Goal: Transaction & Acquisition: Purchase product/service

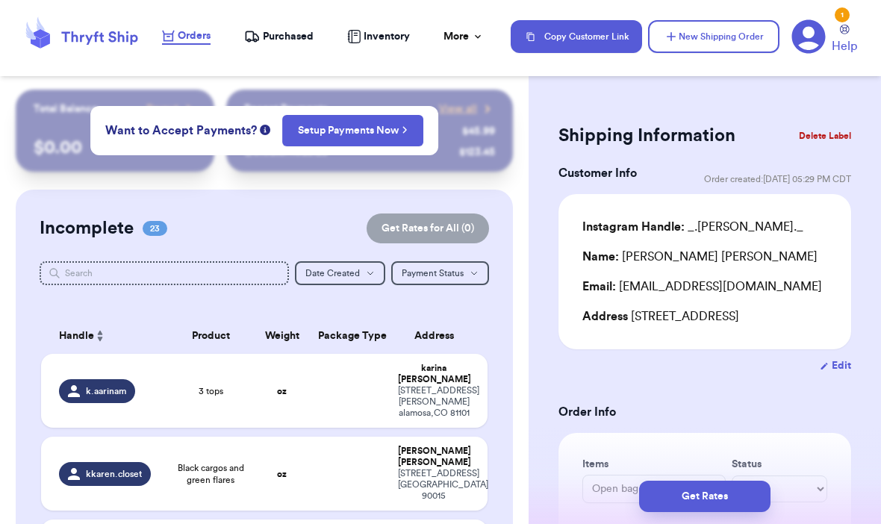
scroll to position [1677, 0]
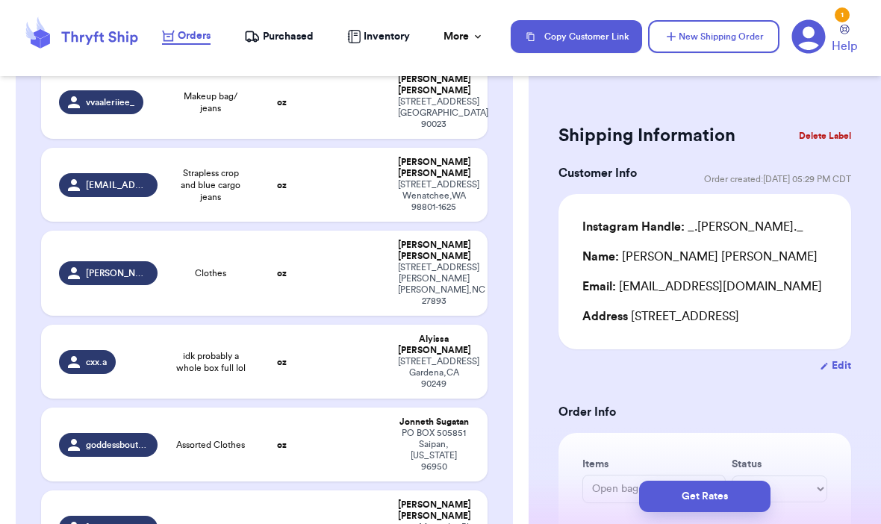
type input "Skims"
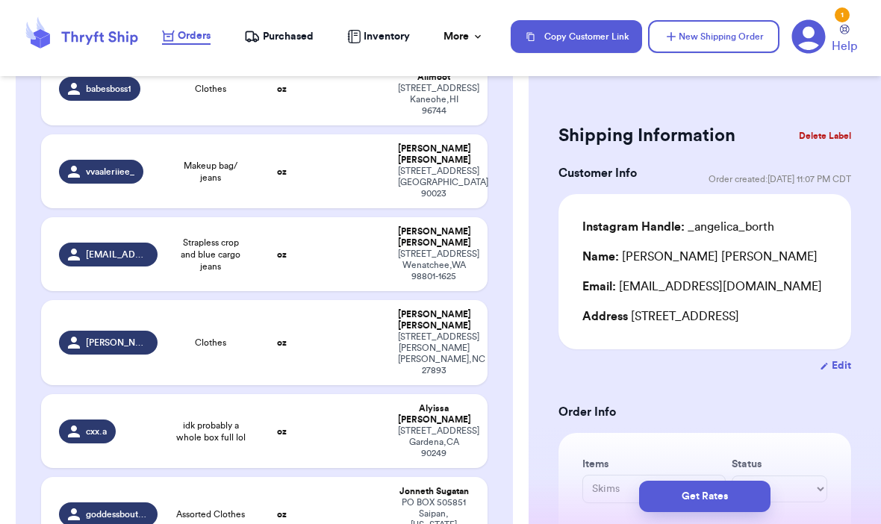
scroll to position [1605, 0]
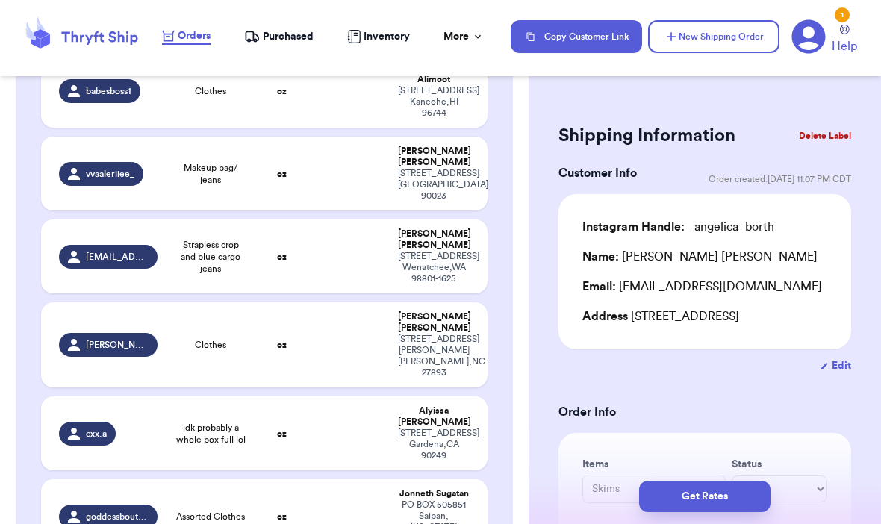
type input "Cargo Jeans"
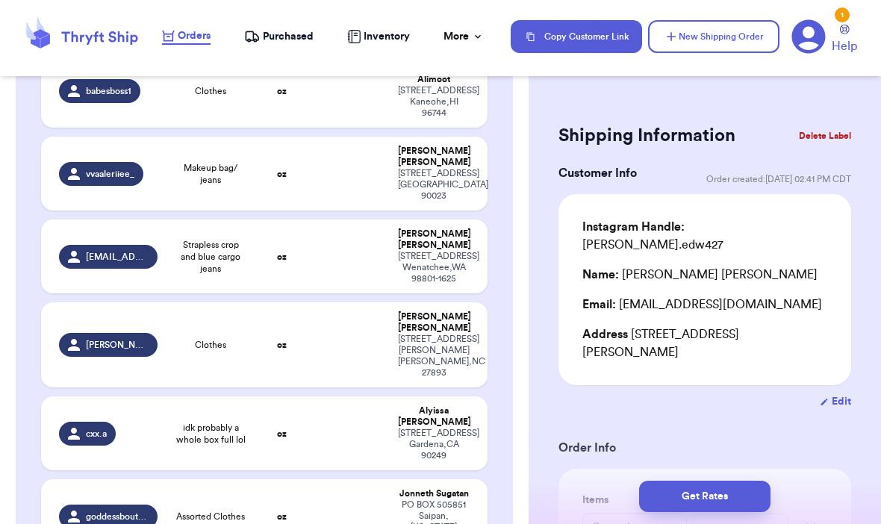
scroll to position [0, 0]
click at [241, 510] on span "Assorted Clothes" at bounding box center [210, 516] width 69 height 12
type input "Assorted Clothes"
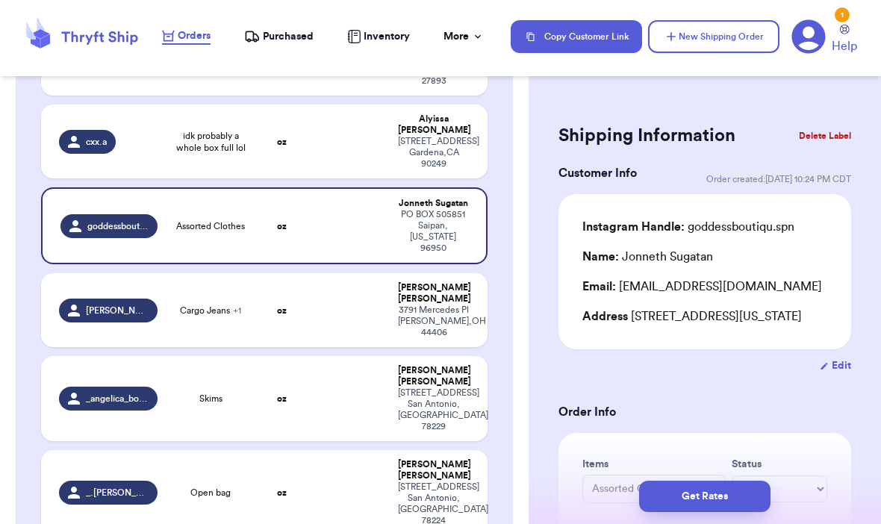
scroll to position [1898, 0]
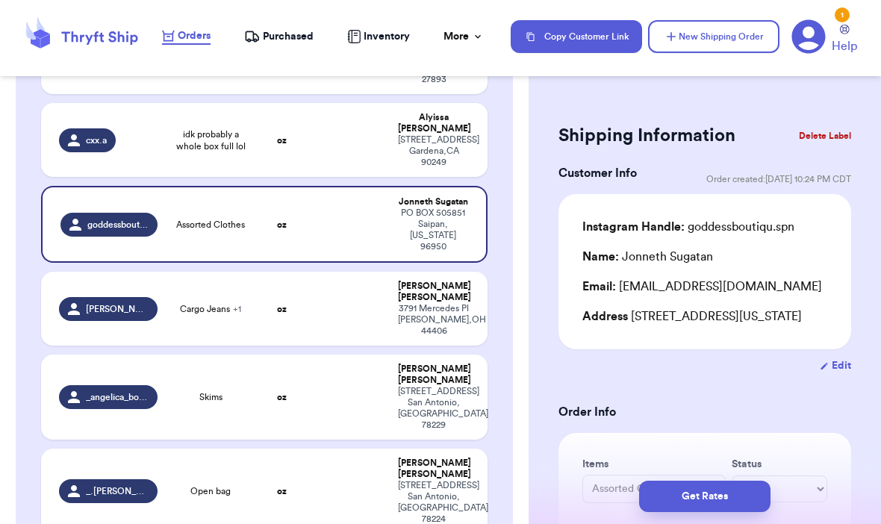
click at [124, 485] on span "_.[PERSON_NAME]._" at bounding box center [117, 491] width 62 height 12
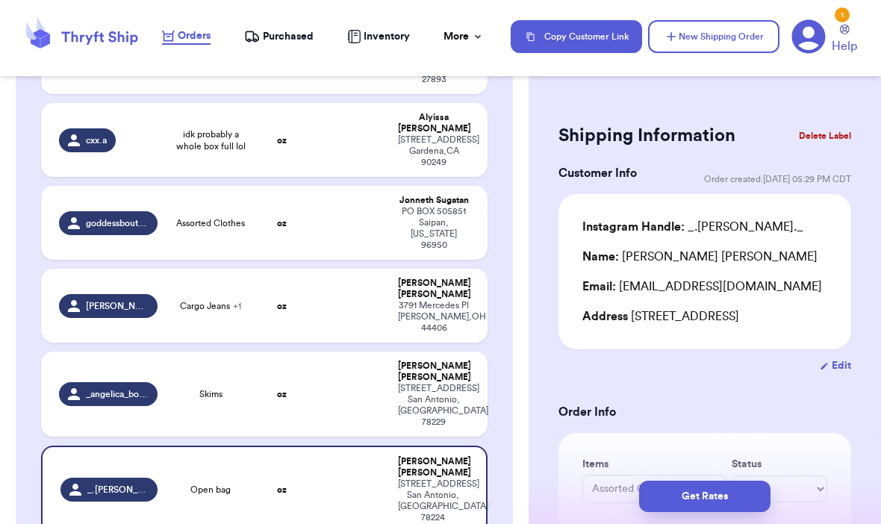
type input "Open bag"
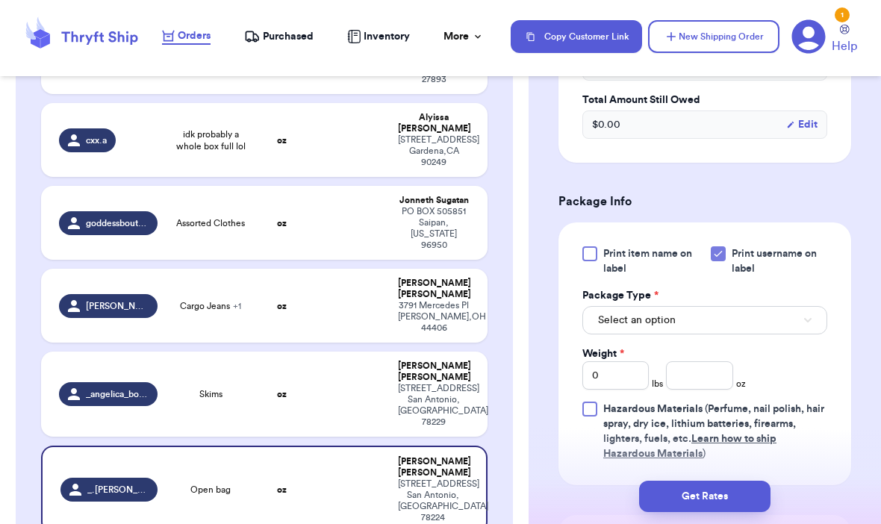
scroll to position [619, 0]
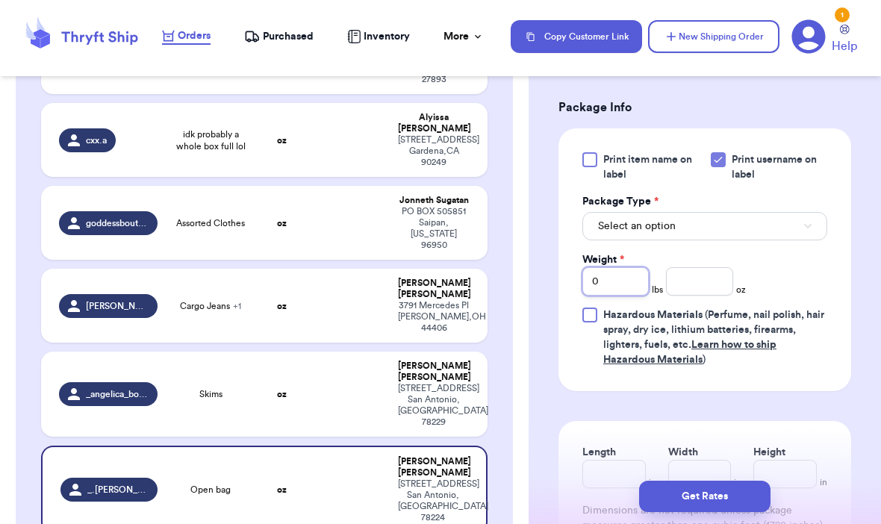
click at [619, 296] on input "0" at bounding box center [615, 281] width 66 height 28
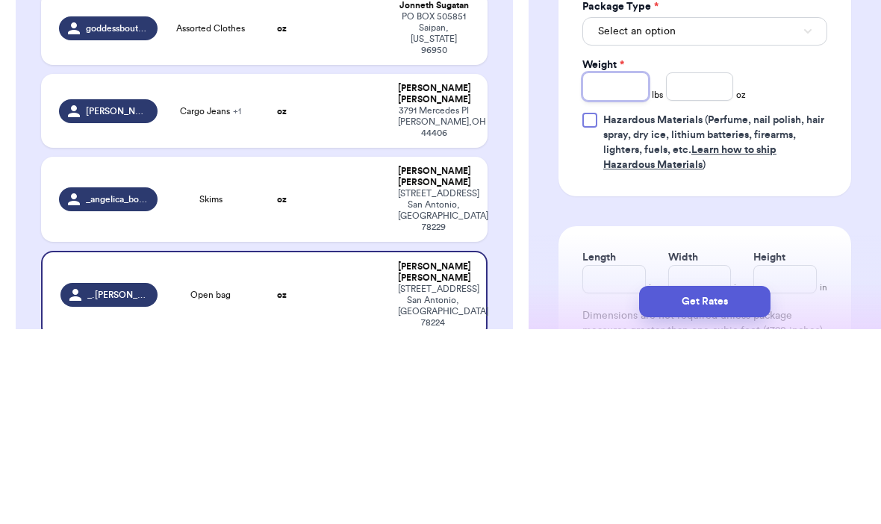
type input "8"
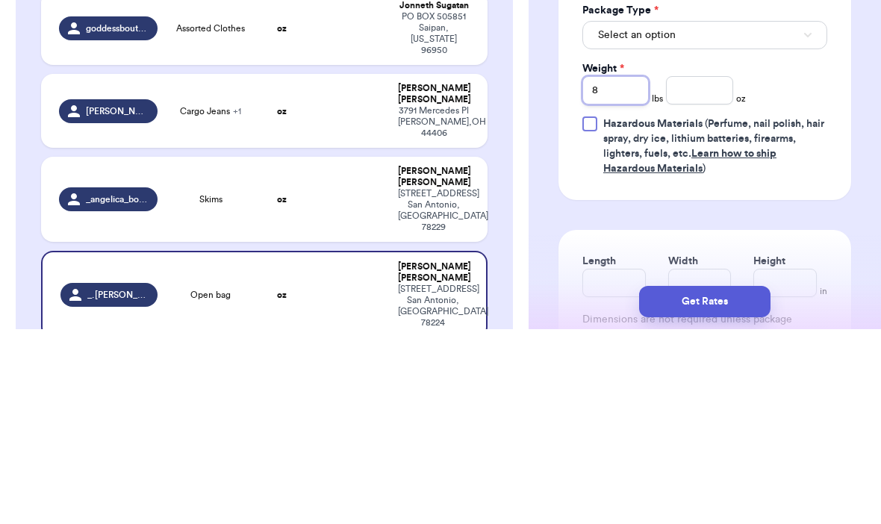
type input "8"
click at [790, 216] on button "Select an option" at bounding box center [704, 230] width 245 height 28
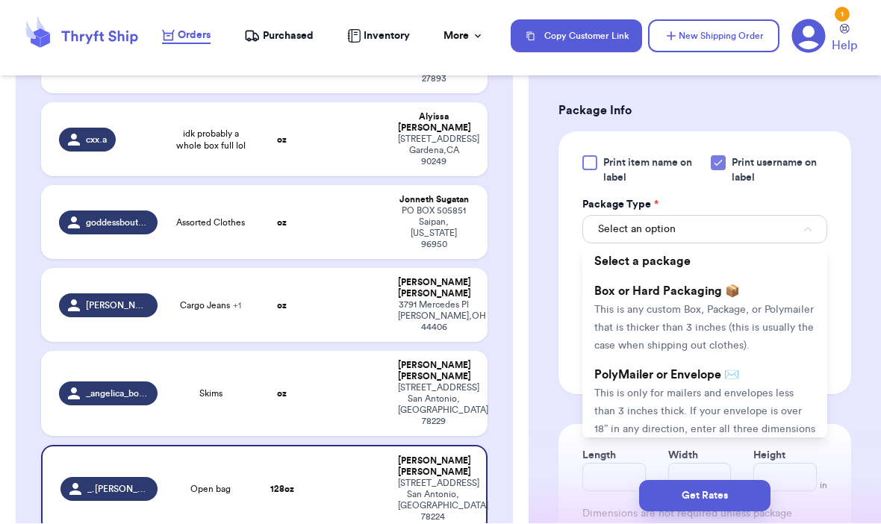
click at [740, 333] on span "This is any custom Box, Package, or Polymailer that is thicker than 3 inches (t…" at bounding box center [703, 328] width 219 height 46
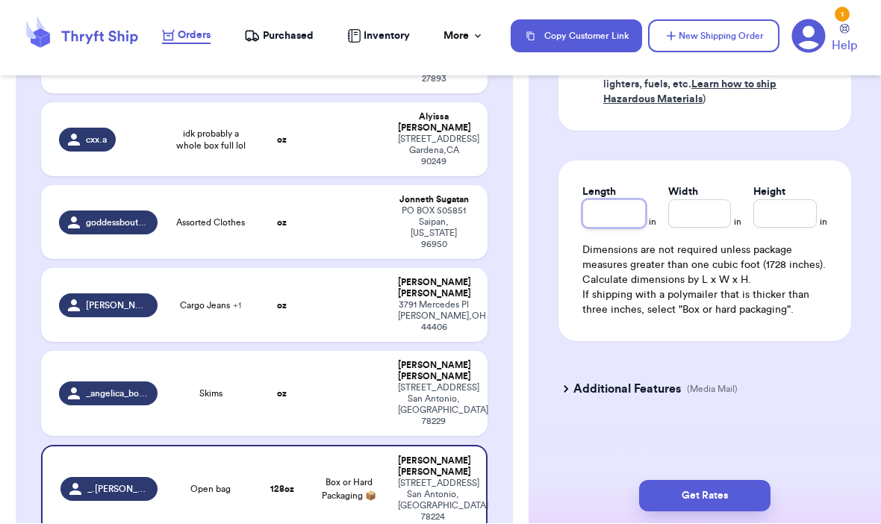
click at [615, 218] on input "Length" at bounding box center [613, 214] width 63 height 28
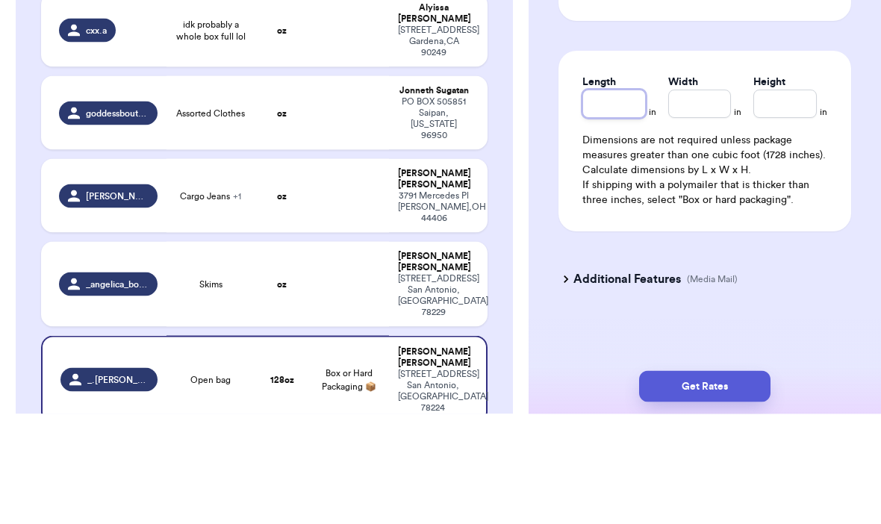
type input "1"
type input "15"
click at [713, 200] on input "Width *" at bounding box center [699, 214] width 63 height 28
type input "1"
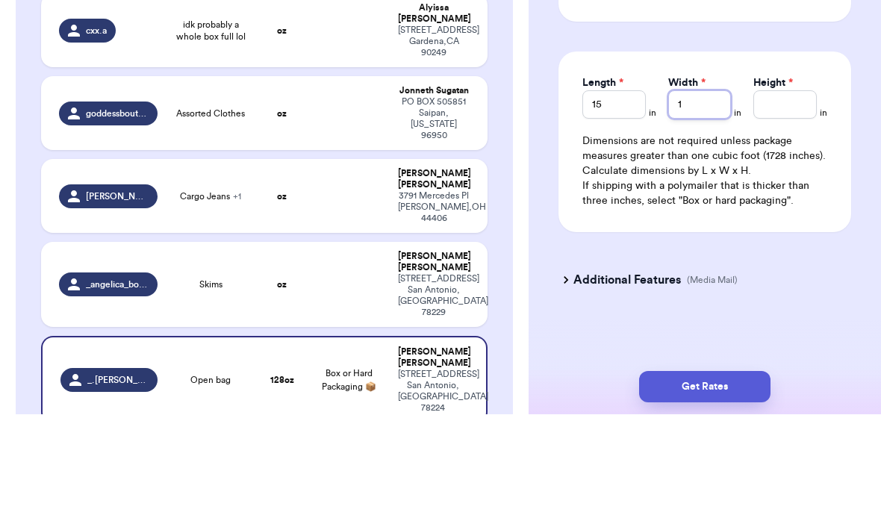
type input "12"
click at [779, 200] on input "Height *" at bounding box center [784, 214] width 63 height 28
type input "1"
type input "10"
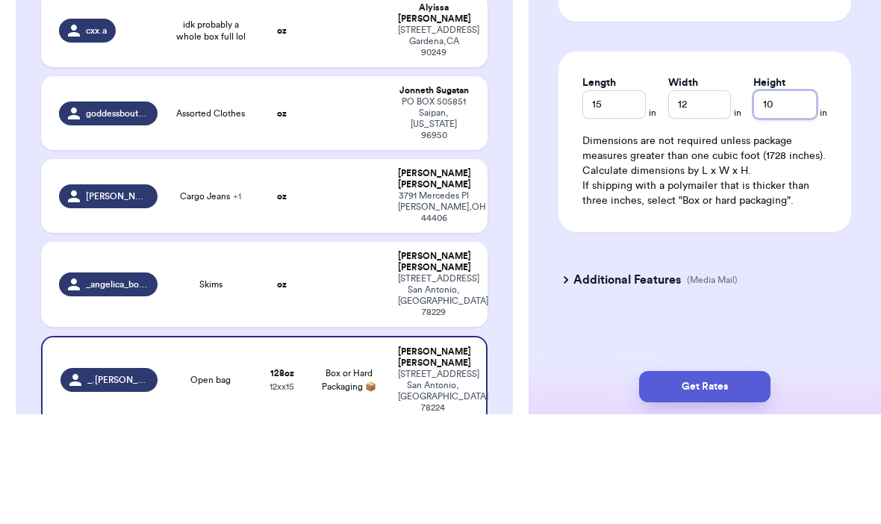
type input "10"
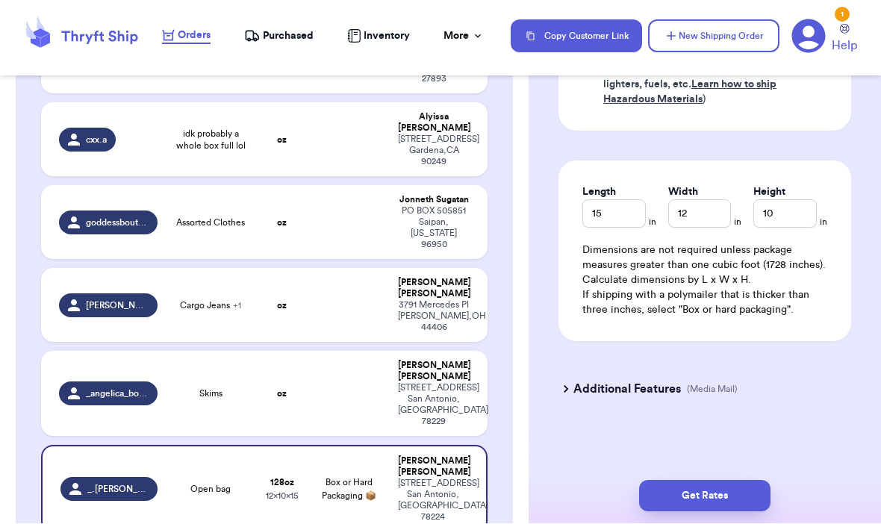
click at [750, 481] on button "Get Rates" at bounding box center [704, 496] width 131 height 31
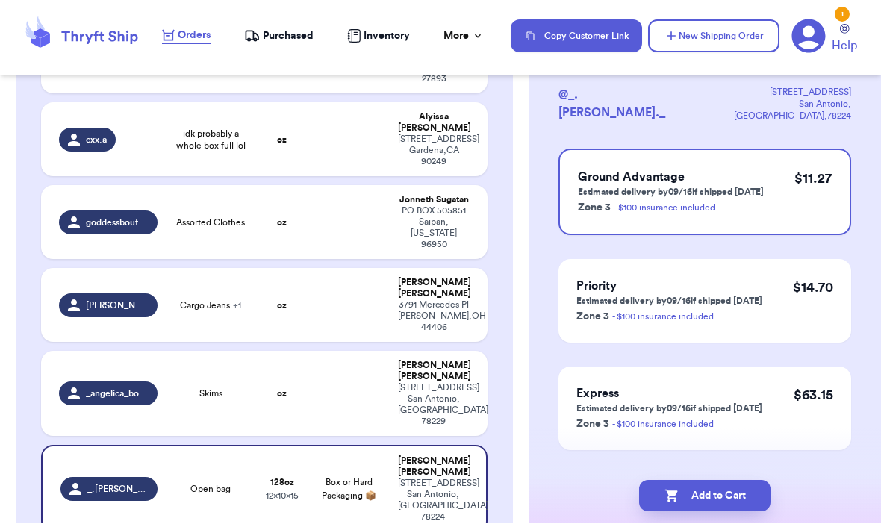
scroll to position [112, 0]
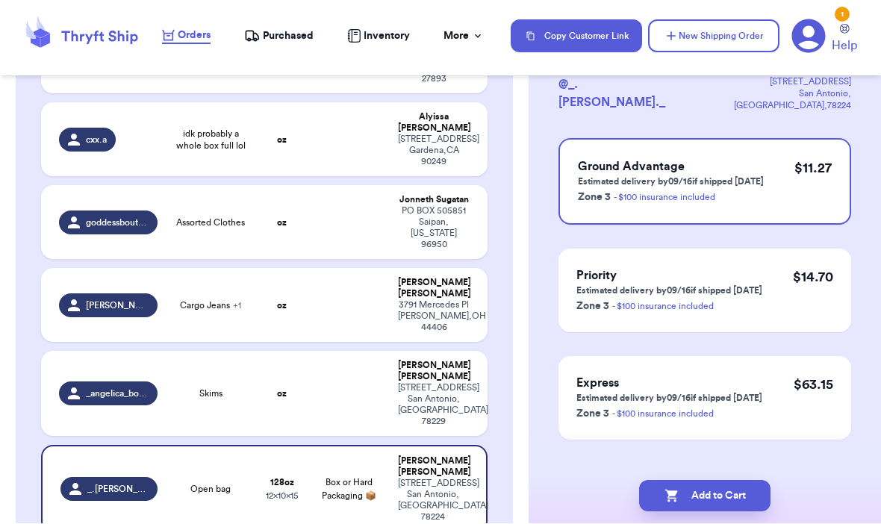
click at [731, 481] on button "Add to Cart" at bounding box center [704, 496] width 131 height 31
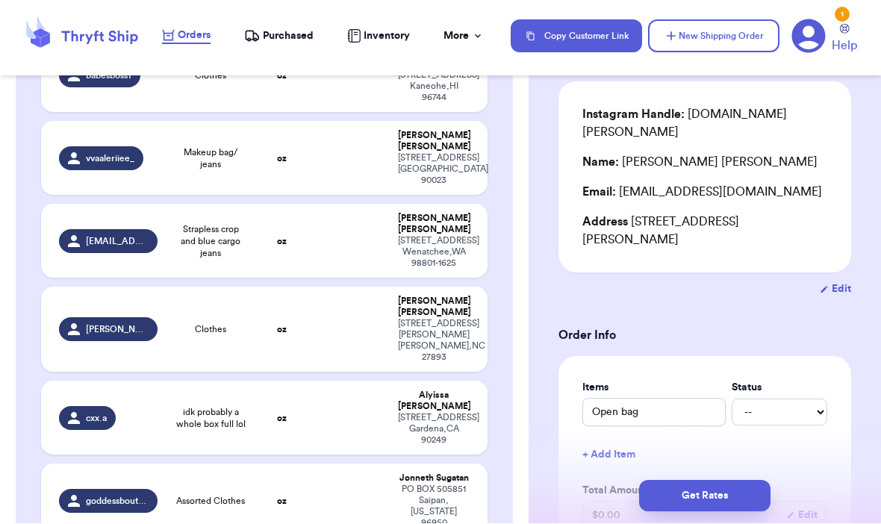
scroll to position [1618, 0]
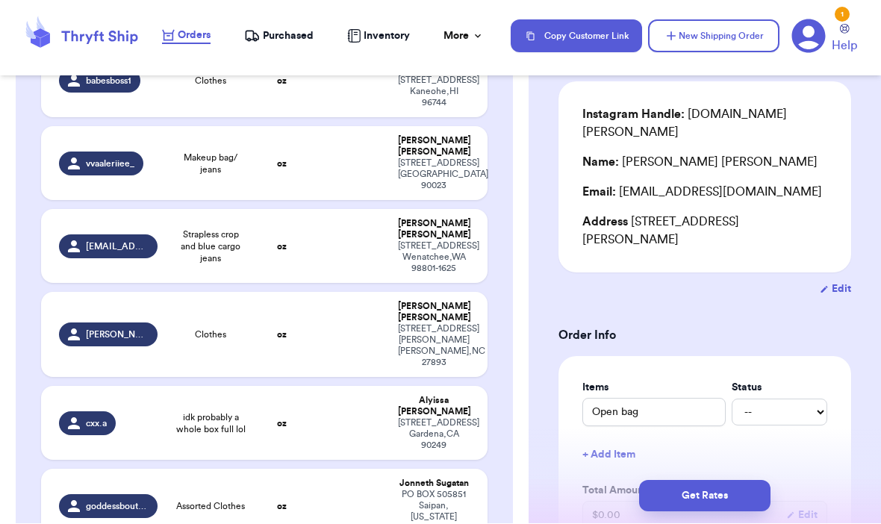
type input "Skims"
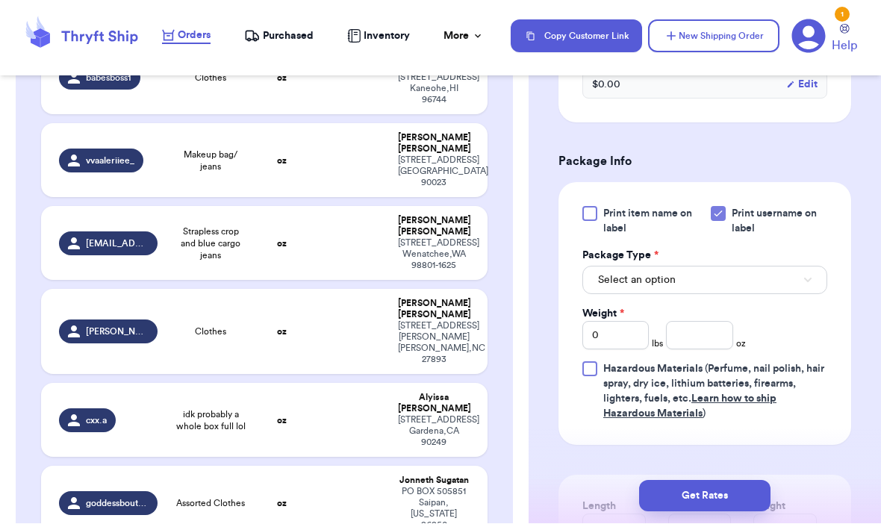
scroll to position [569, 0]
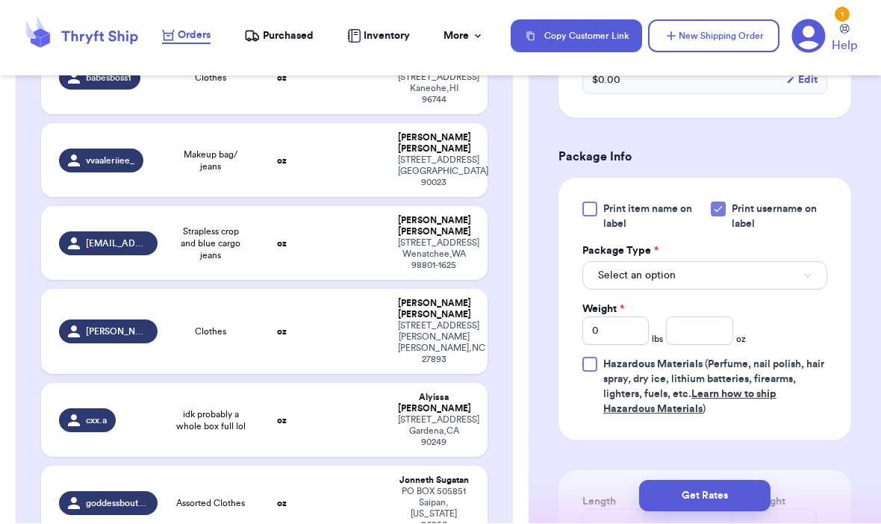
click at [726, 290] on button "Select an option" at bounding box center [704, 276] width 245 height 28
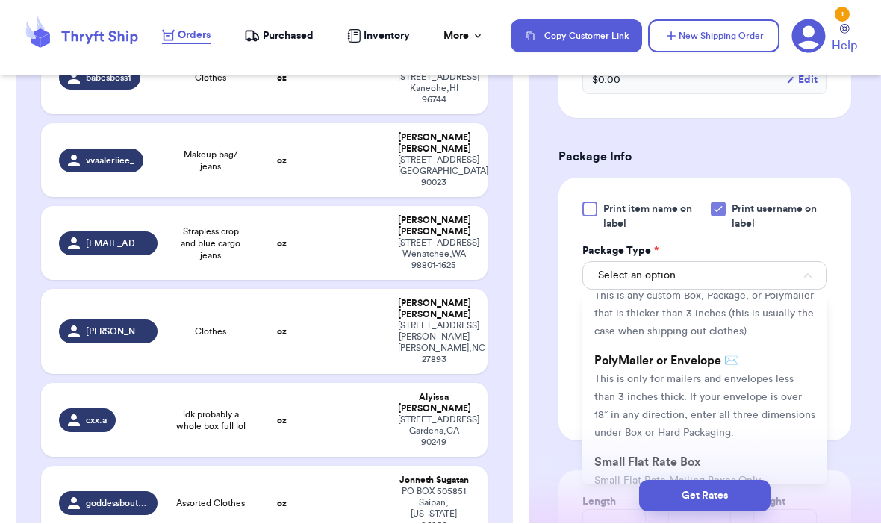
scroll to position [65, 0]
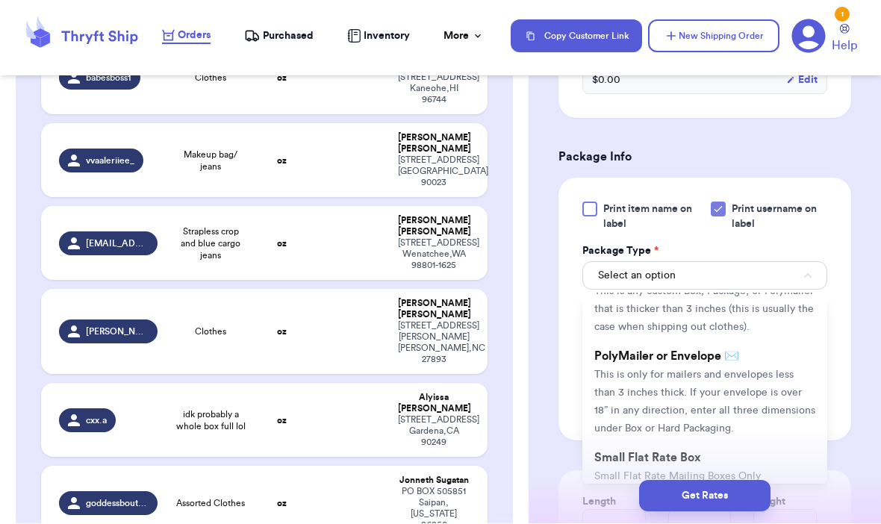
click at [712, 393] on span "This is only for mailers and envelopes less than 3 inches thick. If your envelo…" at bounding box center [704, 402] width 221 height 64
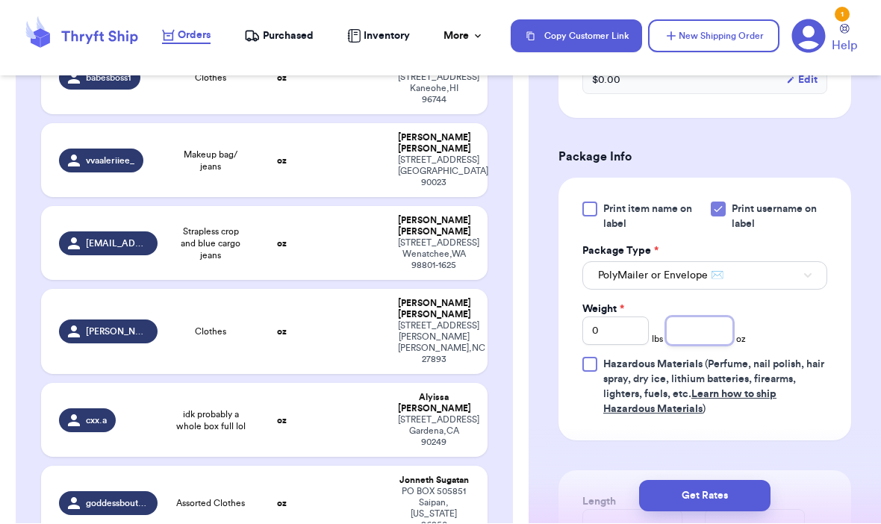
click at [696, 345] on input "number" at bounding box center [699, 331] width 66 height 28
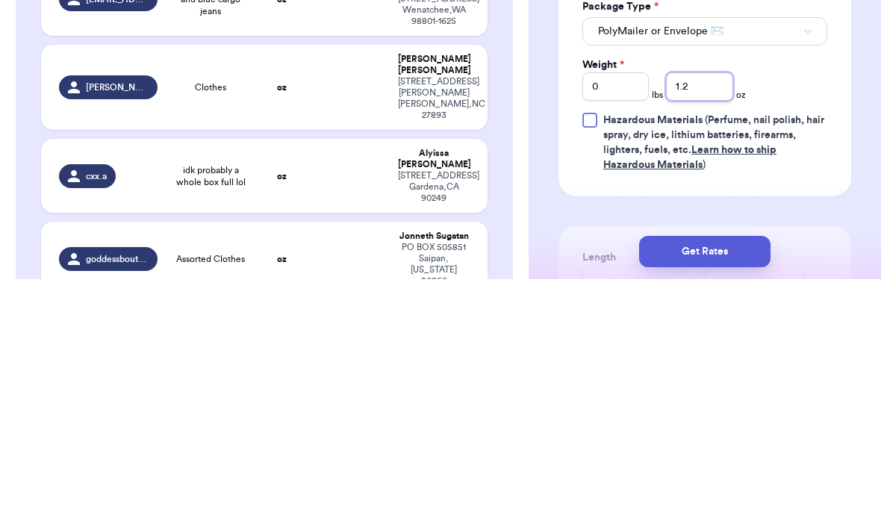
type input "1.2"
click at [832, 178] on div "Print item name on label Print username on label Package Type * PolyMailer or E…" at bounding box center [704, 309] width 293 height 263
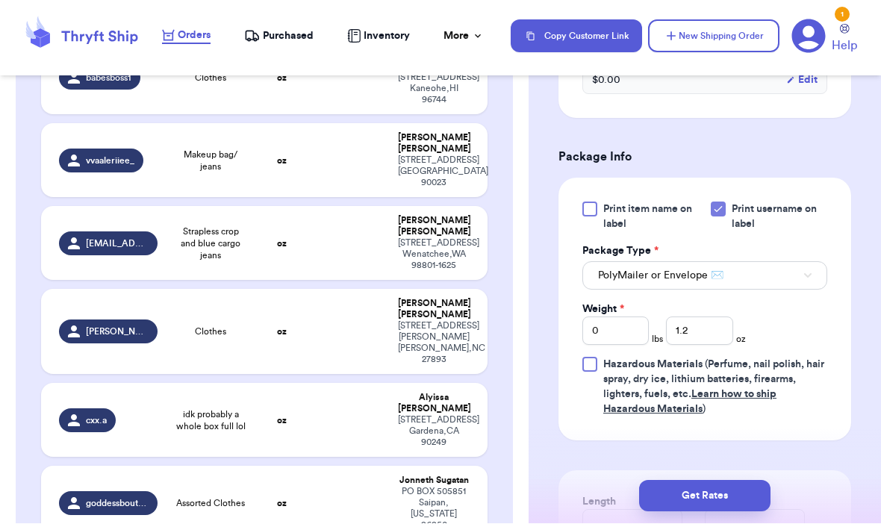
click at [735, 481] on button "Get Rates" at bounding box center [704, 496] width 131 height 31
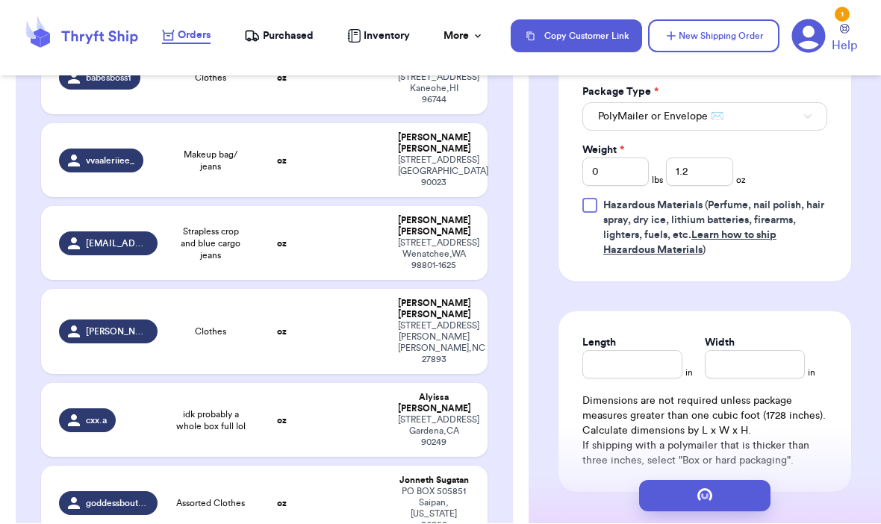
scroll to position [0, 0]
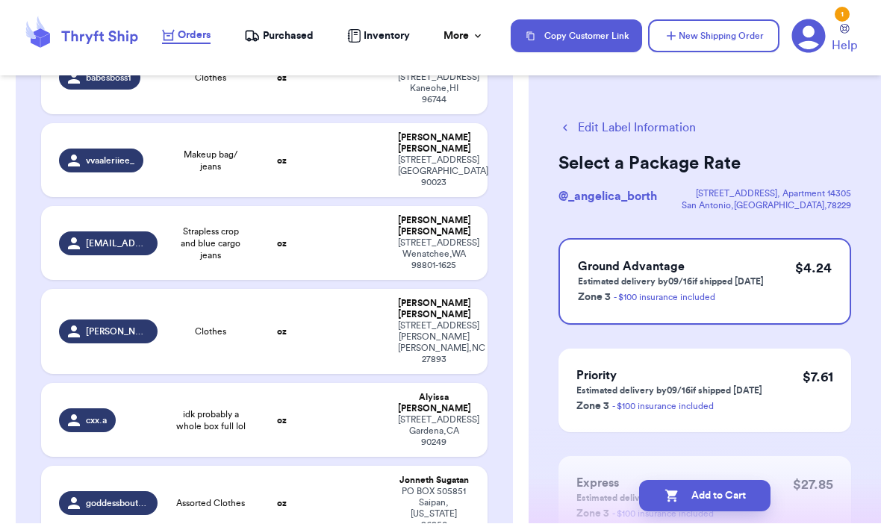
click at [554, 121] on div "Edit Label Information Select a Package Rate @ _angelica_borth 4114 medical Dr …" at bounding box center [704, 367] width 352 height 555
click at [590, 133] on button "Edit Label Information" at bounding box center [626, 128] width 137 height 18
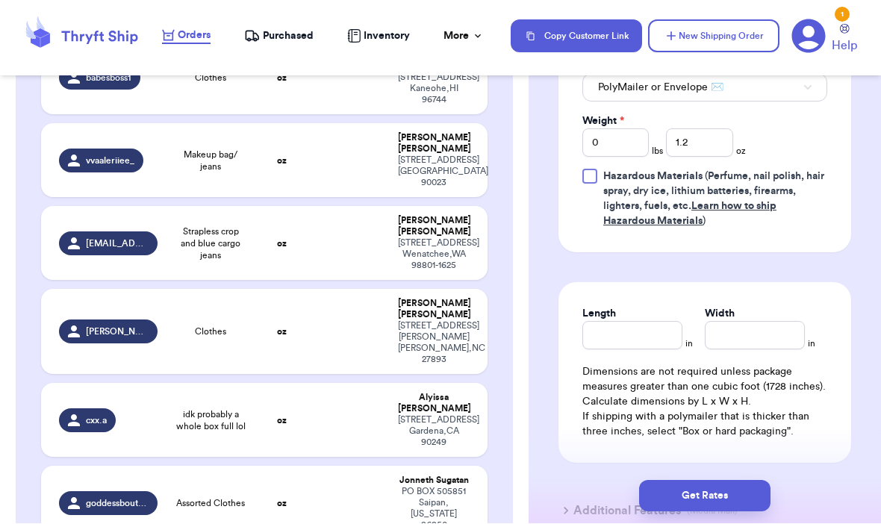
scroll to position [758, 0]
click at [641, 349] on input "Length" at bounding box center [632, 335] width 100 height 28
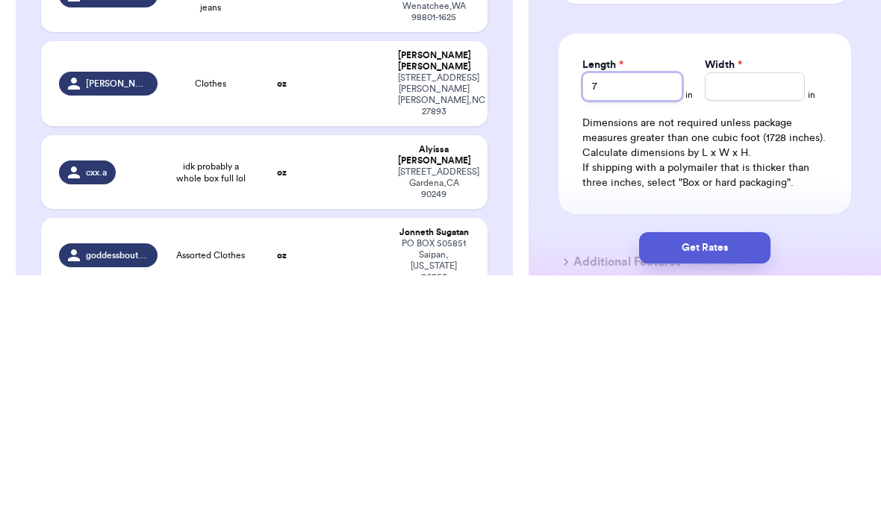
type input "7"
click at [742, 321] on input "Width *" at bounding box center [754, 335] width 100 height 28
type input "10"
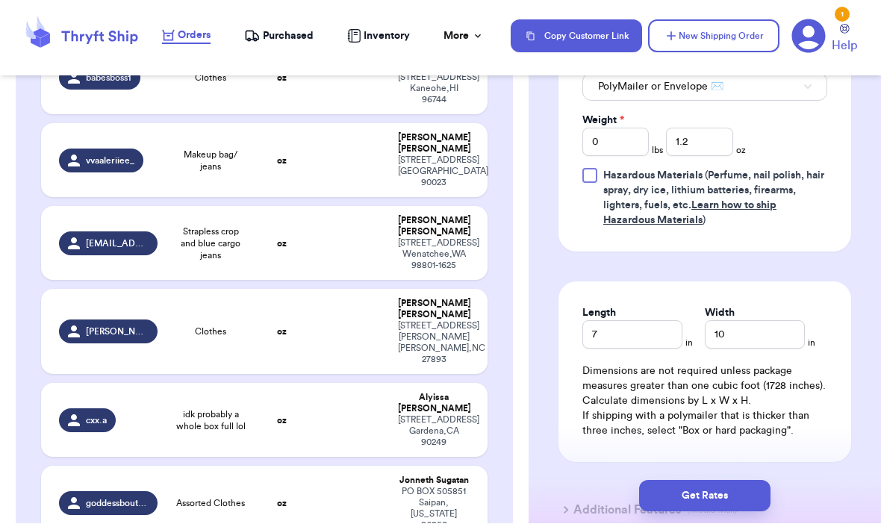
click at [739, 481] on button "Get Rates" at bounding box center [704, 496] width 131 height 31
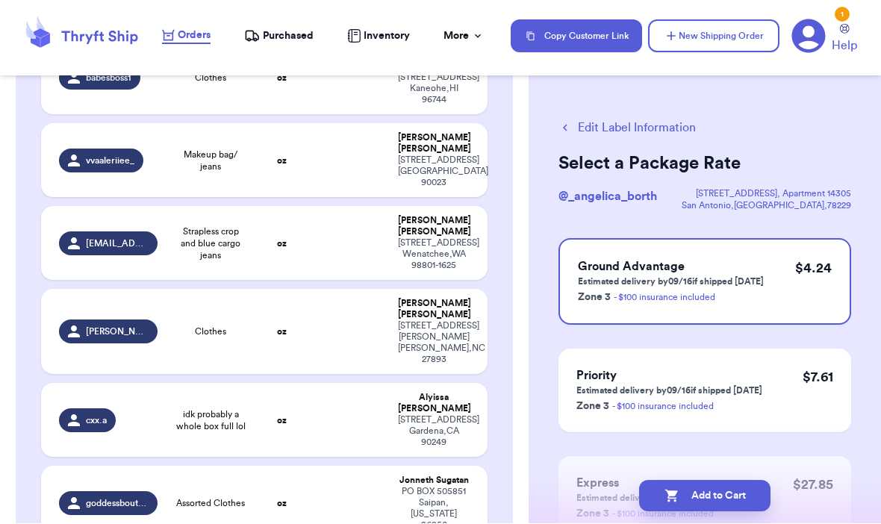
click at [738, 481] on button "Add to Cart" at bounding box center [704, 496] width 131 height 31
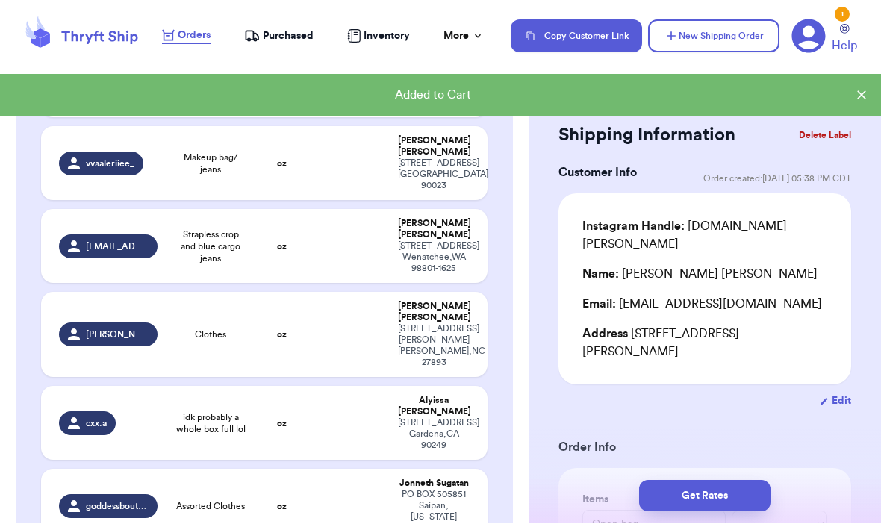
type input "Cargo Jeans"
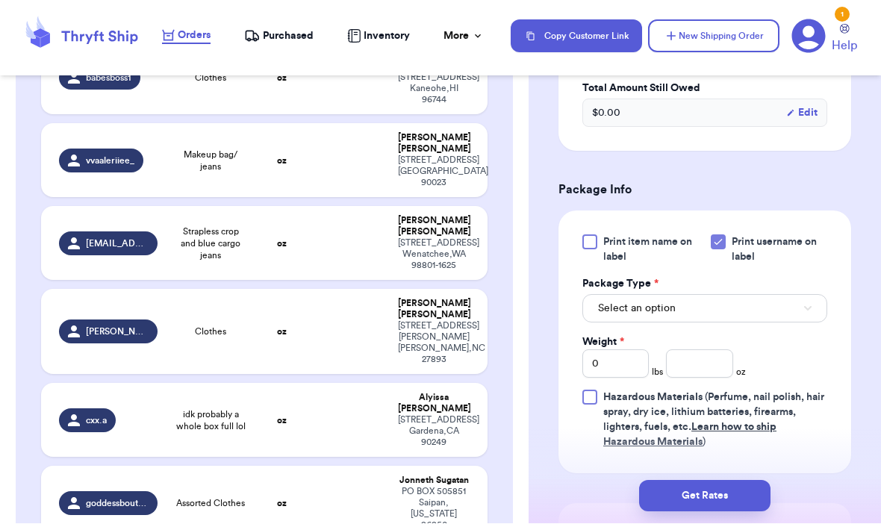
scroll to position [624, 0]
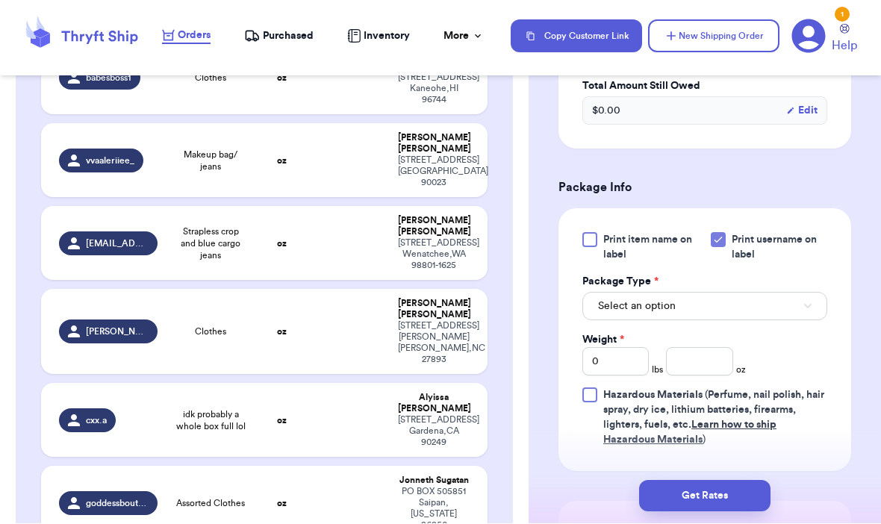
click at [754, 293] on button "Select an option" at bounding box center [704, 307] width 245 height 28
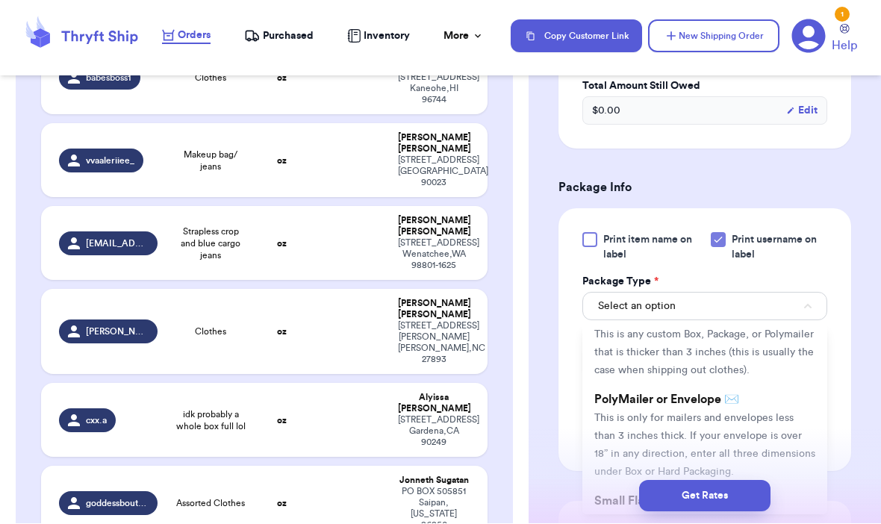
scroll to position [55, 0]
click at [726, 410] on span "This is only for mailers and envelopes less than 3 inches thick. If your envelo…" at bounding box center [704, 442] width 221 height 64
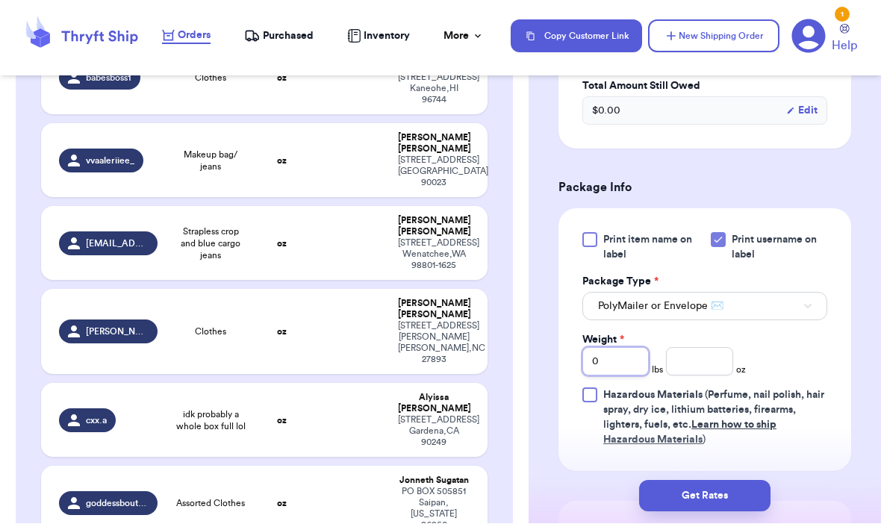
click at [623, 348] on input "0" at bounding box center [615, 362] width 66 height 28
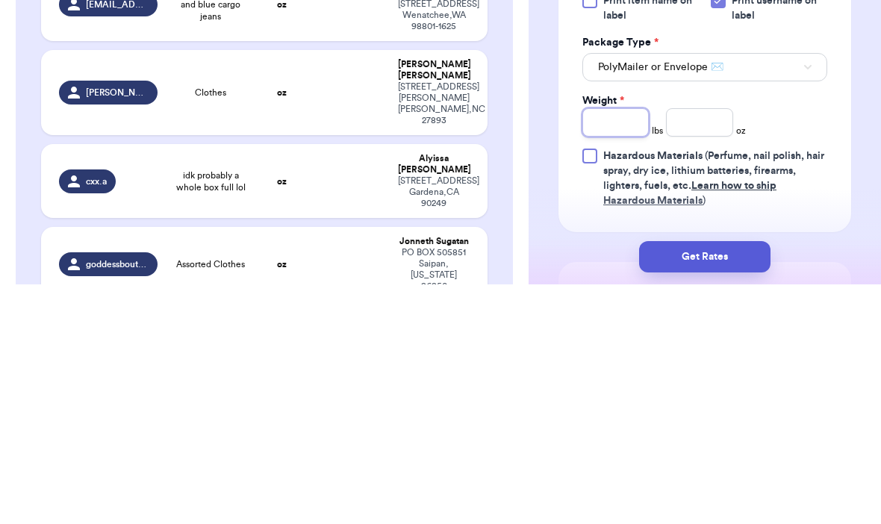
type input "3"
type input "2"
click at [707, 348] on input "number" at bounding box center [699, 362] width 66 height 28
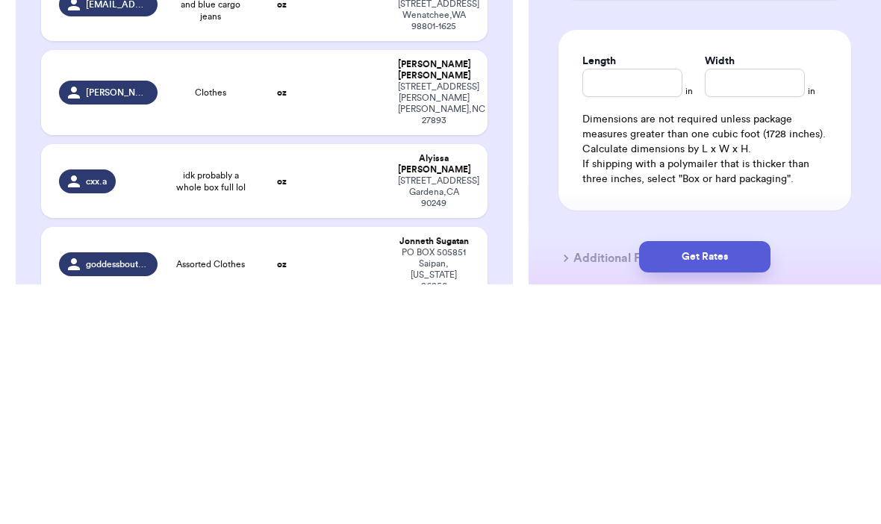
scroll to position [859, 0]
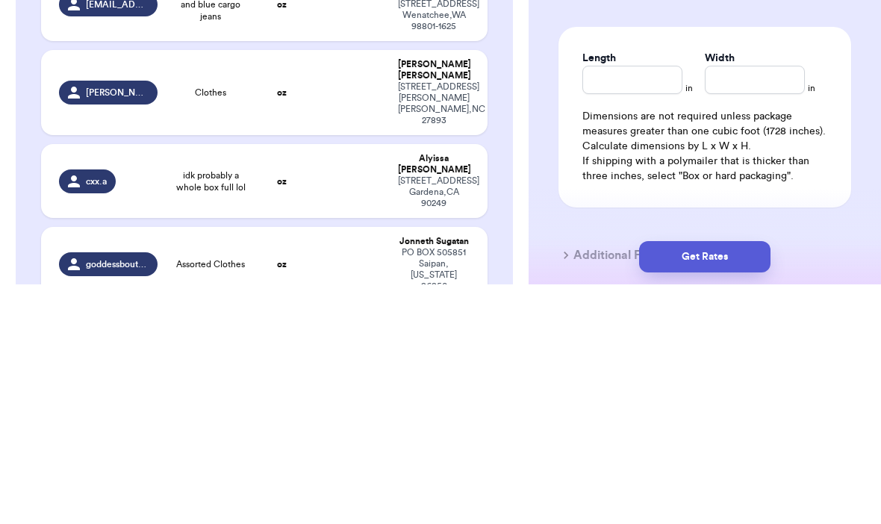
type input "6"
click at [651, 305] on input "Length" at bounding box center [632, 319] width 100 height 28
type input "12"
click at [747, 305] on input "Width *" at bounding box center [754, 319] width 100 height 28
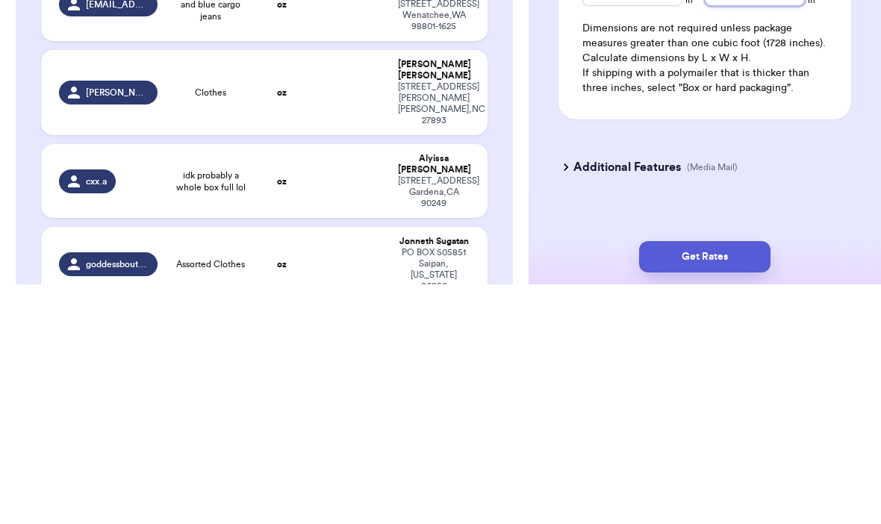
scroll to position [946, 0]
type input "15"
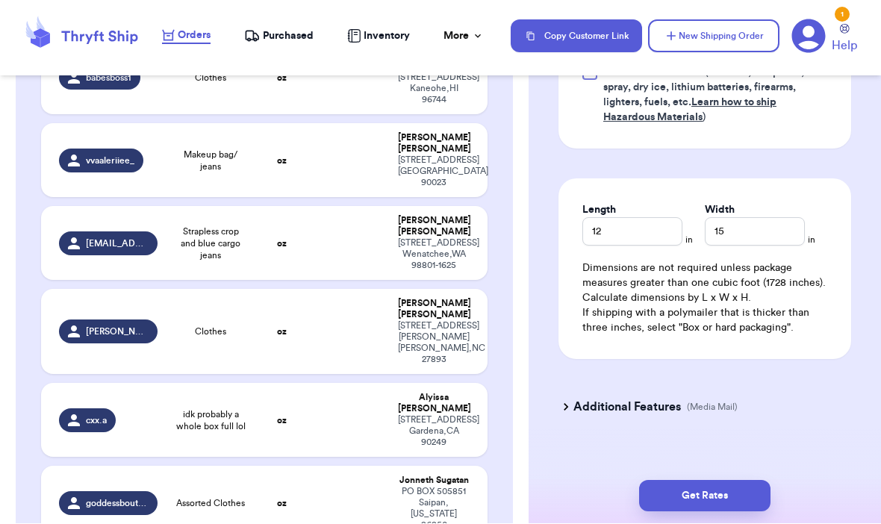
click at [744, 481] on button "Get Rates" at bounding box center [704, 496] width 131 height 31
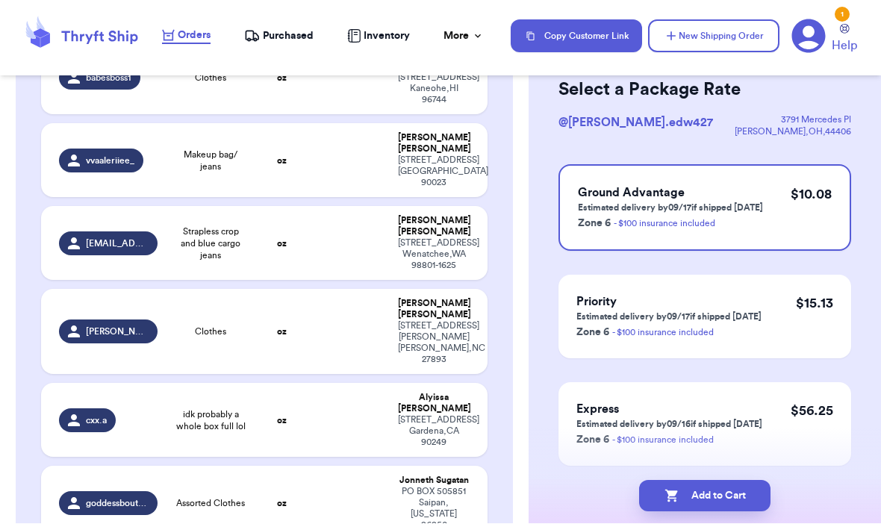
scroll to position [78, 0]
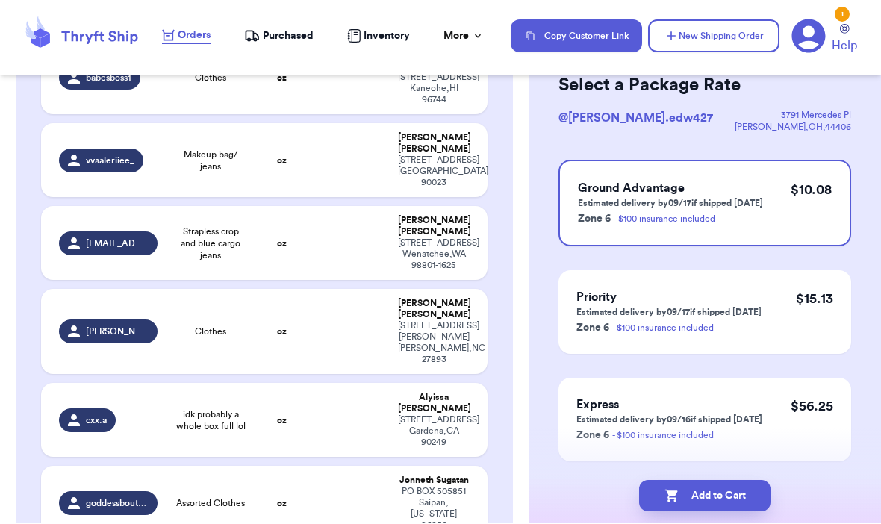
click at [748, 481] on button "Add to Cart" at bounding box center [704, 496] width 131 height 31
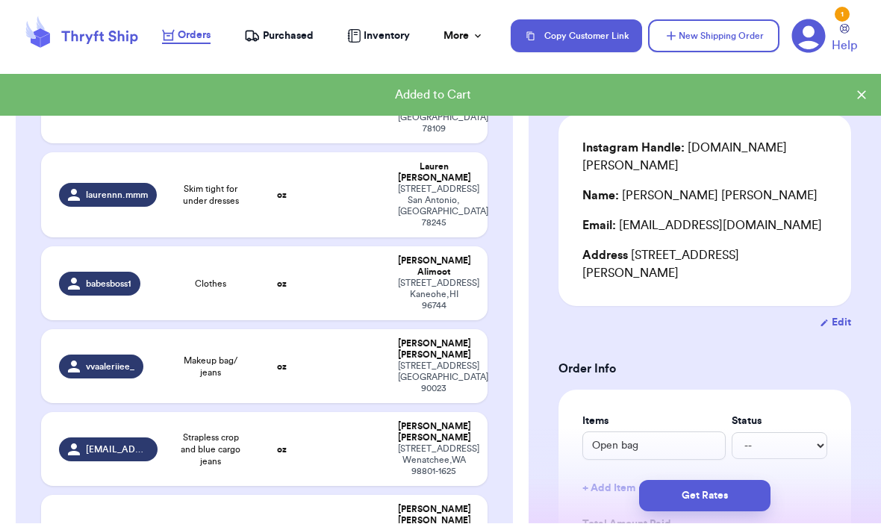
scroll to position [1399, 0]
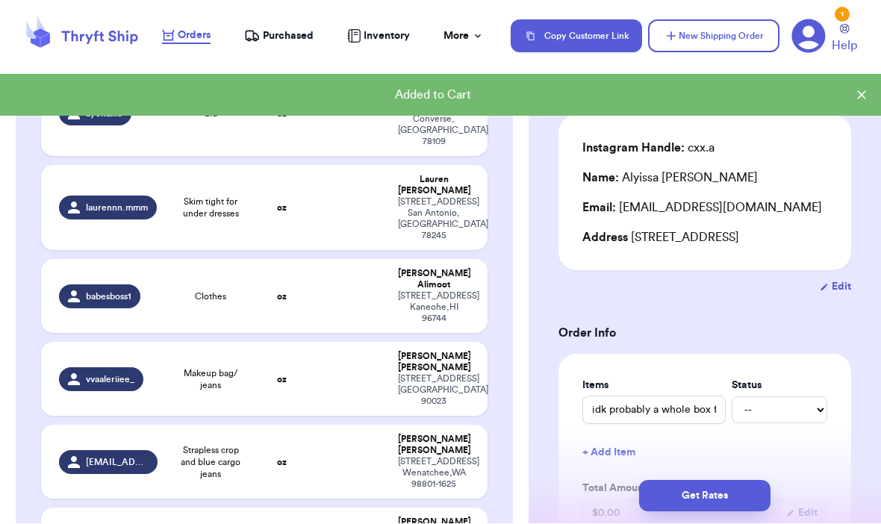
type input "idk probably a whole box full lol"
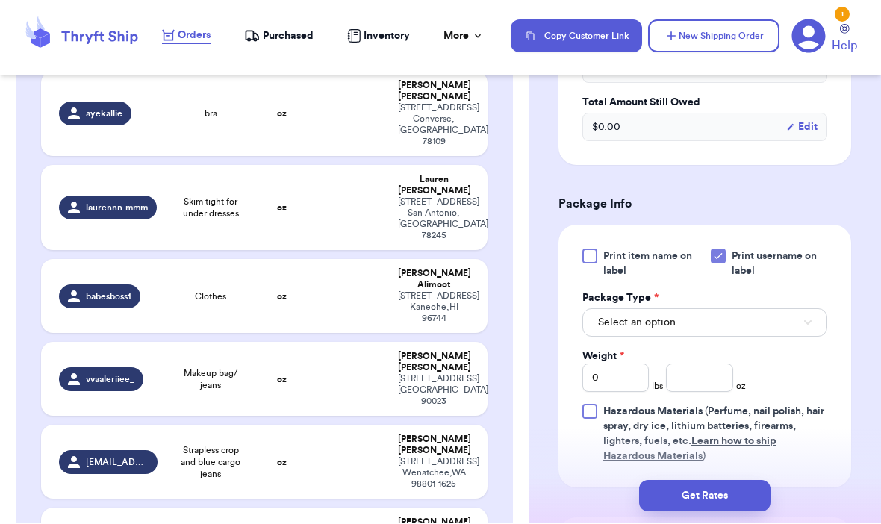
scroll to position [525, 0]
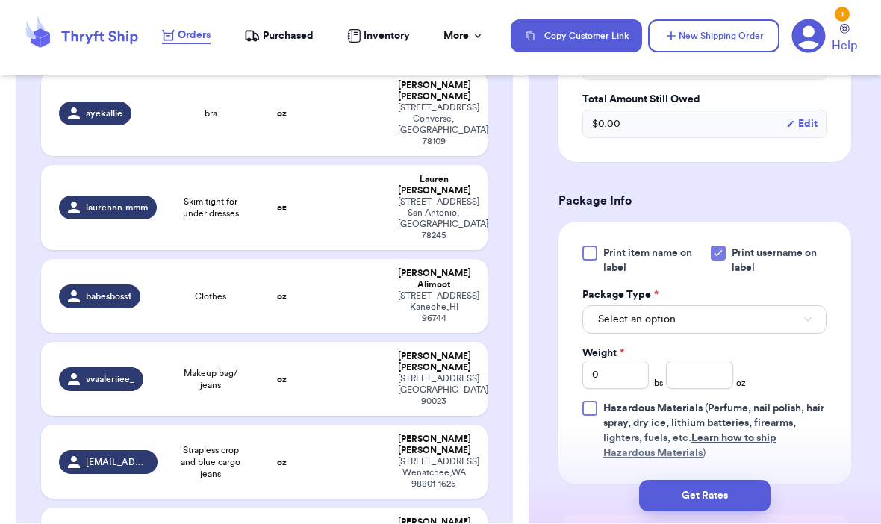
click at [751, 334] on button "Select an option" at bounding box center [704, 320] width 245 height 28
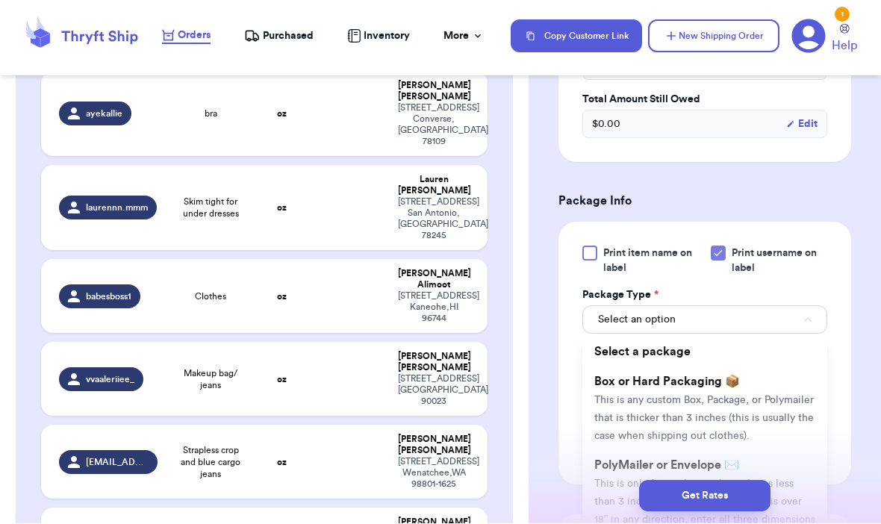
click at [763, 396] on li "Box or Hard Packaging 📦 This is any custom Box, Package, or Polymailer that is …" at bounding box center [704, 409] width 245 height 84
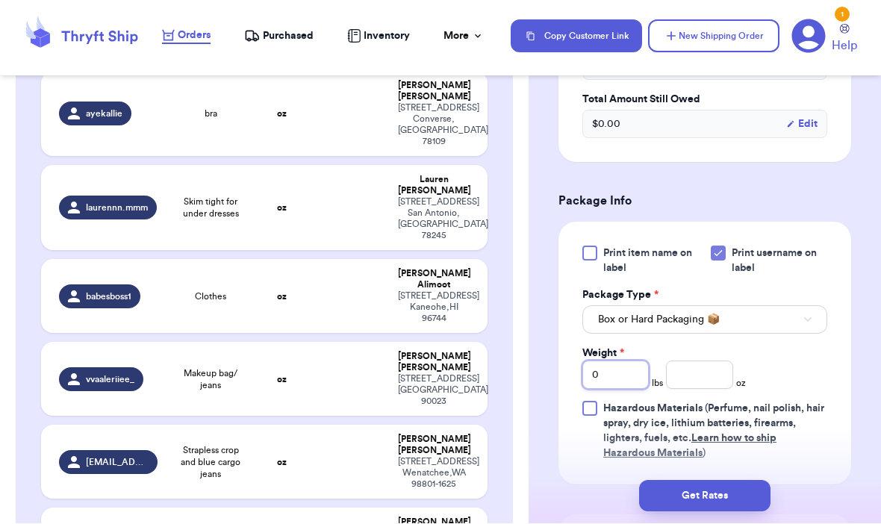
click at [628, 390] on input "0" at bounding box center [615, 375] width 66 height 28
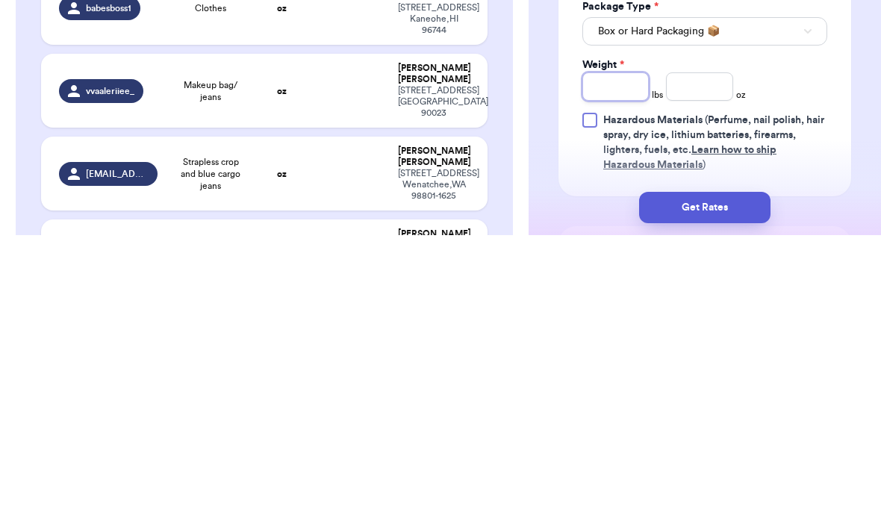
type input "6"
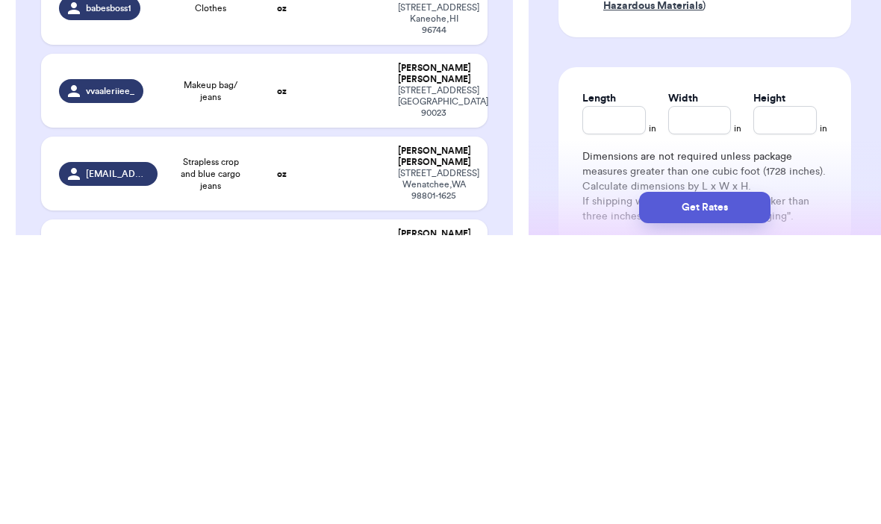
scroll to position [687, 0]
type input "6"
click at [631, 393] on input "Length" at bounding box center [613, 407] width 63 height 28
type input "1"
type input "12"
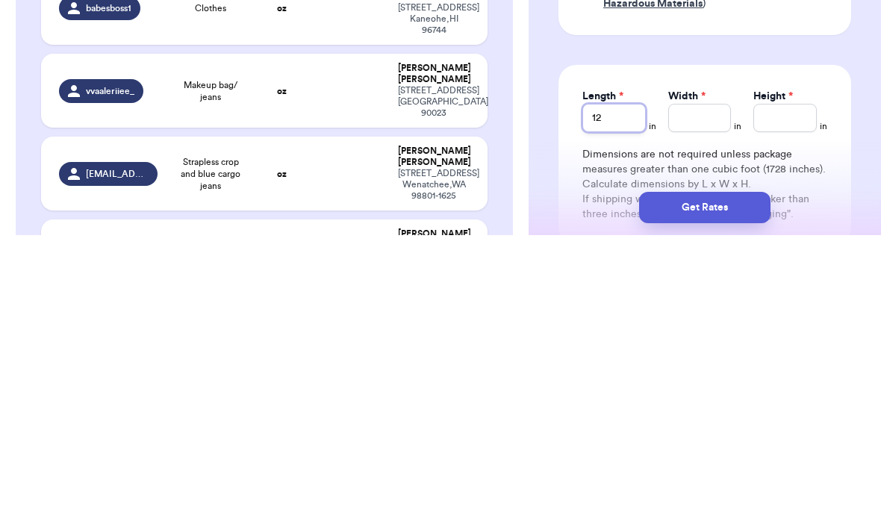
type input "12"
click at [700, 393] on input "Width *" at bounding box center [699, 407] width 63 height 28
type input "1"
type input "15"
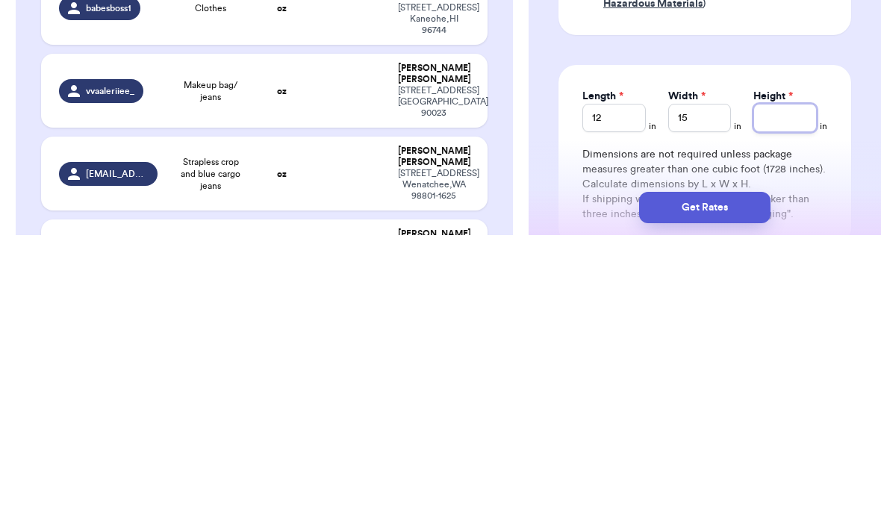
click at [765, 393] on input "Height *" at bounding box center [784, 407] width 63 height 28
type input "1"
type input "10"
click at [730, 481] on button "Get Rates" at bounding box center [704, 496] width 131 height 31
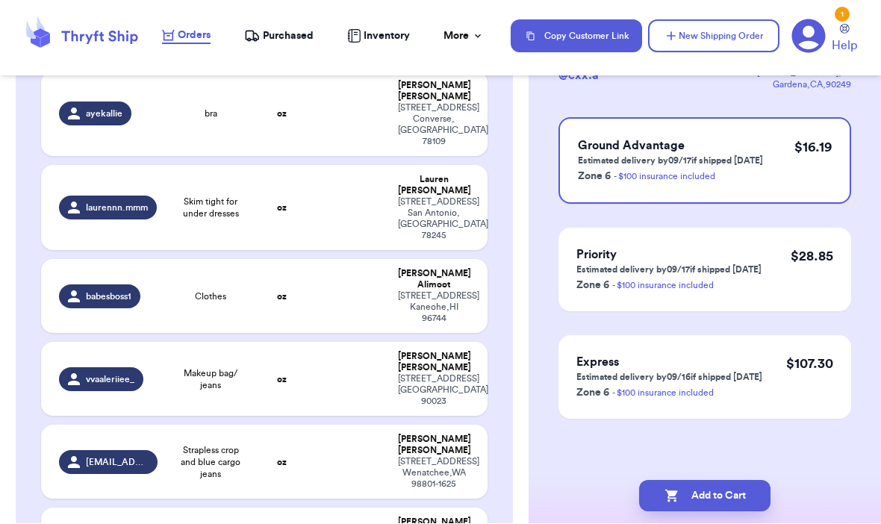
scroll to position [121, 0]
click at [725, 481] on button "Add to Cart" at bounding box center [704, 496] width 131 height 31
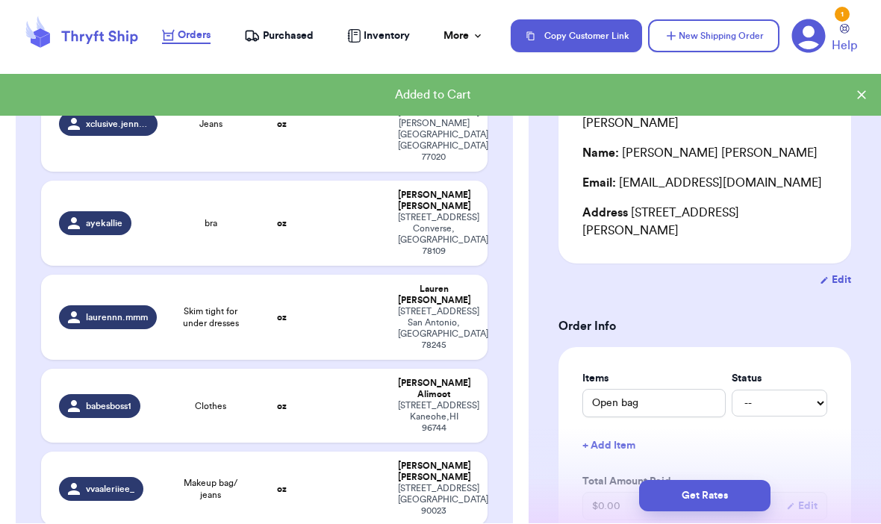
scroll to position [1264, 0]
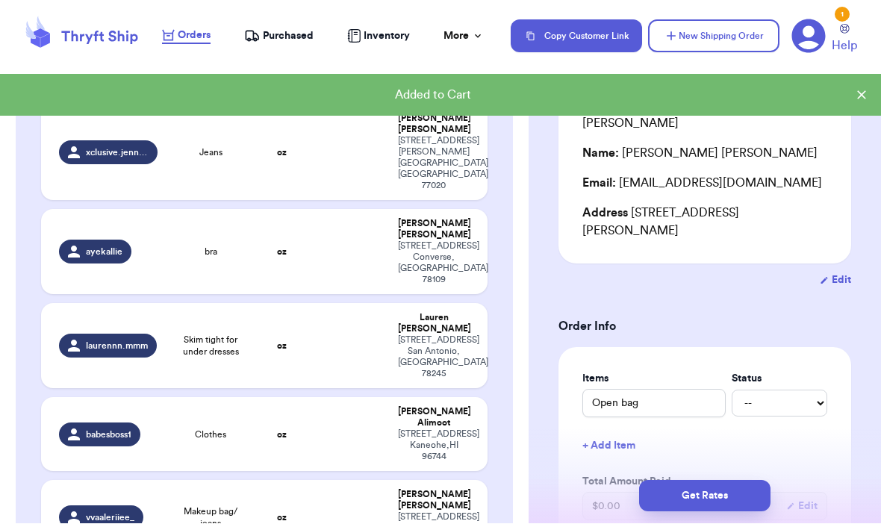
type input "Clothes"
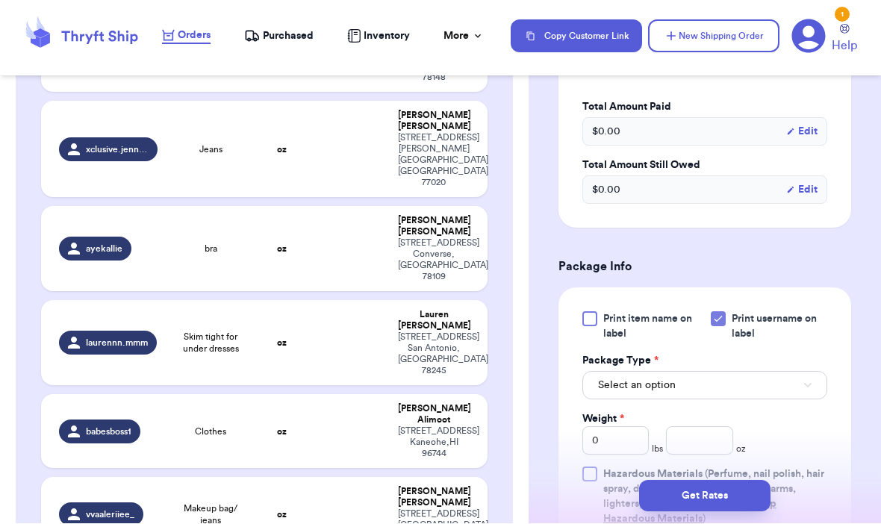
scroll to position [498, 0]
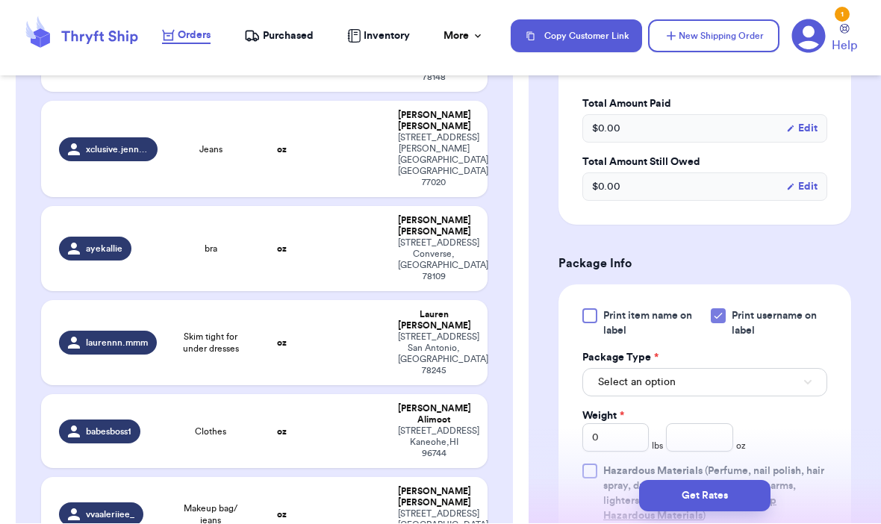
click at [773, 369] on button "Select an option" at bounding box center [704, 383] width 245 height 28
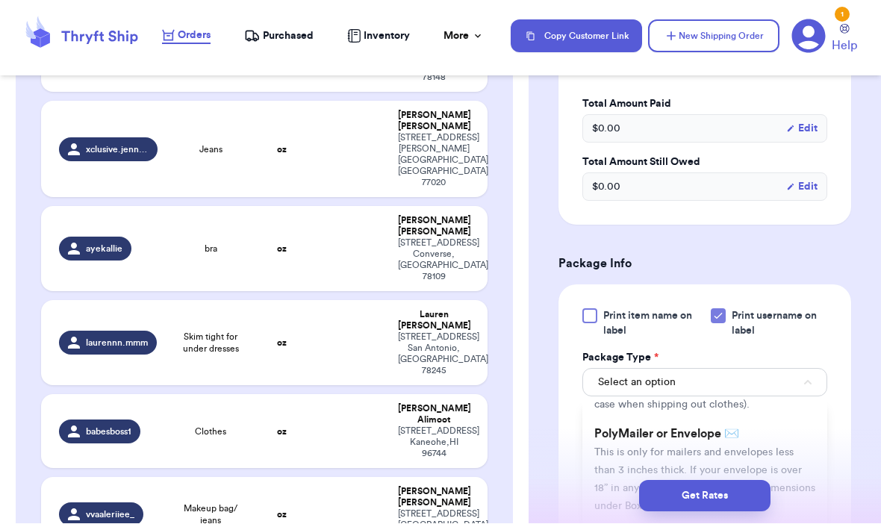
scroll to position [99, 0]
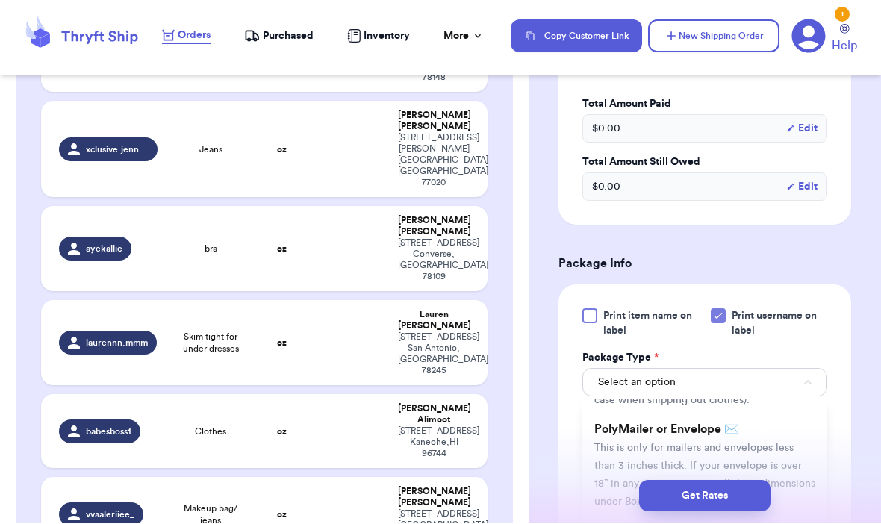
click at [764, 443] on span "This is only for mailers and envelopes less than 3 inches thick. If your envelo…" at bounding box center [704, 475] width 221 height 64
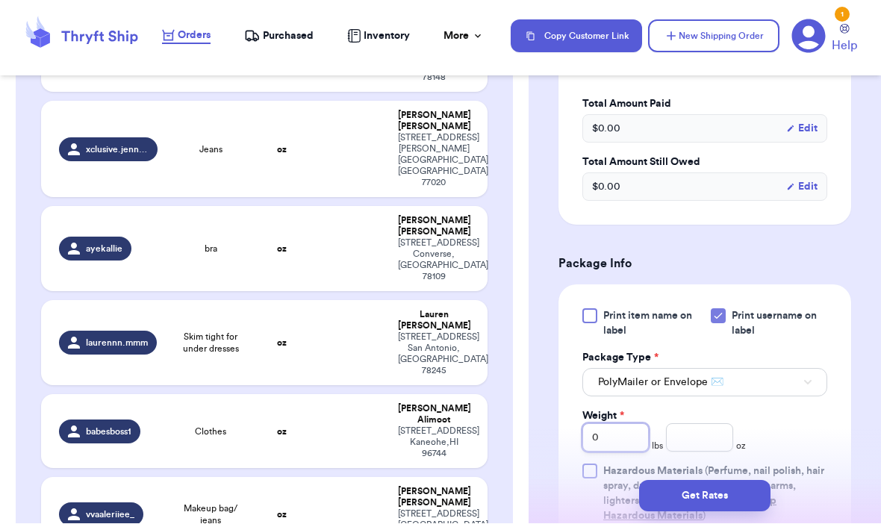
click at [630, 424] on input "0" at bounding box center [615, 438] width 66 height 28
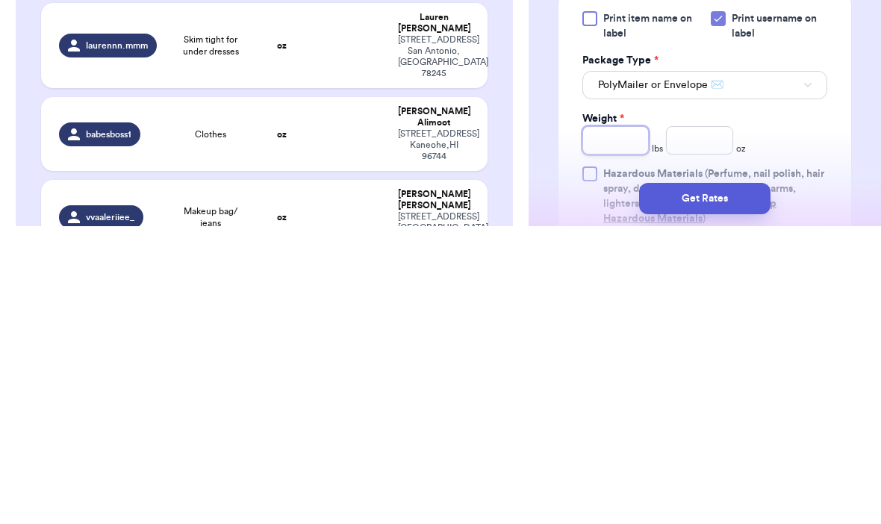
type input "3"
click at [722, 424] on input "number" at bounding box center [699, 438] width 66 height 28
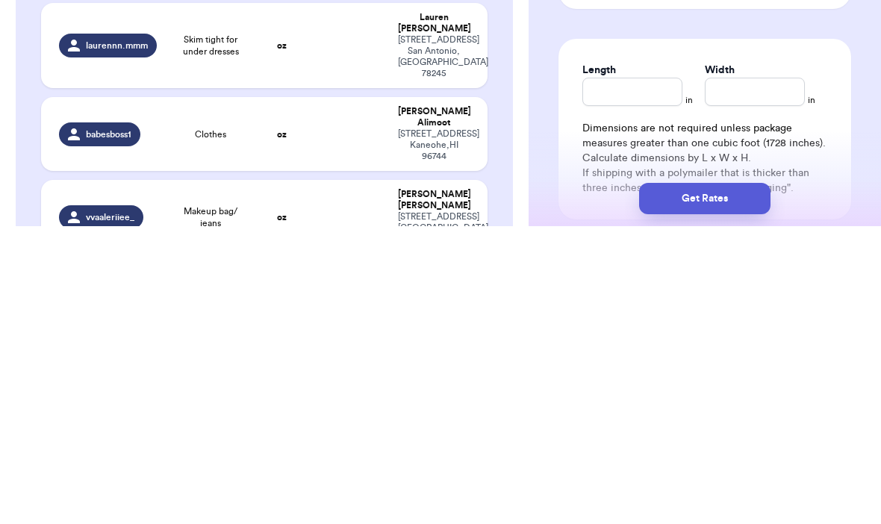
scroll to position [741, 0]
type input "10.4"
click at [645, 374] on input "Length" at bounding box center [632, 388] width 100 height 28
type input "15"
click at [766, 374] on input "Width *" at bounding box center [754, 388] width 100 height 28
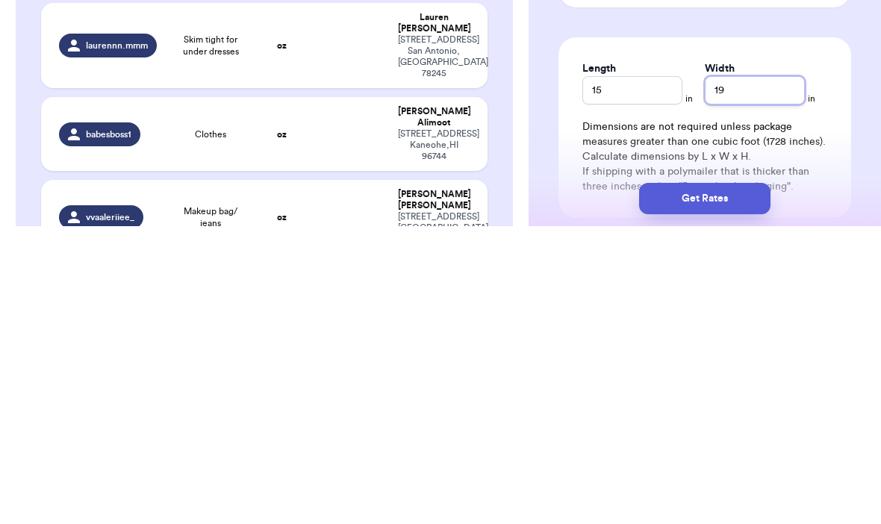
type input "19"
click at [725, 481] on button "Get Rates" at bounding box center [704, 496] width 131 height 31
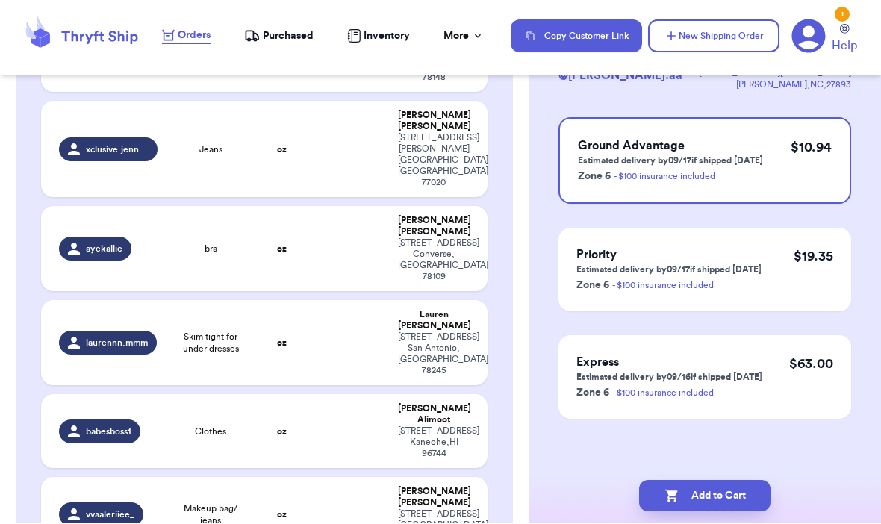
scroll to position [121, 0]
click at [735, 481] on button "Add to Cart" at bounding box center [704, 496] width 131 height 31
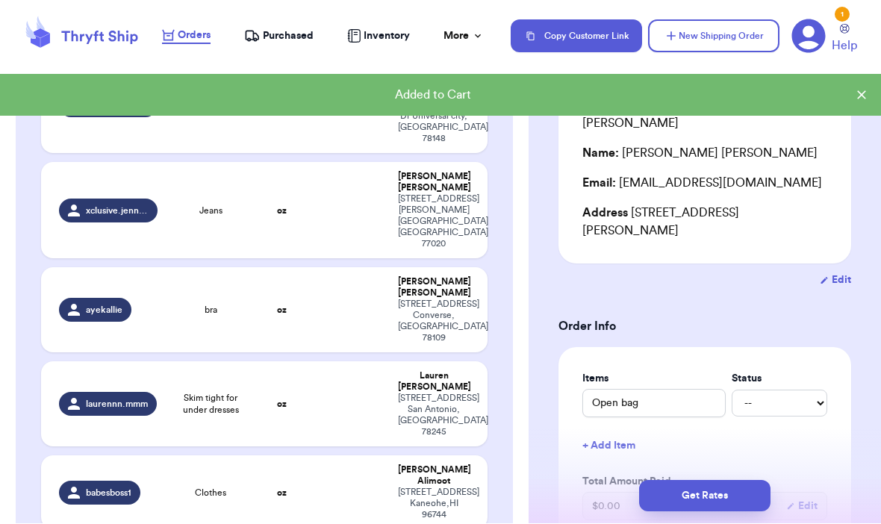
scroll to position [1205, 0]
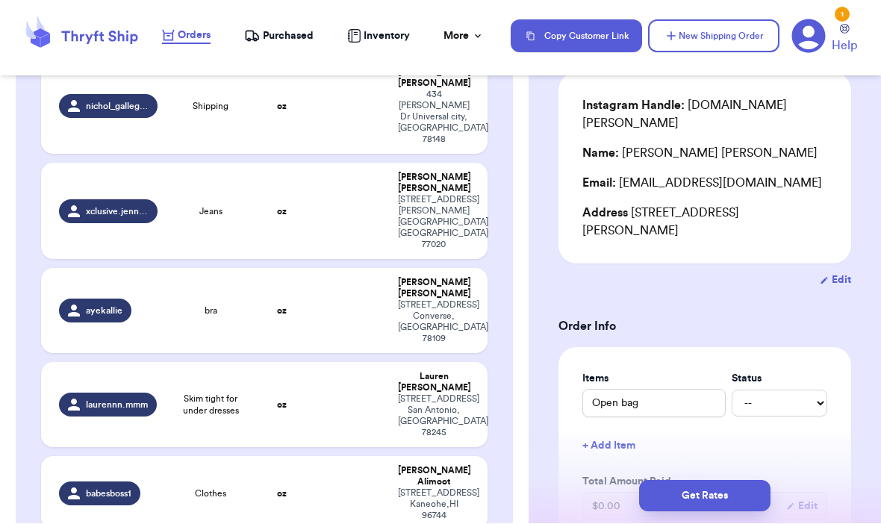
type input "Strapless crop and blue cargo jeans"
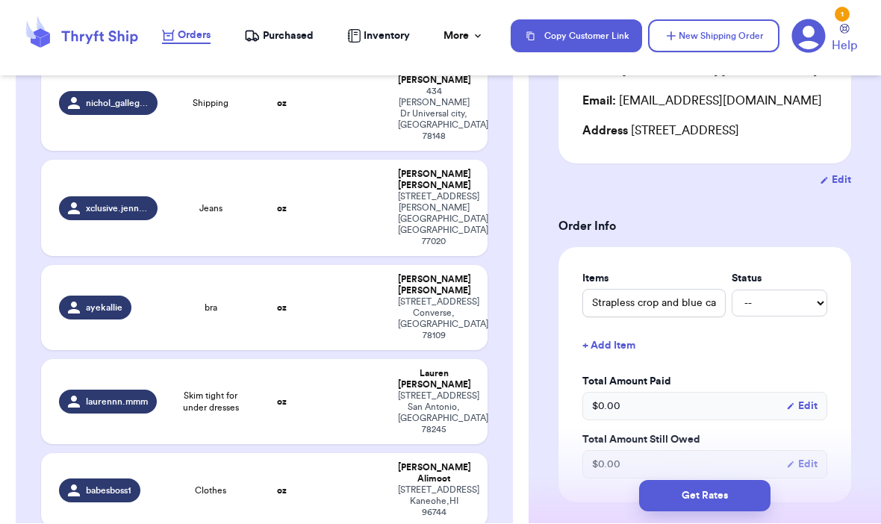
scroll to position [197, 0]
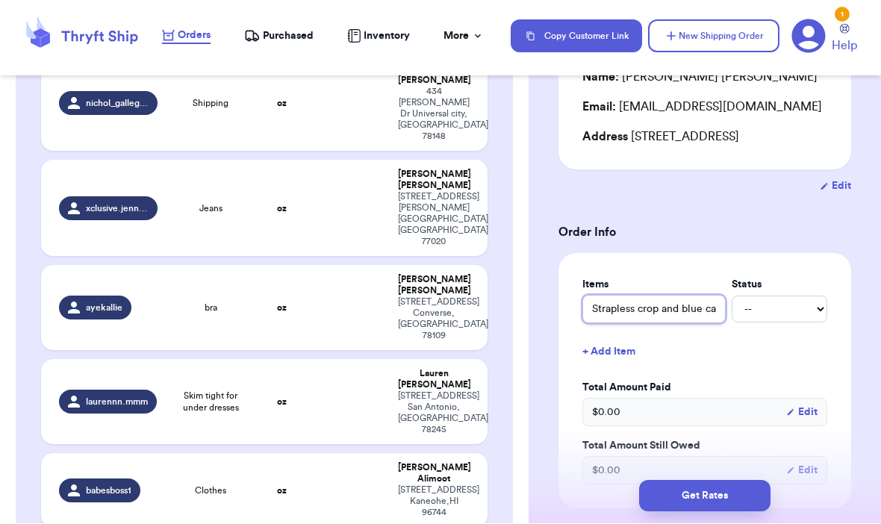
click at [682, 319] on input "Strapless crop and blue cargo jeans" at bounding box center [653, 310] width 143 height 28
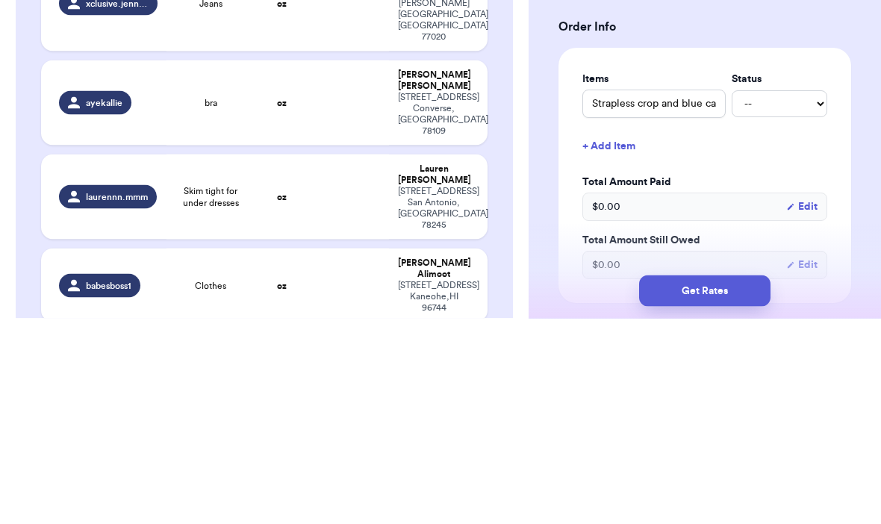
click at [821, 336] on button "+ Add Item" at bounding box center [704, 352] width 257 height 33
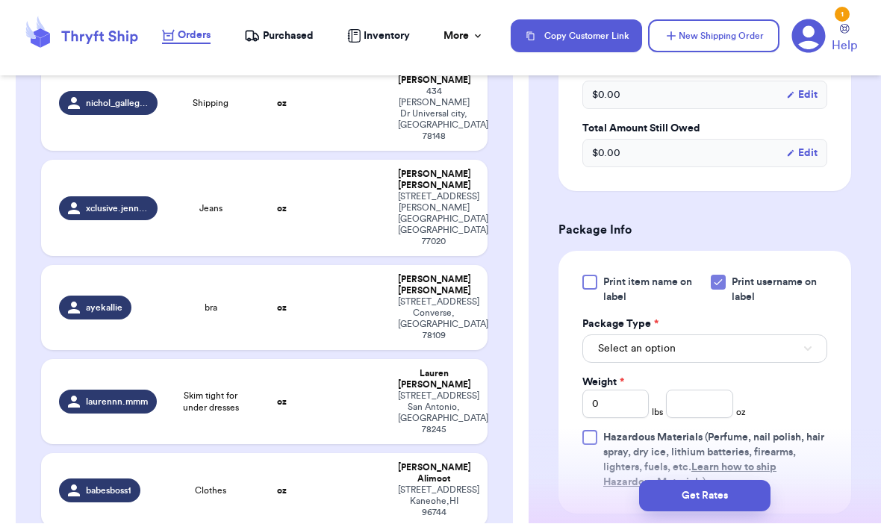
scroll to position [572, 0]
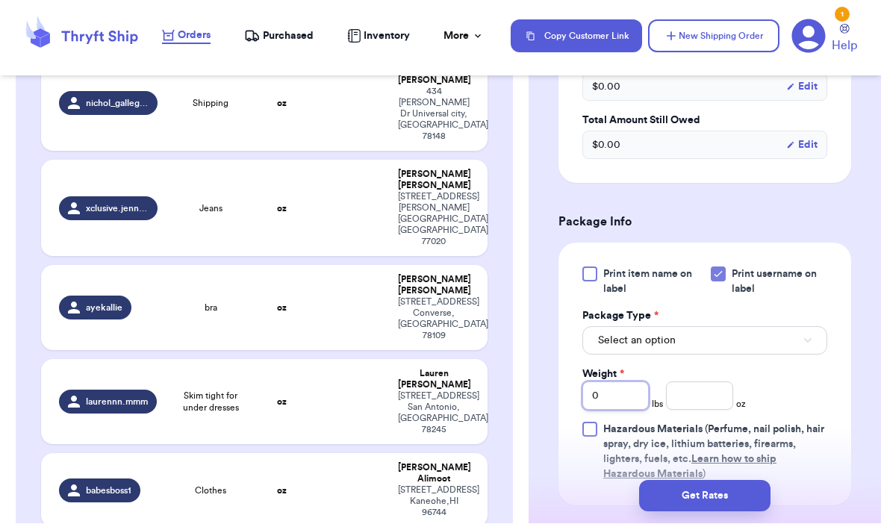
click at [625, 396] on input "0" at bounding box center [615, 396] width 66 height 28
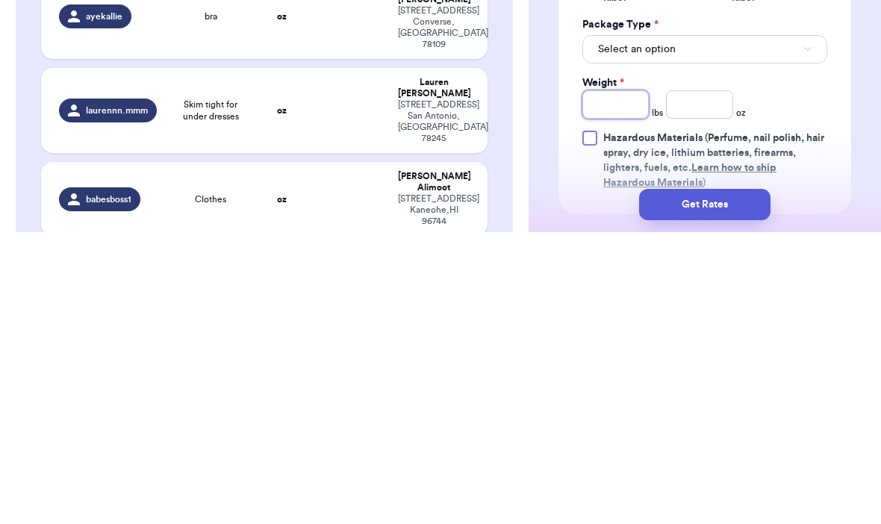
type input "1"
click at [688, 382] on input "number" at bounding box center [699, 396] width 66 height 28
type input "10"
click at [793, 327] on button "Select an option" at bounding box center [704, 341] width 245 height 28
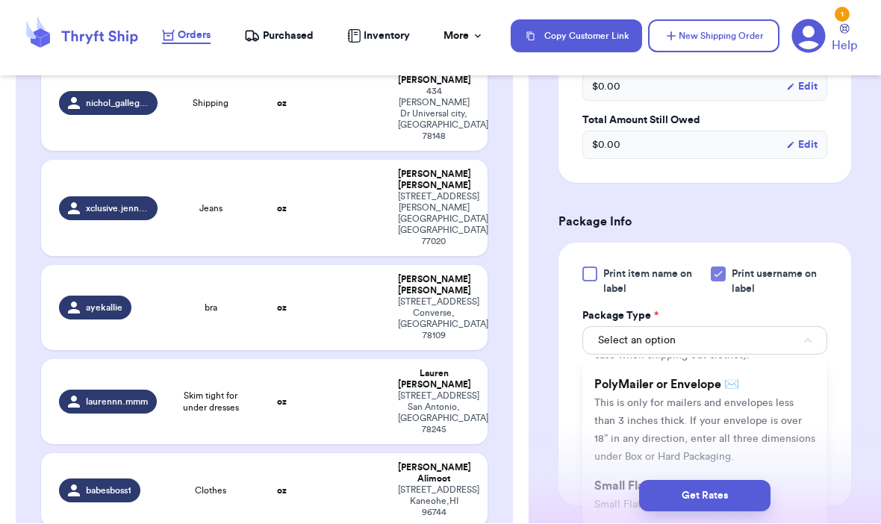
scroll to position [103, 0]
click at [756, 406] on span "This is only for mailers and envelopes less than 3 inches thick. If your envelo…" at bounding box center [704, 429] width 221 height 64
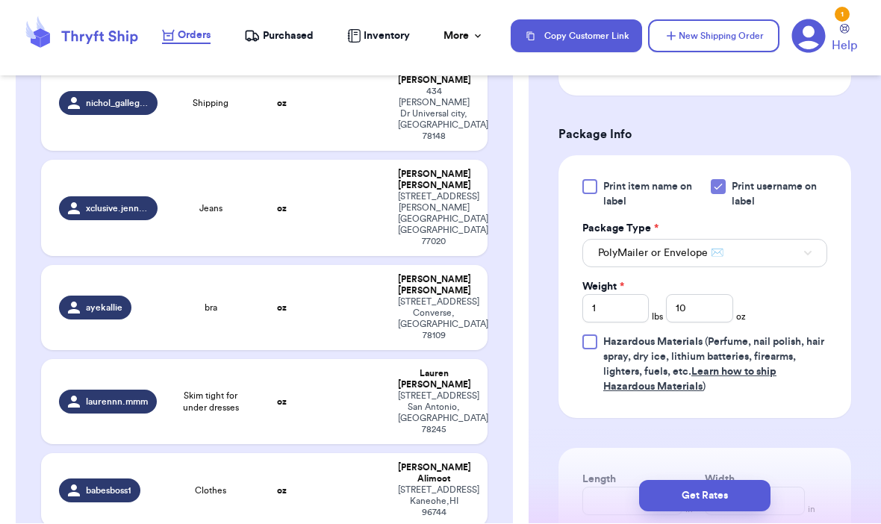
scroll to position [660, 0]
click at [722, 481] on button "Get Rates" at bounding box center [704, 496] width 131 height 31
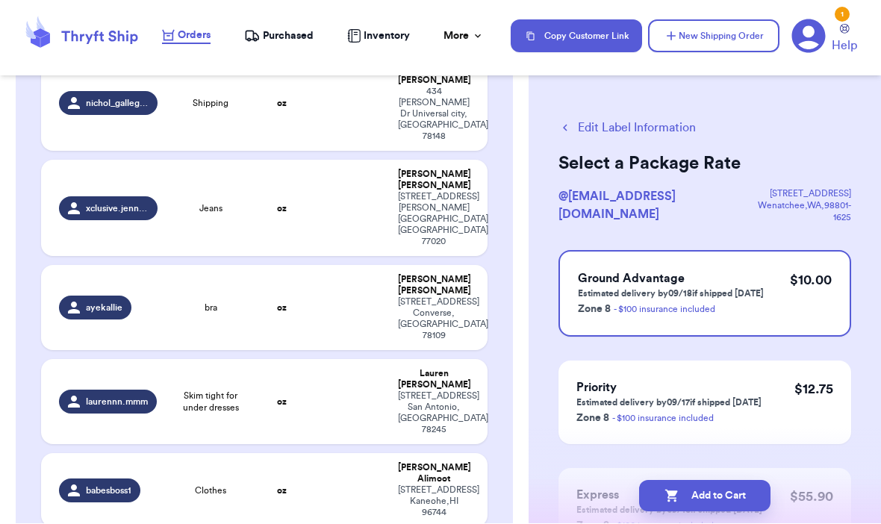
scroll to position [0, 0]
click at [568, 123] on icon "button" at bounding box center [564, 128] width 13 height 13
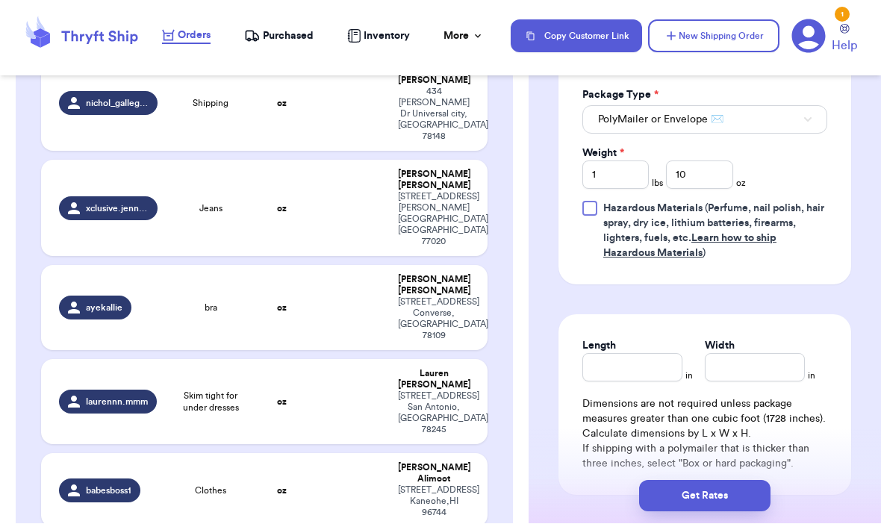
scroll to position [801, 0]
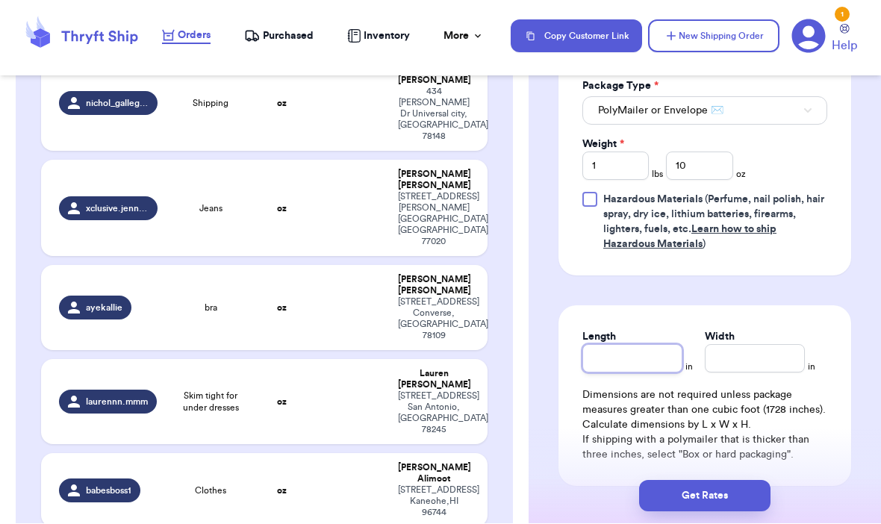
click at [625, 354] on input "Length" at bounding box center [632, 359] width 100 height 28
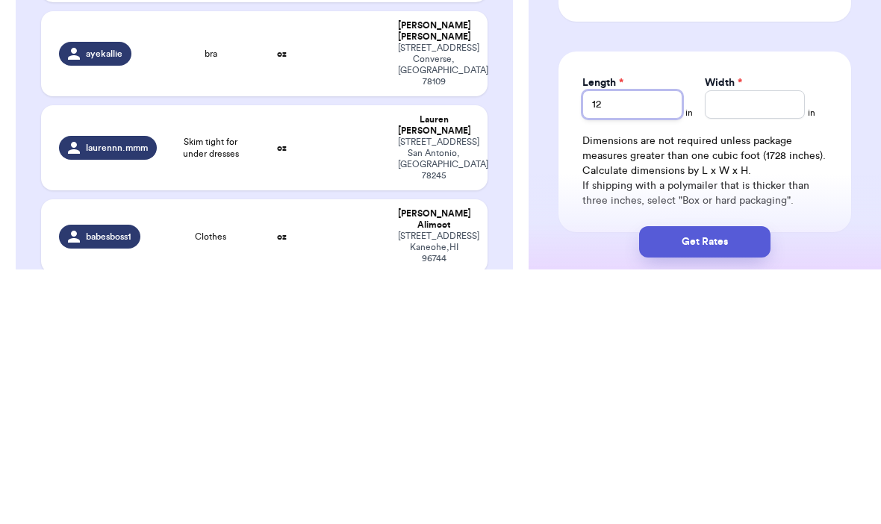
type input "12"
click at [749, 345] on input "Width *" at bounding box center [754, 359] width 100 height 28
type input "15"
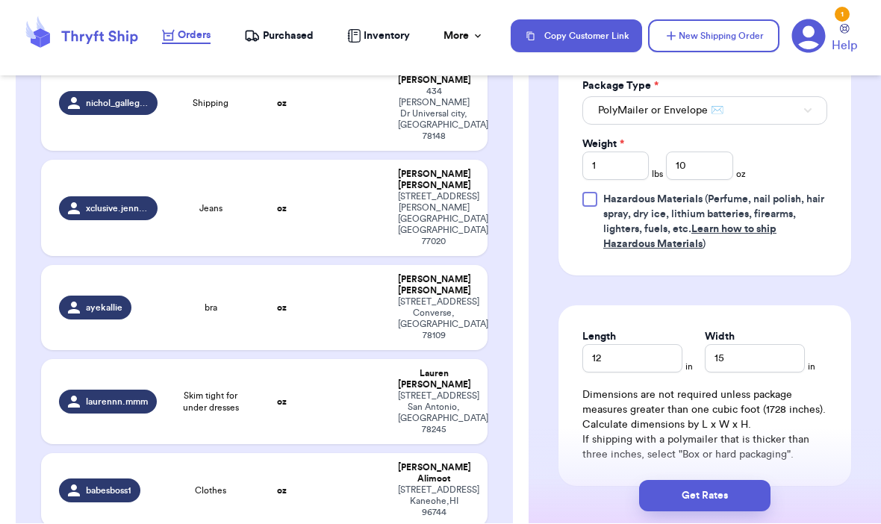
click at [726, 481] on button "Get Rates" at bounding box center [704, 496] width 131 height 31
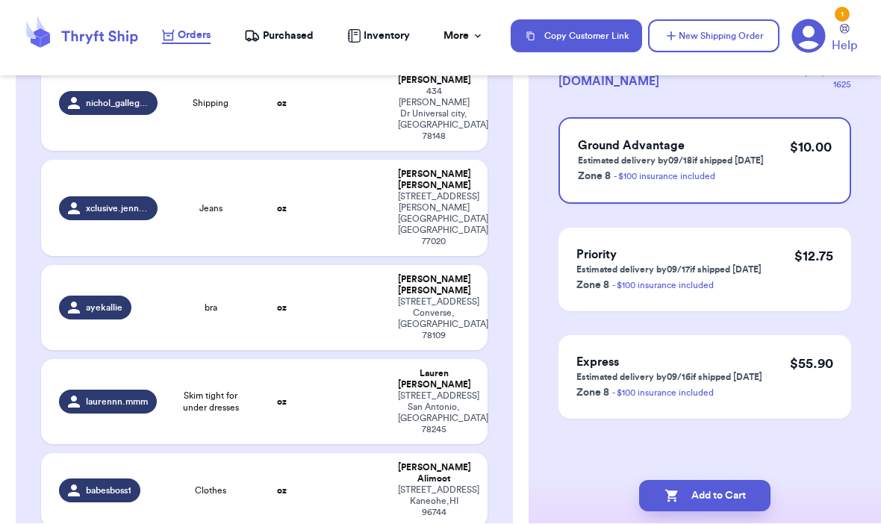
scroll to position [0, 0]
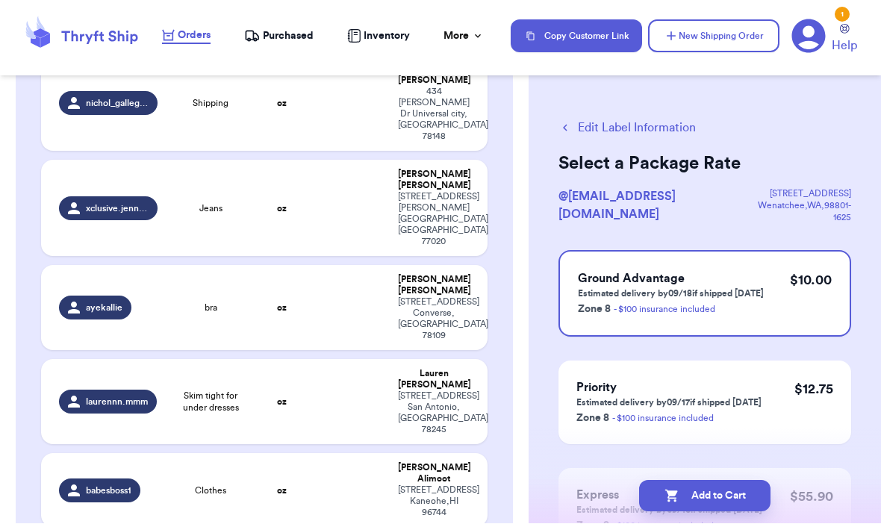
click at [728, 481] on button "Add to Cart" at bounding box center [704, 496] width 131 height 31
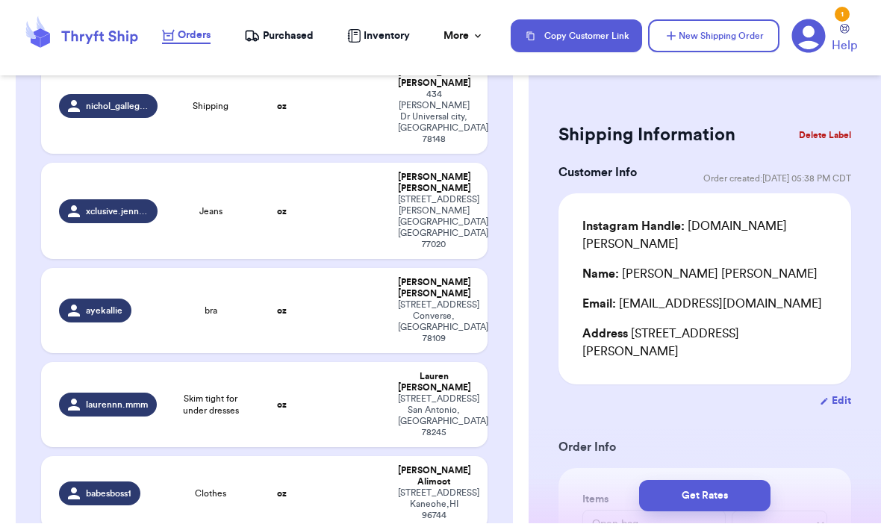
type input "Makeup bag/ jeans"
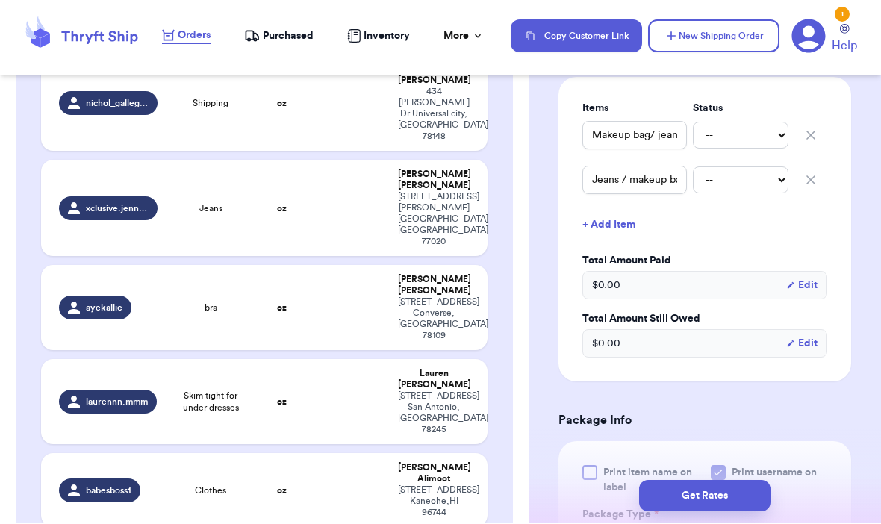
scroll to position [357, 0]
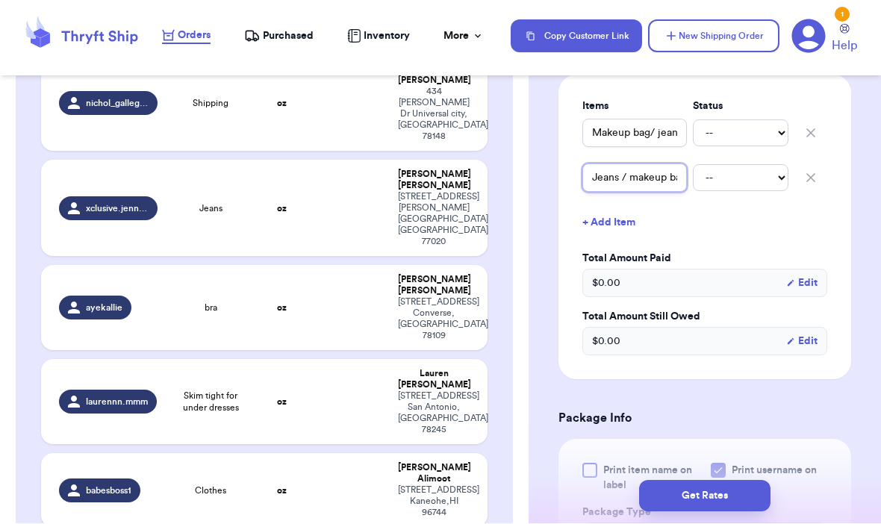
click at [639, 193] on input "Jeans / makeup bag" at bounding box center [634, 178] width 104 height 28
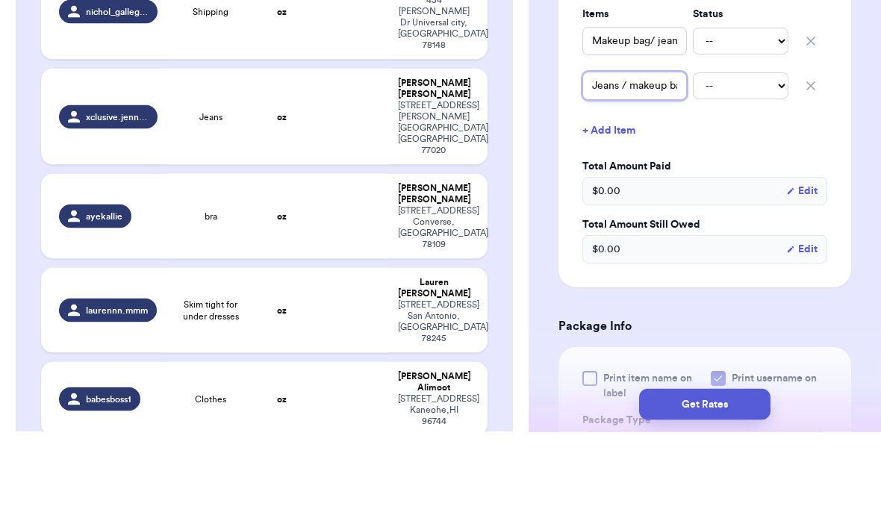
type input "Jeans / makeup bag"
click at [871, 146] on div "Shipping Information Delete Label Customer Info Order created: 09/10, 12:55 PM …" at bounding box center [704, 413] width 352 height 1363
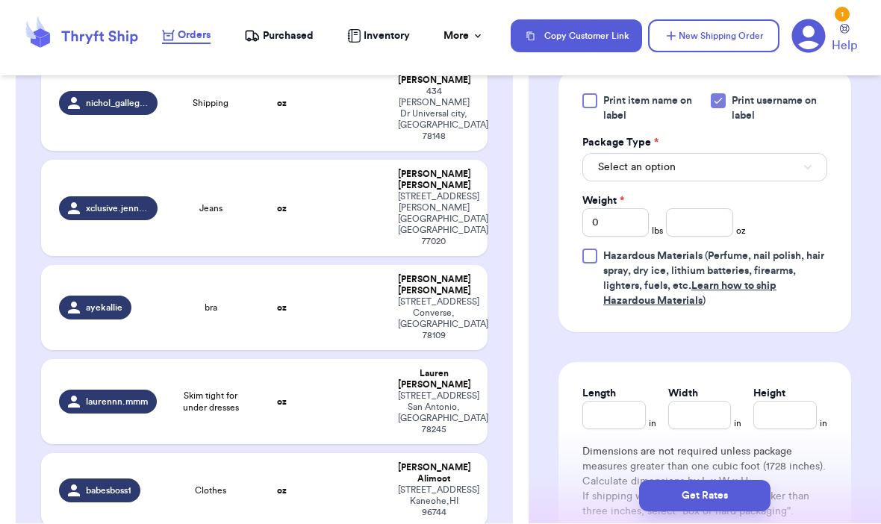
scroll to position [726, 0]
click at [625, 238] on input "0" at bounding box center [615, 224] width 66 height 28
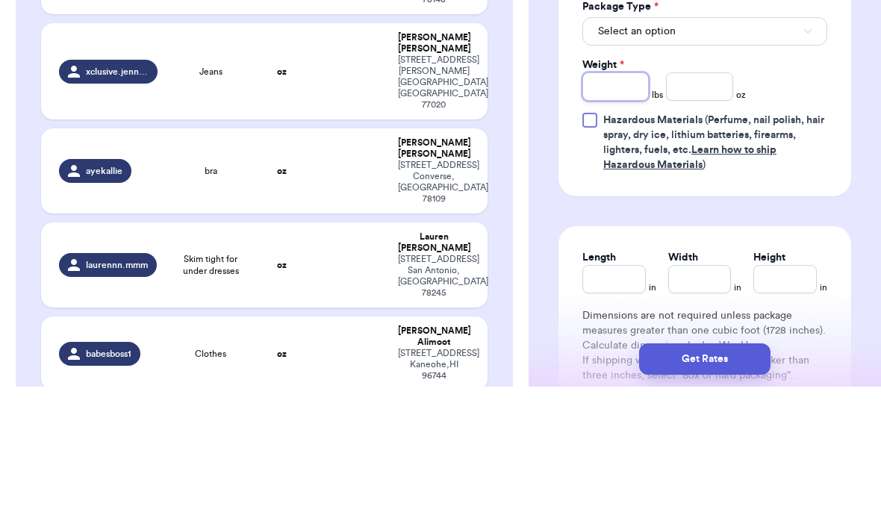
type input "2"
click at [701, 210] on input "number" at bounding box center [699, 224] width 66 height 28
type input "11"
click at [872, 139] on div "Shipping Information Delete Label Customer Info Order created: 09/10, 12:55 PM …" at bounding box center [704, 44] width 352 height 1363
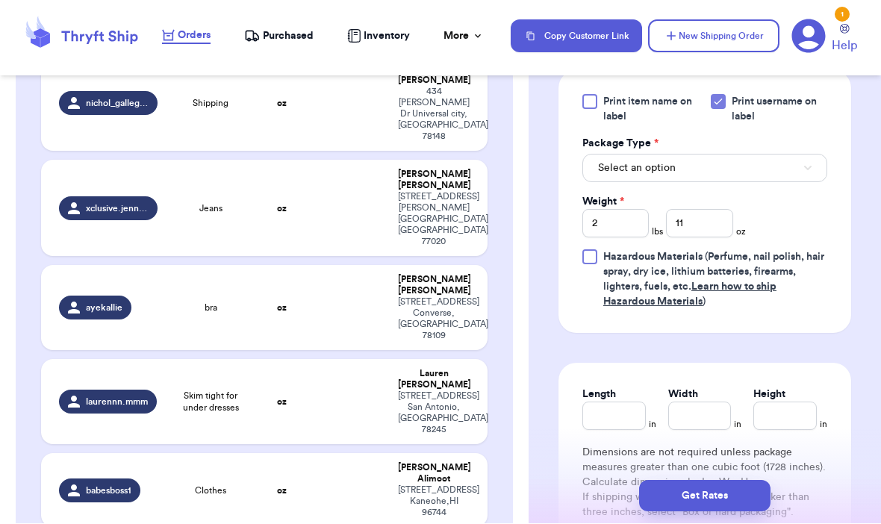
click at [784, 183] on button "Select an option" at bounding box center [704, 168] width 245 height 28
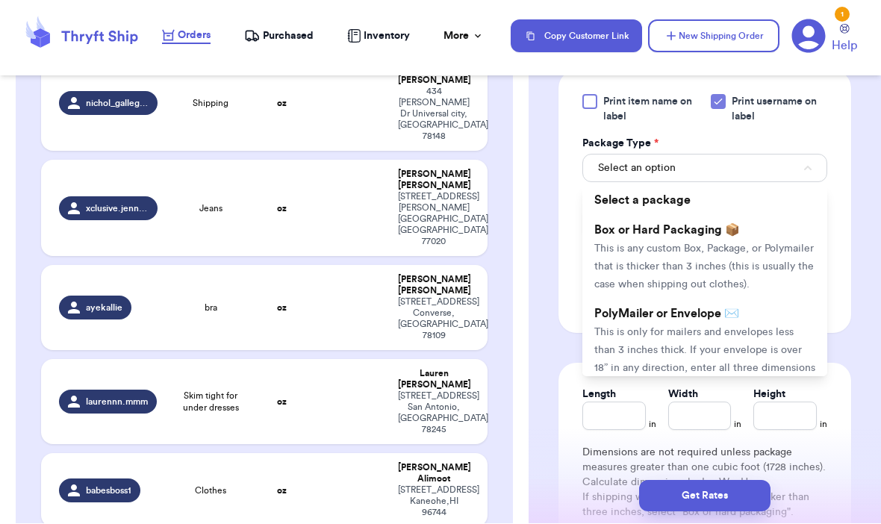
click at [766, 365] on span "This is only for mailers and envelopes less than 3 inches thick. If your envelo…" at bounding box center [704, 360] width 221 height 64
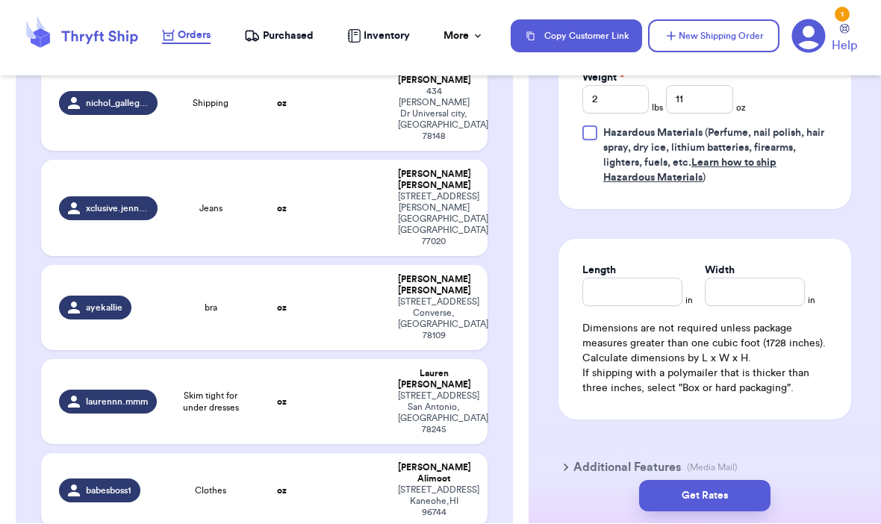
scroll to position [860, 0]
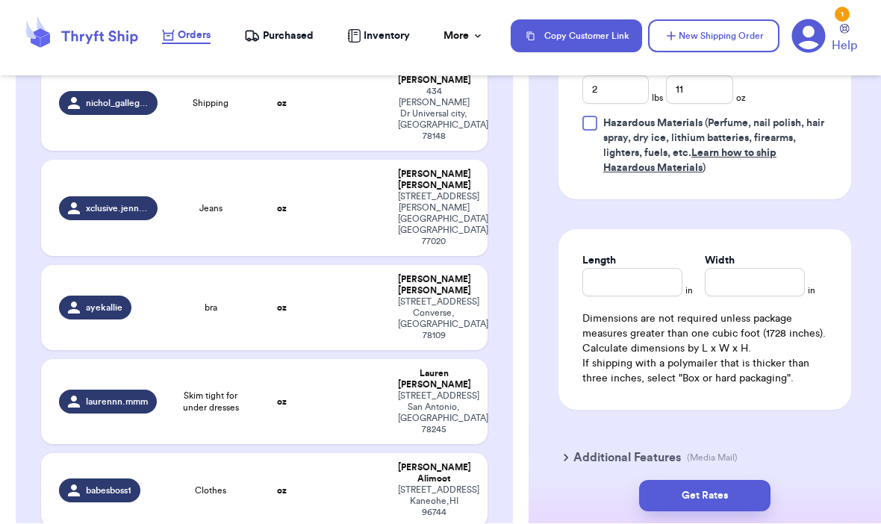
click at [636, 269] on div "Length" at bounding box center [632, 261] width 100 height 15
click at [623, 297] on input "Length" at bounding box center [632, 283] width 100 height 28
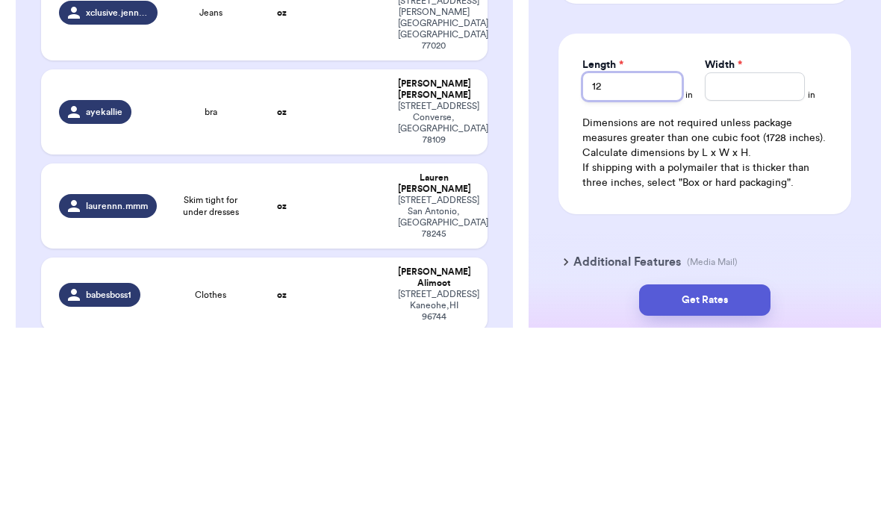
type input "12"
click at [747, 269] on input "Width *" at bounding box center [754, 283] width 100 height 28
type input "15"
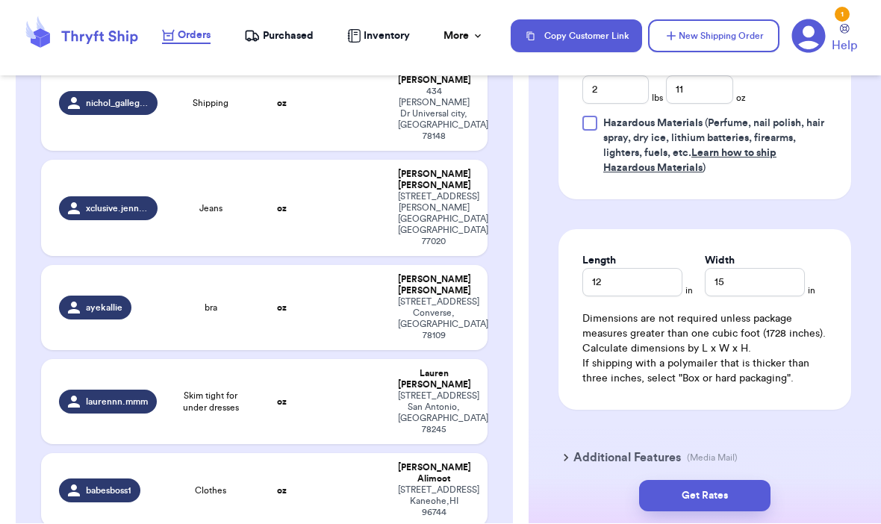
click at [737, 481] on button "Get Rates" at bounding box center [704, 496] width 131 height 31
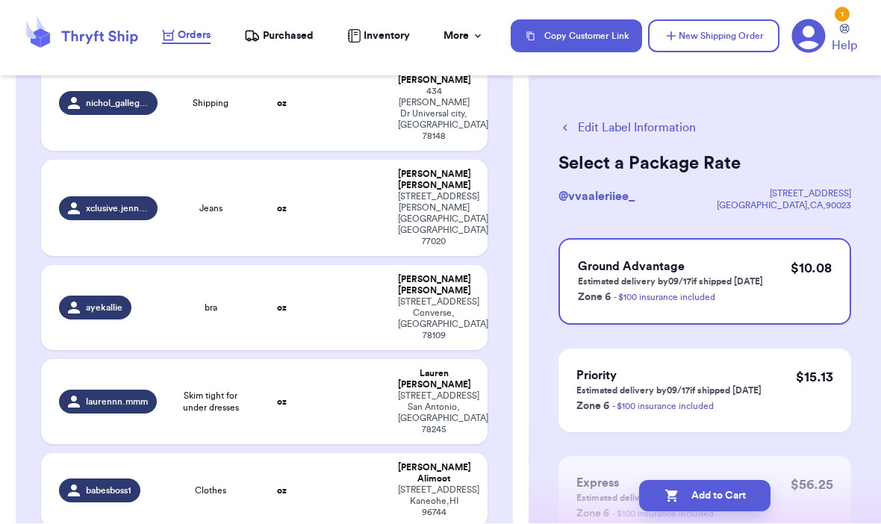
click at [734, 481] on button "Add to Cart" at bounding box center [704, 496] width 131 height 31
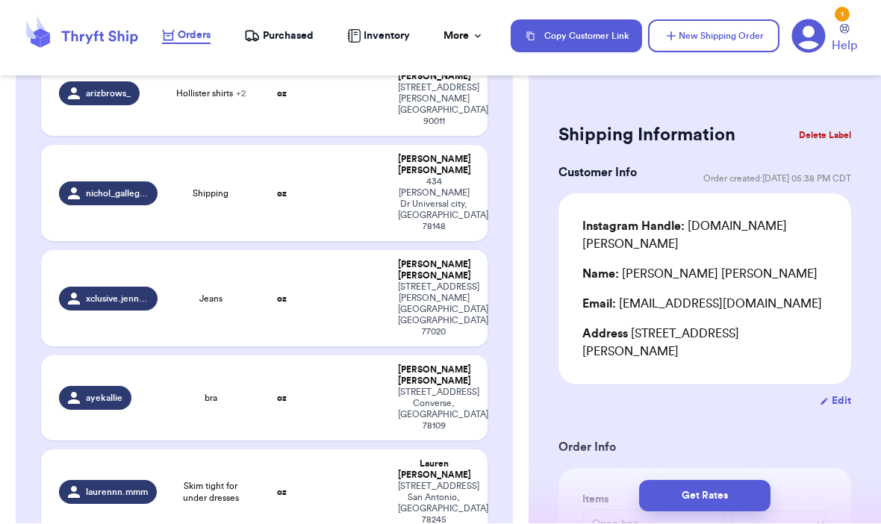
scroll to position [1117, 0]
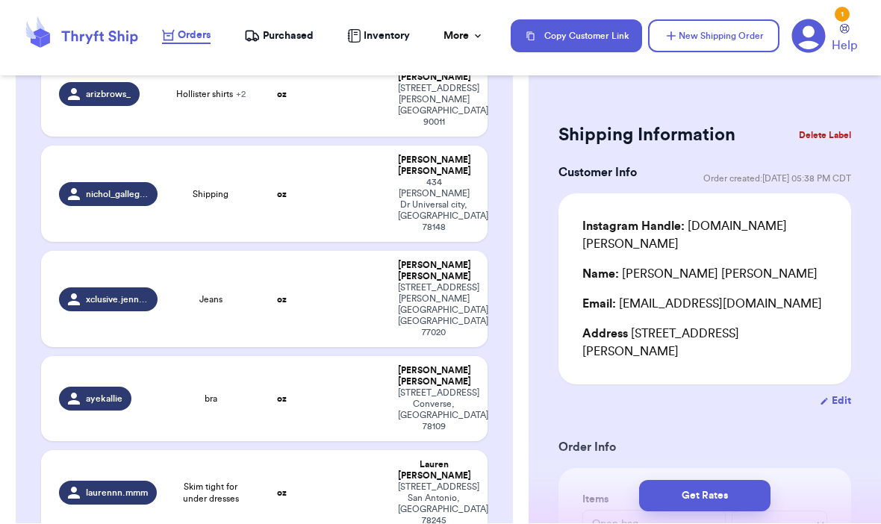
type input "Clothes"
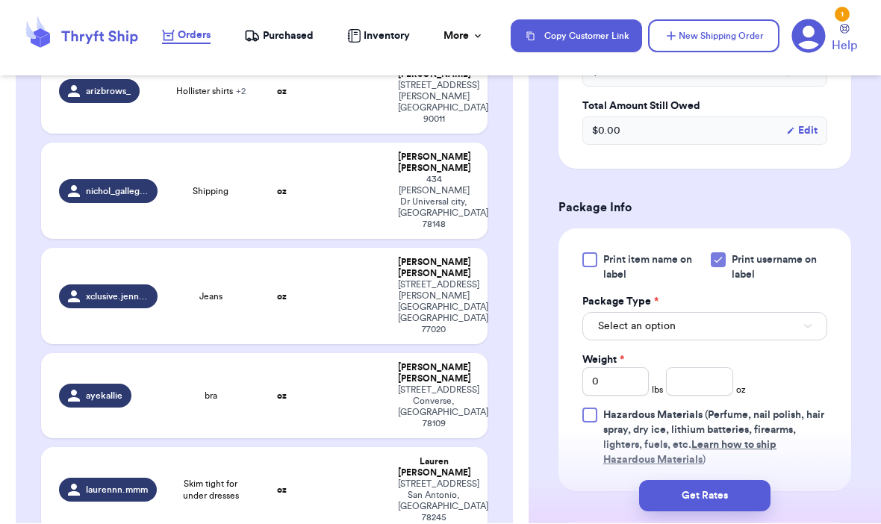
scroll to position [522, 0]
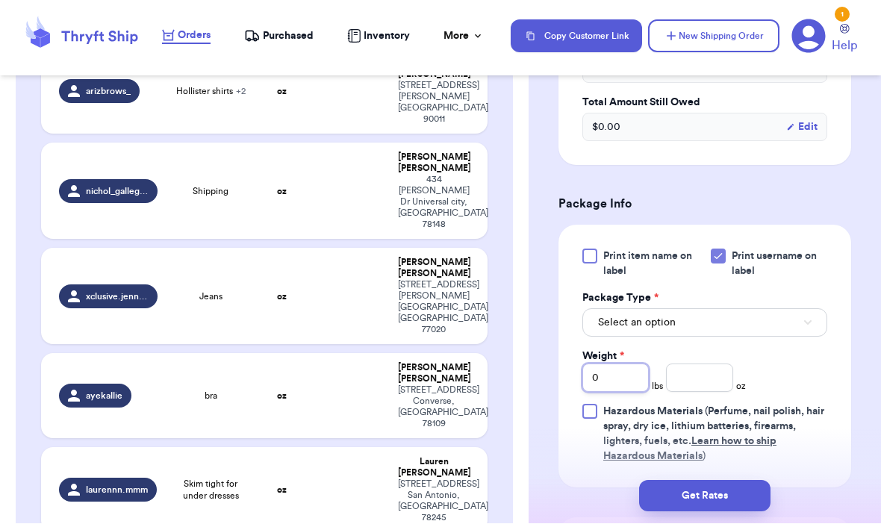
click at [628, 388] on input "0" at bounding box center [615, 378] width 66 height 28
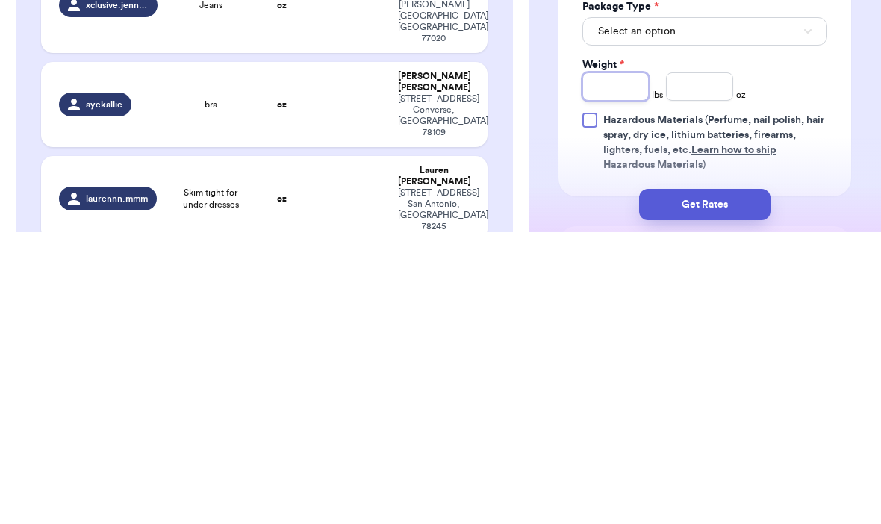
type input "8"
click at [804, 309] on button "Select an option" at bounding box center [704, 323] width 245 height 28
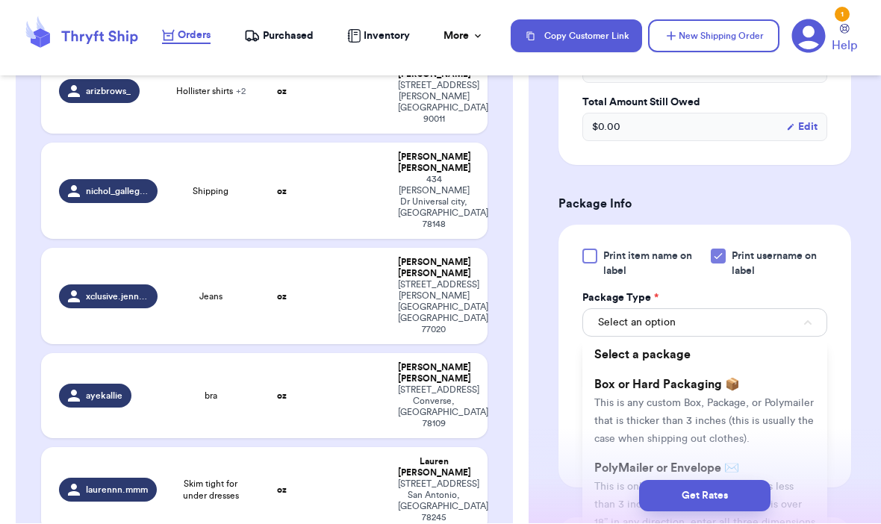
click at [724, 414] on span "This is any custom Box, Package, or Polymailer that is thicker than 3 inches (t…" at bounding box center [703, 421] width 219 height 46
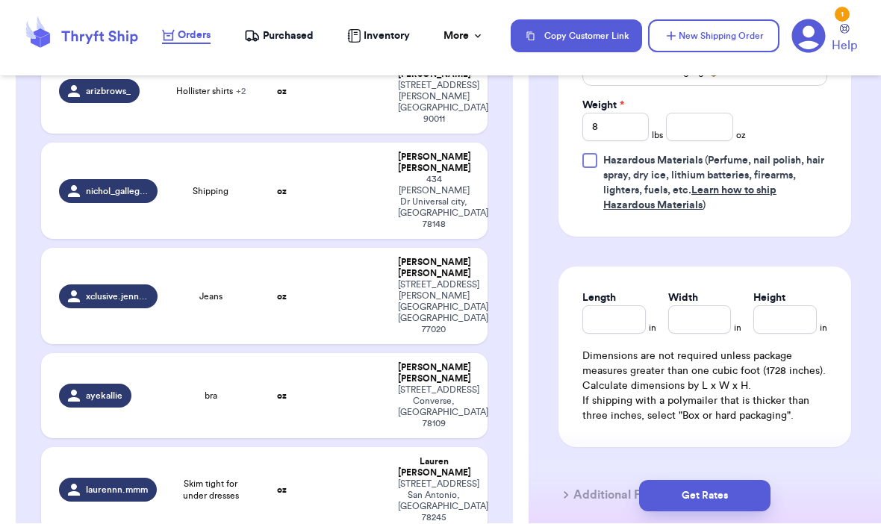
scroll to position [775, 0]
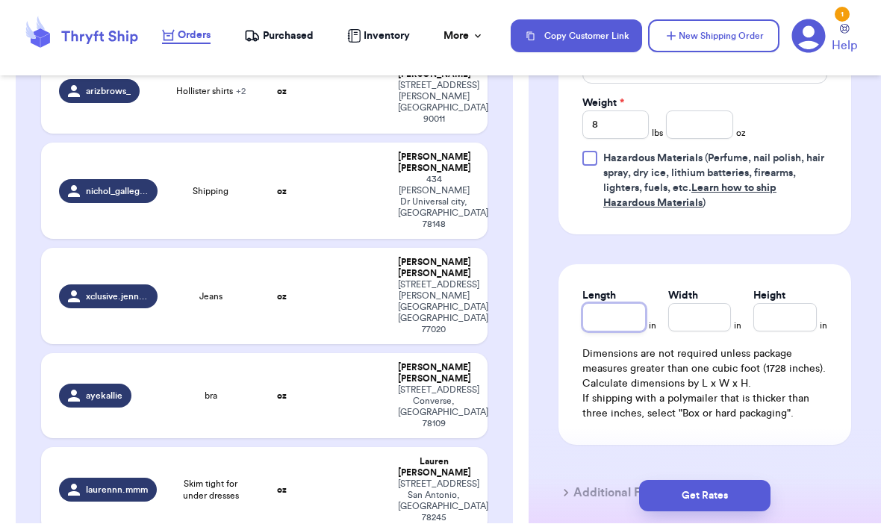
click at [623, 329] on input "Length" at bounding box center [613, 318] width 63 height 28
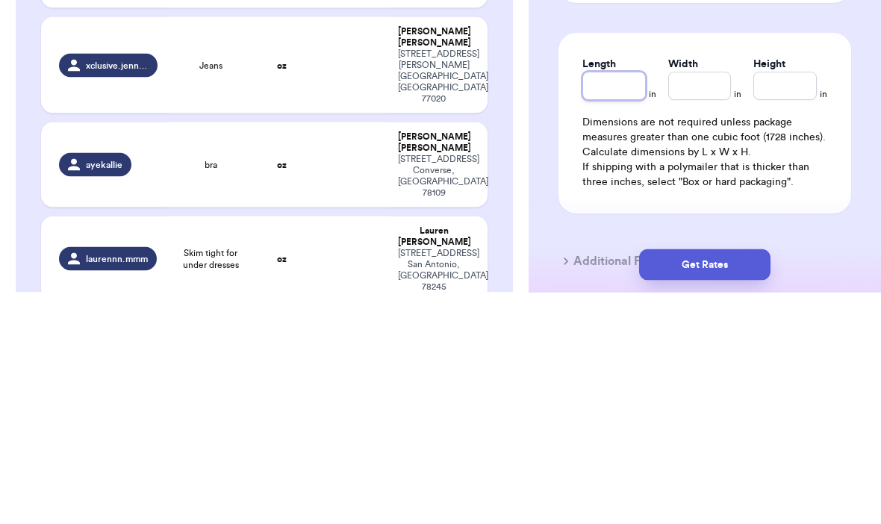
type input "1"
type input "17"
click at [724, 304] on input "Width *" at bounding box center [699, 318] width 63 height 28
type input "1"
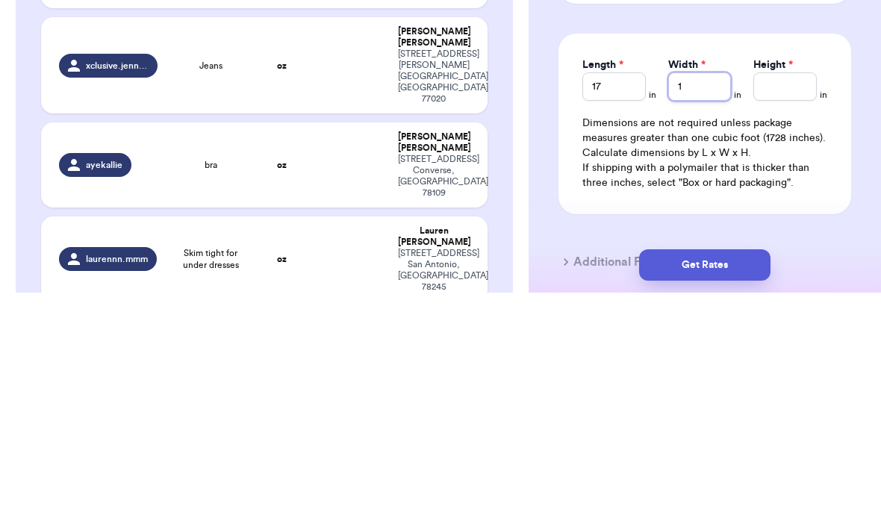
type input "11"
click at [784, 304] on input "Height *" at bounding box center [784, 318] width 63 height 28
type input "1"
type input "12"
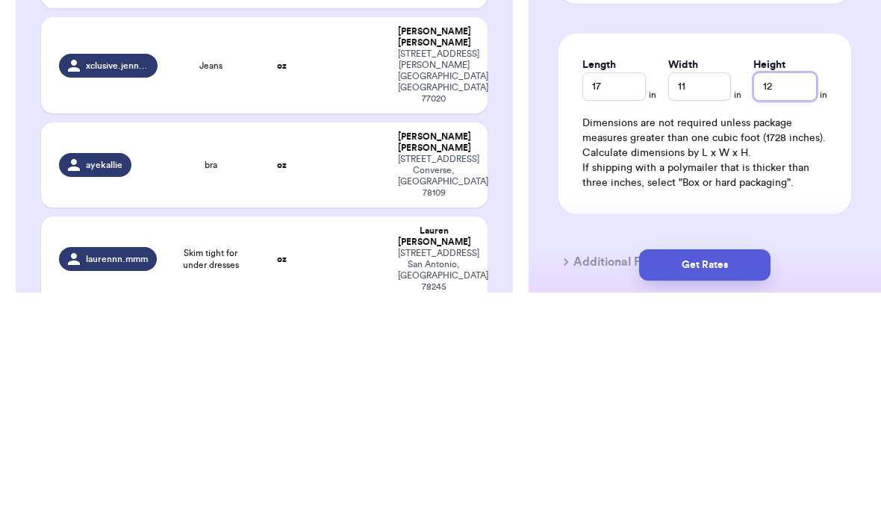
type input "12"
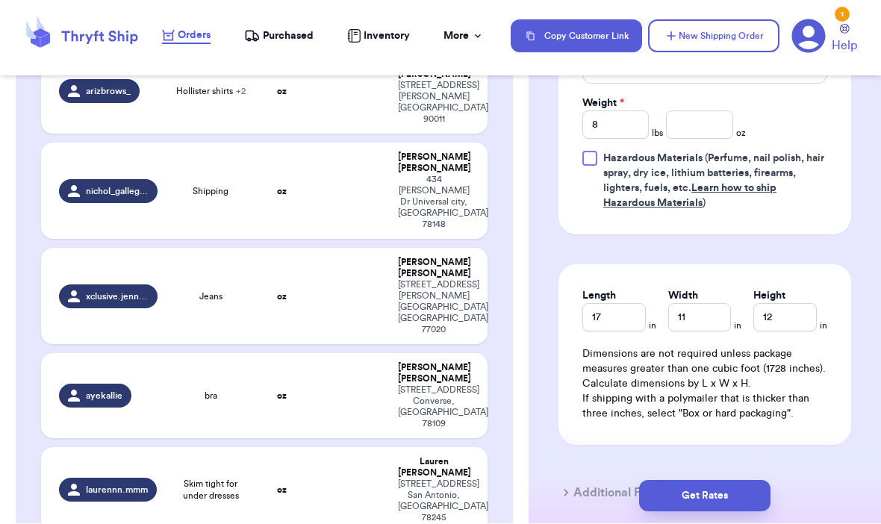
click at [713, 481] on button "Get Rates" at bounding box center [704, 496] width 131 height 31
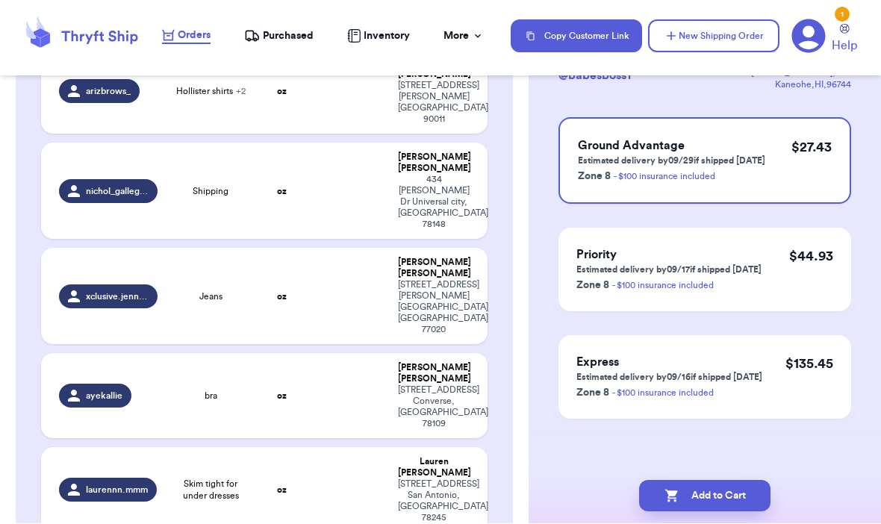
scroll to position [121, 0]
click at [726, 481] on button "Add to Cart" at bounding box center [704, 496] width 131 height 31
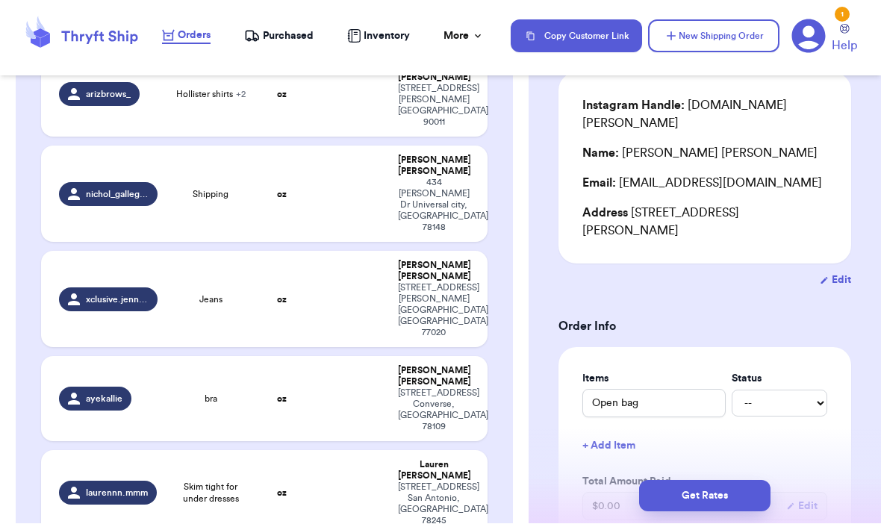
click at [93, 481] on div "laurennn.mmm" at bounding box center [108, 493] width 98 height 24
type input "Skim tight for under dresses"
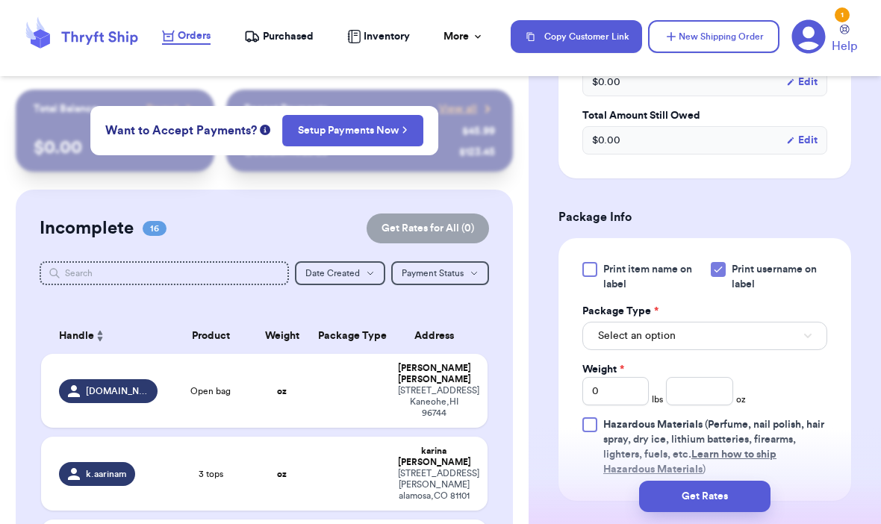
scroll to position [512, 0]
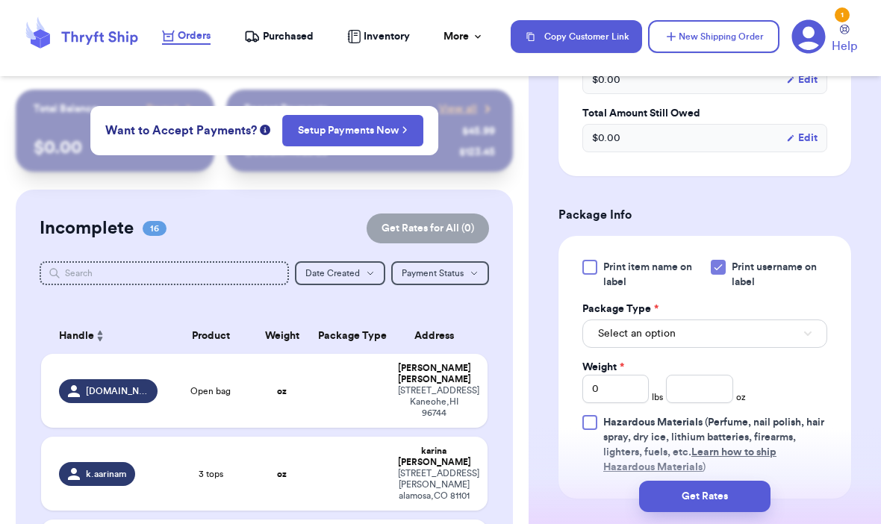
click at [773, 348] on button "Select an option" at bounding box center [704, 333] width 245 height 28
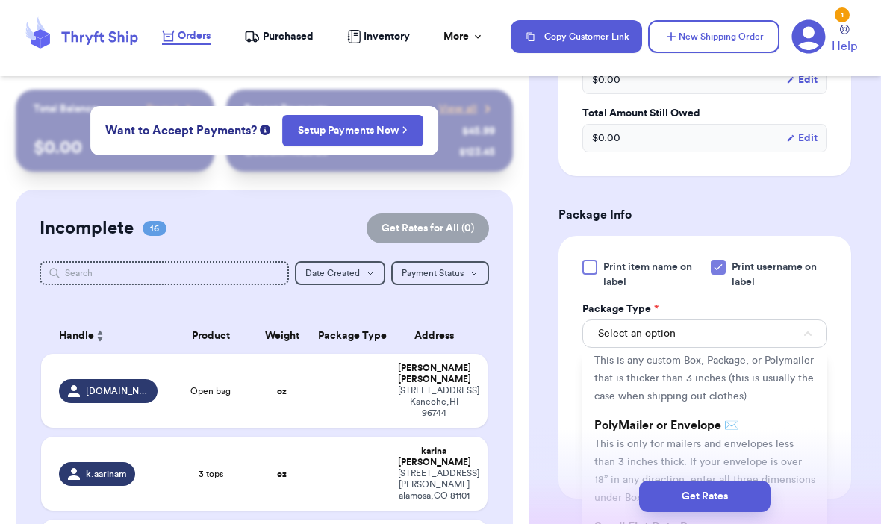
scroll to position [61, 0]
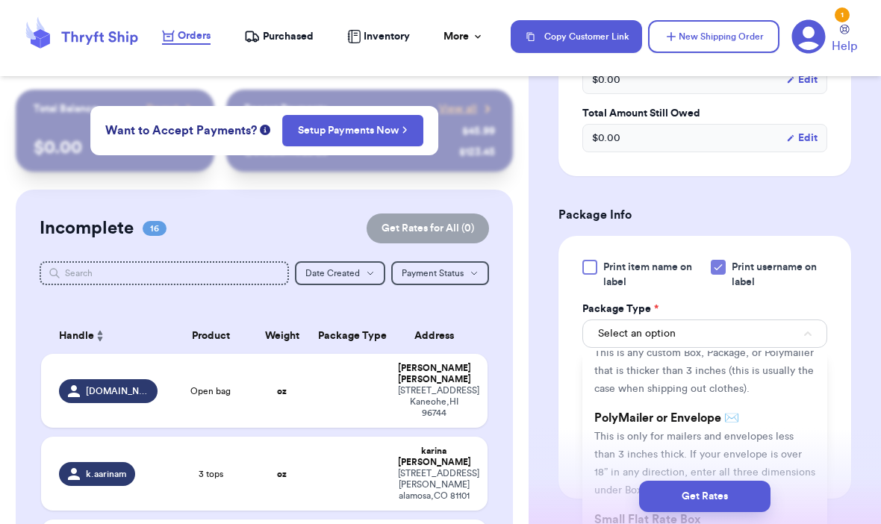
click at [773, 435] on li "PolyMailer or Envelope ✉️ This is only for mailers and envelopes less than 3 in…" at bounding box center [704, 453] width 245 height 101
click at [773, 435] on span "Hazardous Materials (Perfume, nail polish, hair spray, dry ice, lithium batteri…" at bounding box center [713, 444] width 221 height 55
click at [0, 0] on input "Hazardous Materials (Perfume, nail polish, hair spray, dry ice, lithium batteri…" at bounding box center [0, 0] width 0 height 0
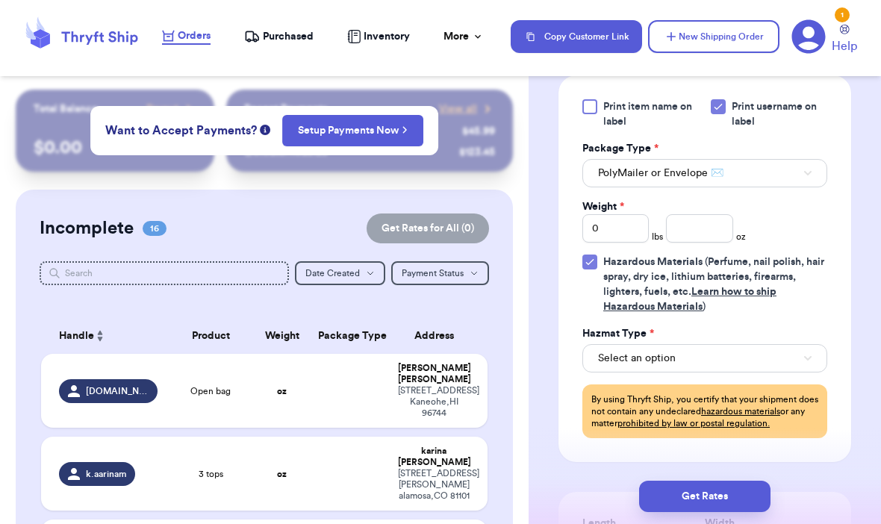
scroll to position [707, 0]
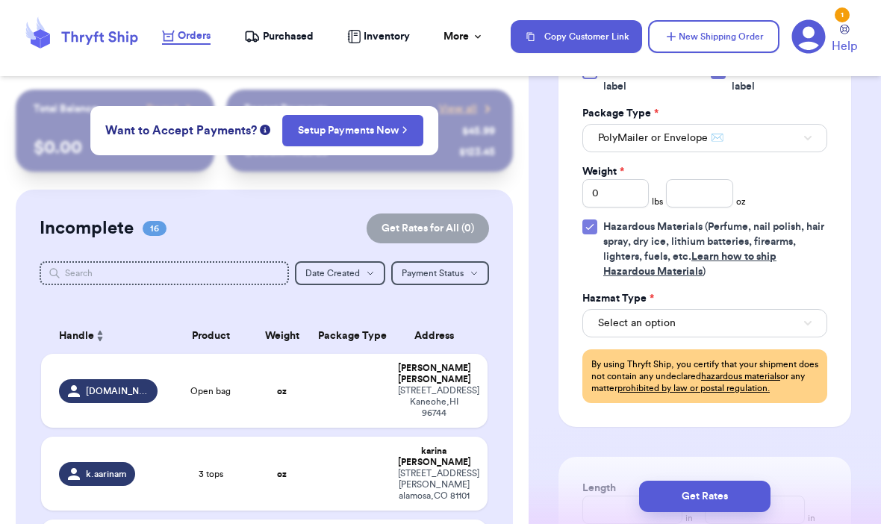
click at [607, 232] on span "Hazardous Materials" at bounding box center [652, 227] width 99 height 10
click at [0, 0] on input "Hazardous Materials (Perfume, nail polish, hair spray, dry ice, lithium batteri…" at bounding box center [0, 0] width 0 height 0
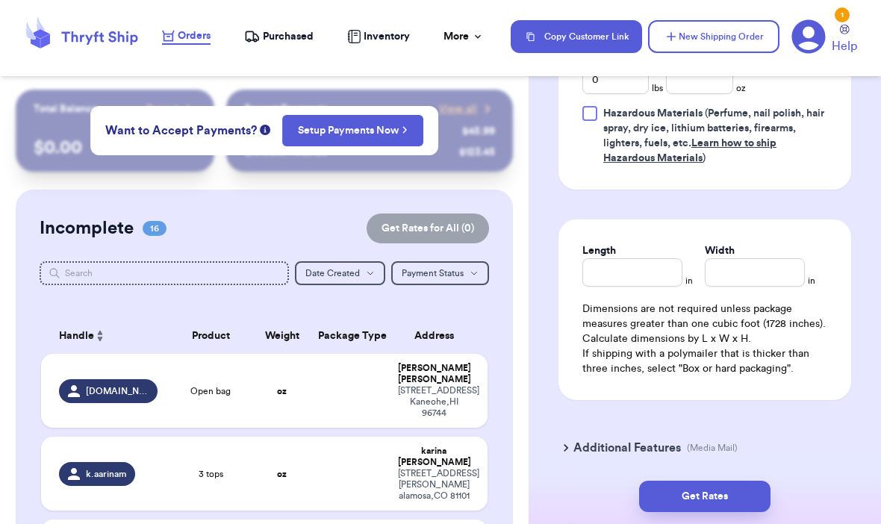
scroll to position [834, 0]
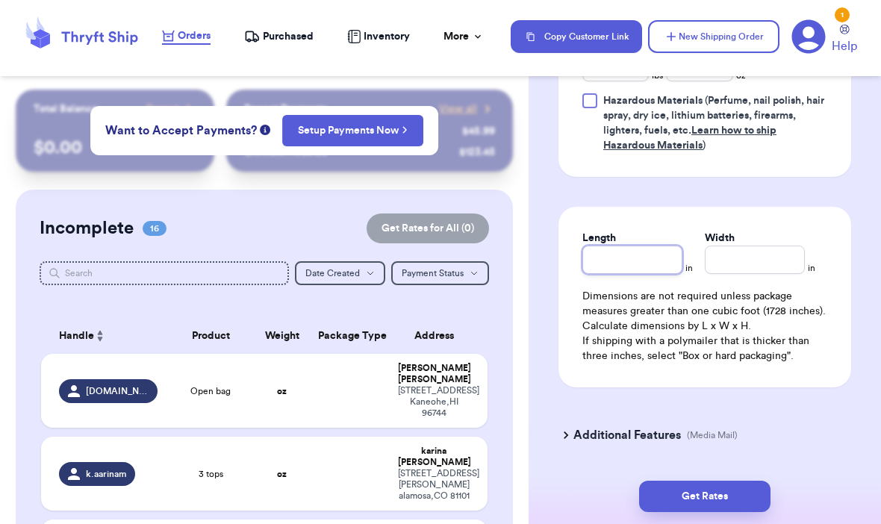
click at [645, 274] on input "Length" at bounding box center [632, 260] width 100 height 28
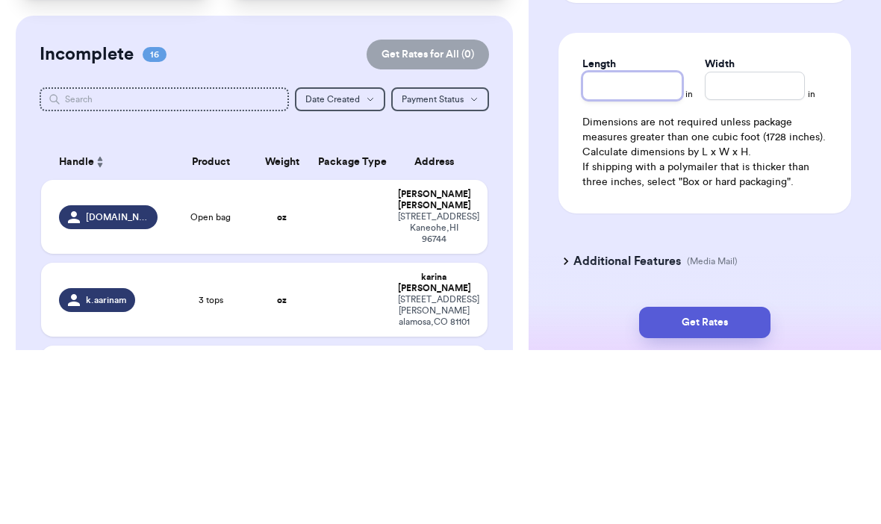
type input "1"
type input "12"
type input "1"
type input "15"
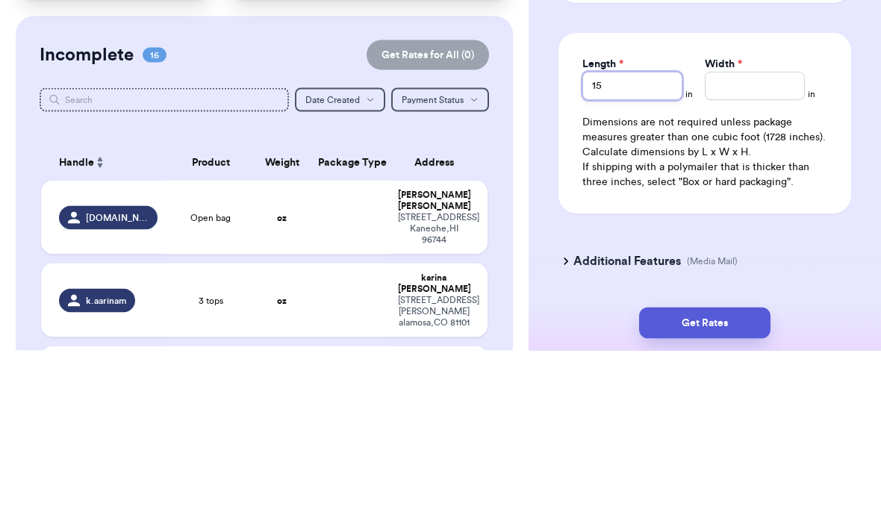
type input "15"
click at [729, 246] on input "Width *" at bounding box center [754, 260] width 100 height 28
type input "1"
type input "19"
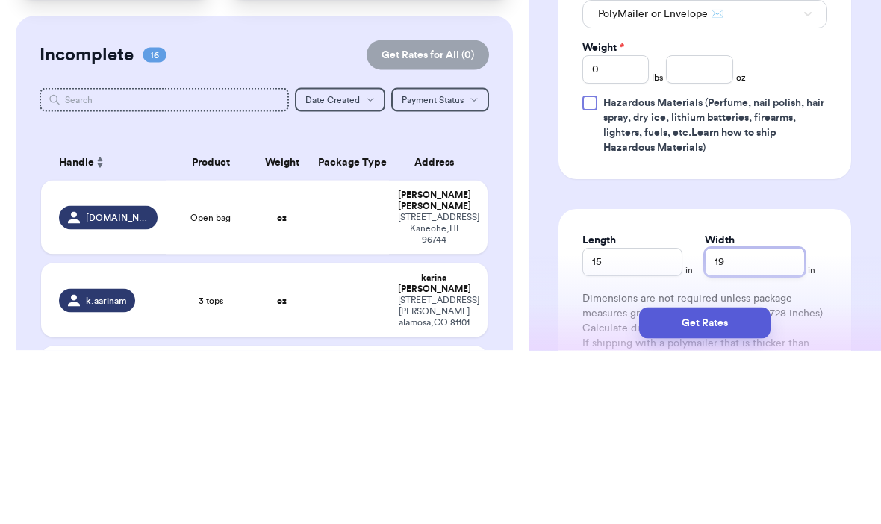
scroll to position [658, 0]
type input "19"
click at [610, 228] on input "0" at bounding box center [615, 242] width 66 height 28
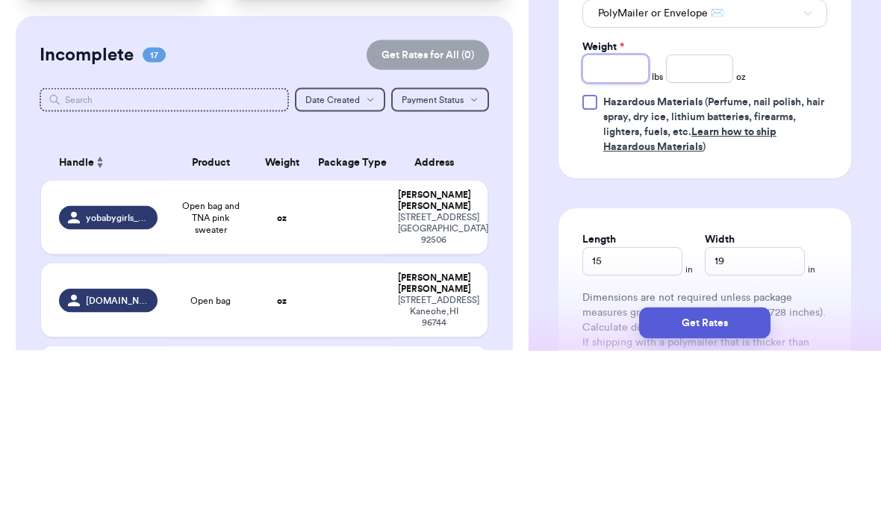
type input "4"
click at [686, 228] on input "number" at bounding box center [699, 242] width 66 height 28
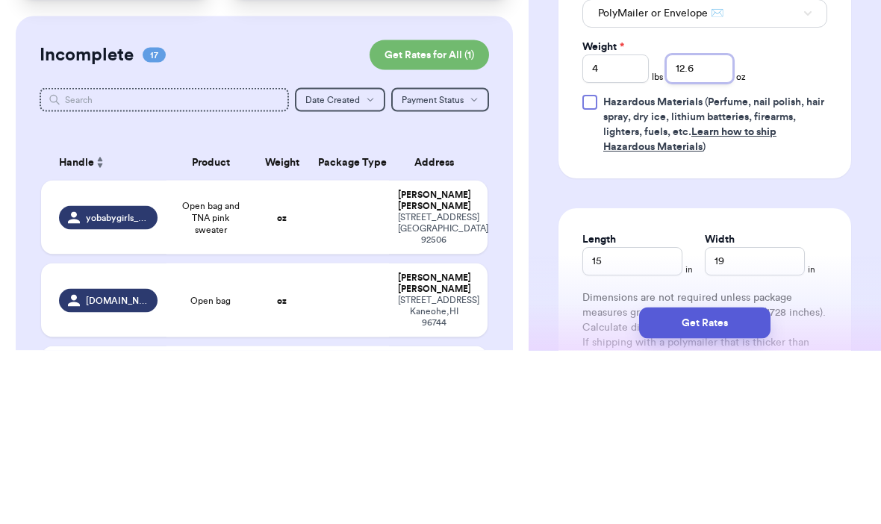
type input "12.6"
click at [837, 165] on div "Print item name on label Print username on label Package Type * PolyMailer or E…" at bounding box center [704, 221] width 293 height 263
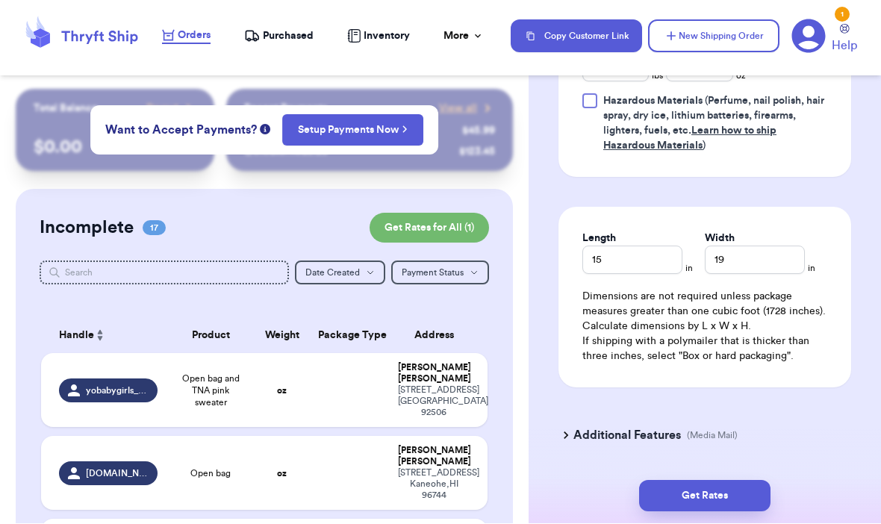
scroll to position [834, 0]
click at [721, 481] on button "Get Rates" at bounding box center [704, 496] width 131 height 31
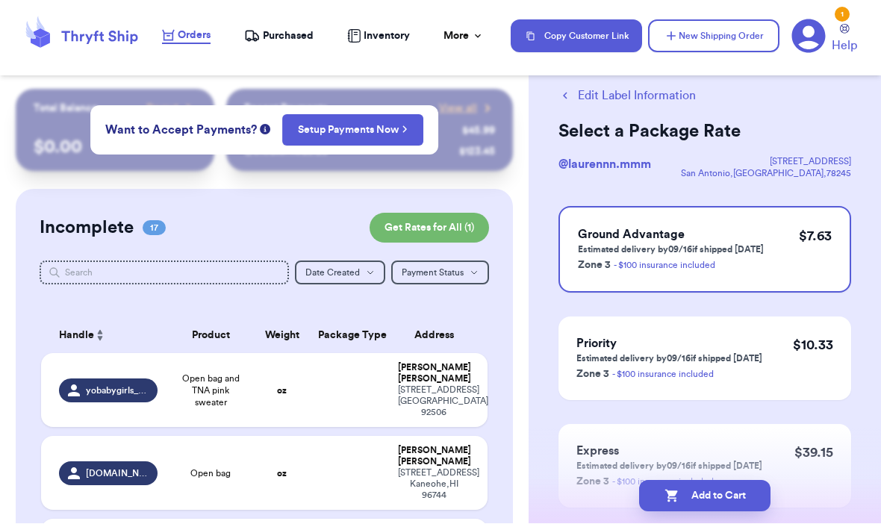
scroll to position [64, 0]
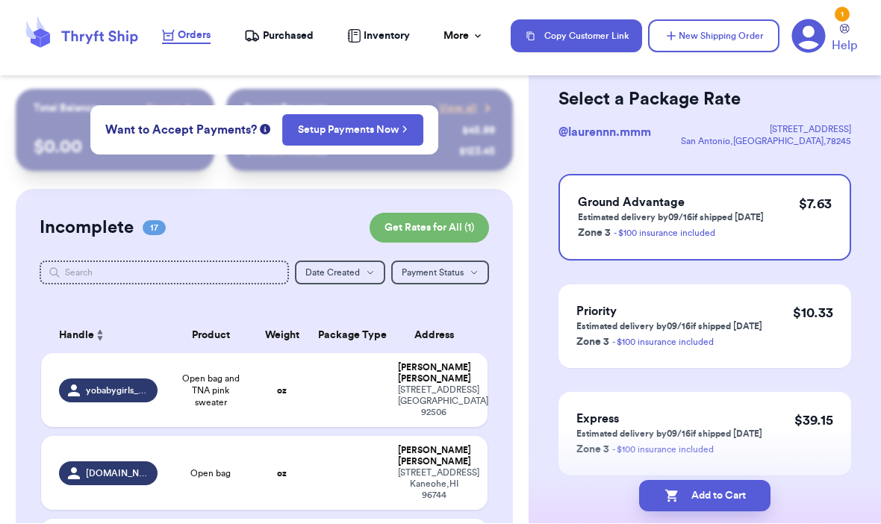
click at [732, 481] on button "Add to Cart" at bounding box center [704, 496] width 131 height 31
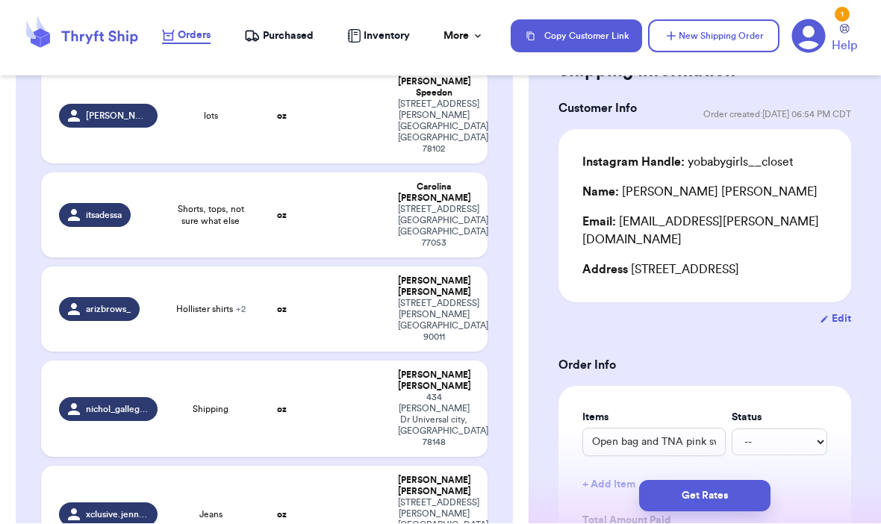
scroll to position [984, 0]
type input "bra"
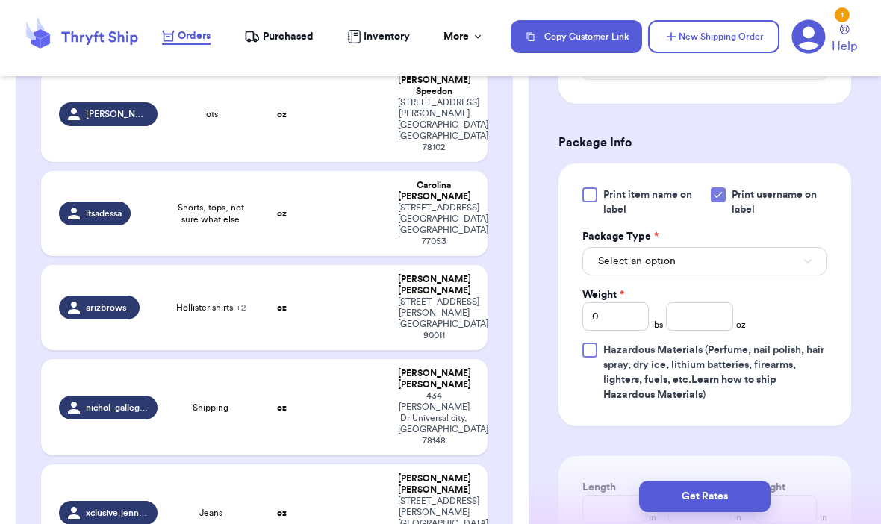
scroll to position [580, 0]
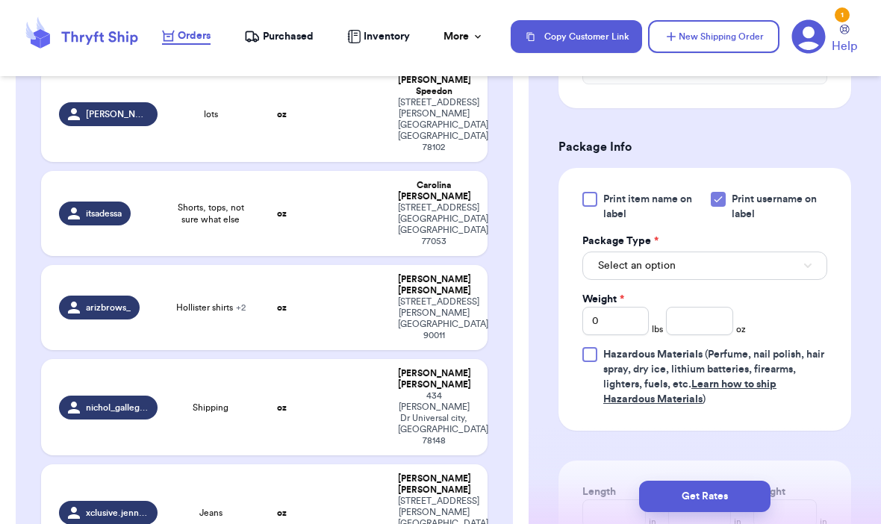
click at [794, 277] on button "Select an option" at bounding box center [704, 265] width 245 height 28
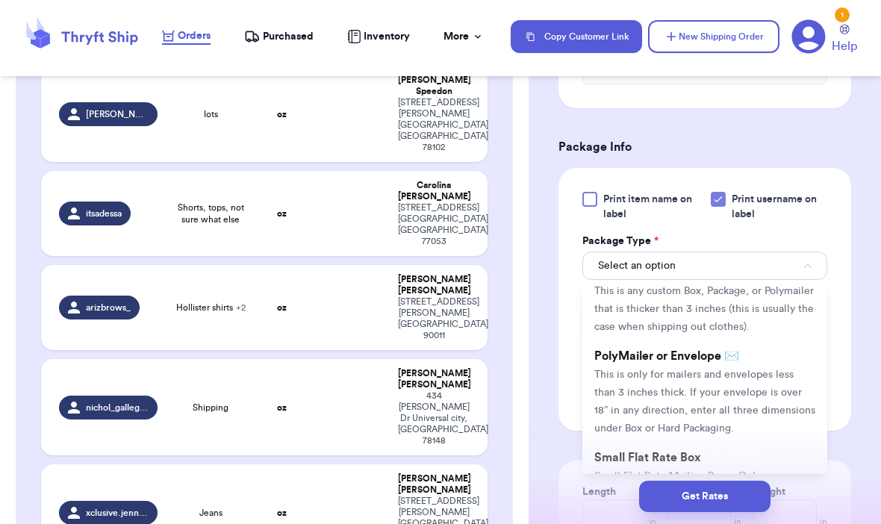
scroll to position [58, 0]
click at [760, 384] on span "This is only for mailers and envelopes less than 3 inches thick. If your envelo…" at bounding box center [704, 398] width 221 height 64
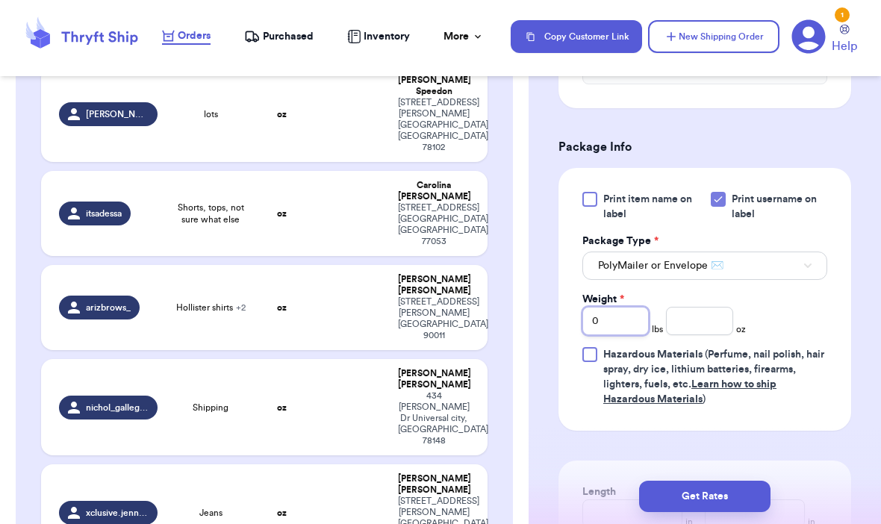
click at [629, 335] on input "0" at bounding box center [615, 321] width 66 height 28
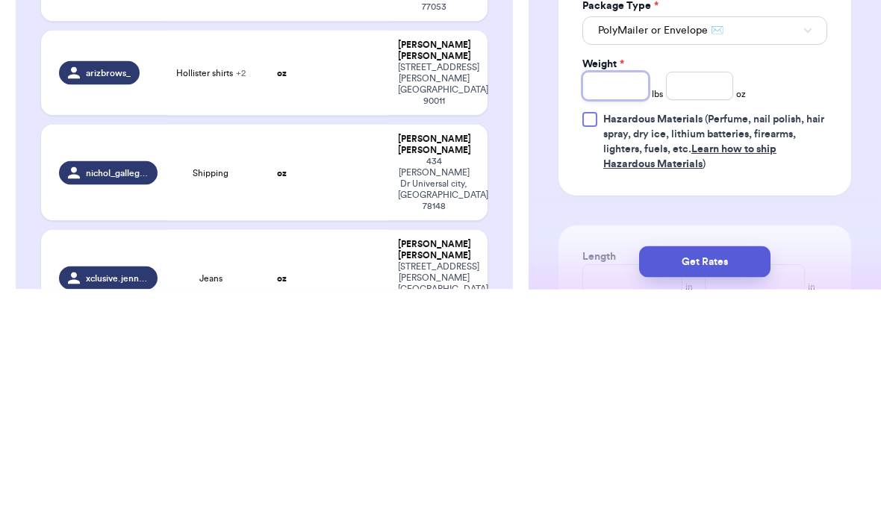
type input "1"
type input "12"
click at [695, 307] on input "number" at bounding box center [699, 321] width 66 height 28
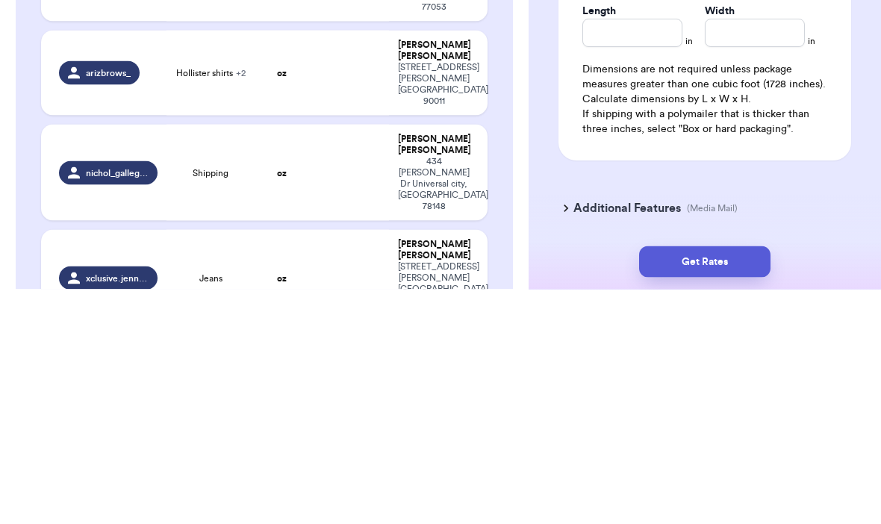
scroll to position [813, 0]
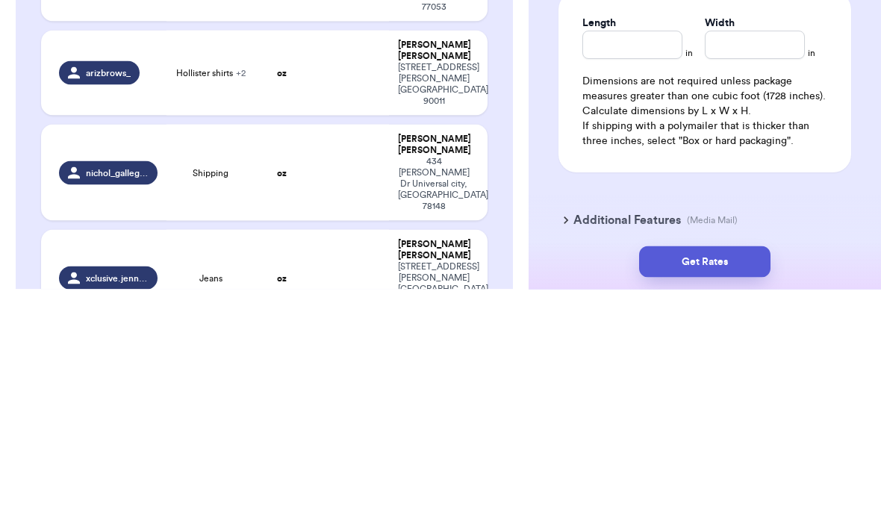
type input "15"
click at [650, 266] on input "Length" at bounding box center [632, 280] width 100 height 28
type input "12"
click at [767, 266] on input "Width *" at bounding box center [754, 280] width 100 height 28
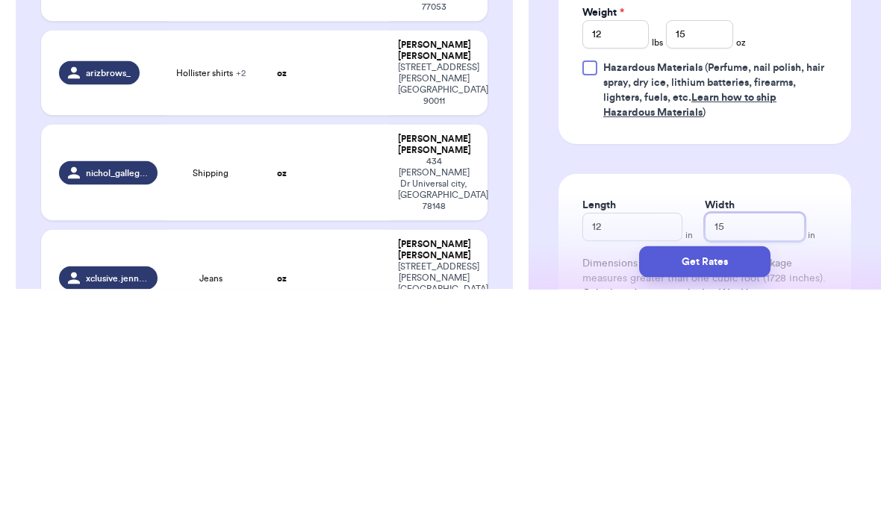
scroll to position [629, 0]
type input "15"
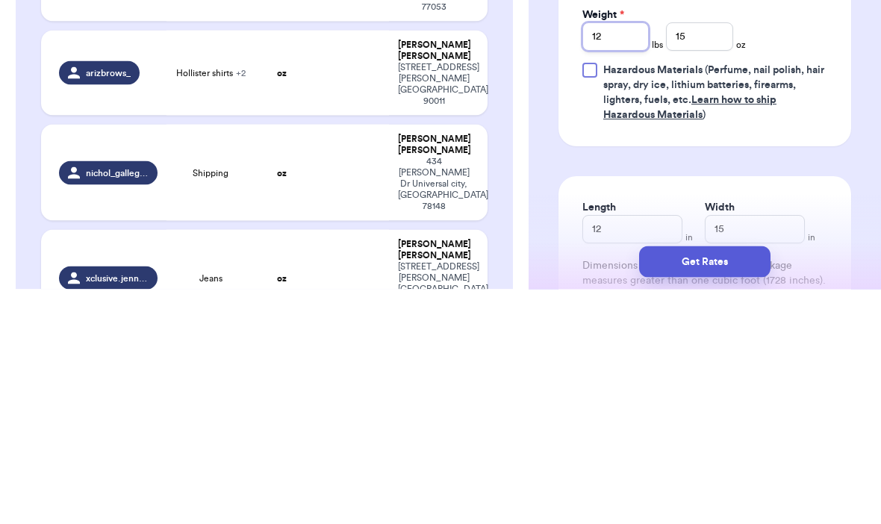
click at [632, 257] on input "12" at bounding box center [615, 271] width 66 height 28
type input "1"
click at [713, 257] on input "15" at bounding box center [699, 271] width 66 height 28
type input "1"
click at [625, 257] on input "Weight *" at bounding box center [615, 271] width 66 height 28
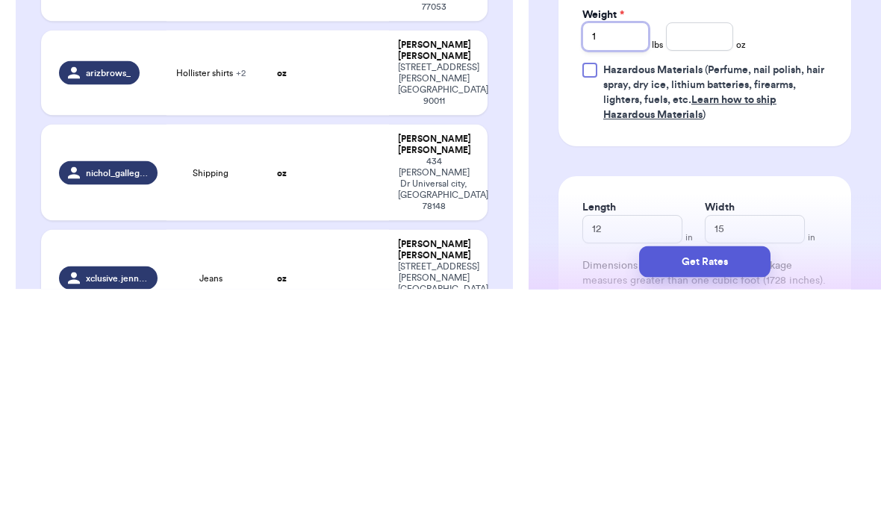
type input "1"
click at [710, 257] on input "number" at bounding box center [699, 271] width 66 height 28
type input "2.7"
click at [860, 147] on div "Shipping Information Delete Label Customer Info Order created: 09/10, 08:40 PM …" at bounding box center [704, 116] width 352 height 1313
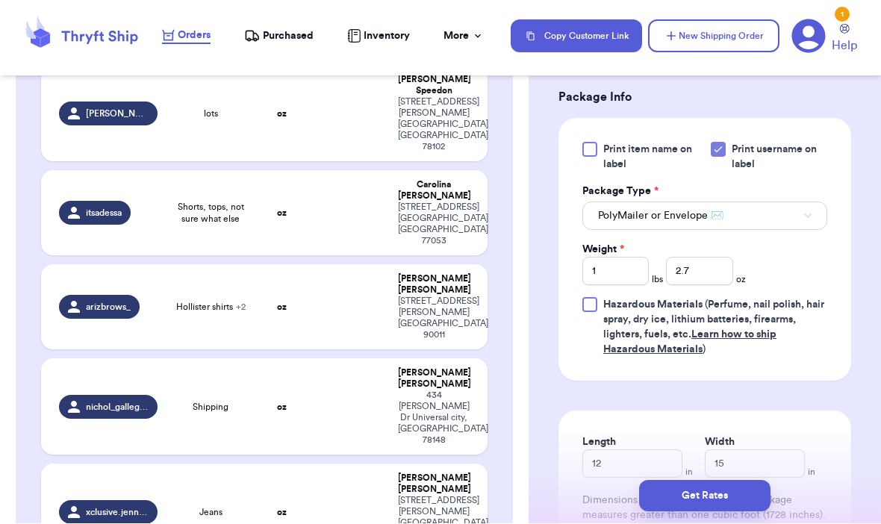
click at [730, 481] on button "Get Rates" at bounding box center [704, 496] width 131 height 31
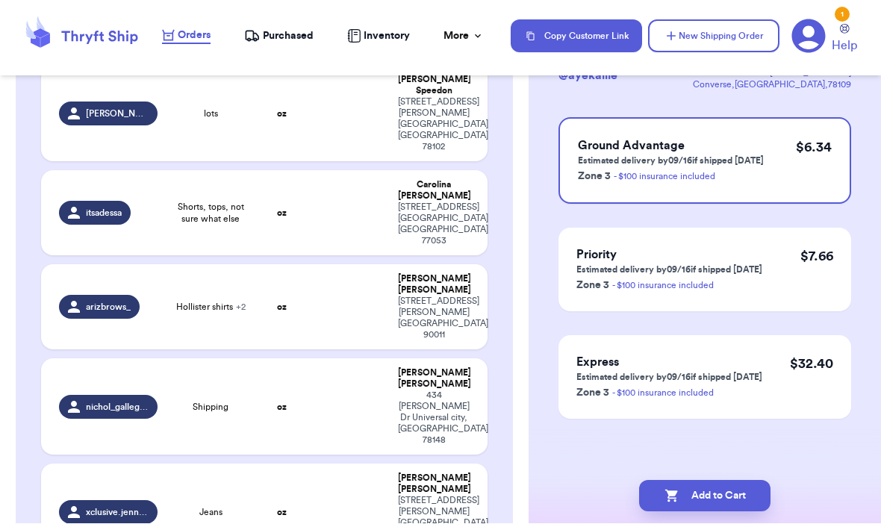
scroll to position [121, 0]
click at [740, 482] on button "Add to Cart" at bounding box center [704, 496] width 131 height 31
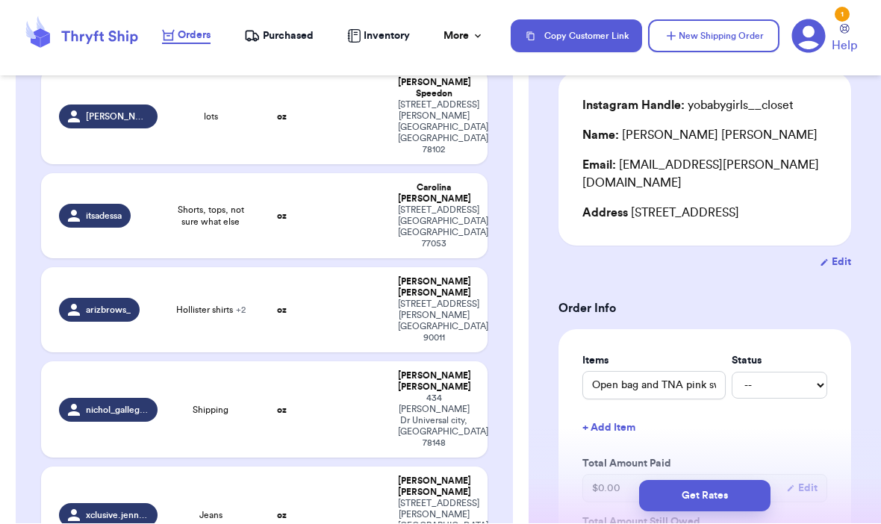
click at [114, 510] on span "xclusive.jennyy" at bounding box center [117, 516] width 62 height 12
type input "Jeans"
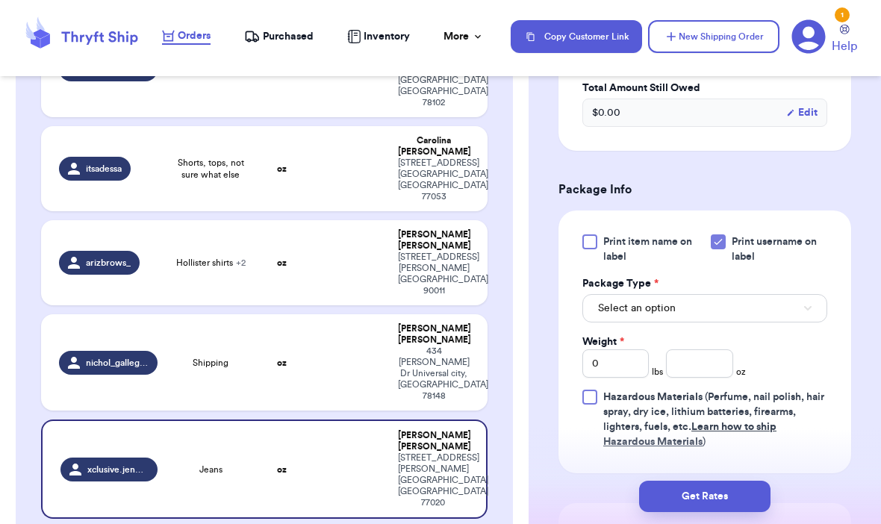
scroll to position [559, 0]
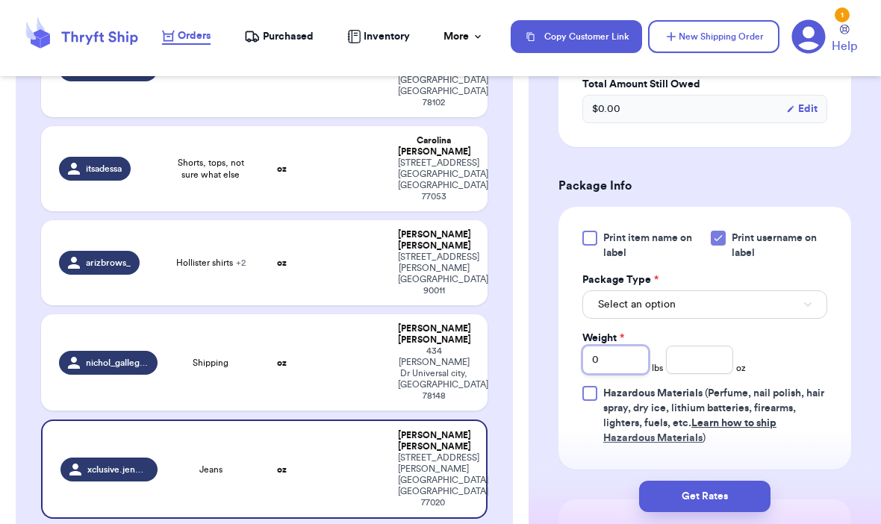
click at [627, 350] on input "0" at bounding box center [615, 359] width 66 height 28
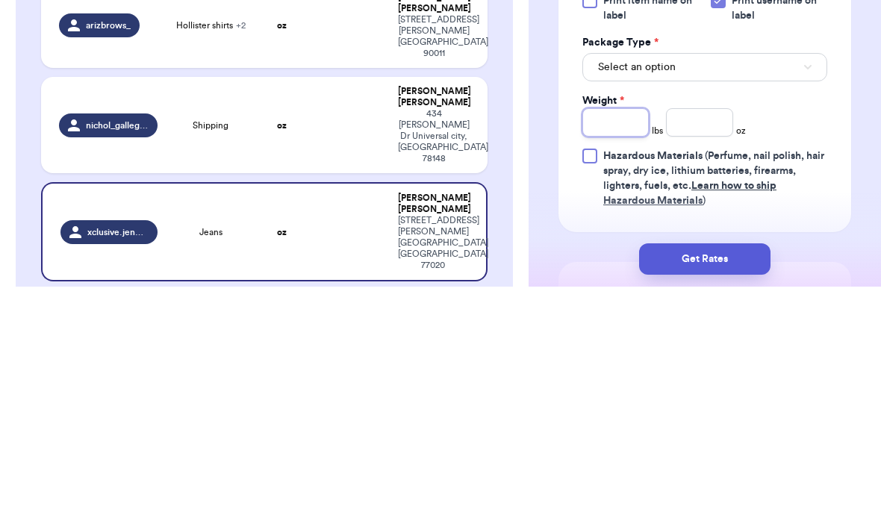
type input "1"
click at [701, 345] on input "number" at bounding box center [699, 359] width 66 height 28
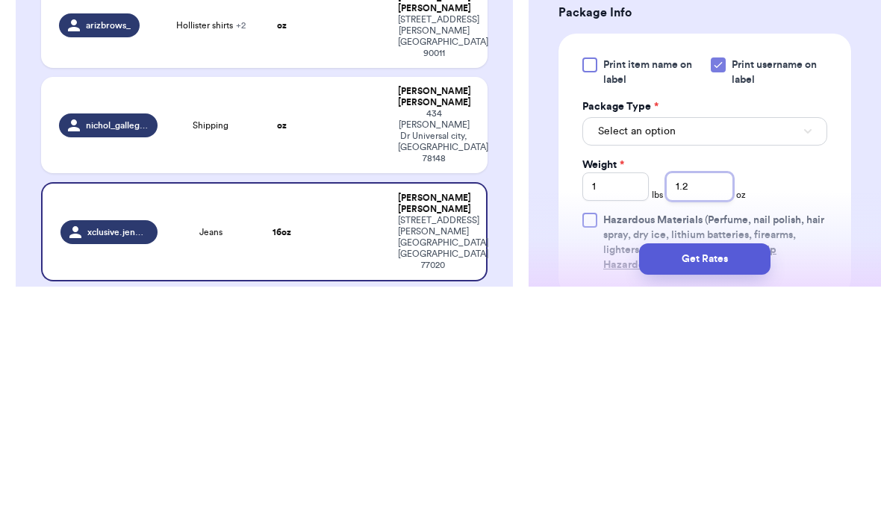
scroll to position [494, 0]
click at [763, 355] on button "Select an option" at bounding box center [704, 369] width 245 height 28
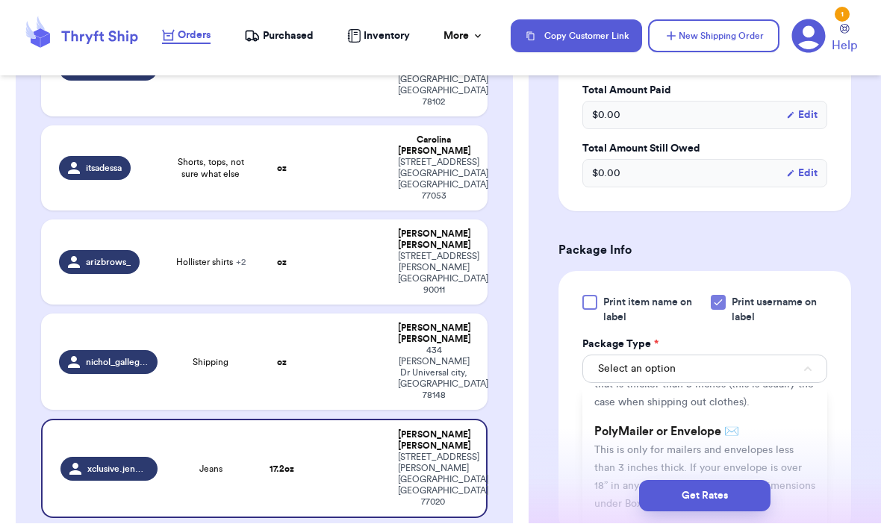
scroll to position [84, 0]
click at [789, 416] on li "PolyMailer or Envelope ✉️ This is only for mailers and envelopes less than 3 in…" at bounding box center [704, 466] width 245 height 101
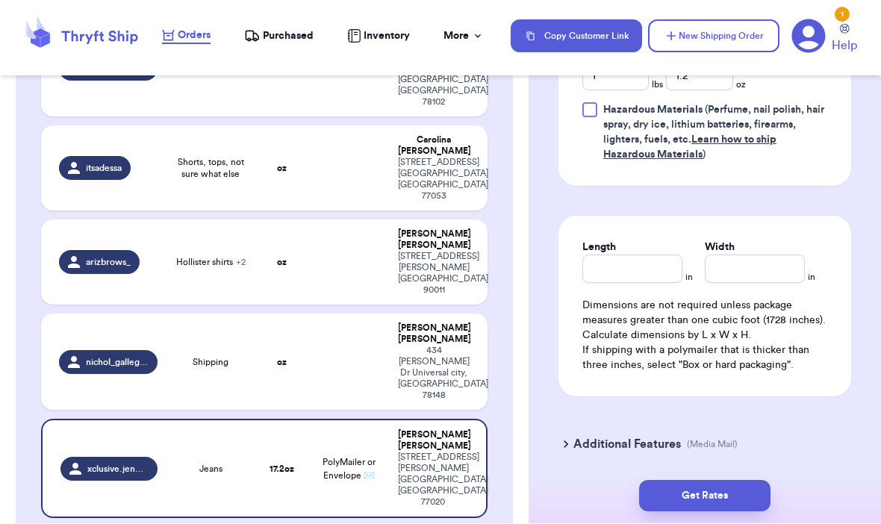
scroll to position [839, 0]
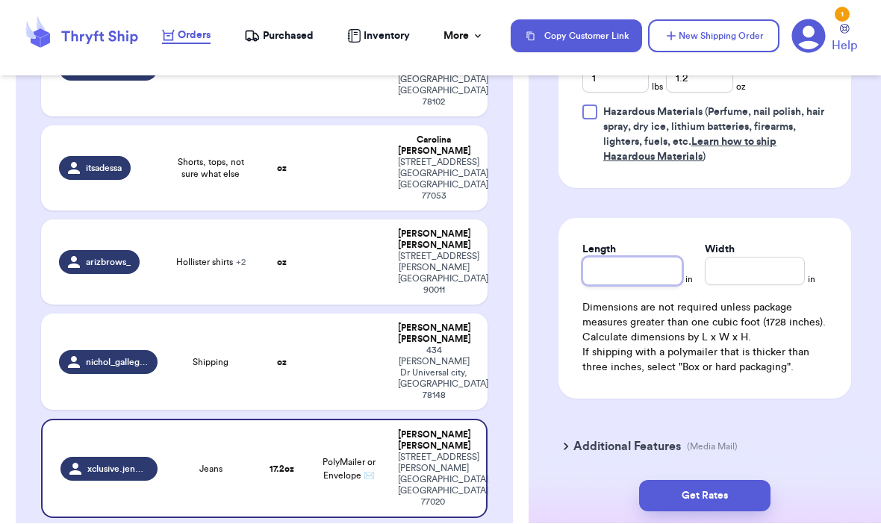
click at [651, 259] on input "Length" at bounding box center [632, 271] width 100 height 28
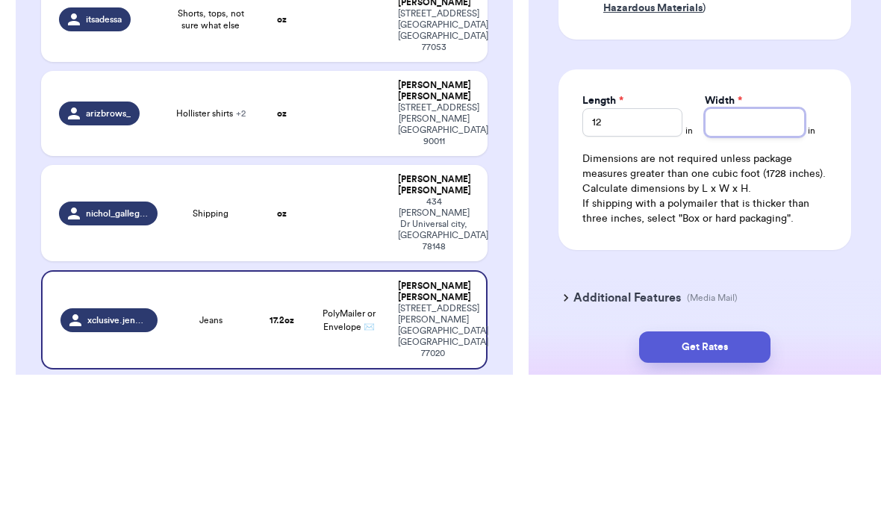
click at [751, 257] on input "Width *" at bounding box center [754, 271] width 100 height 28
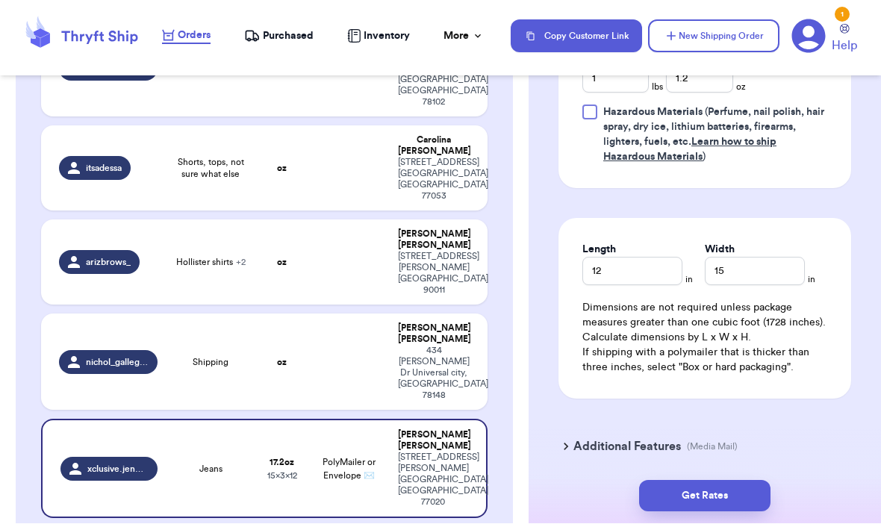
click at [730, 481] on button "Get Rates" at bounding box center [704, 496] width 131 height 31
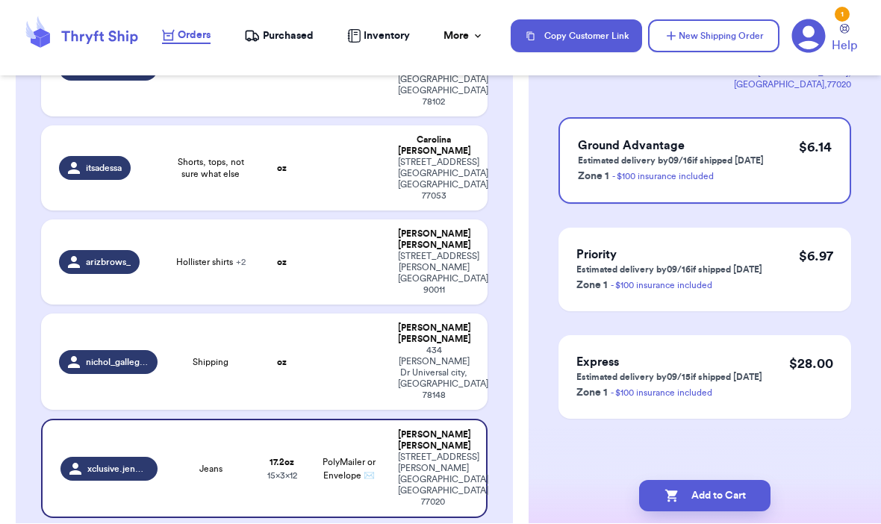
scroll to position [0, 0]
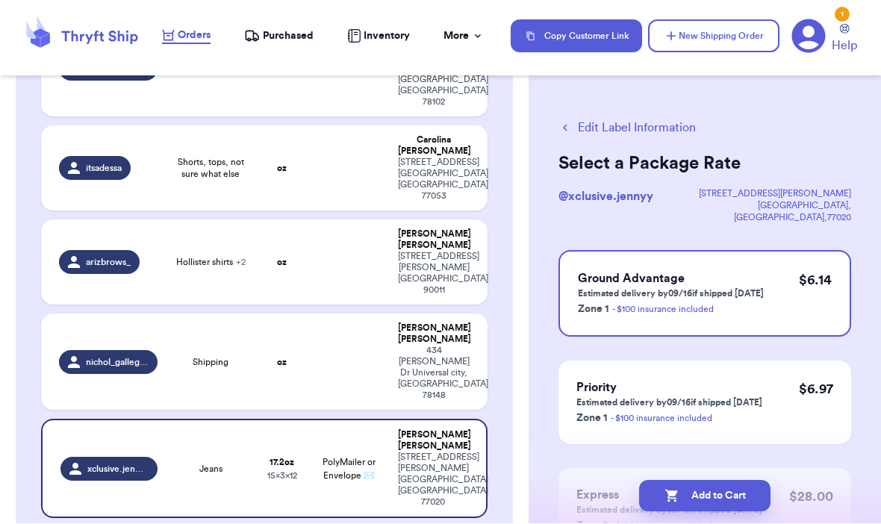
click at [697, 481] on button "Add to Cart" at bounding box center [704, 496] width 131 height 31
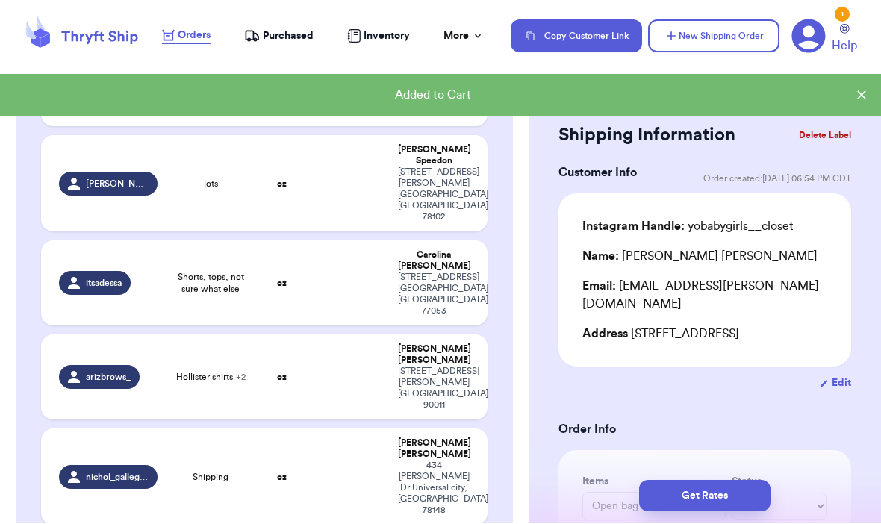
scroll to position [910, 0]
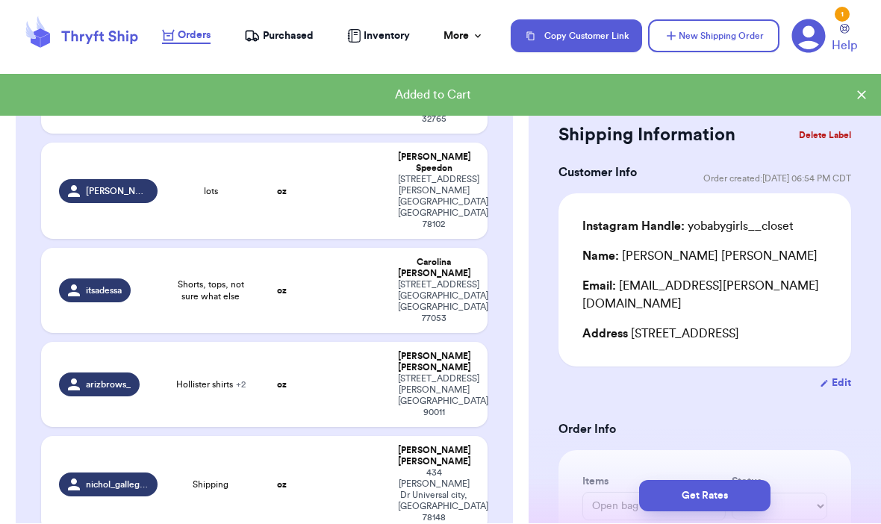
click at [111, 479] on span "nichol_gallegos" at bounding box center [117, 485] width 62 height 12
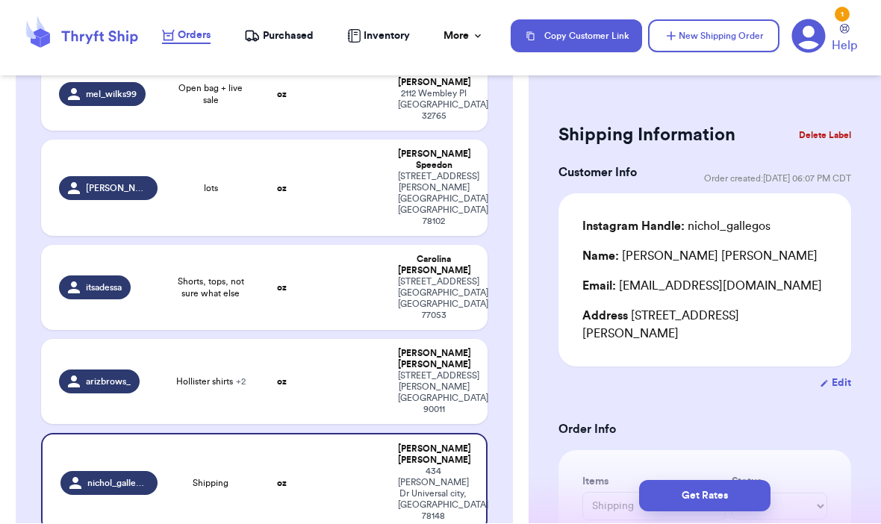
click at [834, 139] on button "Delete Label" at bounding box center [824, 135] width 64 height 33
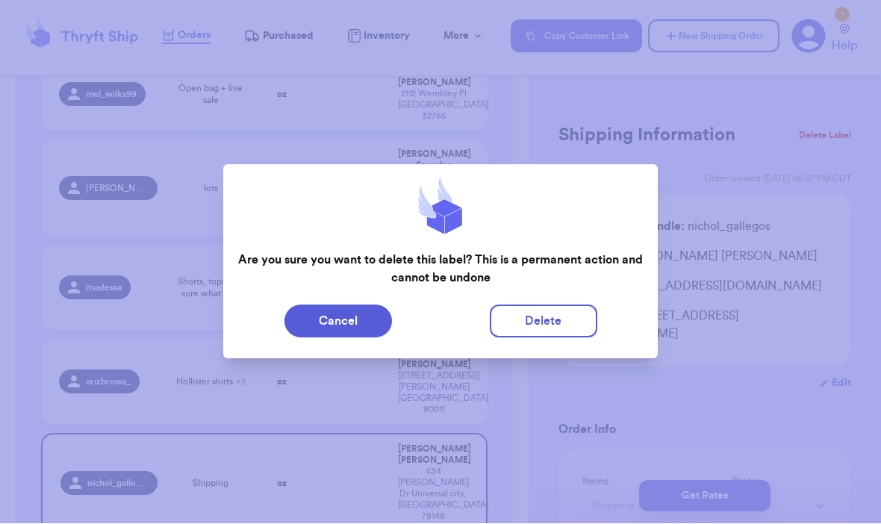
click at [566, 307] on button "Delete" at bounding box center [543, 321] width 107 height 33
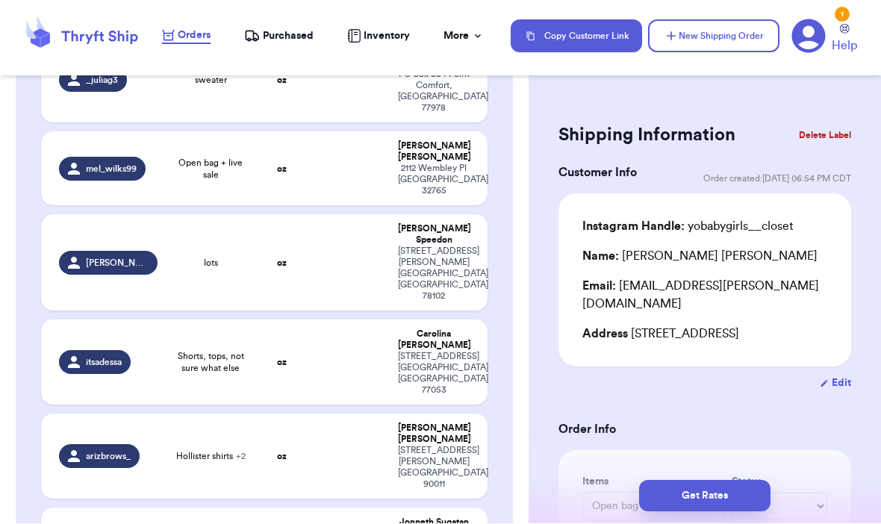
scroll to position [834, 0]
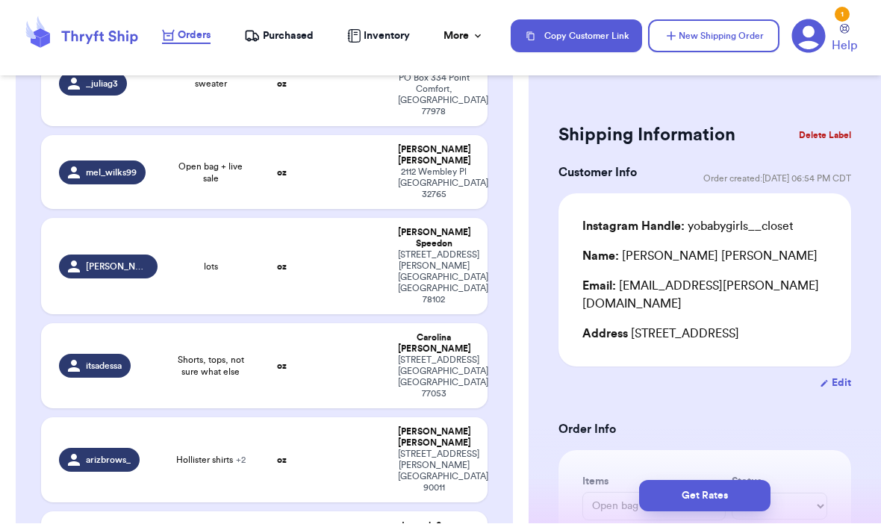
click at [135, 448] on div "arizbrows_" at bounding box center [99, 460] width 81 height 24
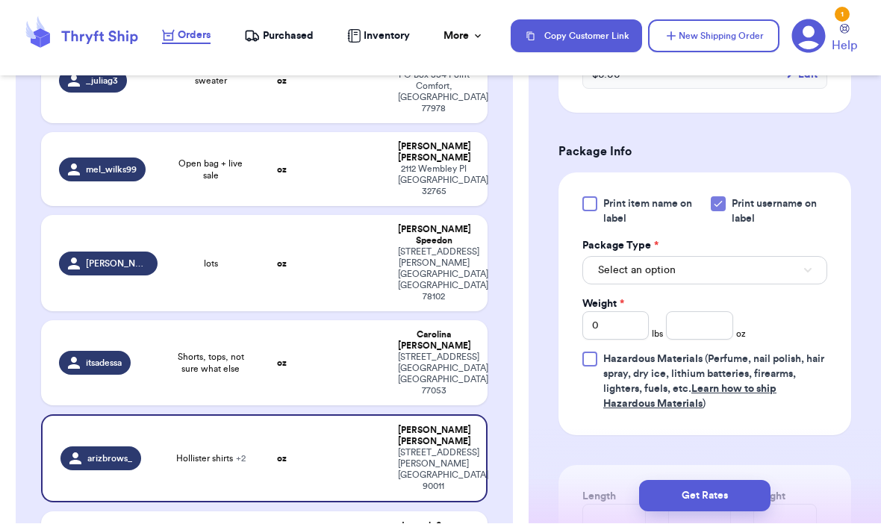
scroll to position [687, 0]
click at [613, 328] on input "0" at bounding box center [615, 325] width 66 height 28
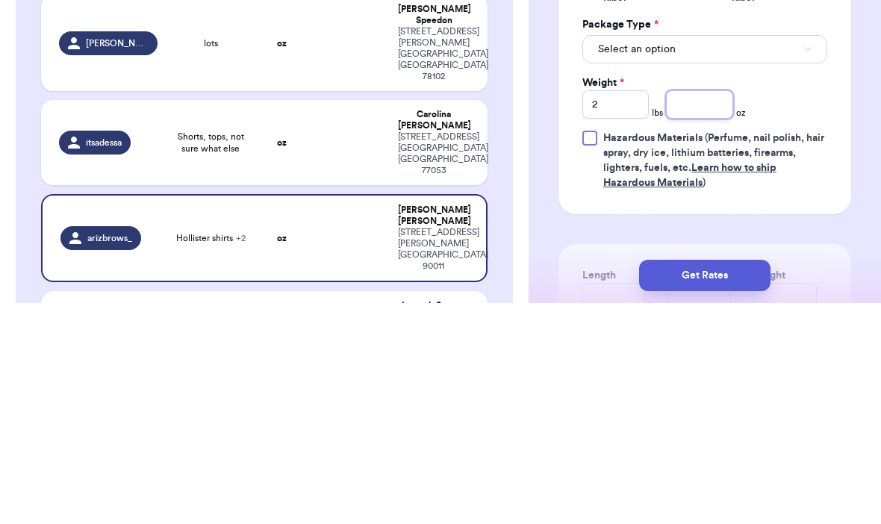
click at [708, 311] on input "number" at bounding box center [699, 325] width 66 height 28
click at [793, 256] on button "Select an option" at bounding box center [704, 270] width 245 height 28
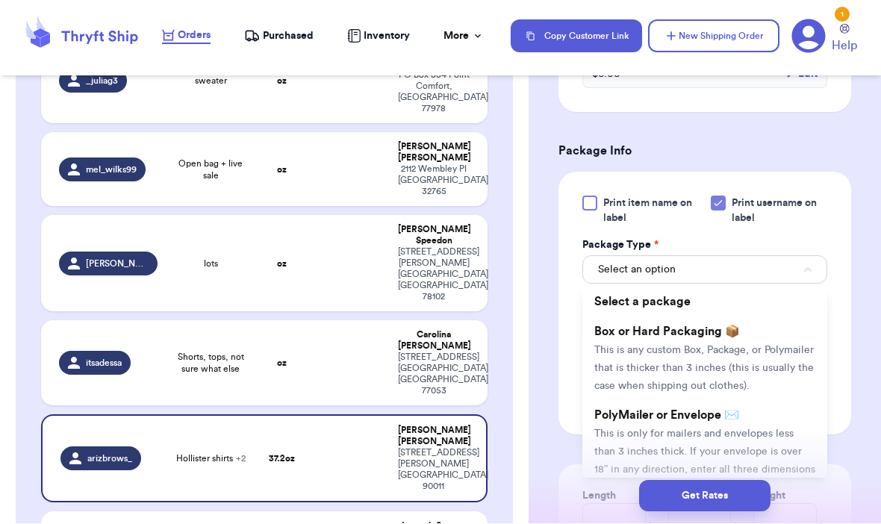
click at [749, 422] on li "PolyMailer or Envelope ✉️ This is only for mailers and envelopes less than 3 in…" at bounding box center [704, 451] width 245 height 101
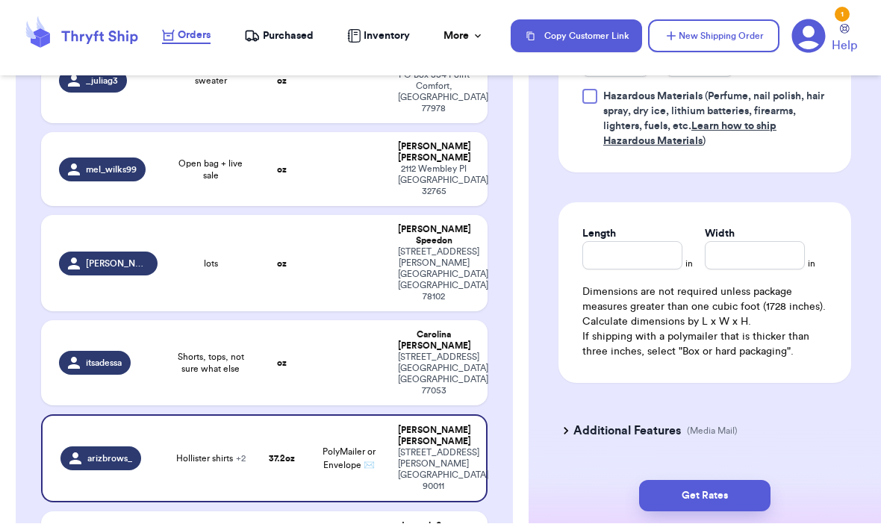
scroll to position [948, 0]
click at [651, 263] on input "Length" at bounding box center [632, 257] width 100 height 28
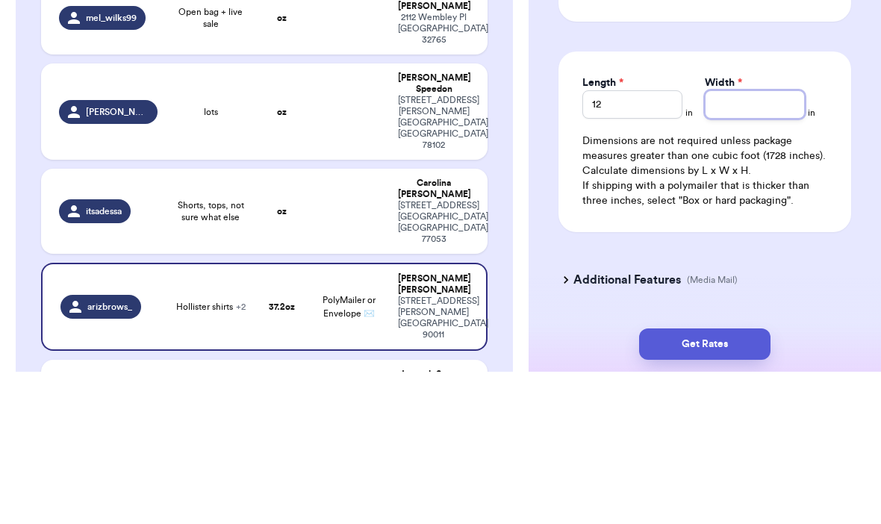
click at [750, 243] on input "Width *" at bounding box center [754, 257] width 100 height 28
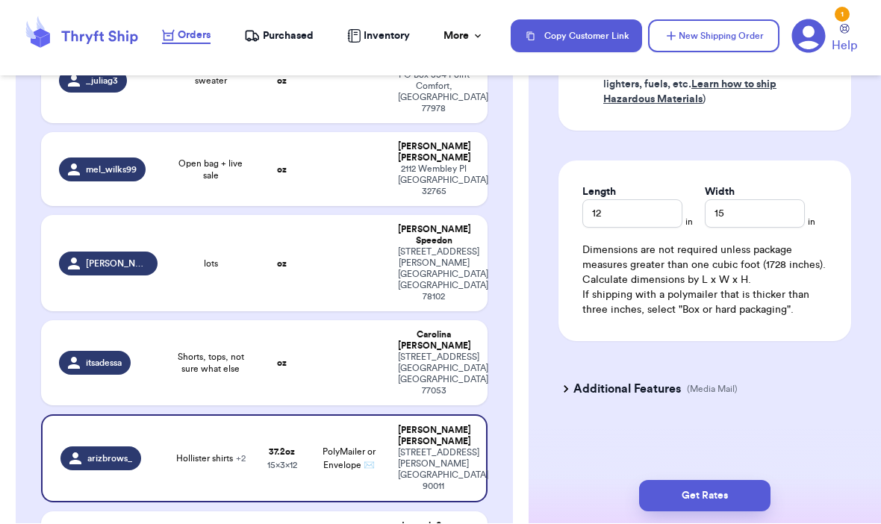
scroll to position [991, 0]
click at [723, 481] on button "Get Rates" at bounding box center [704, 496] width 131 height 31
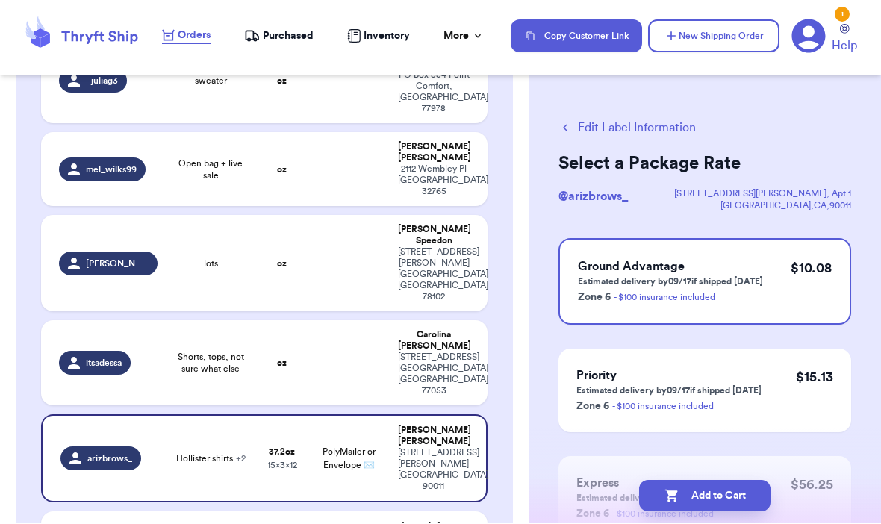
click at [735, 481] on button "Add to Cart" at bounding box center [704, 496] width 131 height 31
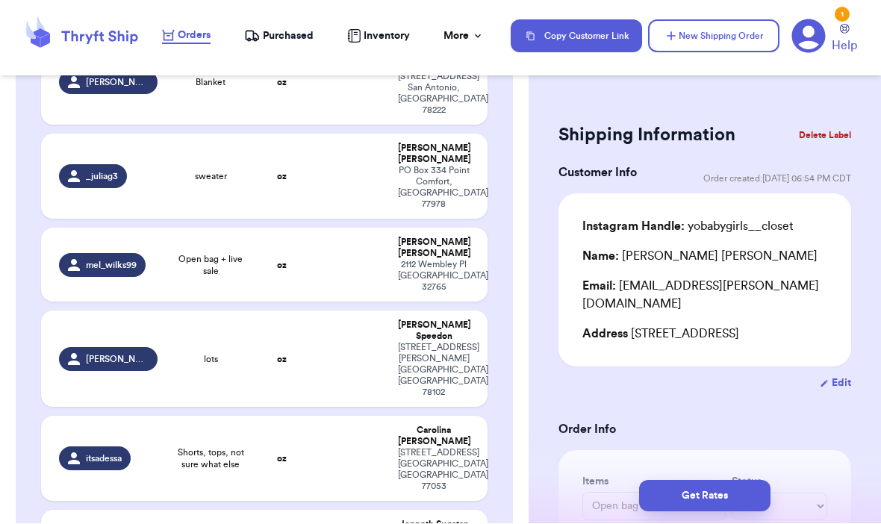
scroll to position [731, 0]
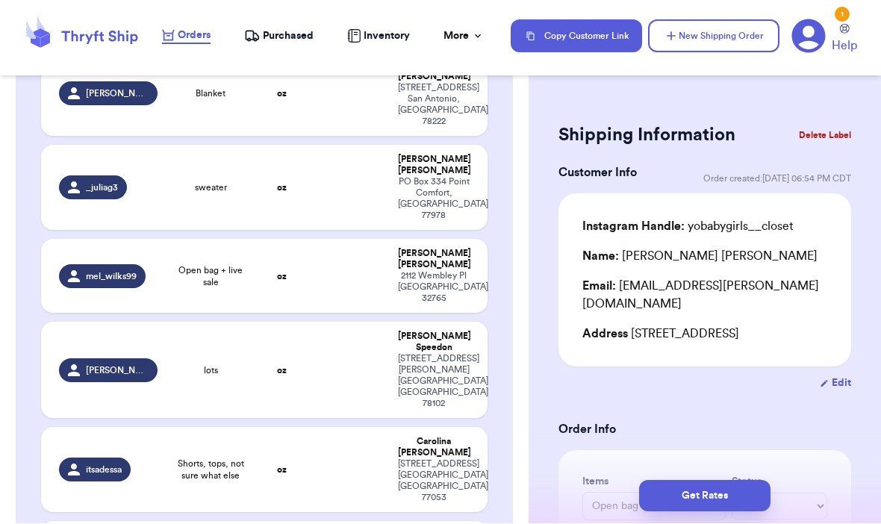
click at [101, 458] on div "itsadessa" at bounding box center [95, 470] width 72 height 24
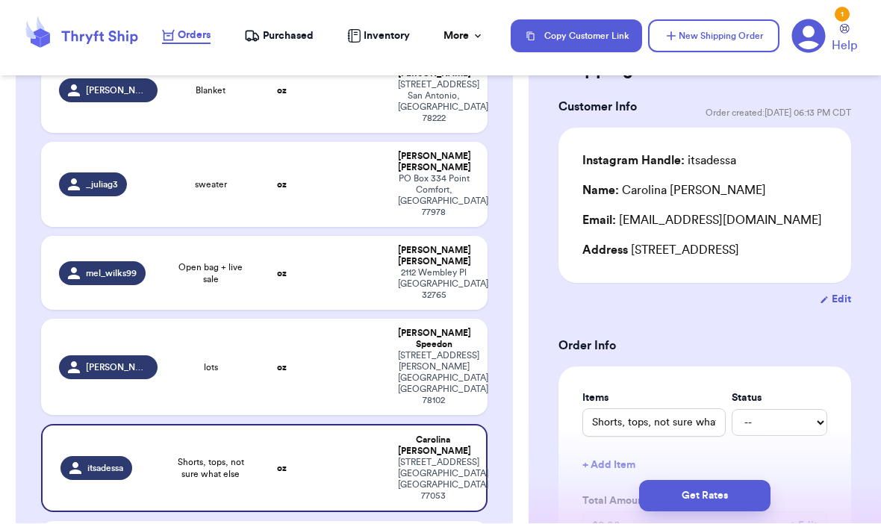
click at [825, 221] on div "Email: ohadessa@gmail.com" at bounding box center [704, 221] width 245 height 18
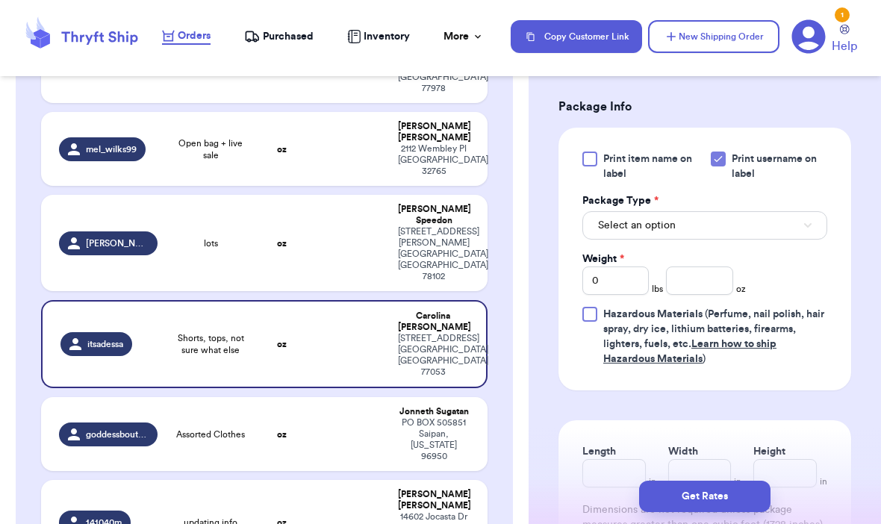
scroll to position [622, 0]
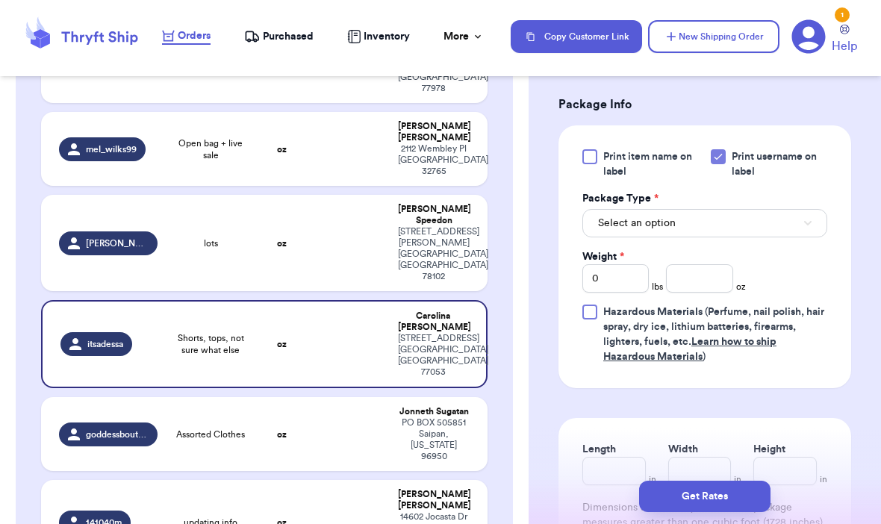
click at [787, 235] on button "Select an option" at bounding box center [704, 223] width 245 height 28
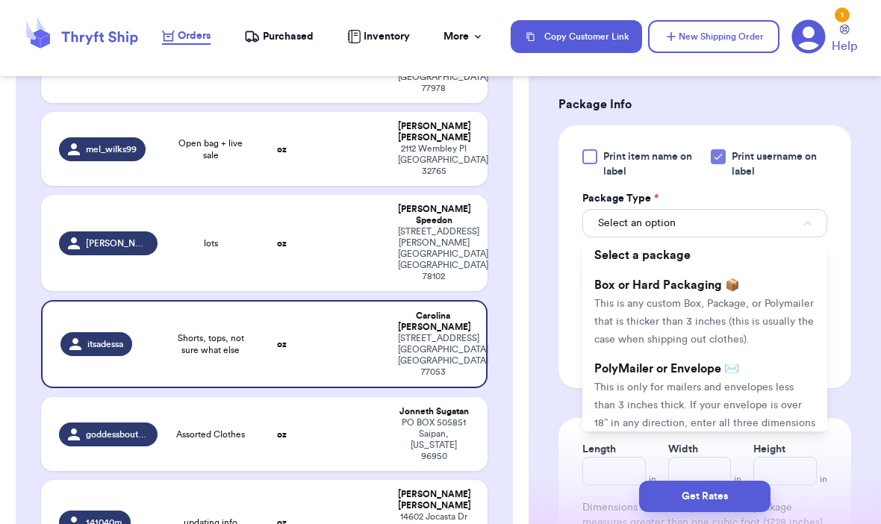
click at [739, 313] on li "Box or Hard Packaging 📦 This is any custom Box, Package, or Polymailer that is …" at bounding box center [704, 312] width 245 height 84
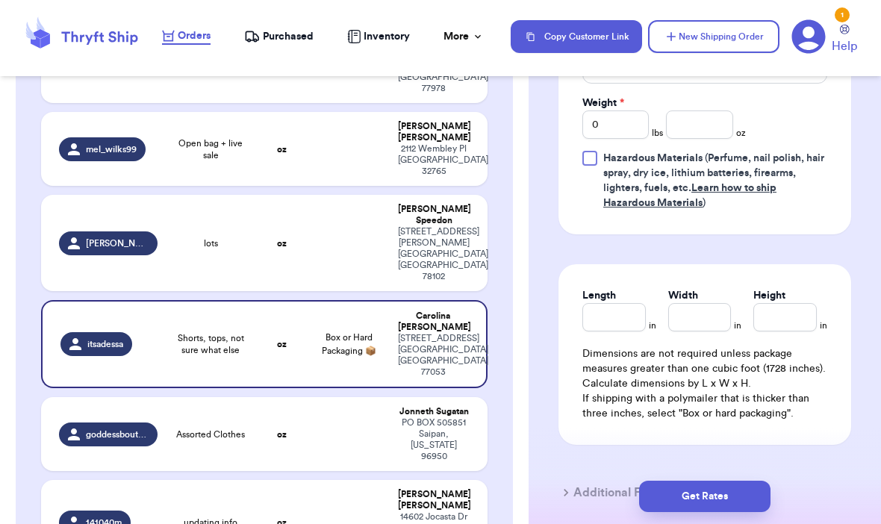
scroll to position [775, 0]
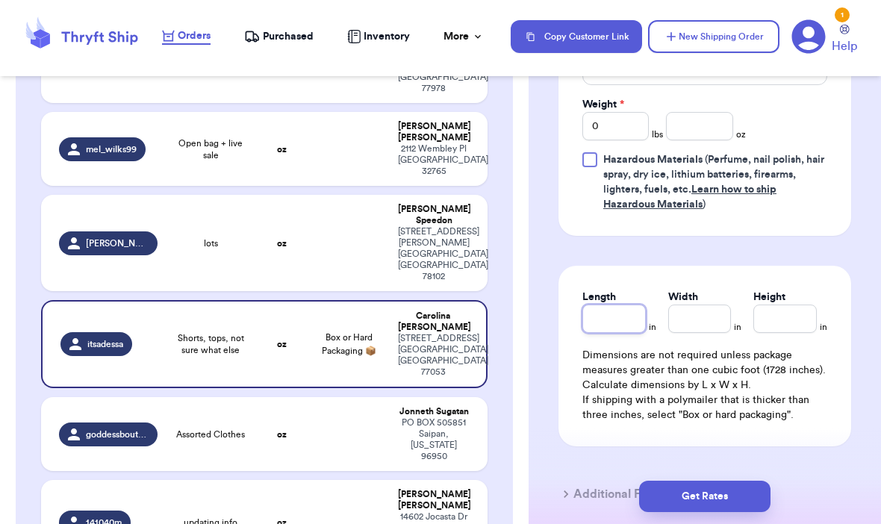
click at [619, 328] on input "Length" at bounding box center [613, 318] width 63 height 28
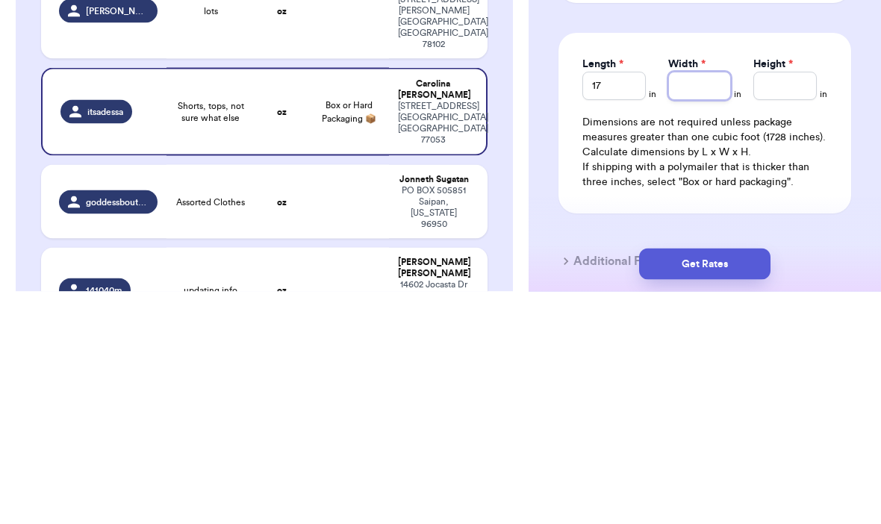
click at [697, 304] on input "Width *" at bounding box center [699, 318] width 63 height 28
click at [779, 304] on input "Height *" at bounding box center [784, 318] width 63 height 28
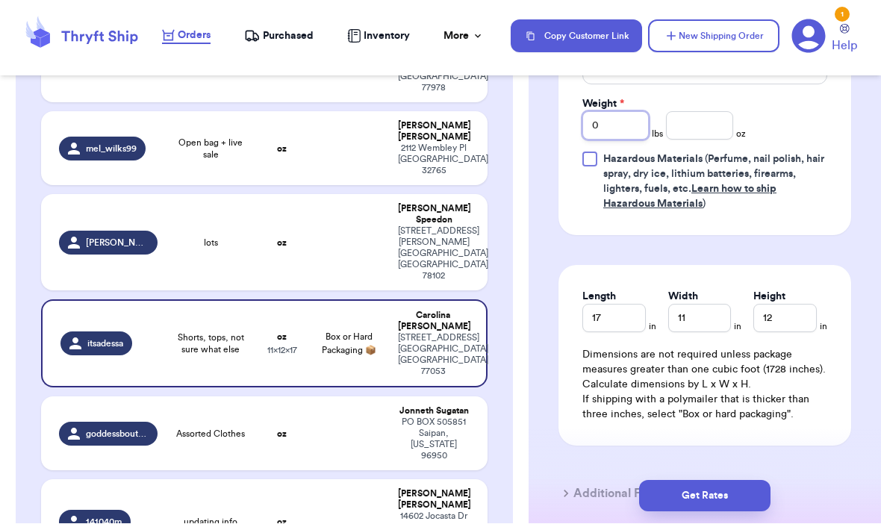
click at [628, 140] on input "0" at bounding box center [615, 126] width 66 height 28
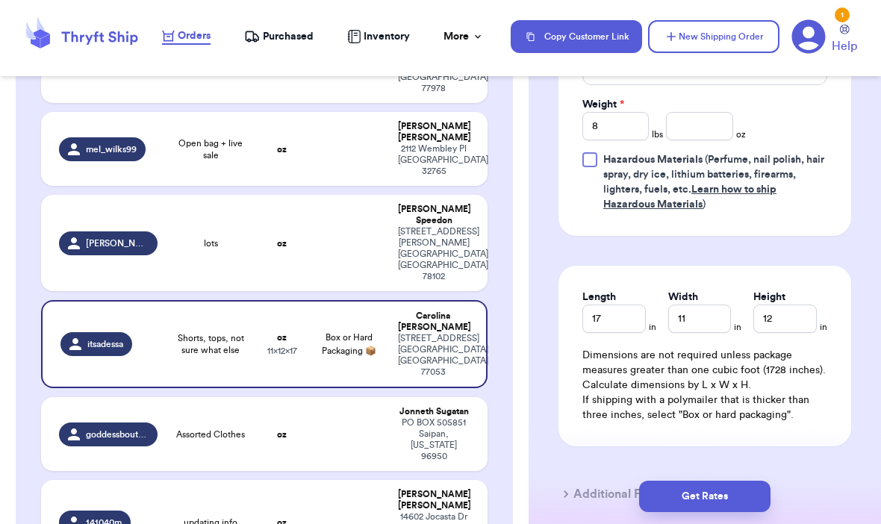
click at [812, 134] on div "Print item name on label Print username on label Package Type * Box or Hard Pac…" at bounding box center [704, 104] width 245 height 215
click at [737, 483] on button "Get Rates" at bounding box center [704, 496] width 131 height 31
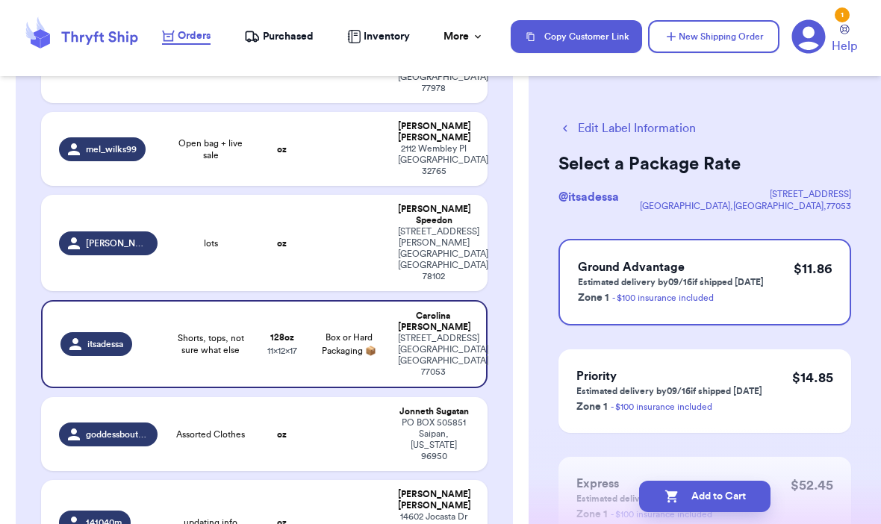
click at [728, 481] on button "Add to Cart" at bounding box center [704, 496] width 131 height 31
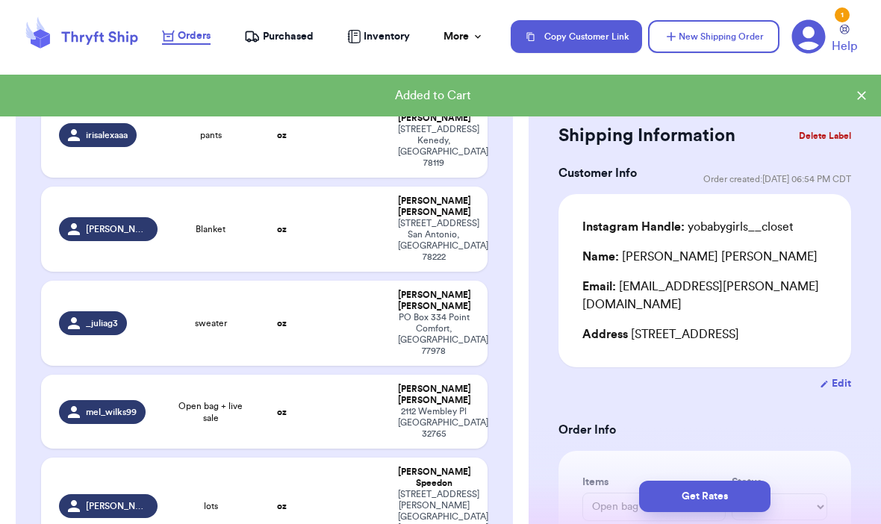
scroll to position [585, 0]
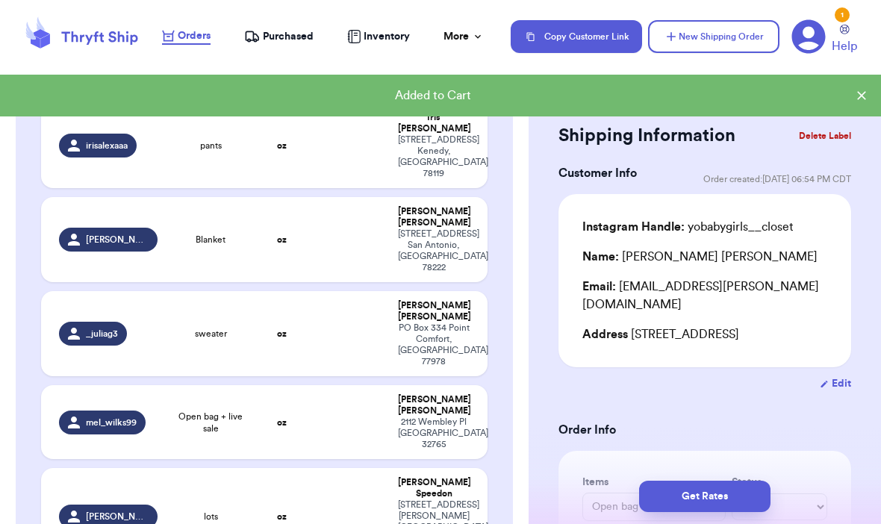
click at [83, 504] on div "[PERSON_NAME].0013" at bounding box center [108, 516] width 98 height 24
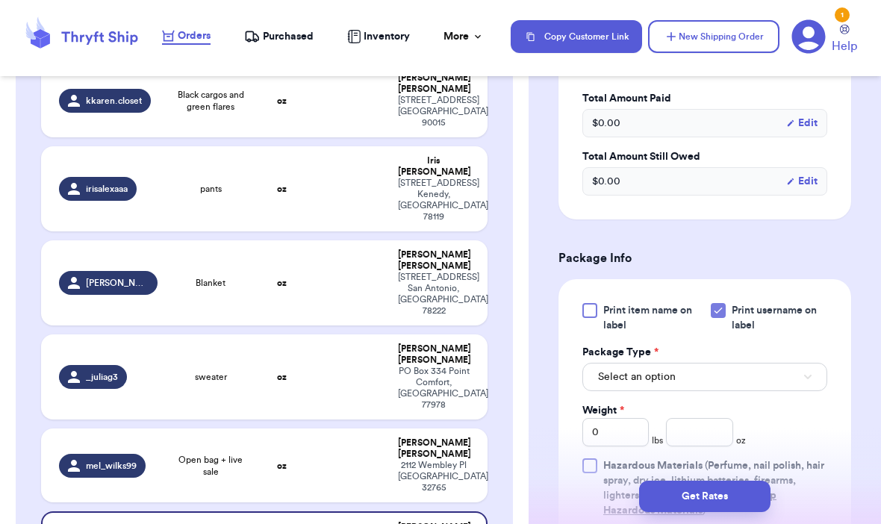
scroll to position [495, 0]
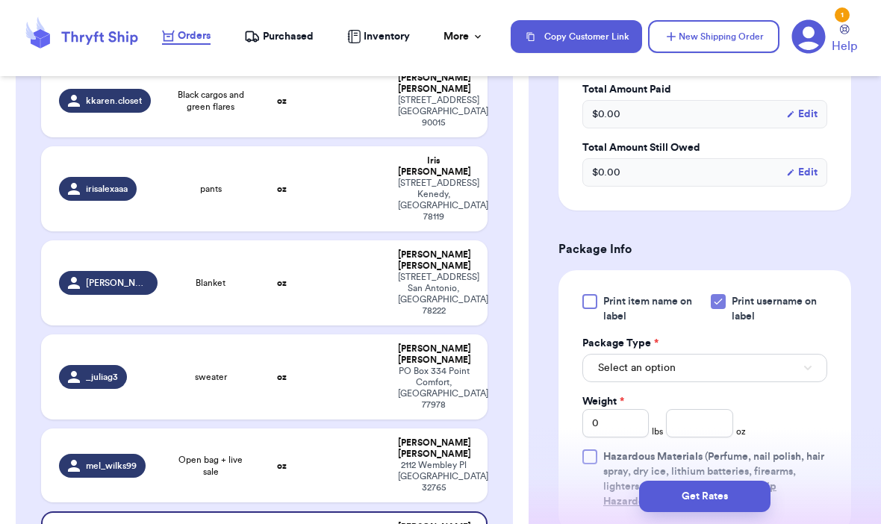
click at [782, 364] on button "Select an option" at bounding box center [704, 368] width 245 height 28
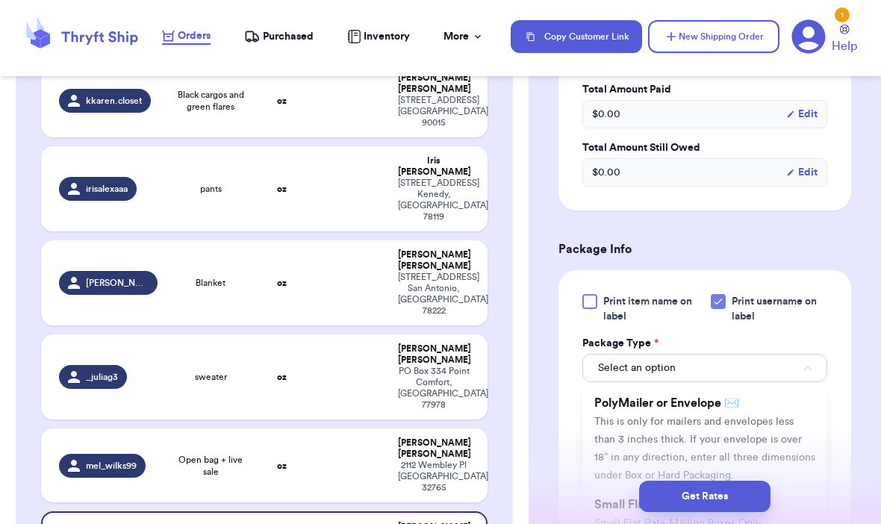
scroll to position [120, 0]
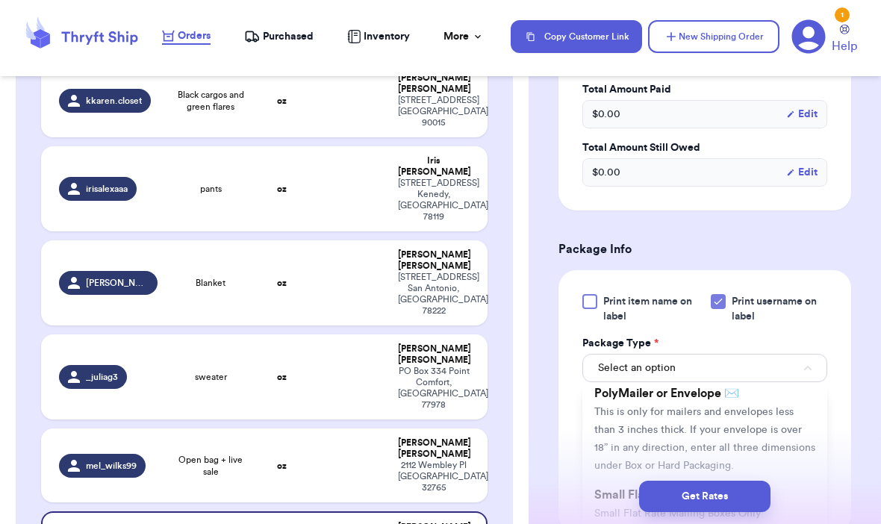
click at [764, 410] on span "This is only for mailers and envelopes less than 3 inches thick. If your envelo…" at bounding box center [704, 439] width 221 height 64
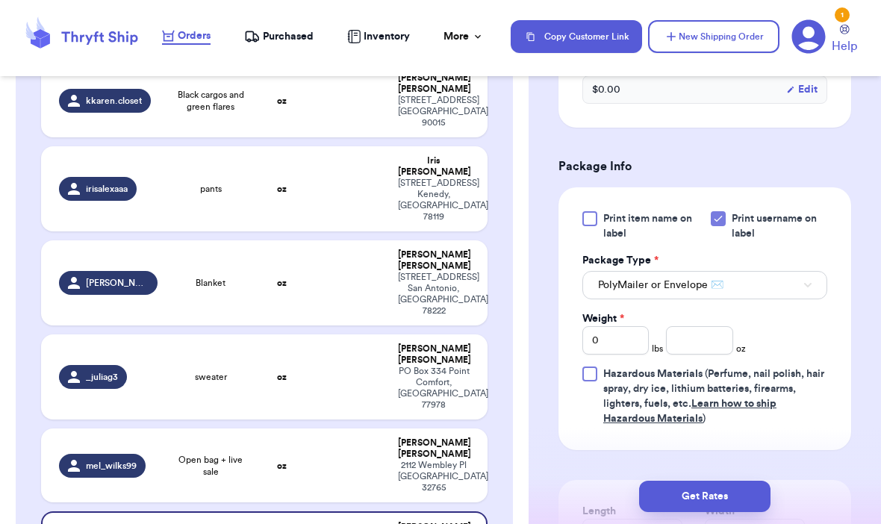
scroll to position [582, 0]
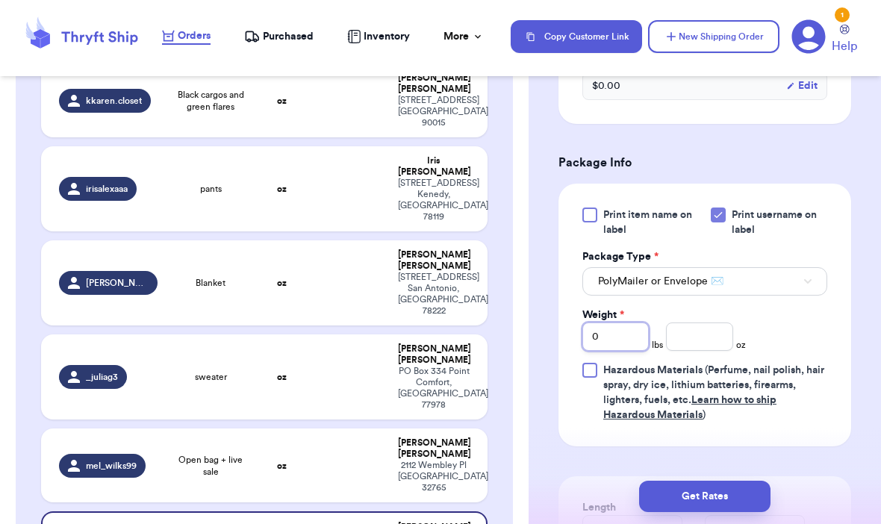
click at [622, 338] on input "0" at bounding box center [615, 336] width 66 height 28
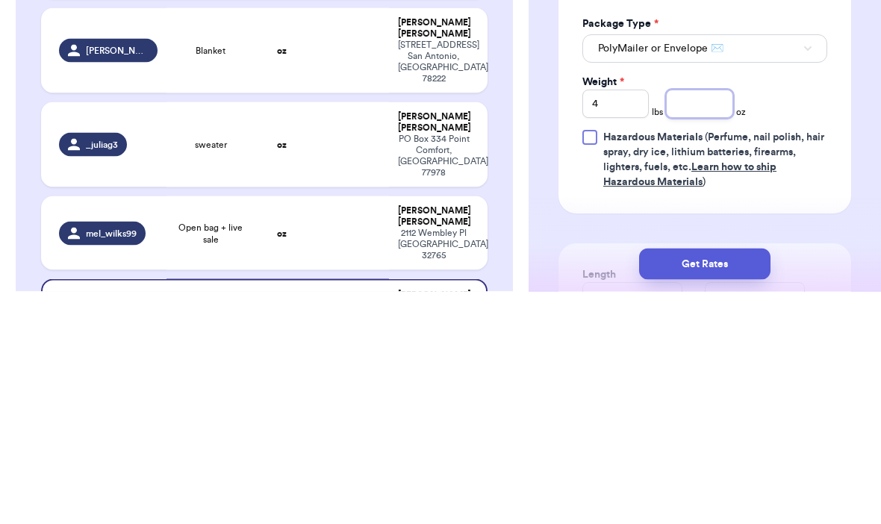
click at [706, 322] on input "number" at bounding box center [699, 336] width 66 height 28
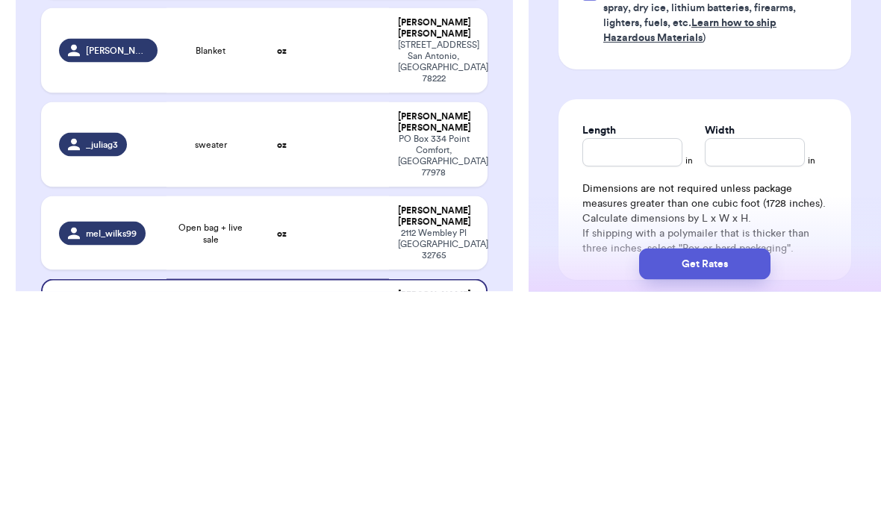
scroll to position [734, 0]
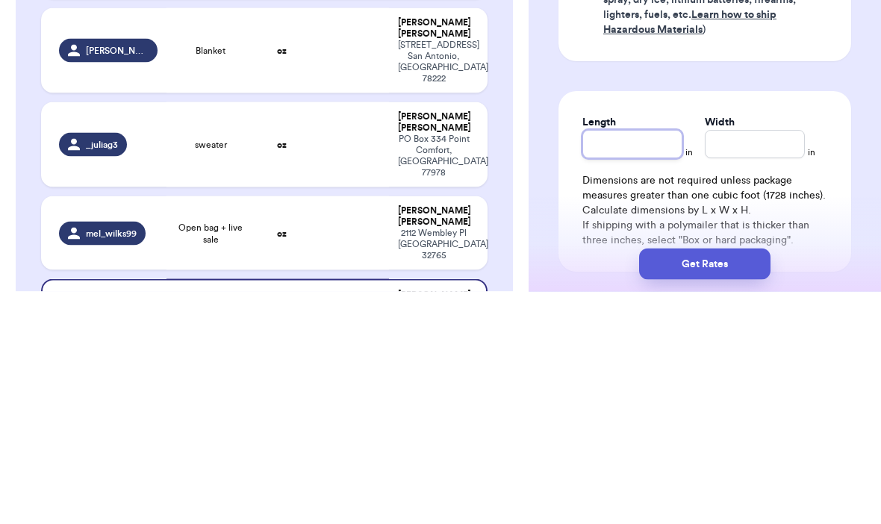
click at [642, 363] on input "Length" at bounding box center [632, 377] width 100 height 28
click at [742, 363] on input "Width *" at bounding box center [754, 377] width 100 height 28
click at [859, 84] on div "Shipping Information Delete Label Customer Info Order created: 09/11, 06:16 PM …" at bounding box center [704, 20] width 352 height 1331
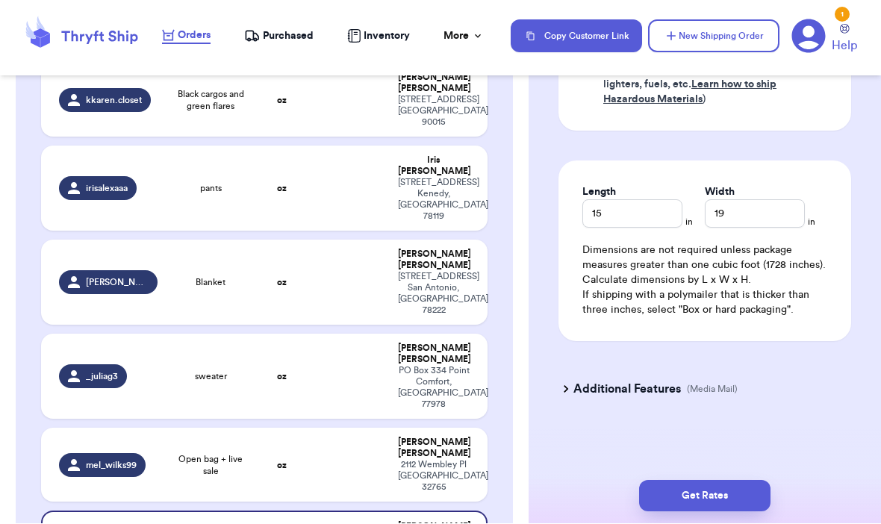
scroll to position [897, 0]
click at [722, 481] on button "Get Rates" at bounding box center [704, 496] width 131 height 31
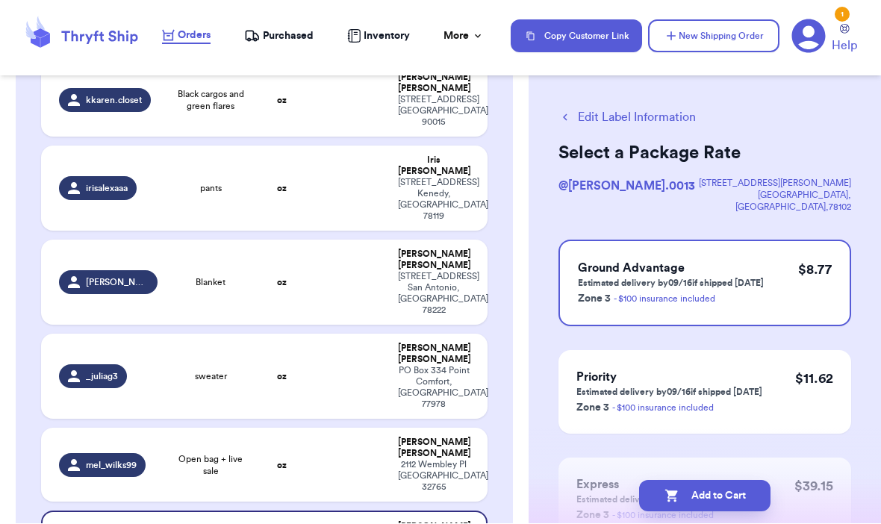
scroll to position [14, 0]
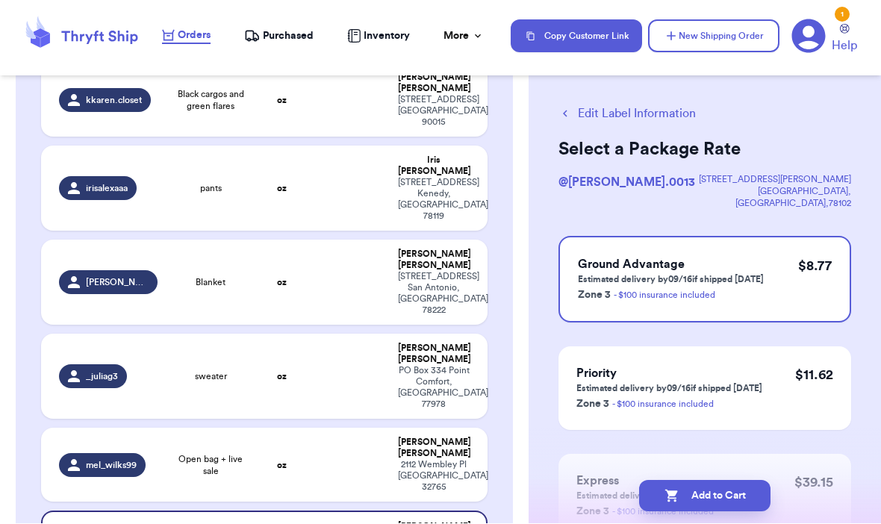
click at [737, 481] on button "Add to Cart" at bounding box center [704, 496] width 131 height 31
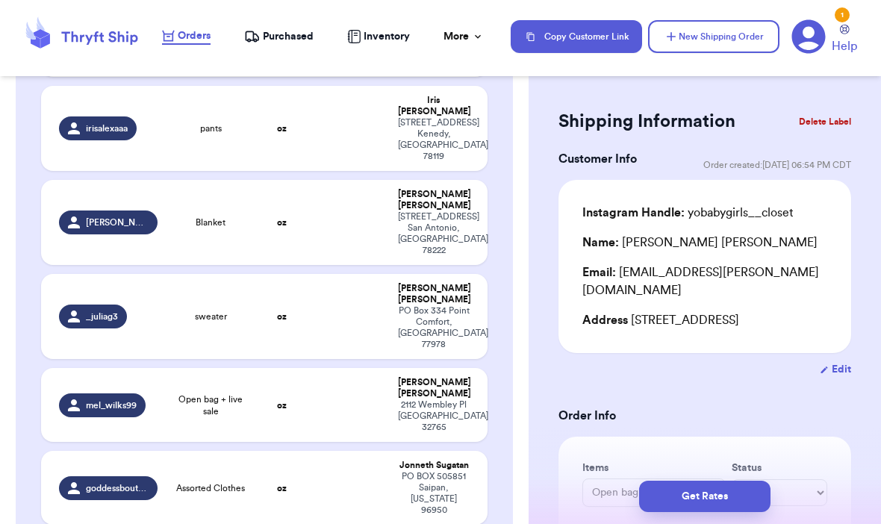
scroll to position [607, 0]
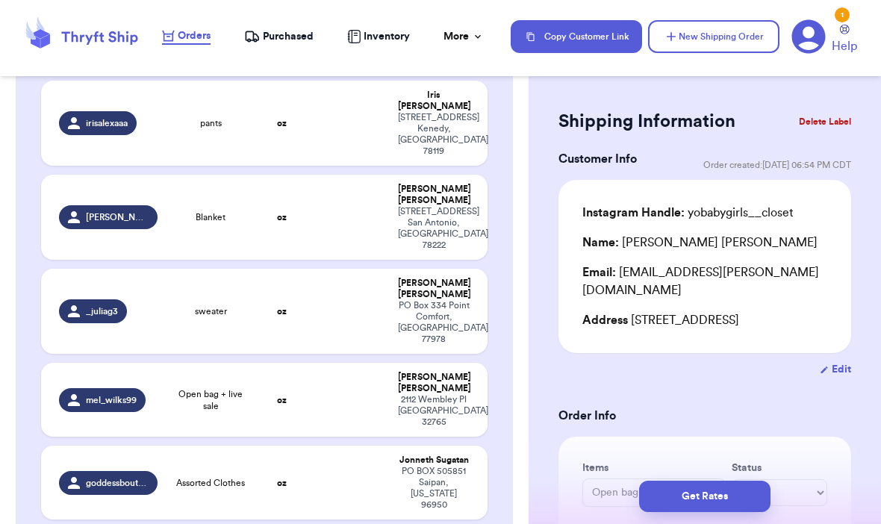
click at [236, 388] on span "Open bag + live sale" at bounding box center [211, 400] width 72 height 24
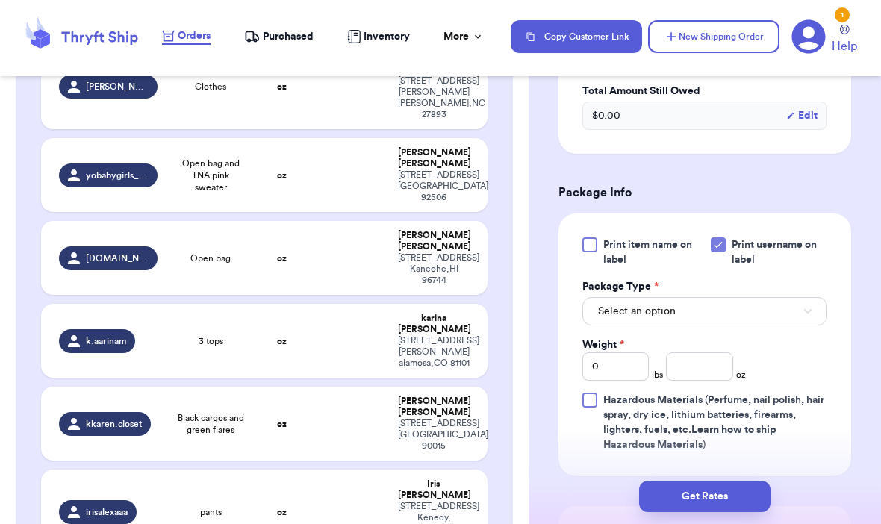
scroll to position [537, 0]
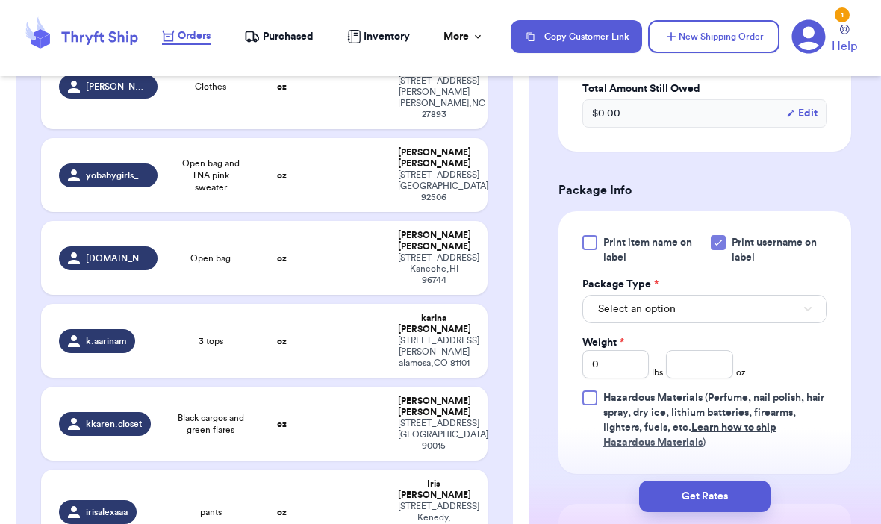
click at [779, 310] on button "Select an option" at bounding box center [704, 309] width 245 height 28
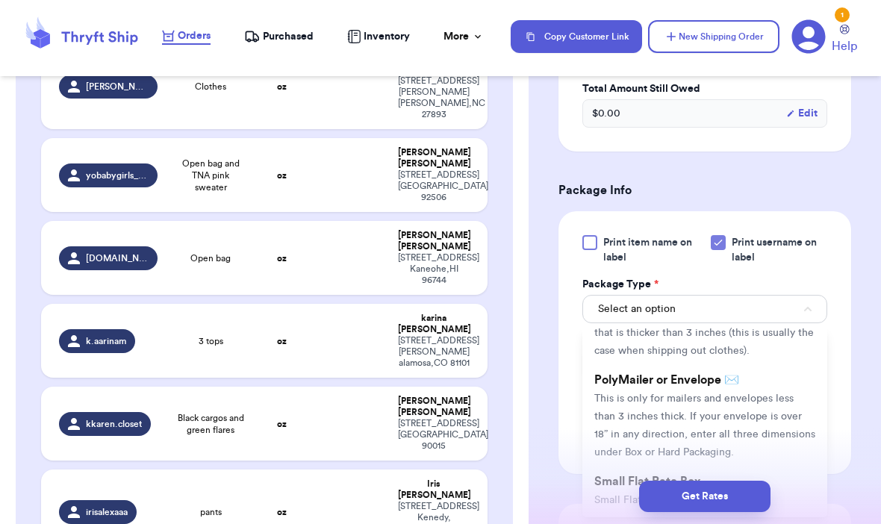
scroll to position [92, 0]
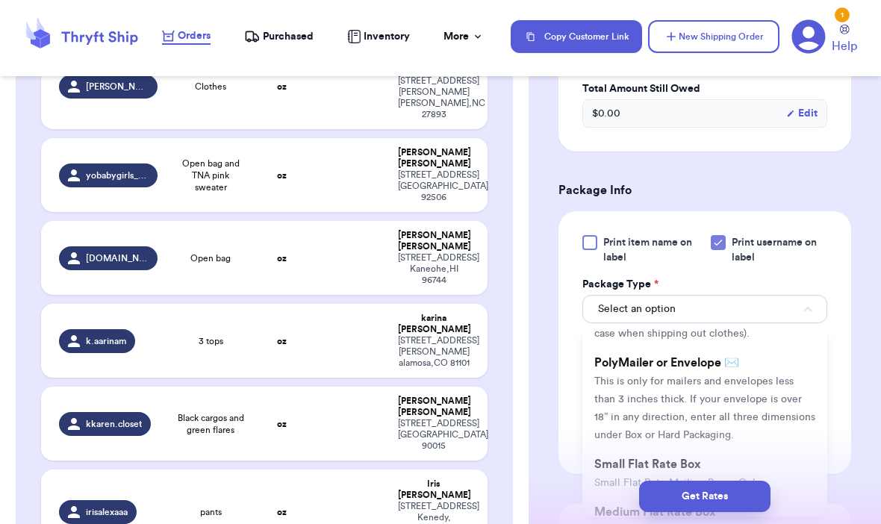
click at [769, 390] on li "PolyMailer or Envelope ✉️ This is only for mailers and envelopes less than 3 in…" at bounding box center [704, 398] width 245 height 101
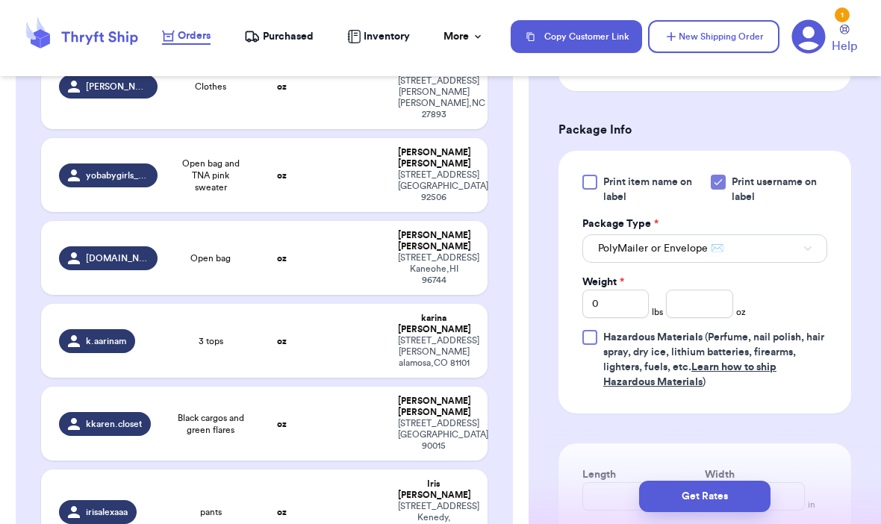
scroll to position [600, 0]
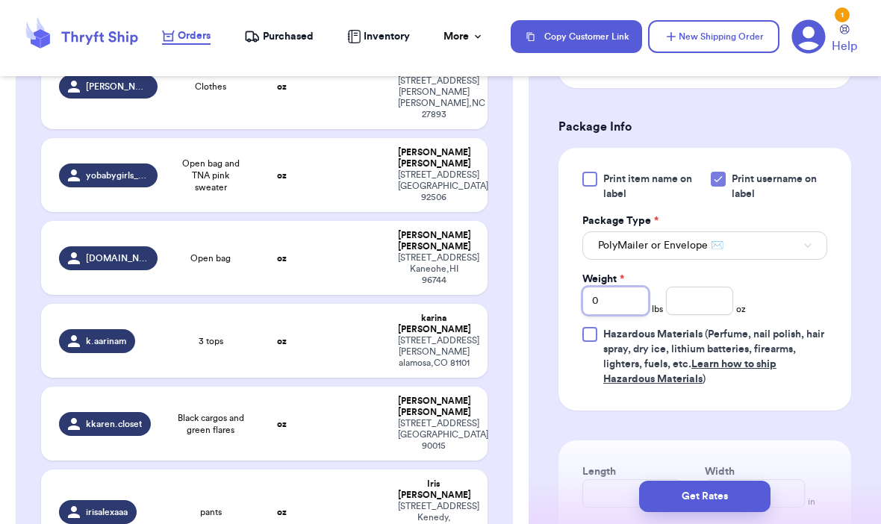
click at [634, 301] on input "0" at bounding box center [615, 301] width 66 height 28
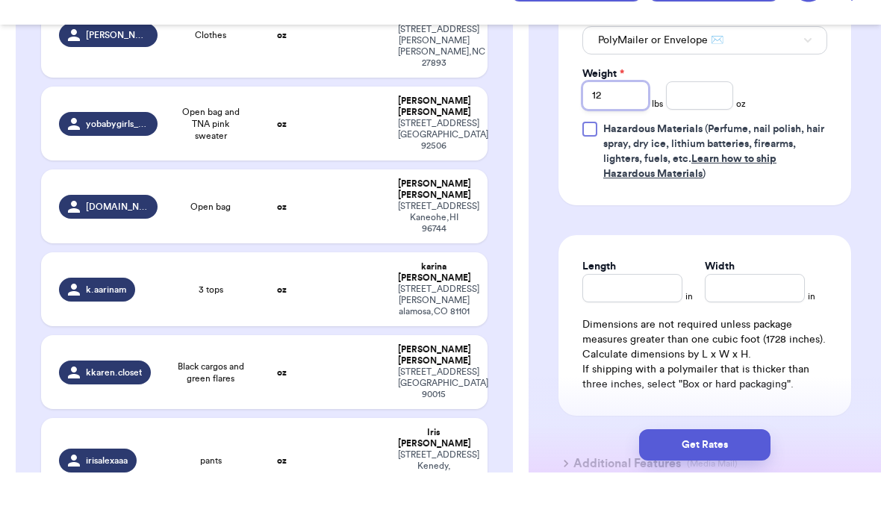
scroll to position [748, 0]
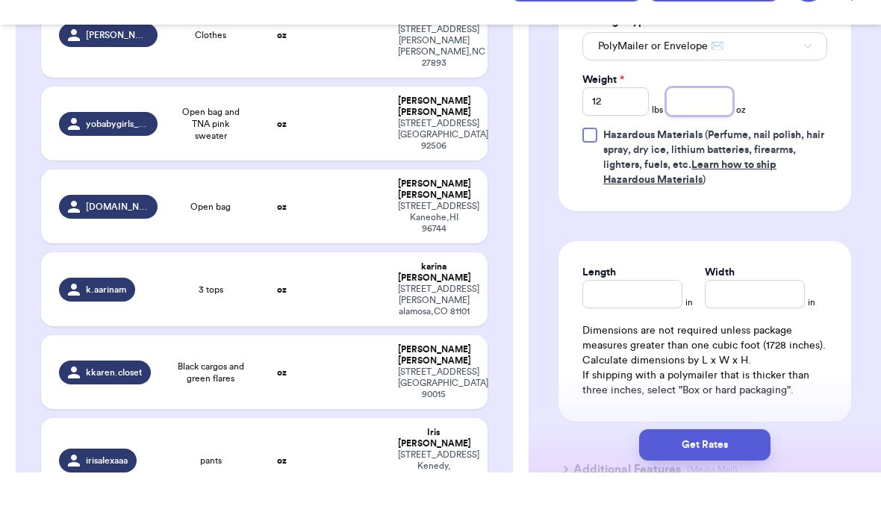
click at [713, 139] on input "number" at bounding box center [699, 153] width 66 height 28
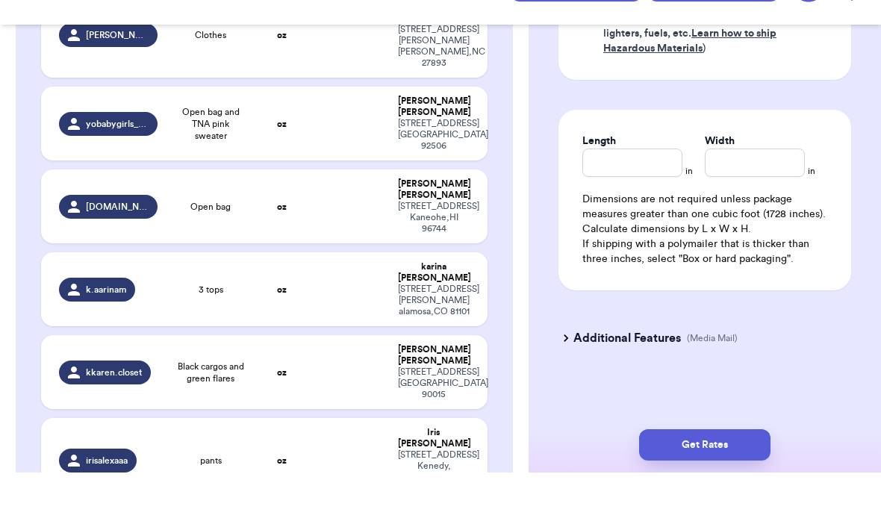
scroll to position [879, 0]
click at [647, 200] on input "Length" at bounding box center [632, 214] width 100 height 28
click at [738, 200] on input "Width *" at bounding box center [754, 214] width 100 height 28
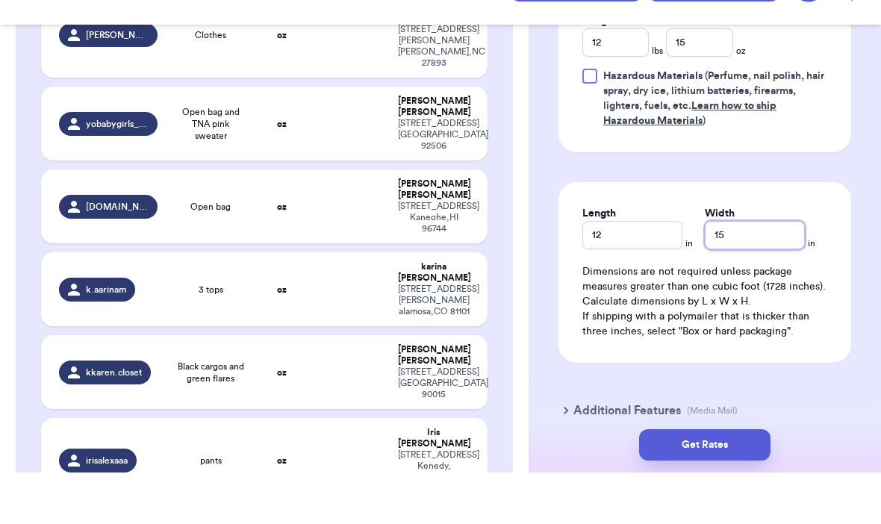
scroll to position [786, 0]
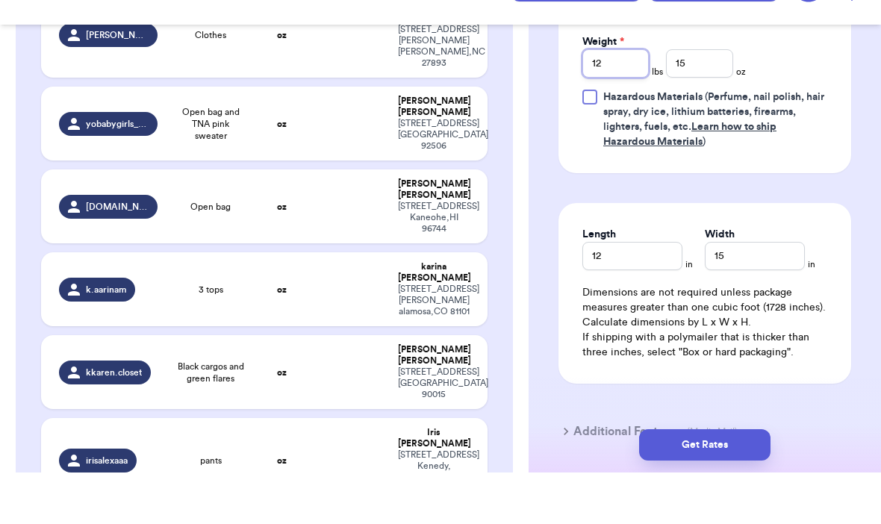
click at [625, 101] on input "12" at bounding box center [615, 115] width 66 height 28
click at [710, 101] on input "15" at bounding box center [699, 115] width 66 height 28
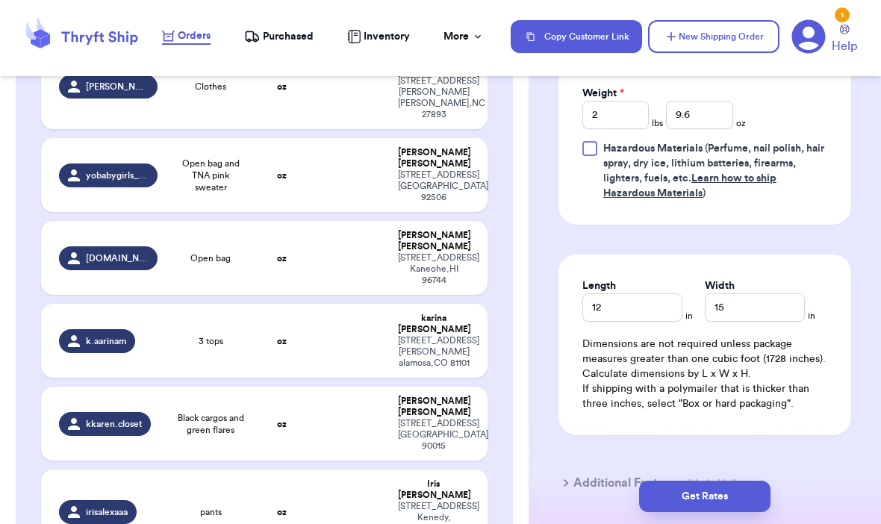
click at [745, 484] on button "Get Rates" at bounding box center [704, 496] width 131 height 31
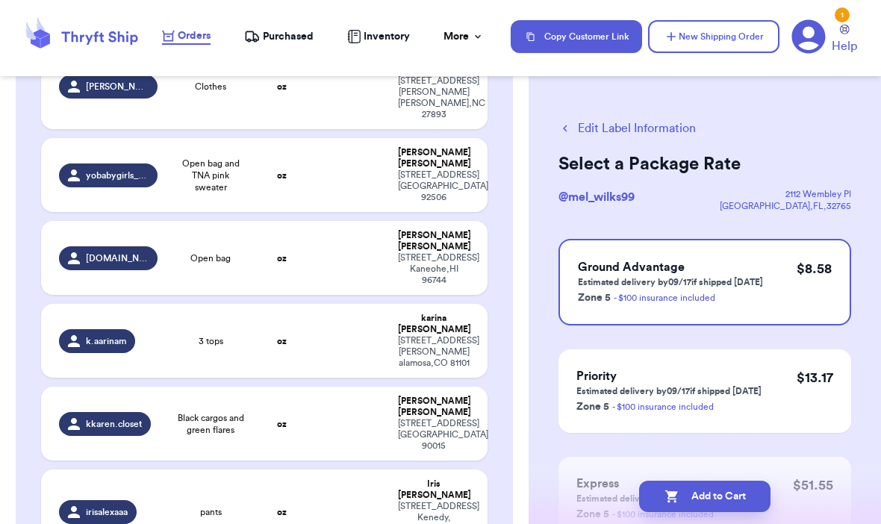
click at [749, 482] on button "Add to Cart" at bounding box center [704, 496] width 131 height 31
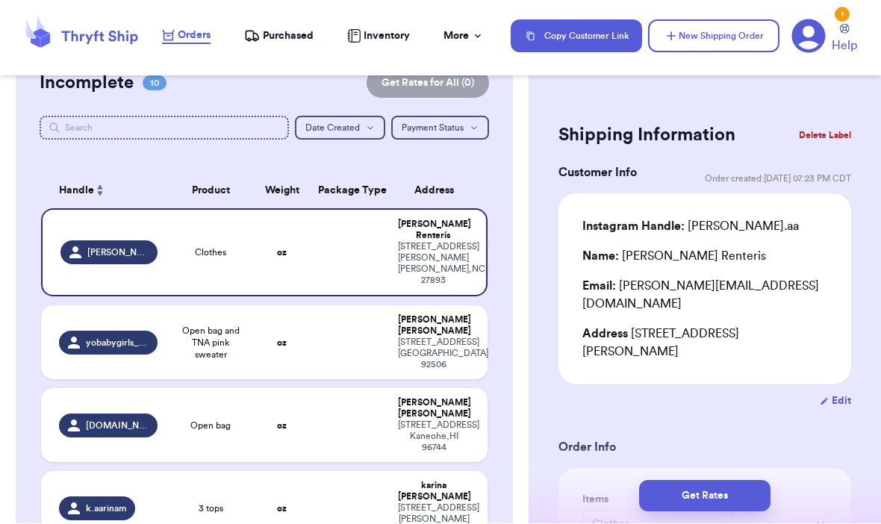
scroll to position [144, 0]
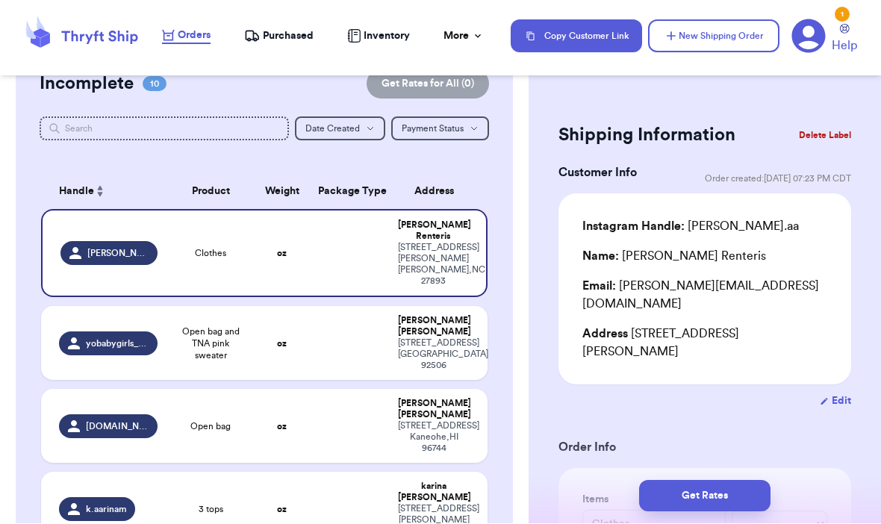
click at [829, 136] on button "Delete Label" at bounding box center [824, 135] width 64 height 33
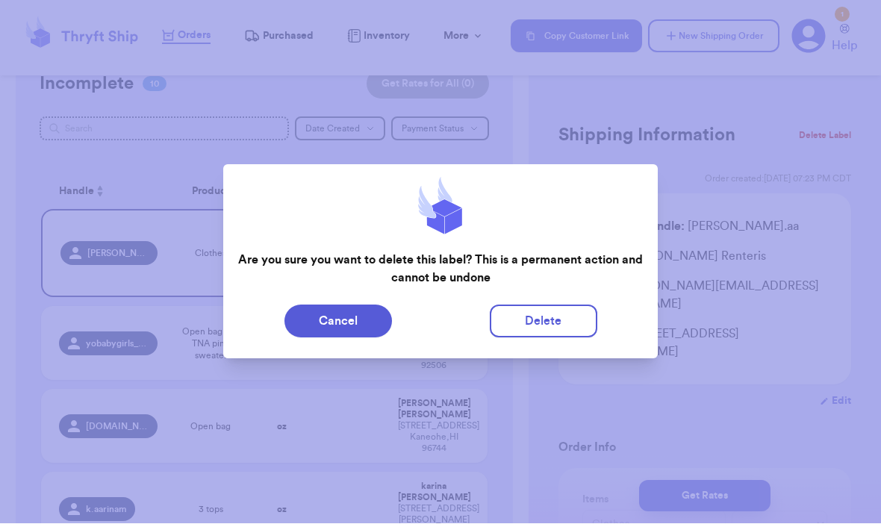
click at [754, 367] on div at bounding box center [440, 262] width 881 height 524
click at [369, 320] on button "Cancel" at bounding box center [337, 321] width 107 height 33
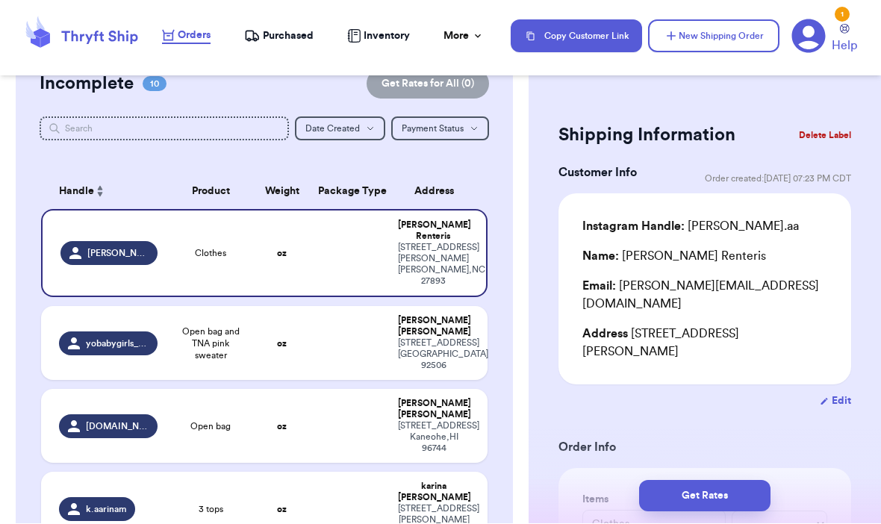
click at [821, 131] on button "Delete Label" at bounding box center [824, 135] width 64 height 33
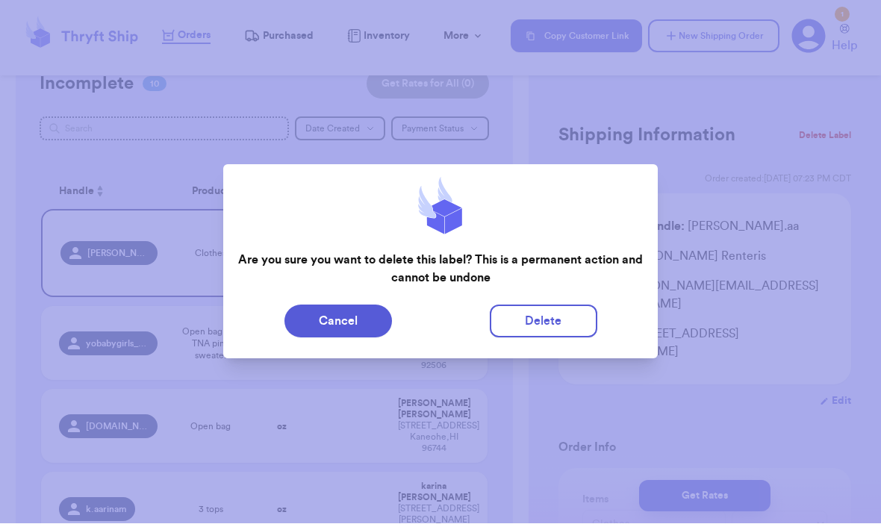
click at [554, 328] on button "Delete" at bounding box center [543, 321] width 107 height 33
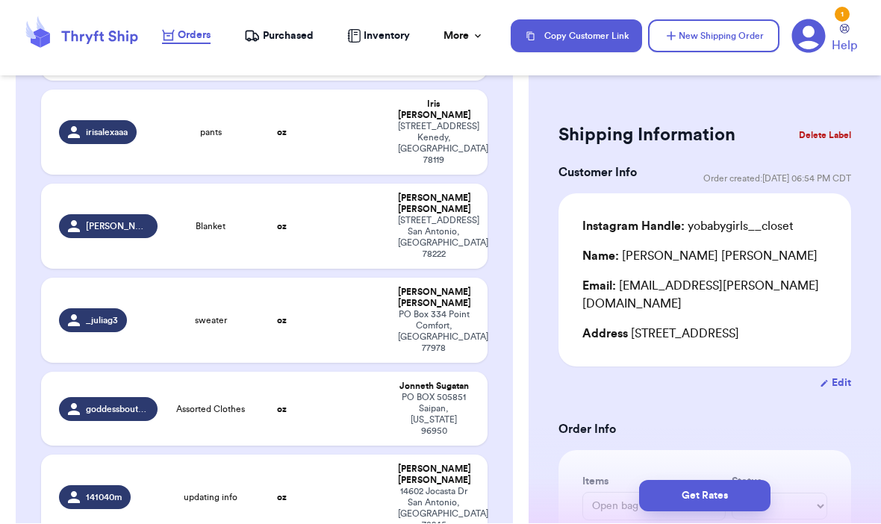
scroll to position [669, 0]
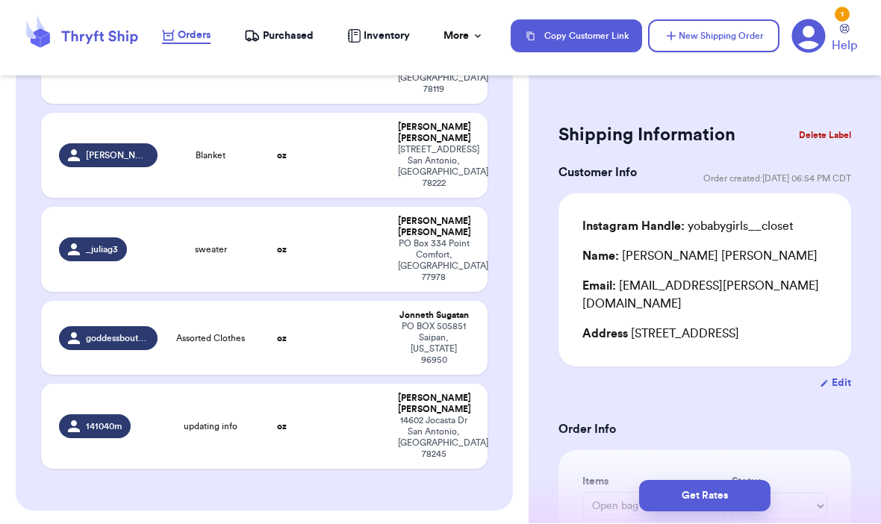
click at [150, 238] on div "_juliag3" at bounding box center [108, 250] width 98 height 24
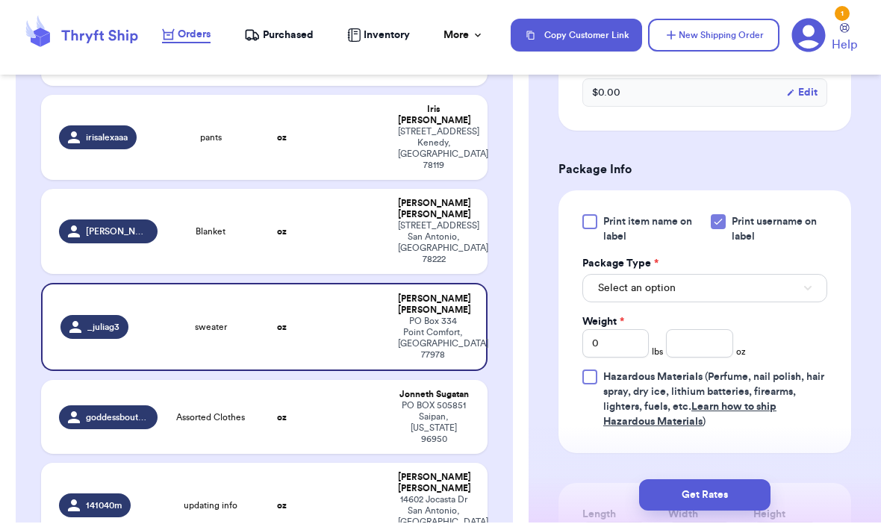
scroll to position [5, 0]
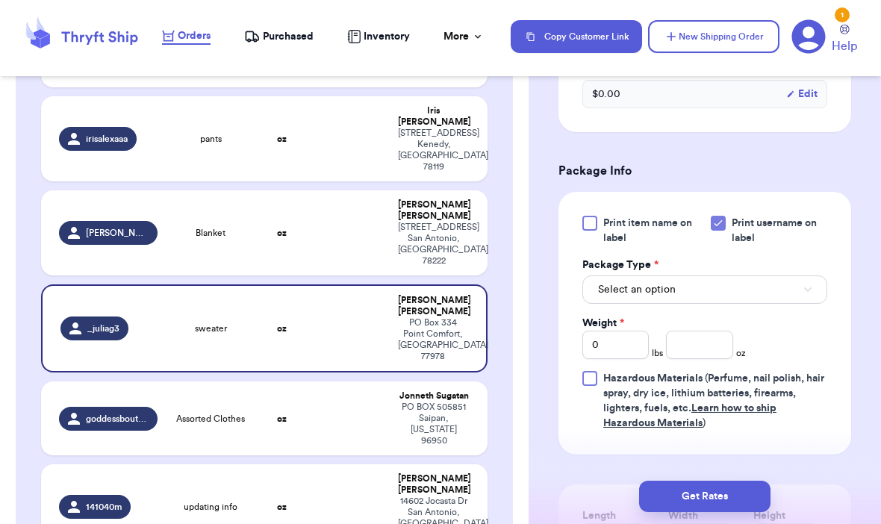
click at [759, 302] on button "Select an option" at bounding box center [704, 289] width 245 height 28
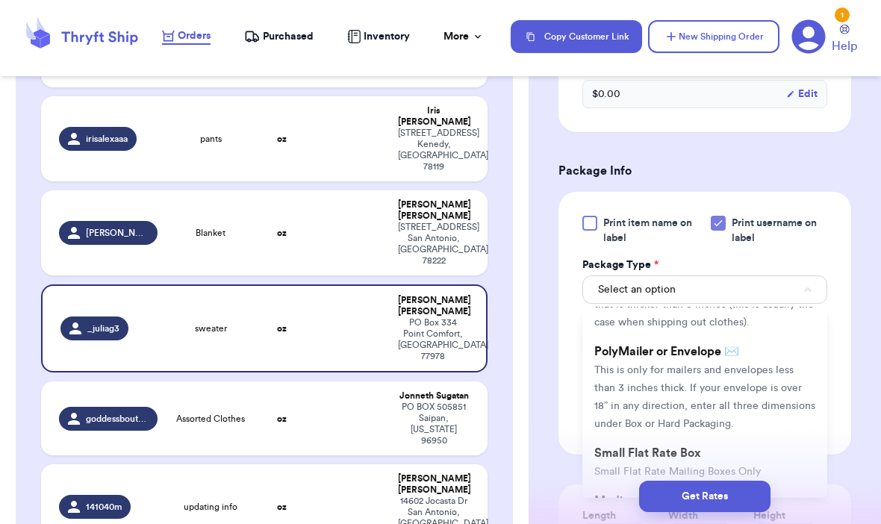
scroll to position [86, 0]
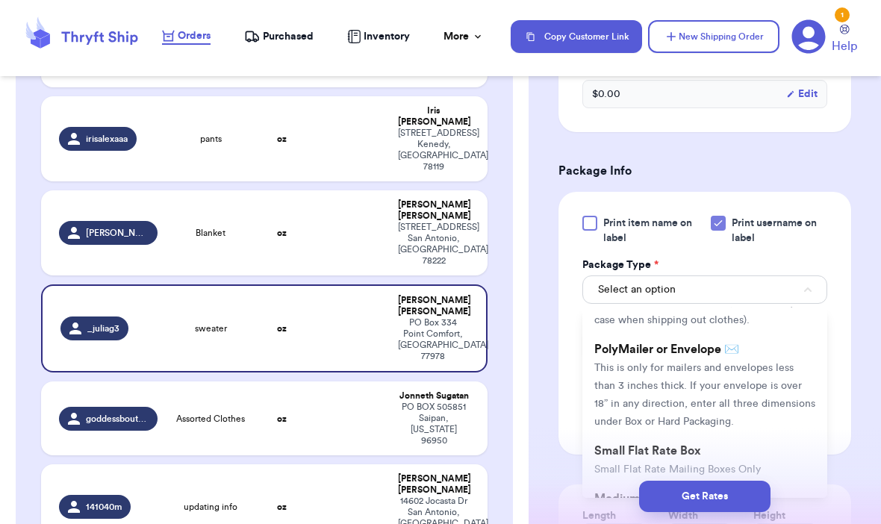
click at [732, 378] on li "PolyMailer or Envelope ✉️ This is only for mailers and envelopes less than 3 in…" at bounding box center [704, 384] width 245 height 101
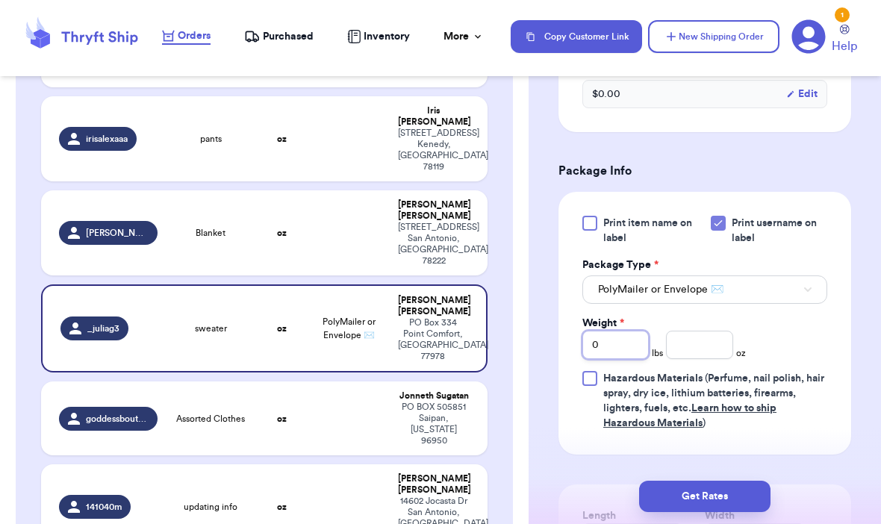
click at [619, 355] on input "0" at bounding box center [615, 345] width 66 height 28
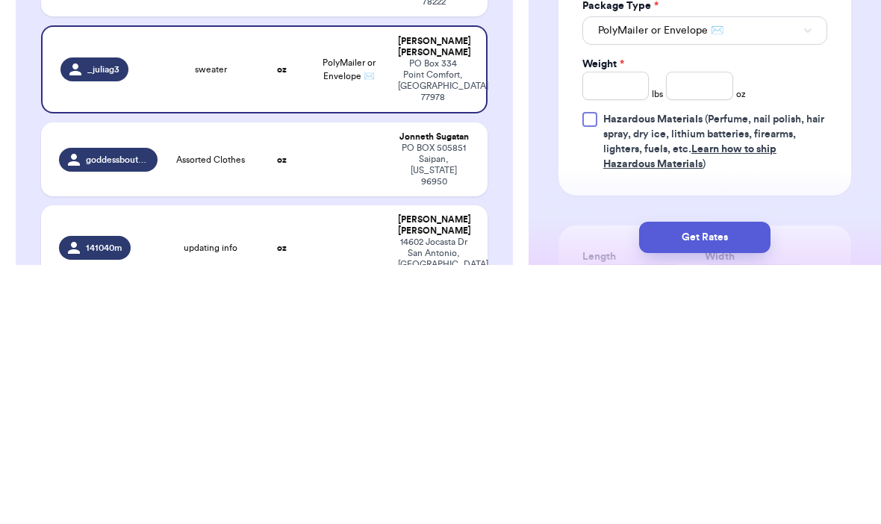
click at [706, 216] on div "Print item name on label Print username on label Package Type * PolyMailer or E…" at bounding box center [704, 323] width 245 height 215
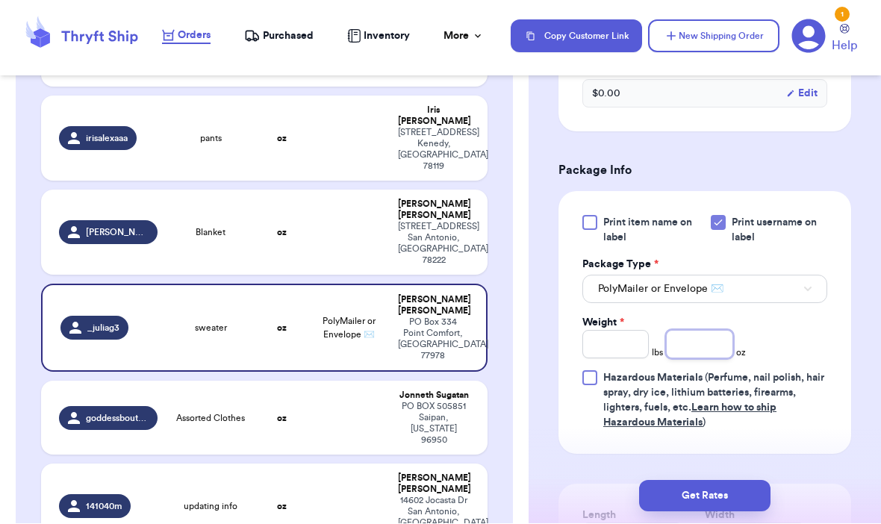
click at [691, 358] on input "number" at bounding box center [699, 345] width 66 height 28
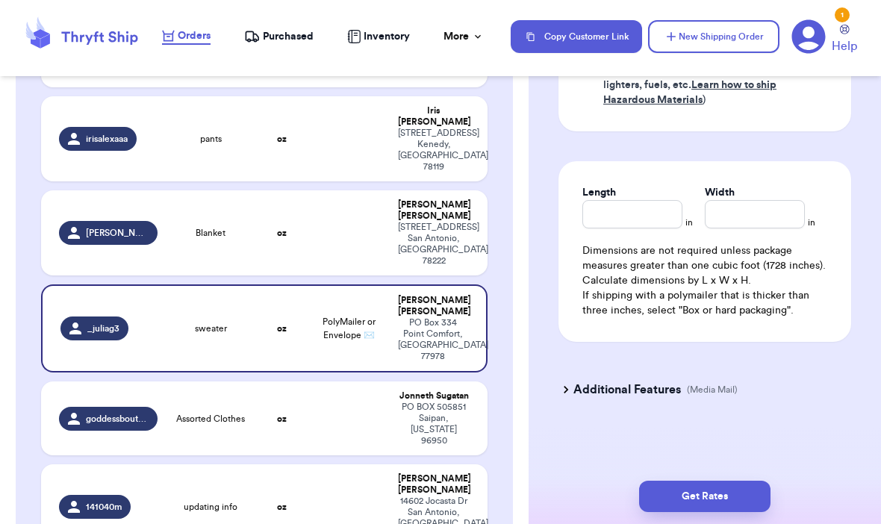
scroll to position [897, 0]
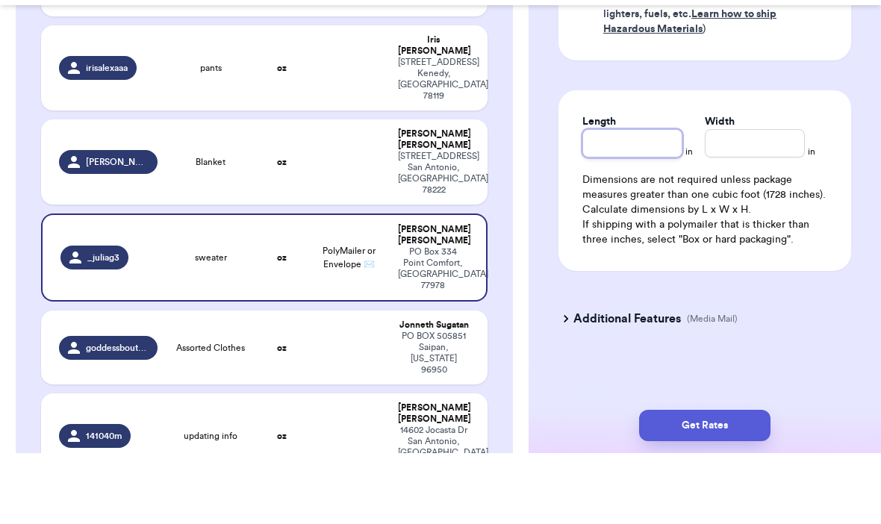
click at [654, 200] on input "Length" at bounding box center [632, 214] width 100 height 28
click at [742, 200] on input "Width *" at bounding box center [754, 214] width 100 height 28
click at [845, 161] on div "Length 12 in Width 15 in Dimensions are not required unless package measures gr…" at bounding box center [704, 251] width 293 height 181
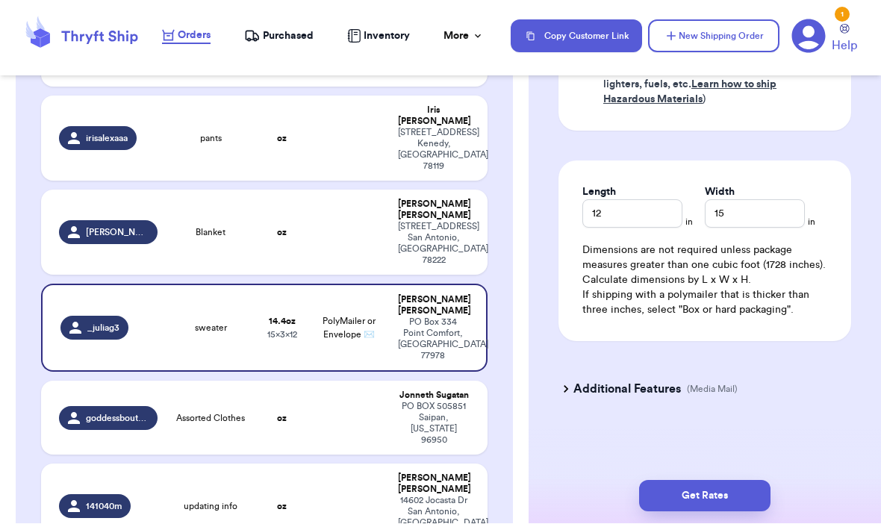
click at [716, 486] on button "Get Rates" at bounding box center [704, 496] width 131 height 31
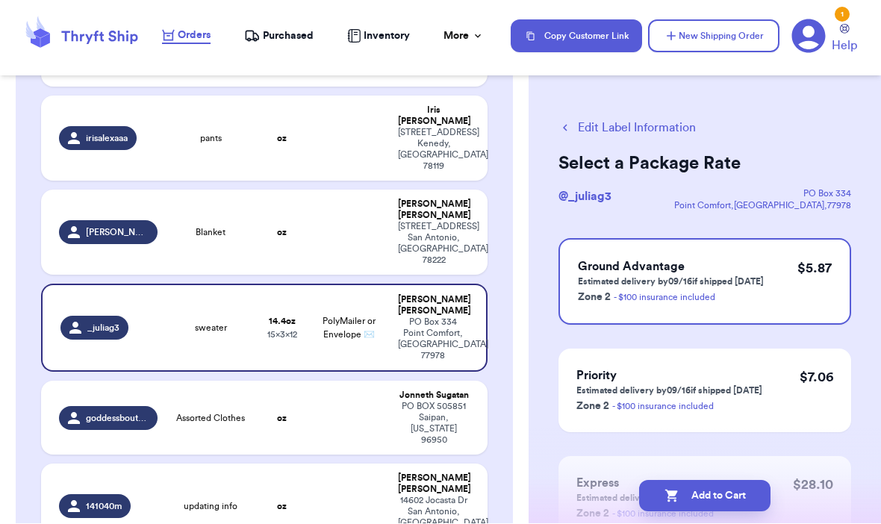
click at [732, 486] on button "Add to Cart" at bounding box center [704, 496] width 131 height 31
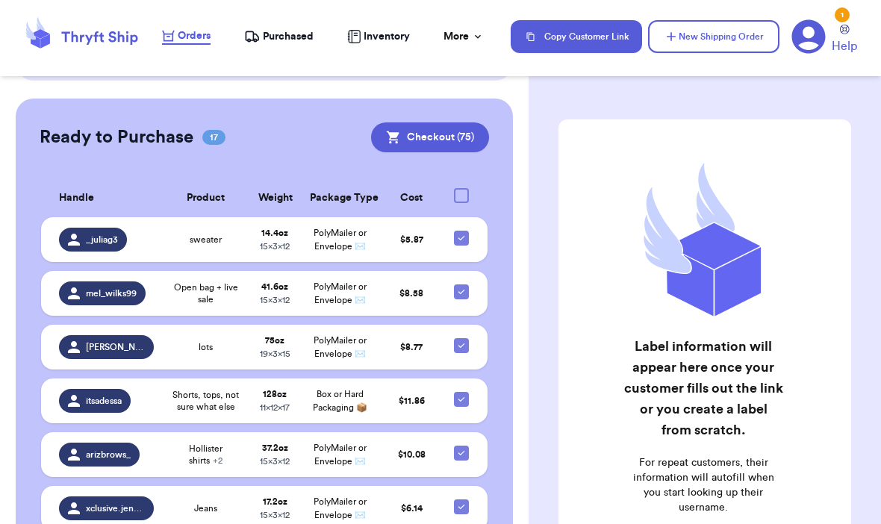
scroll to position [1003, 0]
click at [319, 228] on span "PolyMailer or Envelope ✉️" at bounding box center [339, 239] width 53 height 22
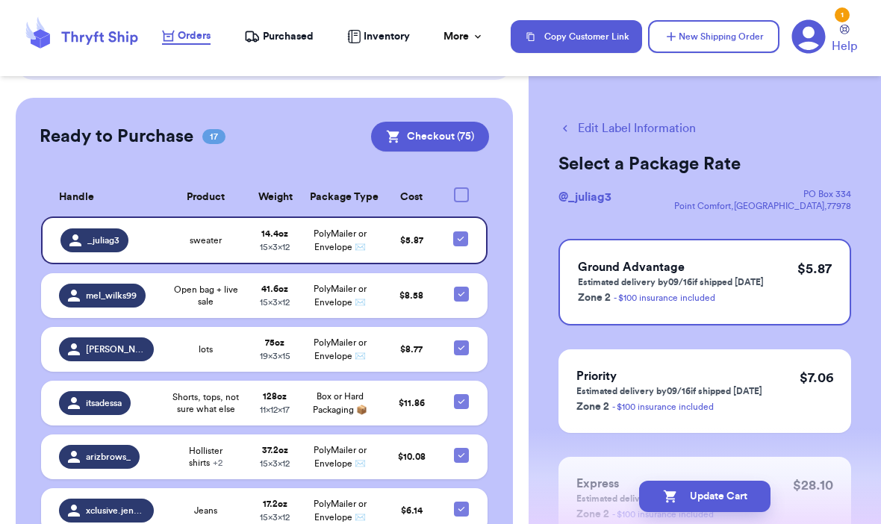
click at [700, 481] on button "Update Cart" at bounding box center [704, 496] width 131 height 31
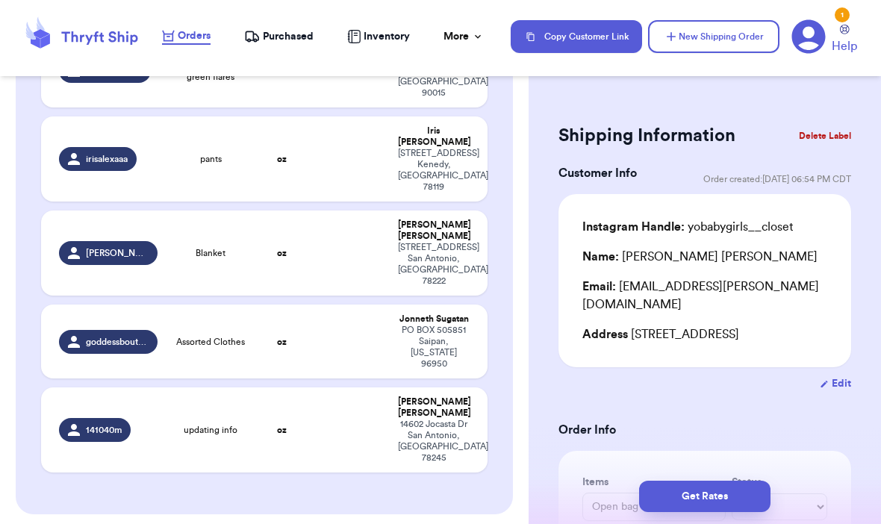
scroll to position [536, 0]
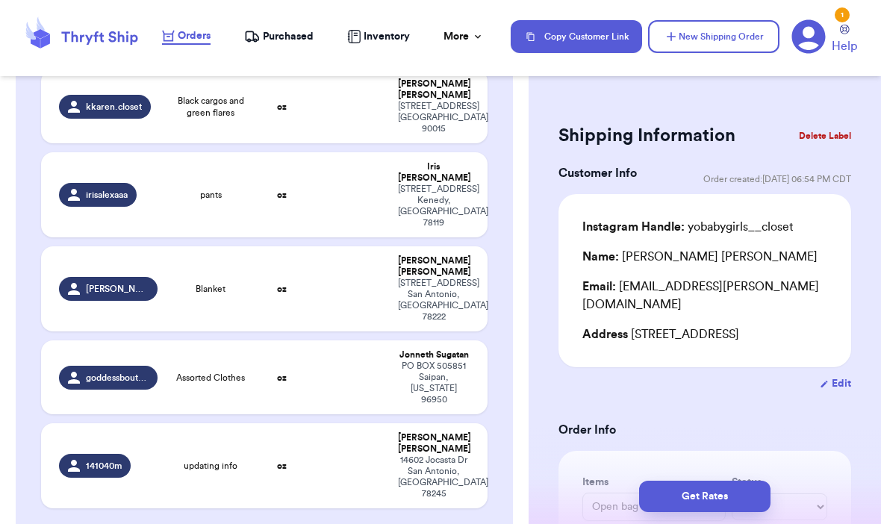
click at [197, 283] on span "Blanket" at bounding box center [211, 289] width 30 height 12
type input "Blanket"
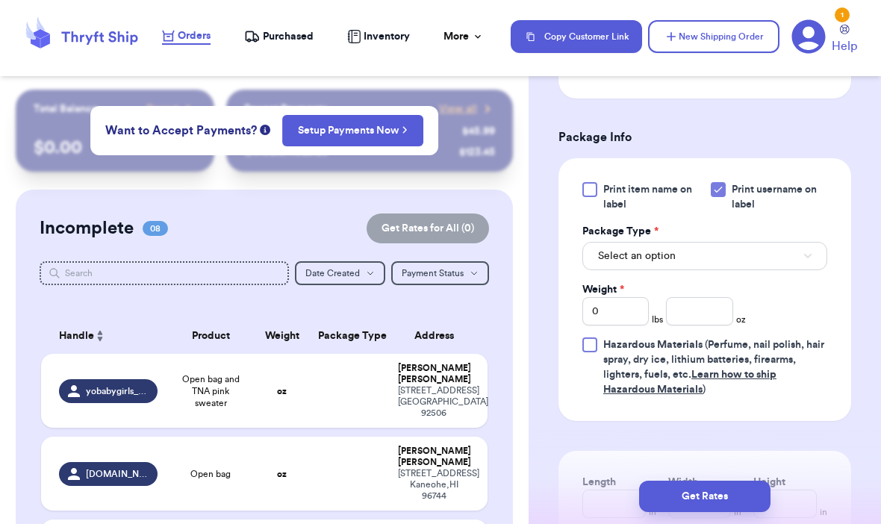
scroll to position [592, 0]
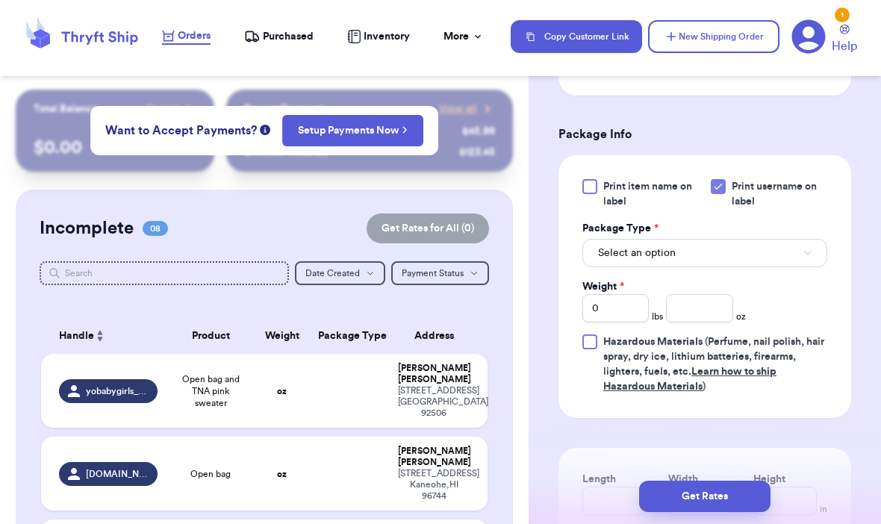
click at [770, 267] on button "Select an option" at bounding box center [704, 253] width 245 height 28
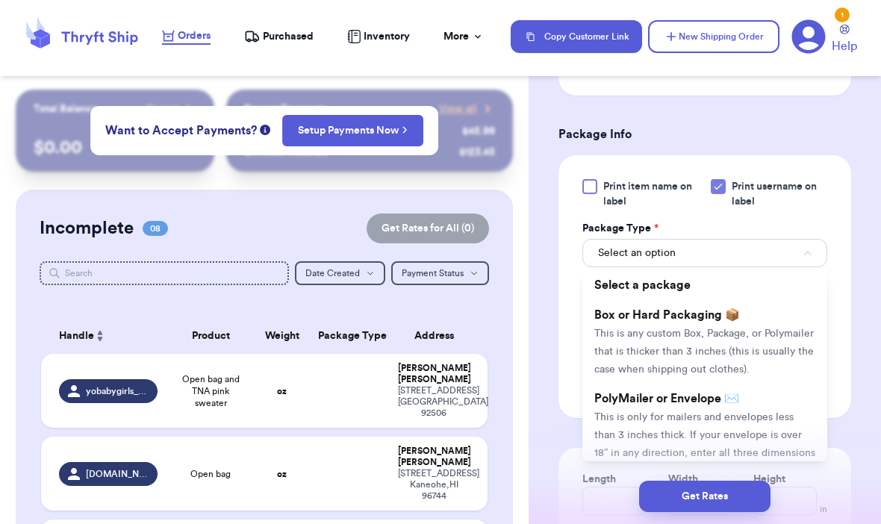
click at [772, 432] on span "This is only for mailers and envelopes less than 3 inches thick. If your envelo…" at bounding box center [704, 444] width 221 height 64
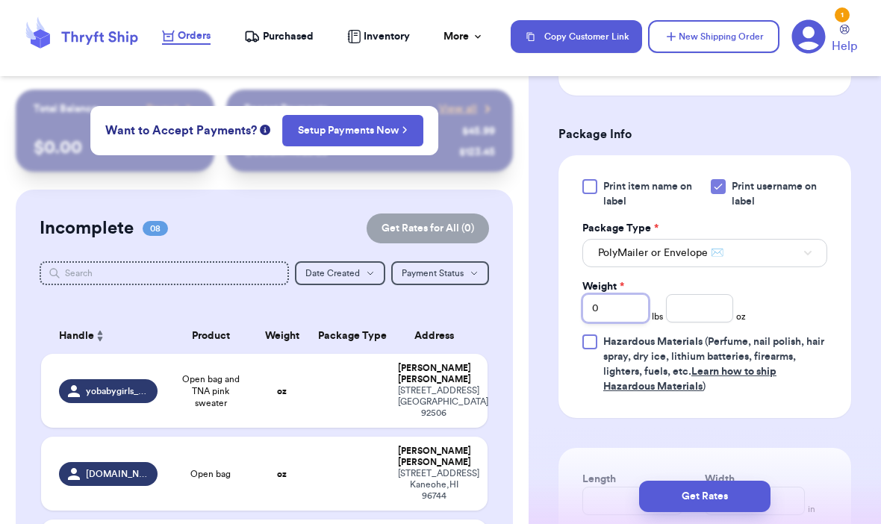
click at [625, 322] on input "0" at bounding box center [615, 308] width 66 height 28
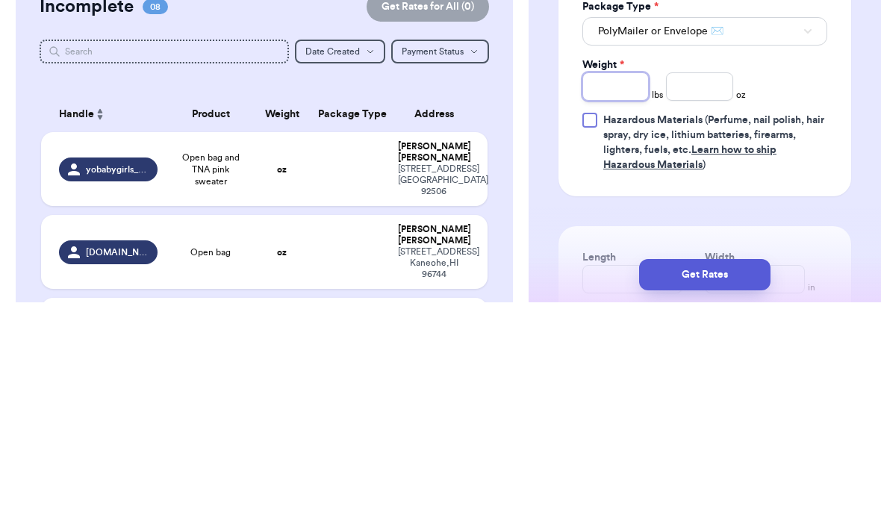
type input "2"
type input "1"
click at [707, 294] on input "number" at bounding box center [699, 308] width 66 height 28
type input "11"
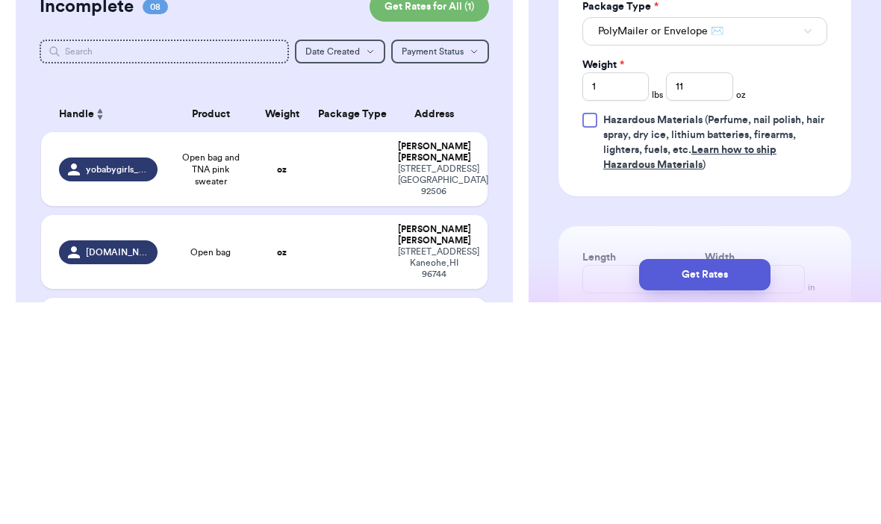
click at [831, 155] on div "Print item name on label Print username on label Package Type * PolyMailer or E…" at bounding box center [704, 286] width 293 height 263
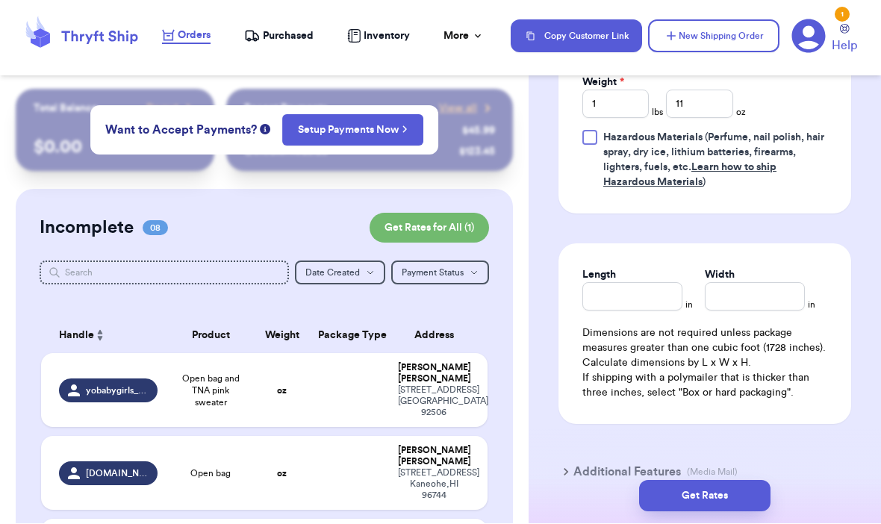
scroll to position [797, 0]
click at [648, 310] on input "Length" at bounding box center [632, 296] width 100 height 28
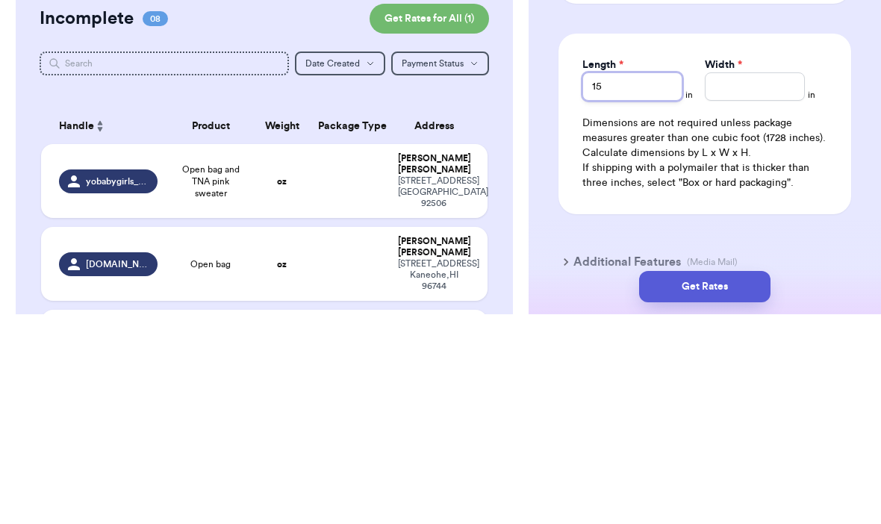
type input "15"
click at [710, 282] on input "Width *" at bounding box center [754, 296] width 100 height 28
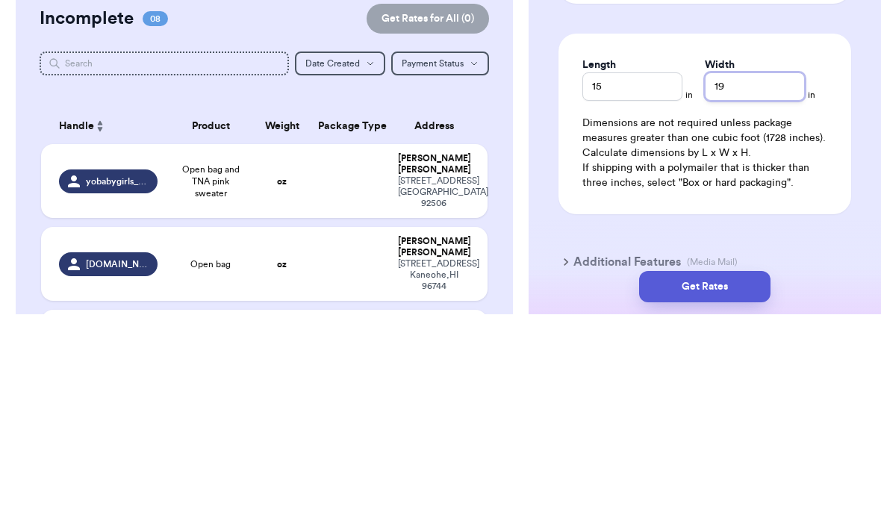
type input "19"
click at [823, 325] on div "Dimensions are not required unless package measures greater than one cubic foot…" at bounding box center [704, 362] width 245 height 75
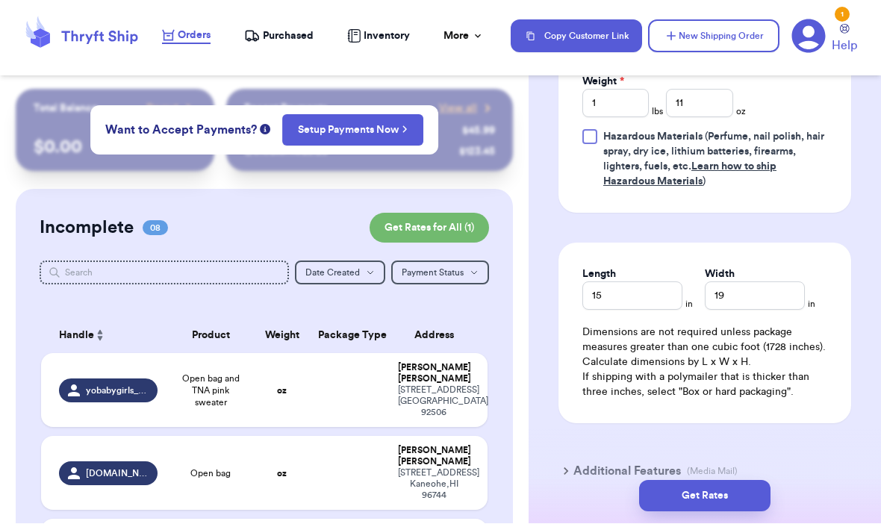
click at [728, 481] on button "Get Rates" at bounding box center [704, 496] width 131 height 31
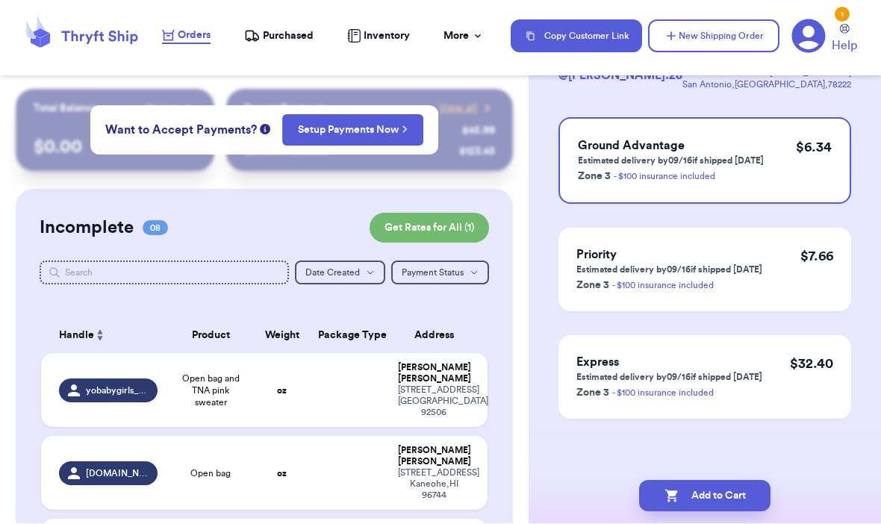
scroll to position [0, 0]
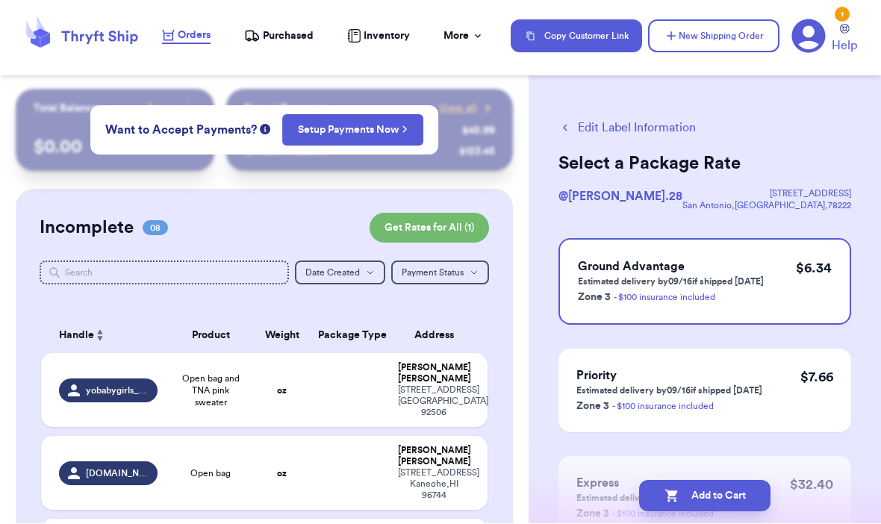
click at [751, 483] on button "Add to Cart" at bounding box center [704, 496] width 131 height 31
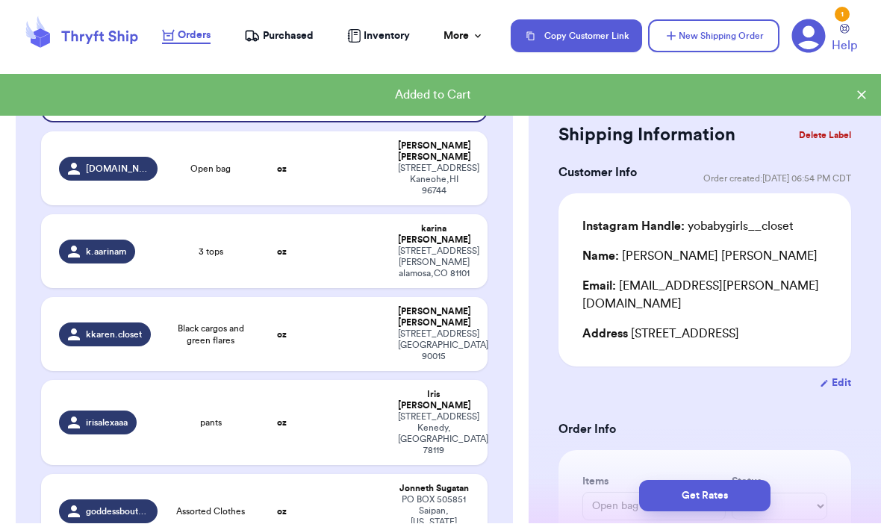
scroll to position [304, 0]
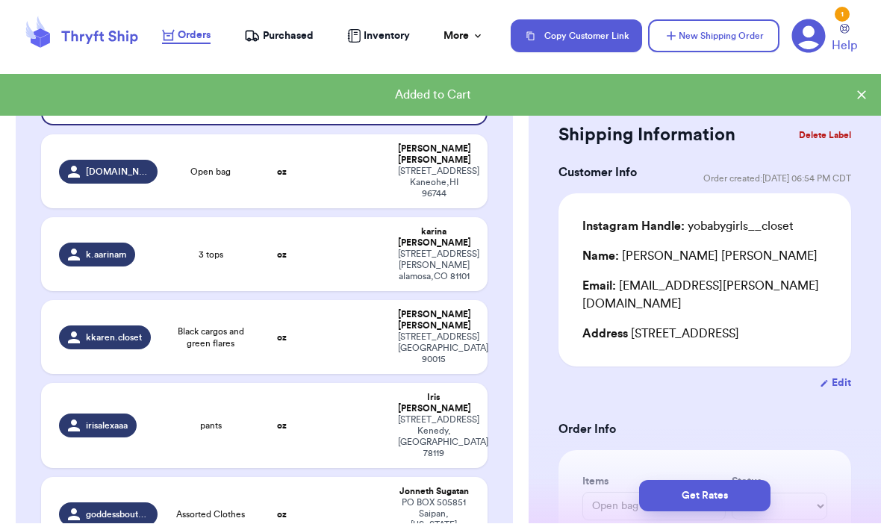
click at [328, 384] on td at bounding box center [349, 426] width 81 height 85
type input "pants"
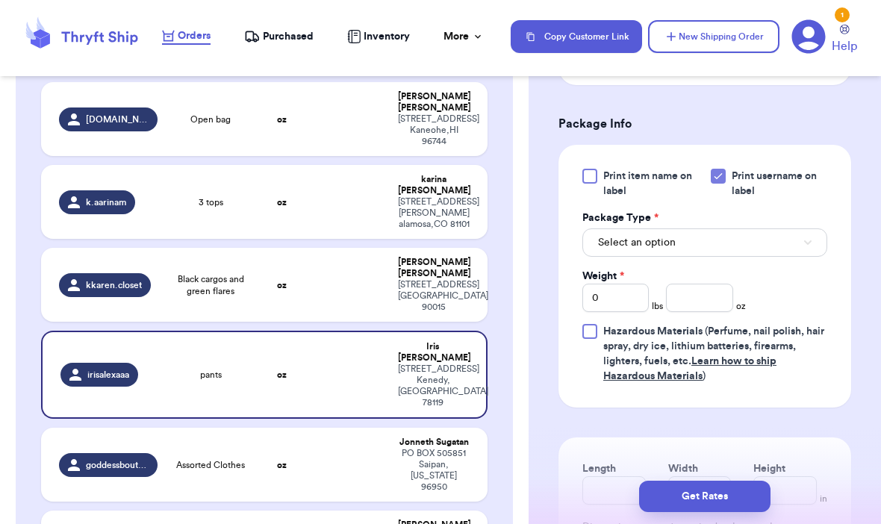
scroll to position [613, 0]
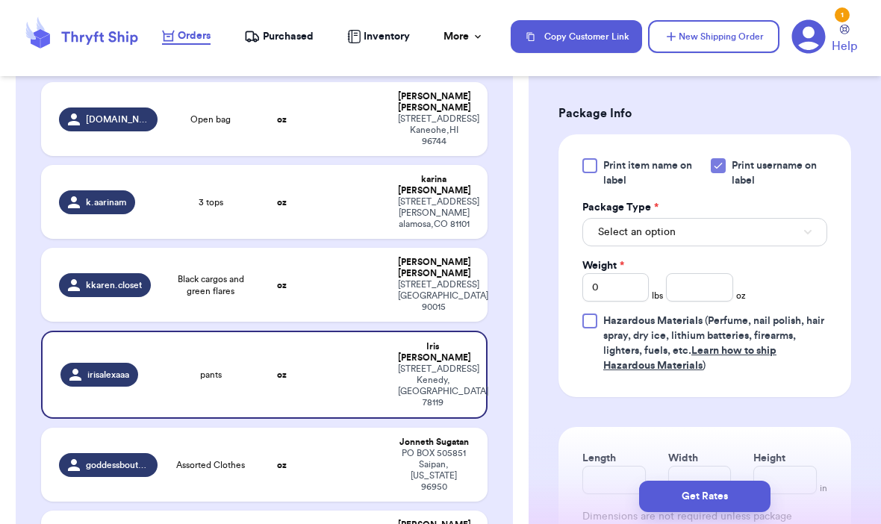
click at [801, 246] on button "Select an option" at bounding box center [704, 232] width 245 height 28
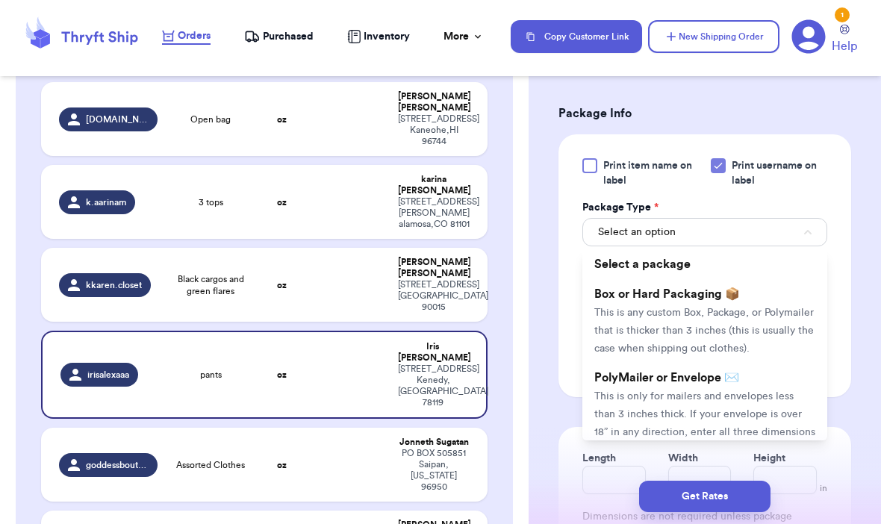
click at [754, 406] on li "PolyMailer or Envelope ✉️ This is only for mailers and envelopes less than 3 in…" at bounding box center [704, 413] width 245 height 101
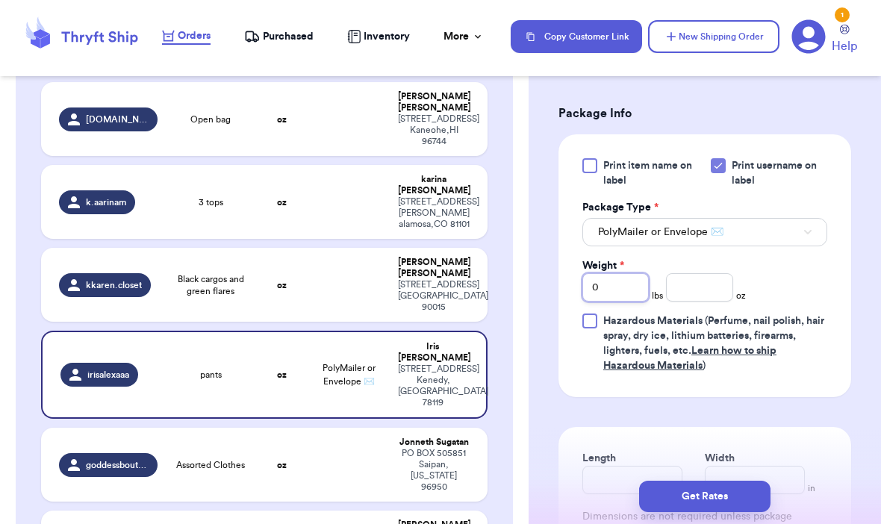
click at [621, 301] on input "0" at bounding box center [615, 287] width 66 height 28
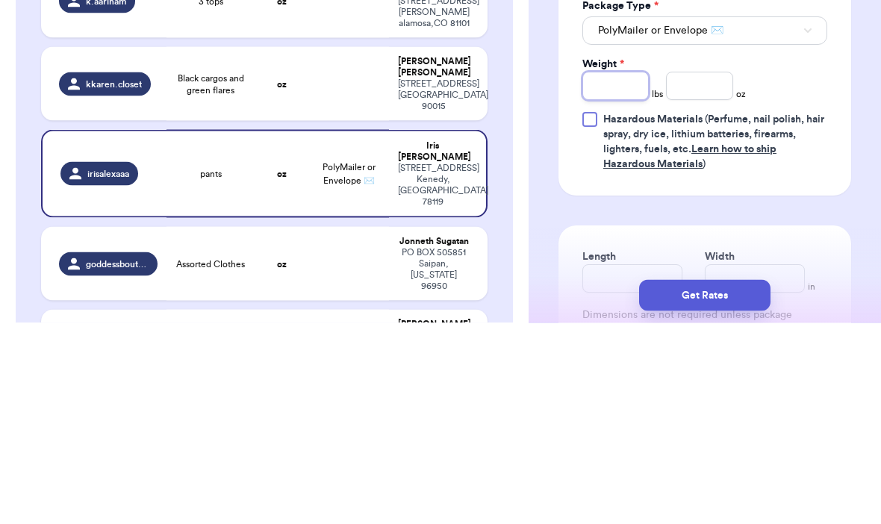
type input "2"
click at [694, 273] on input "number" at bounding box center [699, 287] width 66 height 28
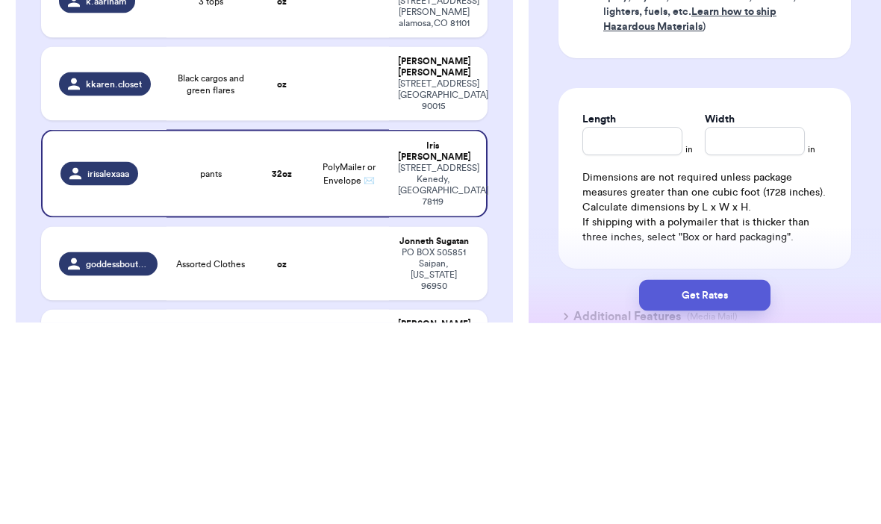
scroll to position [759, 0]
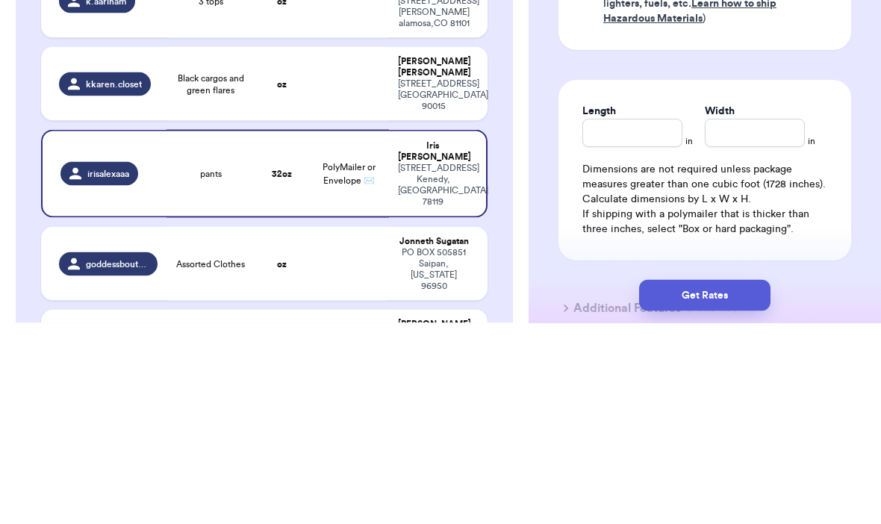
type input "10"
click at [641, 320] on input "Length" at bounding box center [632, 334] width 100 height 28
type input "15"
click at [743, 320] on input "Width *" at bounding box center [754, 334] width 100 height 28
type input "19"
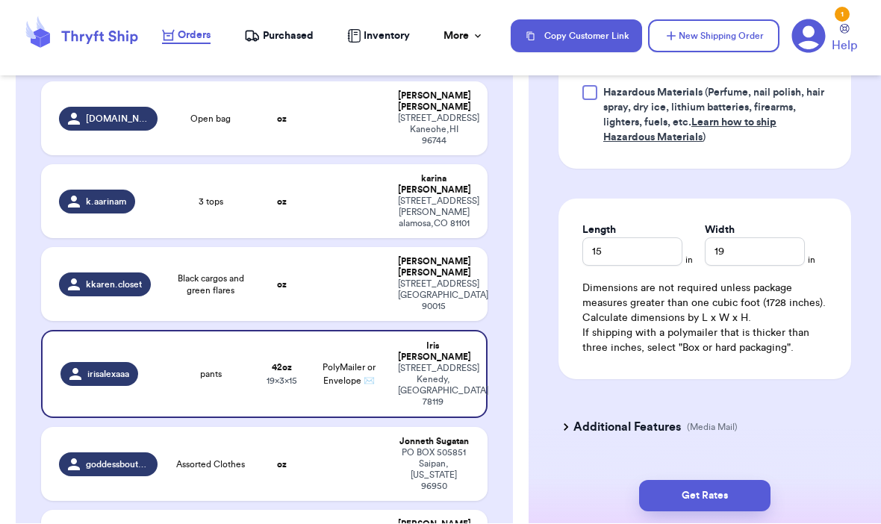
scroll to position [863, 0]
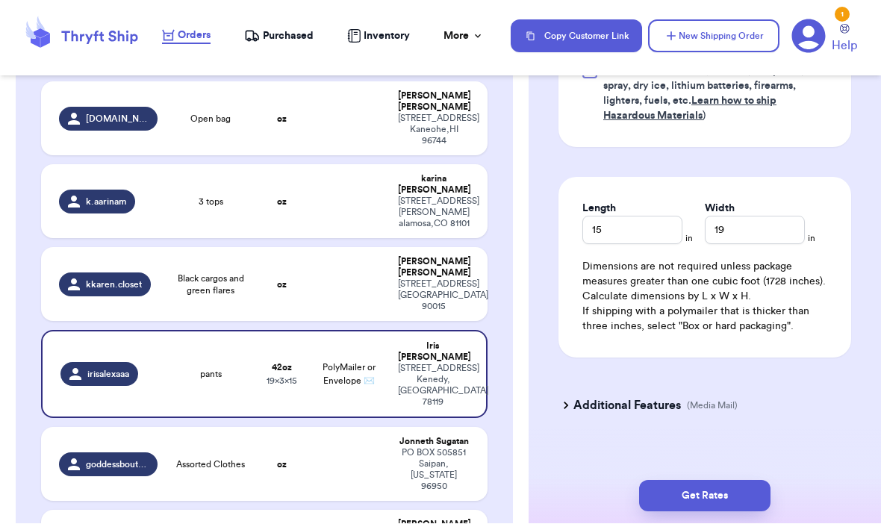
click at [742, 481] on button "Get Rates" at bounding box center [704, 496] width 131 height 31
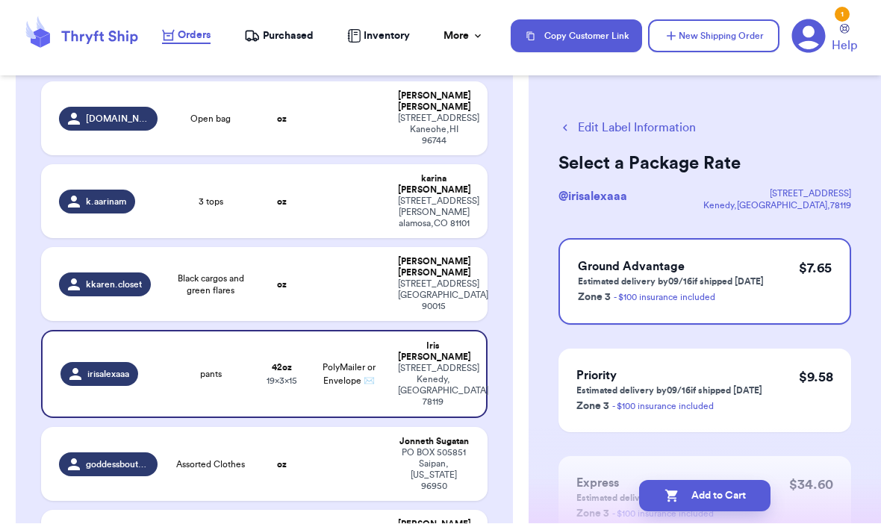
click at [733, 481] on button "Add to Cart" at bounding box center [704, 496] width 131 height 31
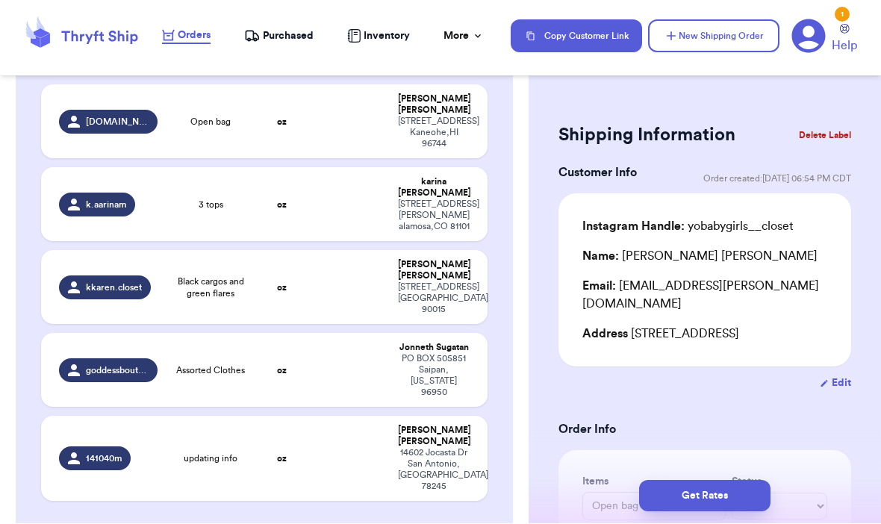
click at [122, 282] on span "kkaren.closet" at bounding box center [114, 288] width 56 height 12
type input "Black cargos and green flares"
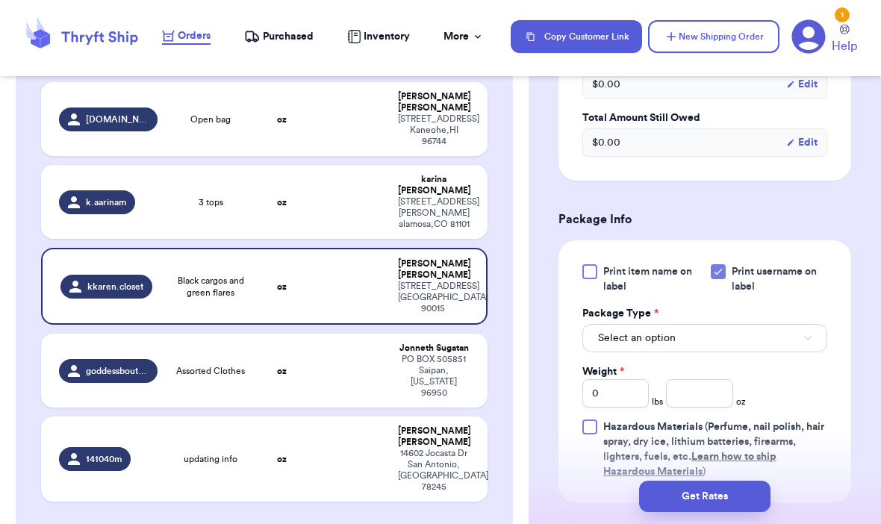
scroll to position [528, 0]
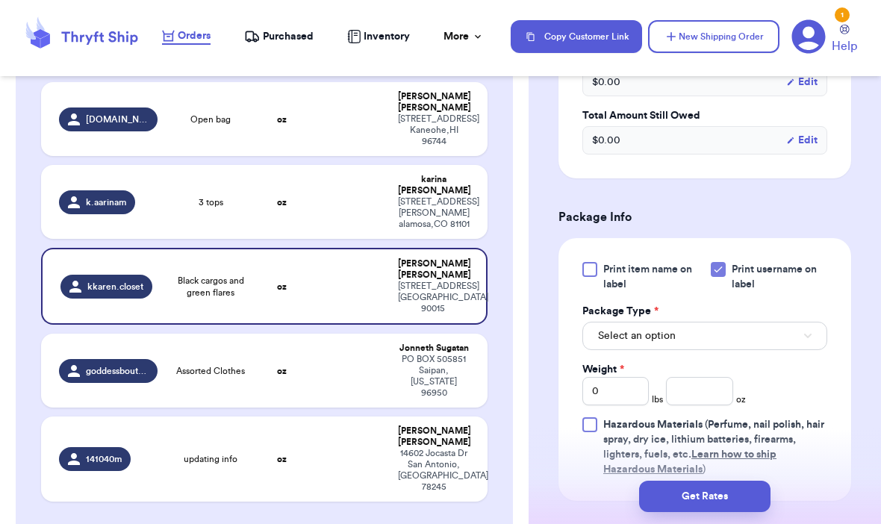
click at [822, 333] on button "Select an option" at bounding box center [704, 336] width 245 height 28
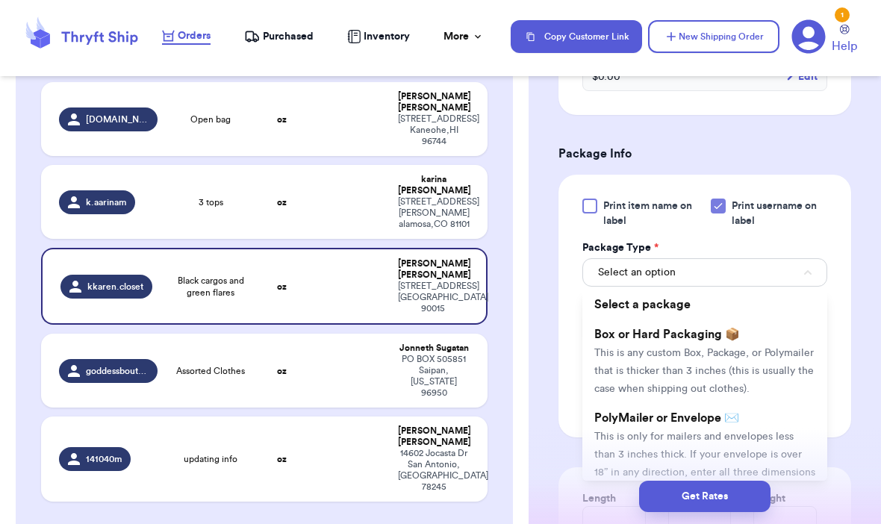
scroll to position [602, 0]
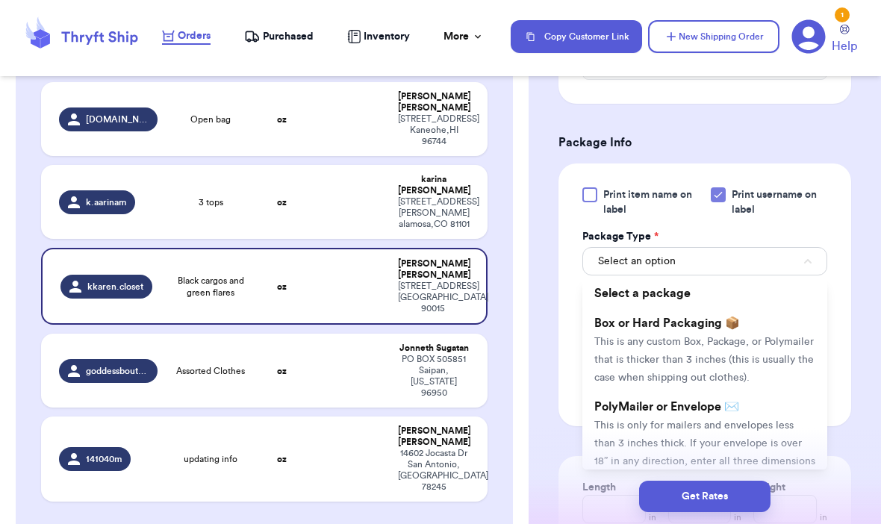
click at [739, 412] on span "PolyMailer or Envelope ✉️" at bounding box center [666, 407] width 145 height 12
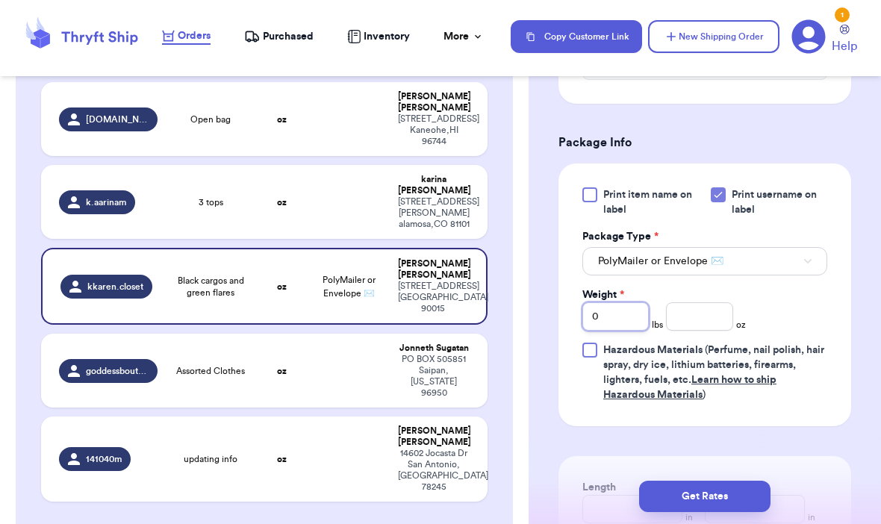
click at [626, 318] on input "0" at bounding box center [615, 316] width 66 height 28
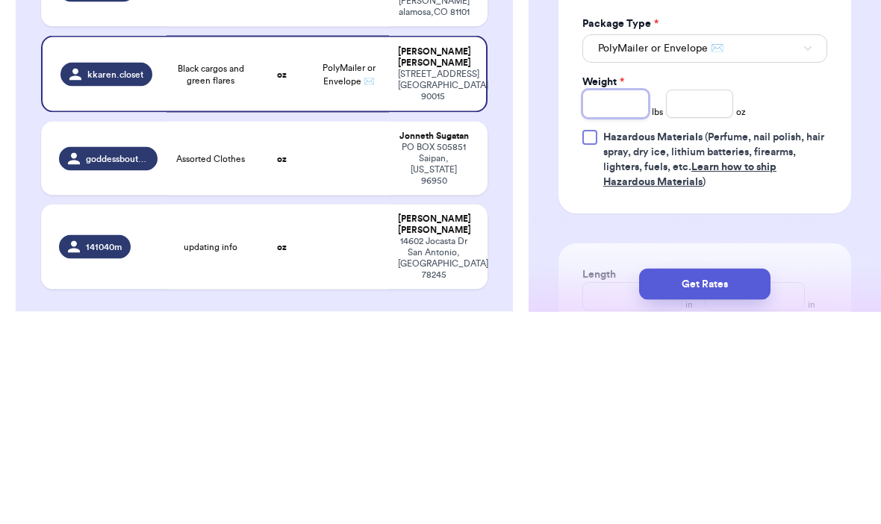
type input "1"
click at [723, 302] on input "number" at bounding box center [699, 316] width 66 height 28
type input "10"
click at [833, 163] on div "Print item name on label Print username on label Package Type * PolyMailer or E…" at bounding box center [704, 294] width 293 height 263
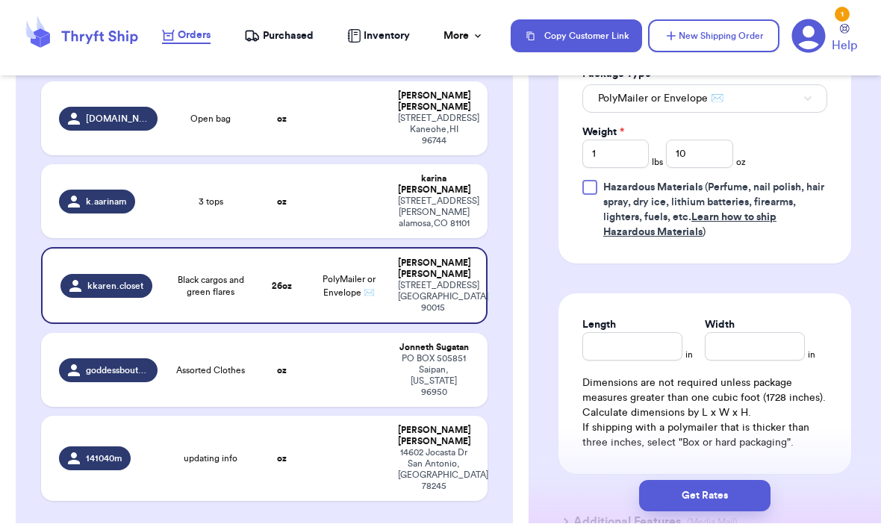
scroll to position [763, 0]
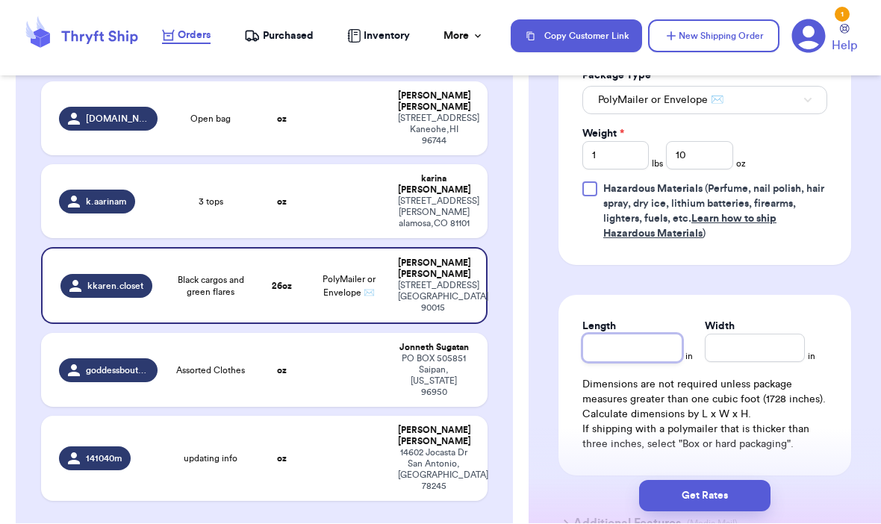
click at [641, 360] on input "Length" at bounding box center [632, 348] width 100 height 28
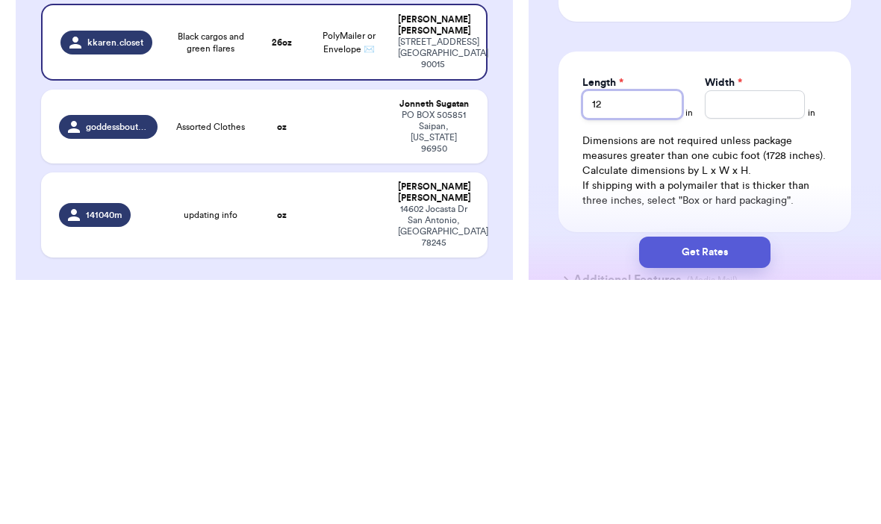
type input "12"
click at [750, 334] on input "Width *" at bounding box center [754, 348] width 100 height 28
type input "15"
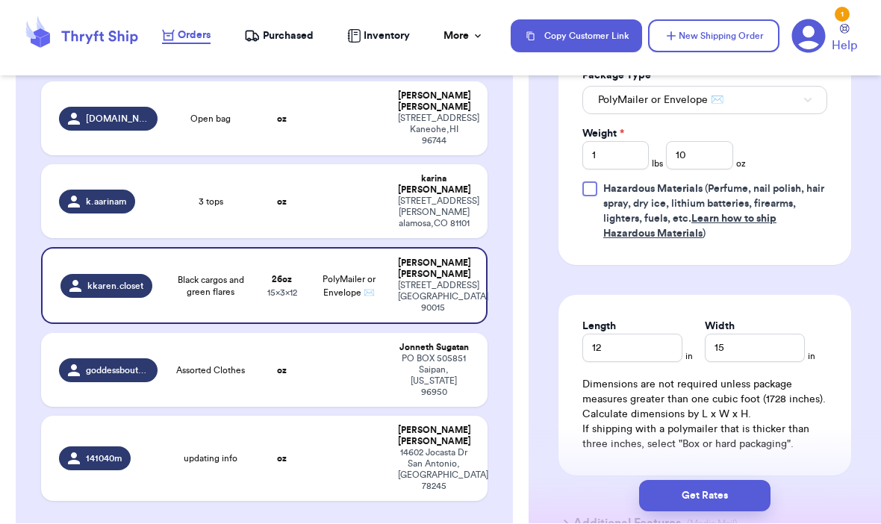
click at [728, 481] on button "Get Rates" at bounding box center [704, 496] width 131 height 31
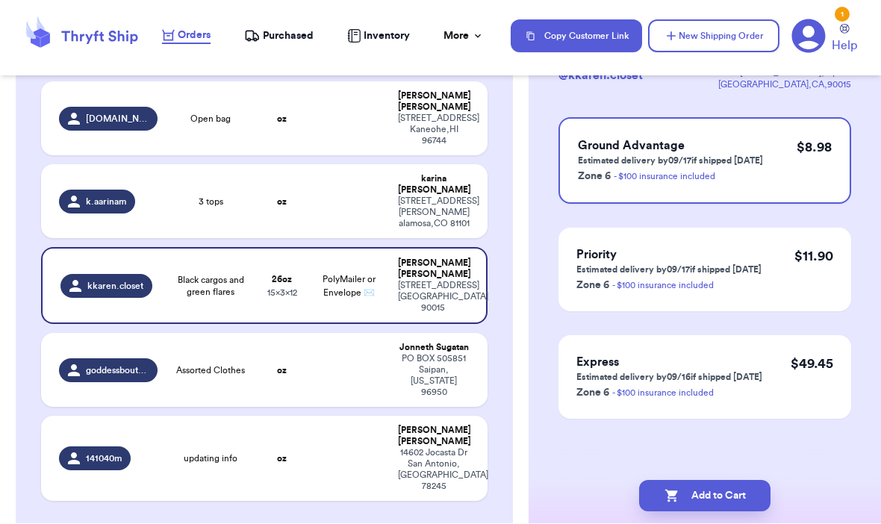
scroll to position [0, 0]
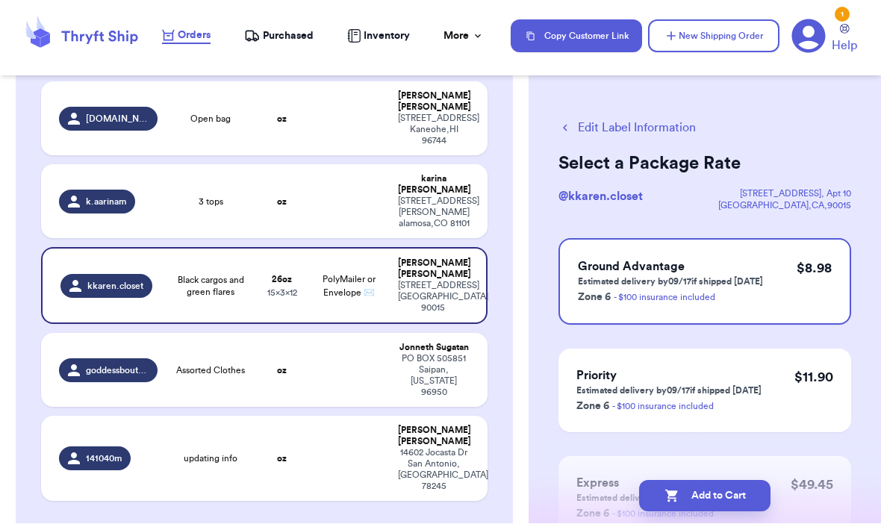
click at [736, 484] on button "Add to Cart" at bounding box center [704, 496] width 131 height 31
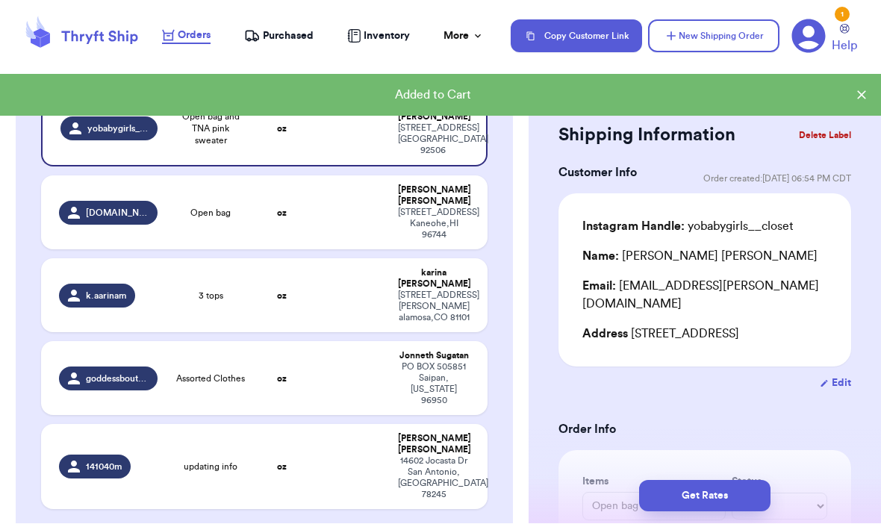
scroll to position [251, 0]
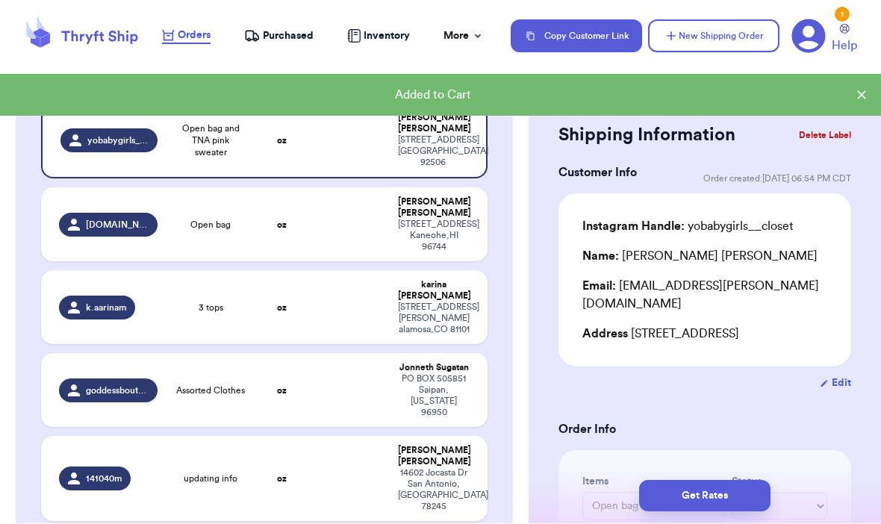
click at [116, 302] on span "k.aarinam" at bounding box center [106, 308] width 40 height 12
type input "3 tops"
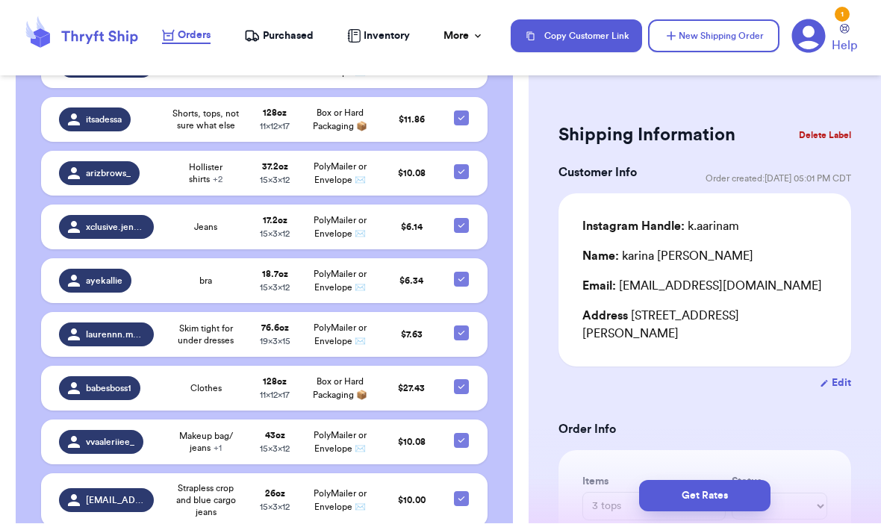
scroll to position [1168, 0]
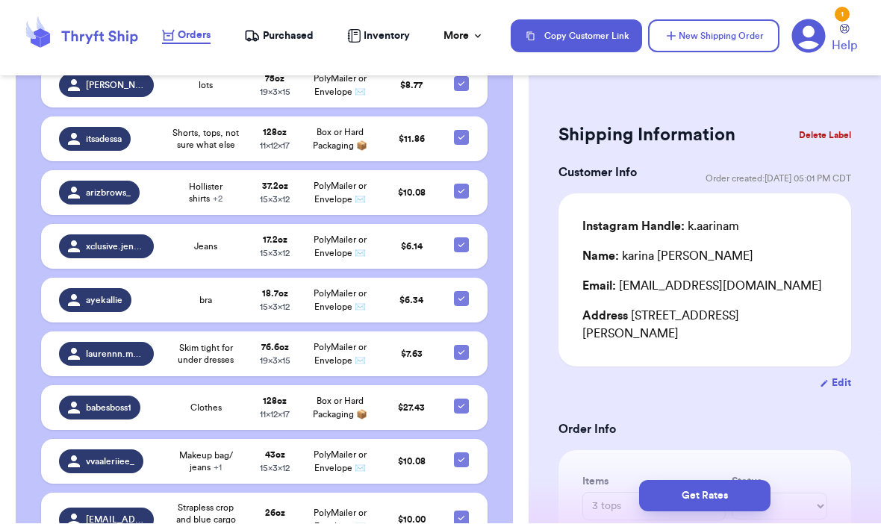
click at [256, 40] on icon at bounding box center [255, 40] width 2 height 2
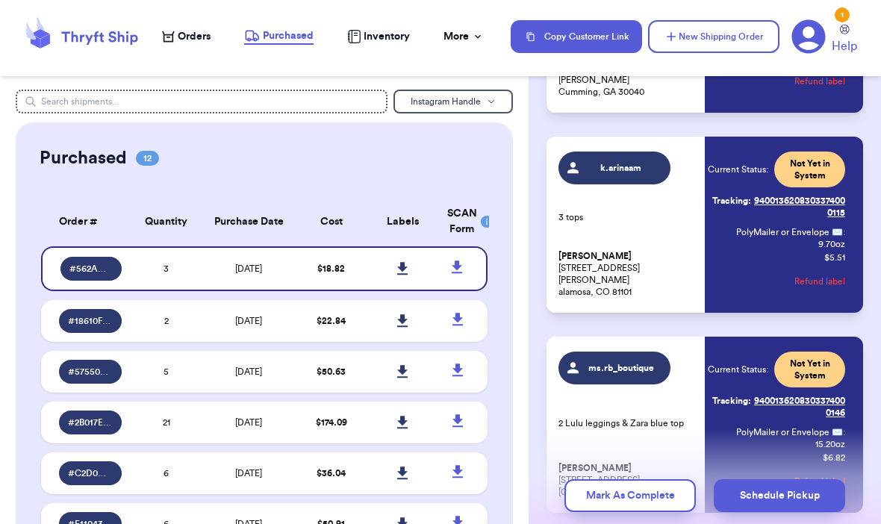
scroll to position [252, 0]
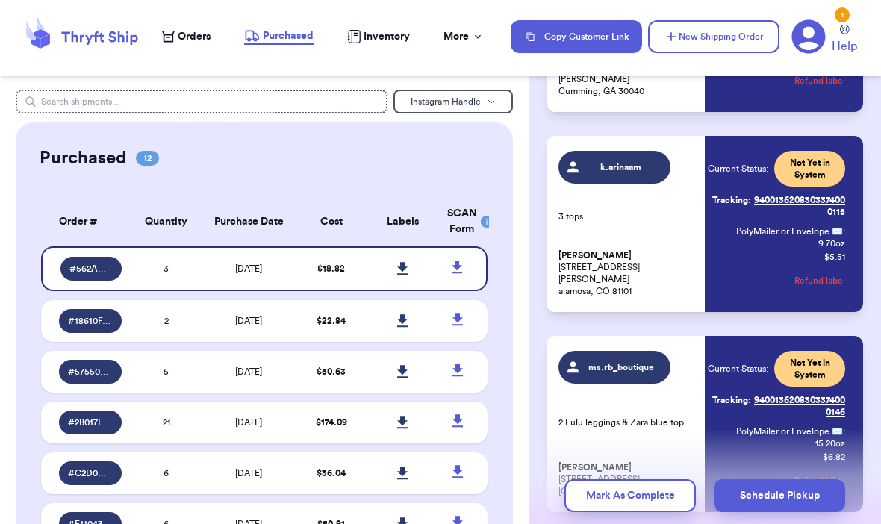
click at [197, 81] on div "Instagram Handle Purchased 12 Order # Qty Labels SCAN # 562AA9E5 3 # 18610FA6 2…" at bounding box center [264, 262] width 528 height 524
click at [200, 91] on input "text" at bounding box center [202, 102] width 372 height 24
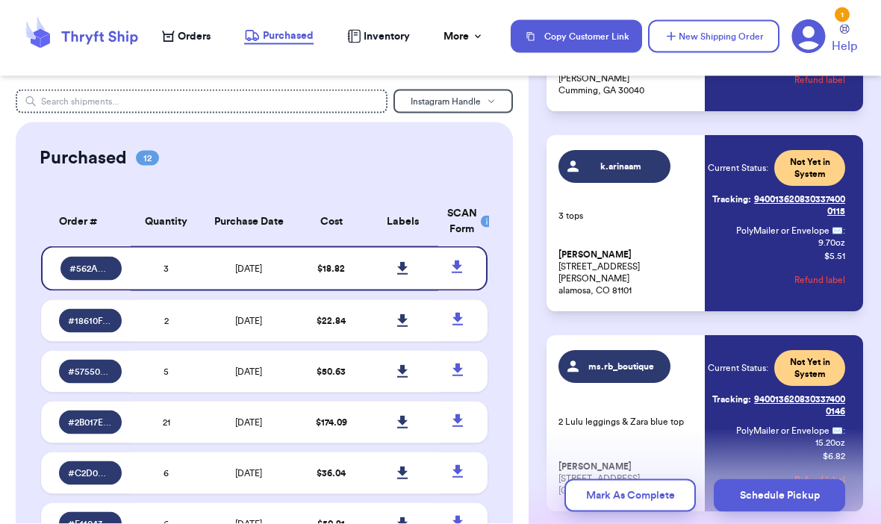
click at [188, 37] on span "Orders" at bounding box center [194, 36] width 33 height 15
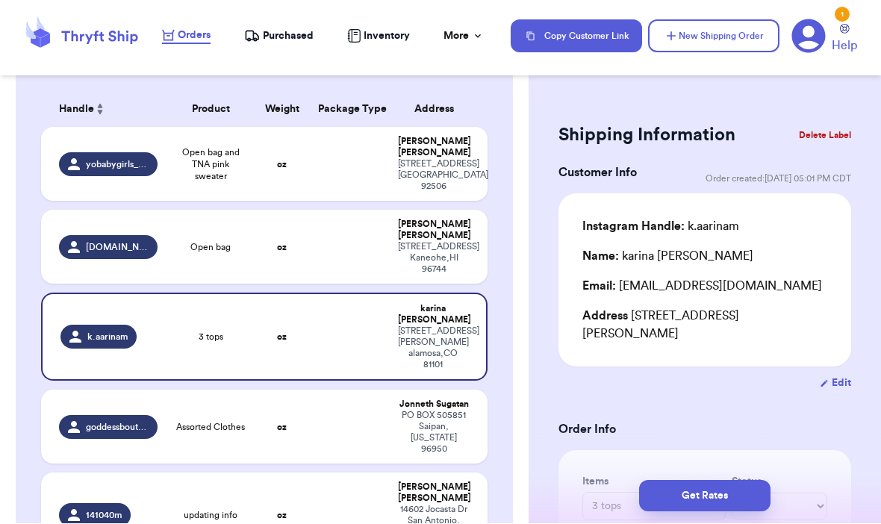
scroll to position [232, 0]
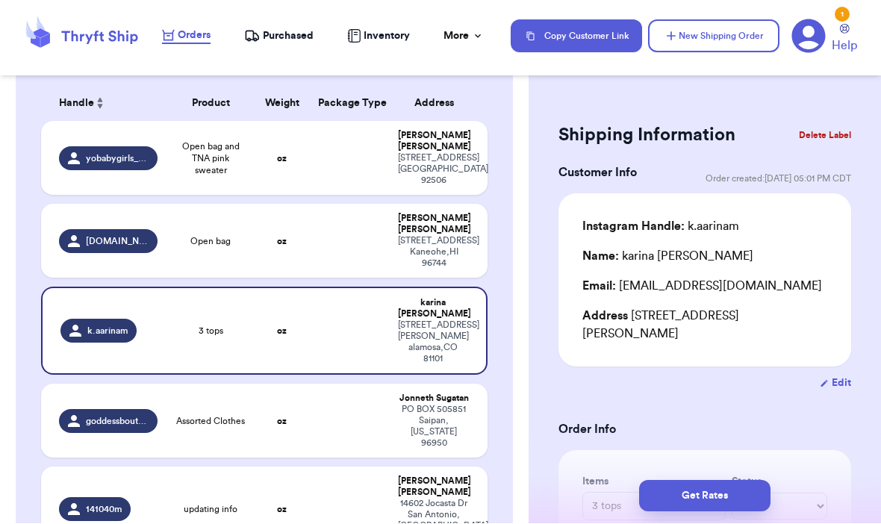
click at [817, 131] on button "Delete Label" at bounding box center [824, 135] width 64 height 33
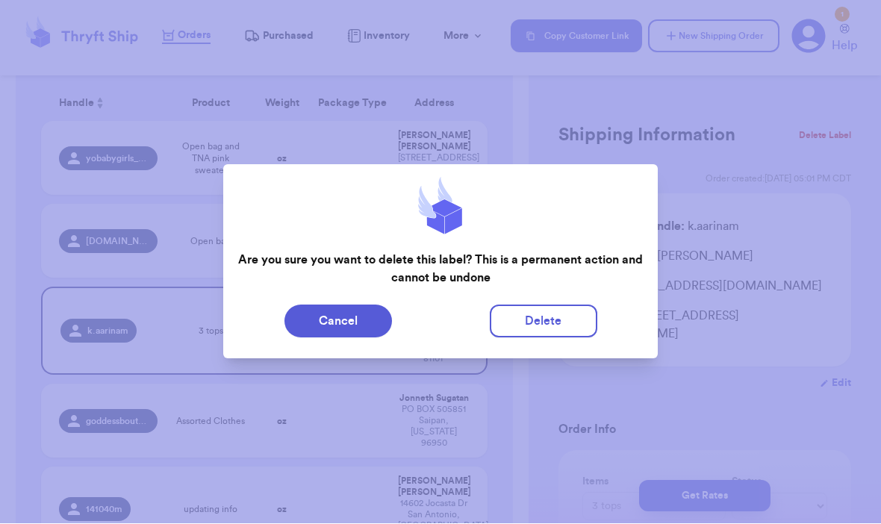
click at [548, 318] on button "Delete" at bounding box center [543, 321] width 107 height 33
type input "Open bag and TNA pink sweater"
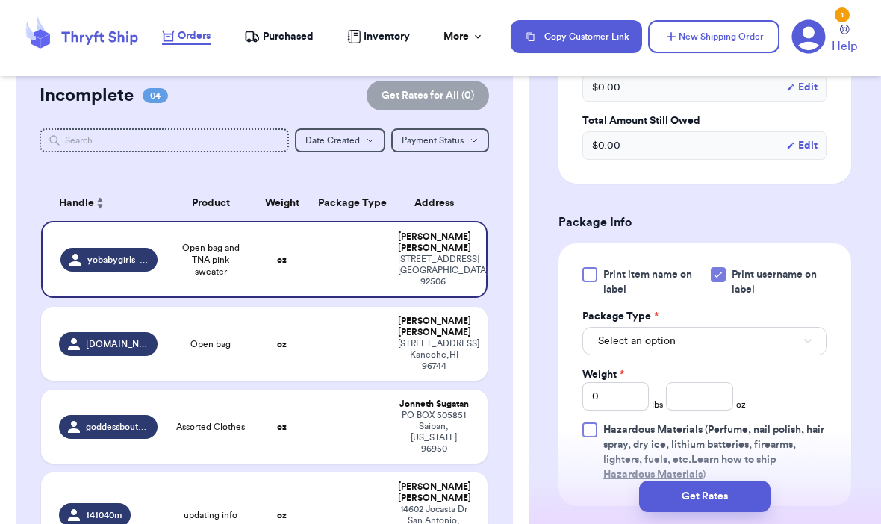
scroll to position [524, 0]
click at [763, 342] on button "Select an option" at bounding box center [704, 339] width 245 height 28
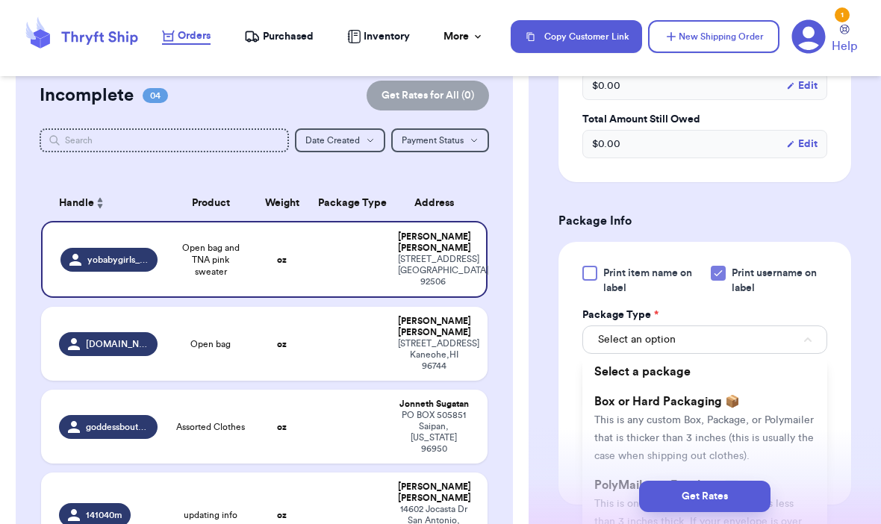
click at [782, 415] on span "This is any custom Box, Package, or Polymailer that is thicker than 3 inches (t…" at bounding box center [703, 438] width 219 height 46
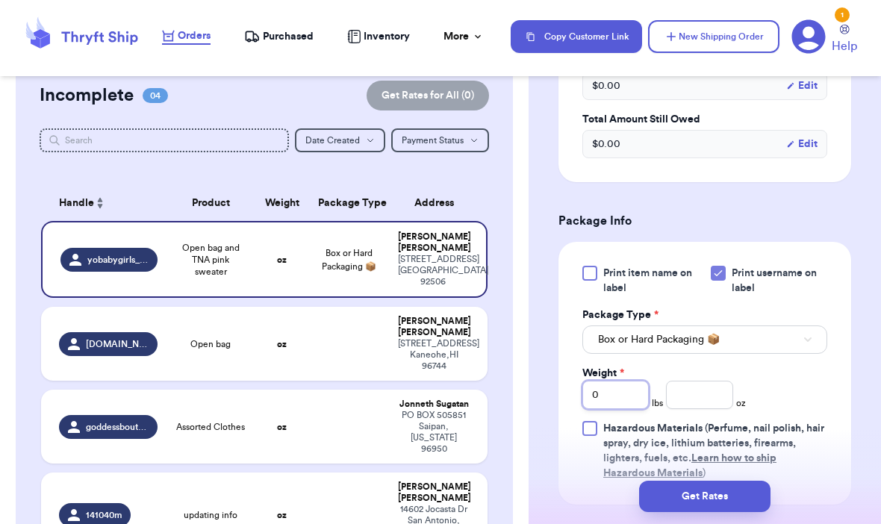
click at [638, 396] on input "0" at bounding box center [615, 395] width 66 height 28
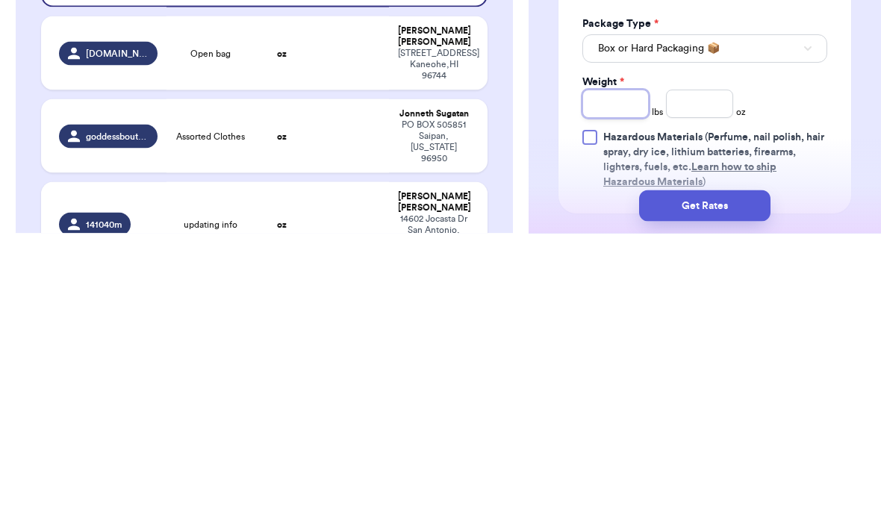
type input "4"
click at [866, 82] on div "Shipping Information Delete Label Customer Info Order created: [DATE] 06:54 PM …" at bounding box center [704, 231] width 352 height 1331
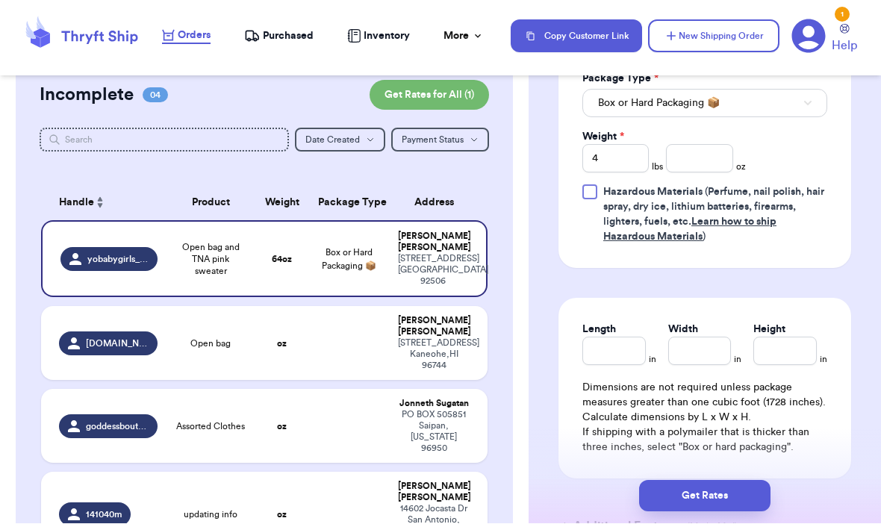
scroll to position [756, 0]
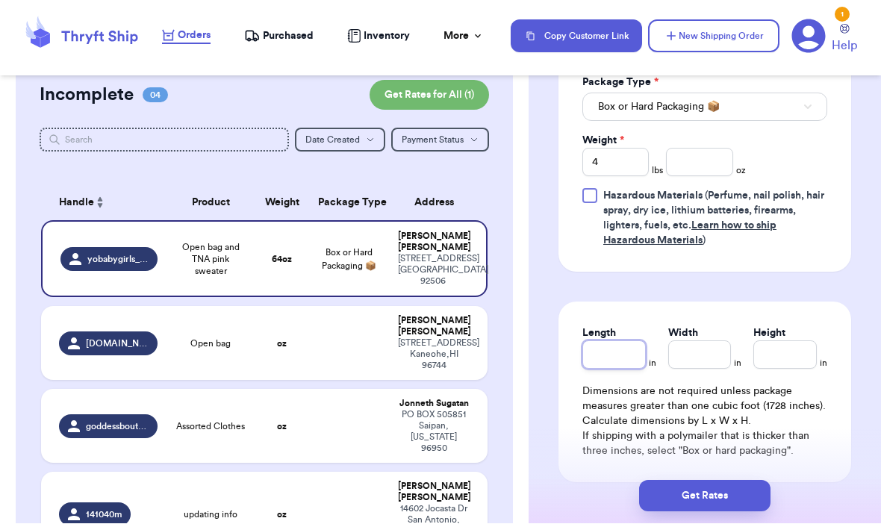
click at [628, 357] on input "Length" at bounding box center [613, 355] width 63 height 28
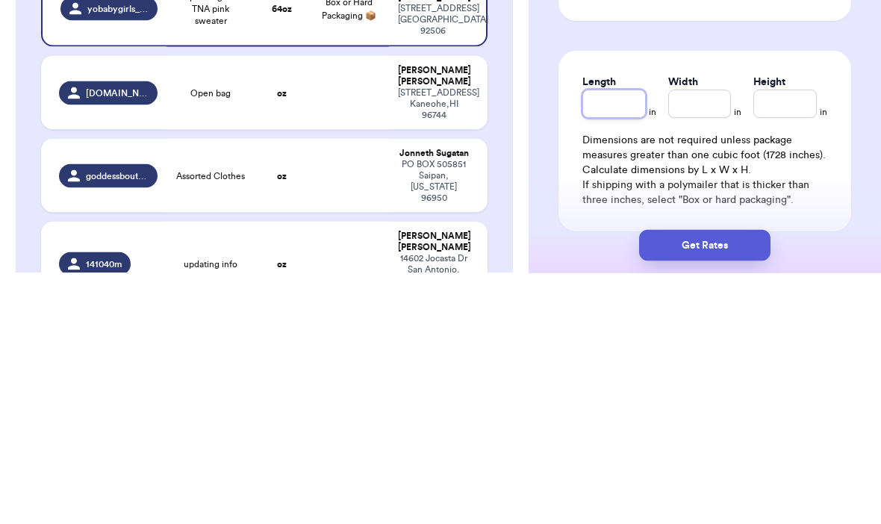
type input "1"
type input "17"
click at [702, 341] on input "Width *" at bounding box center [699, 355] width 63 height 28
type input "1"
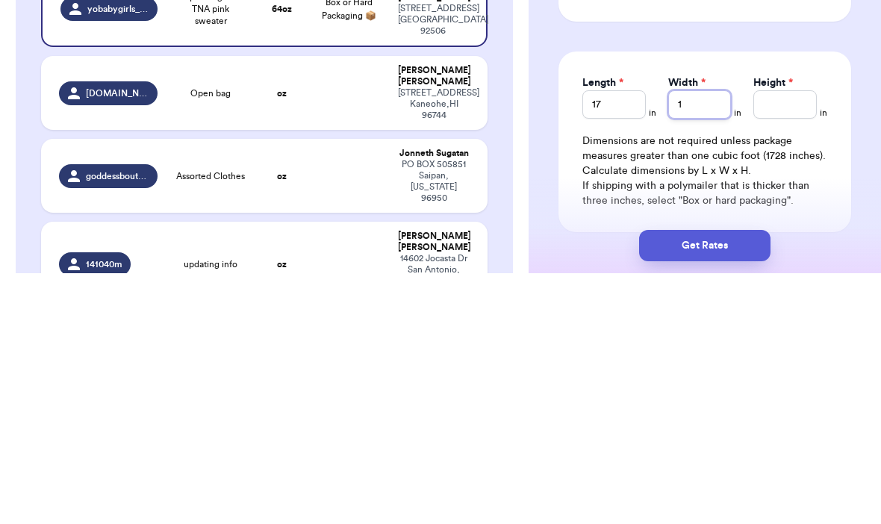
type input "11"
click at [784, 341] on input "Height *" at bounding box center [784, 355] width 63 height 28
type input "1"
type input "12"
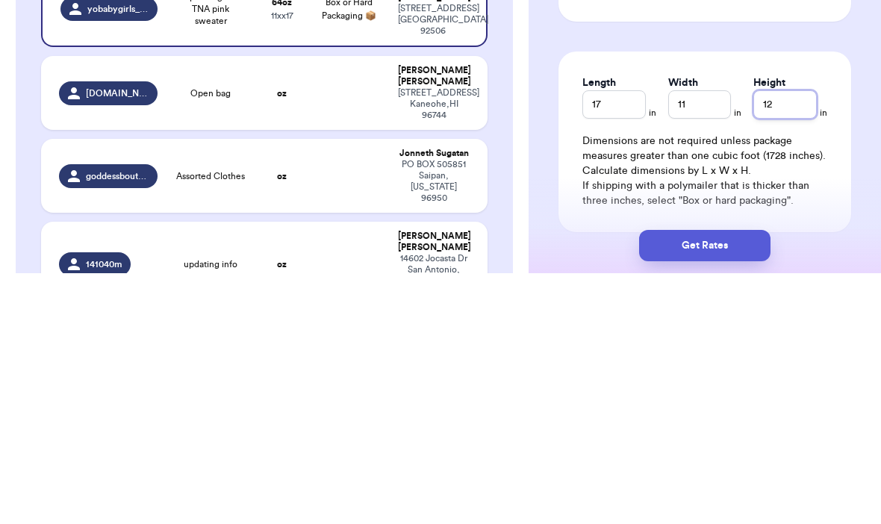
type input "12"
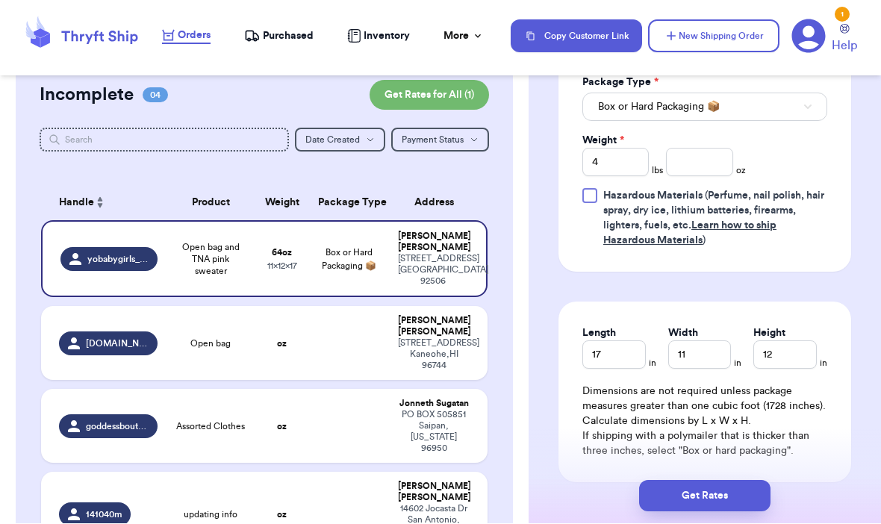
click at [731, 481] on button "Get Rates" at bounding box center [704, 496] width 131 height 31
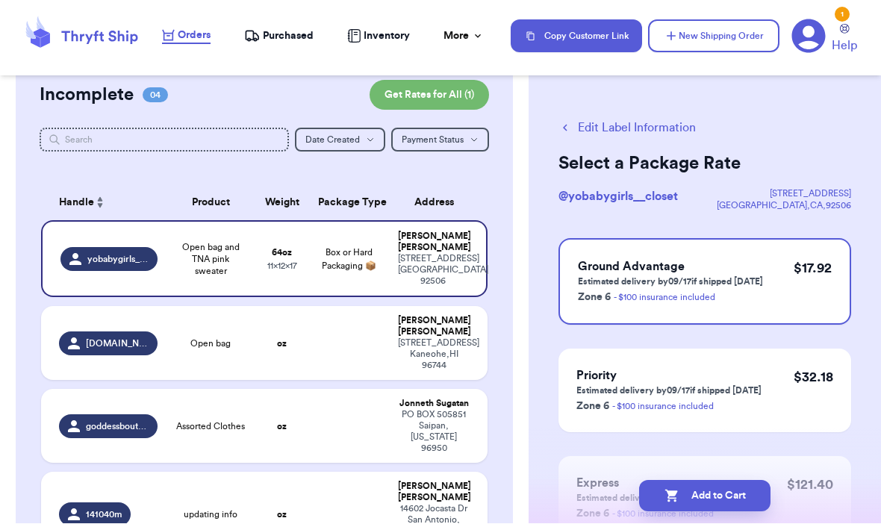
scroll to position [0, 0]
click at [648, 132] on button "Edit Label Information" at bounding box center [626, 128] width 137 height 18
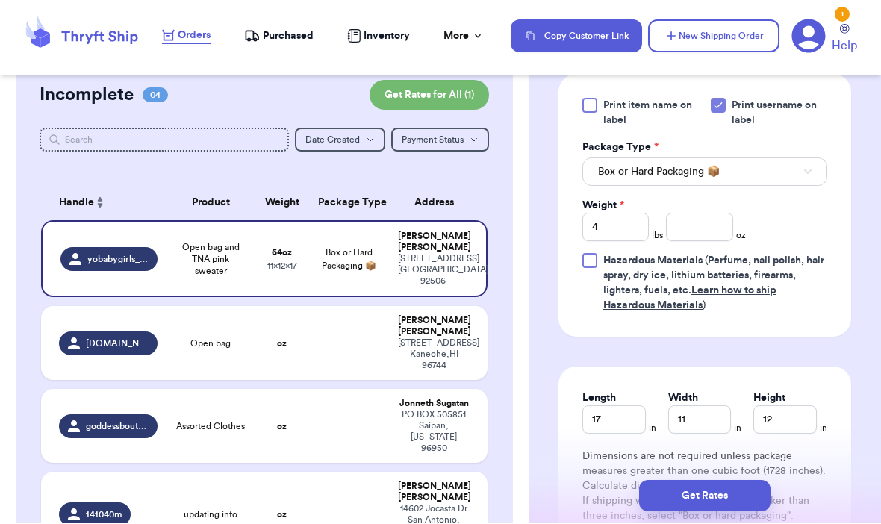
scroll to position [693, 0]
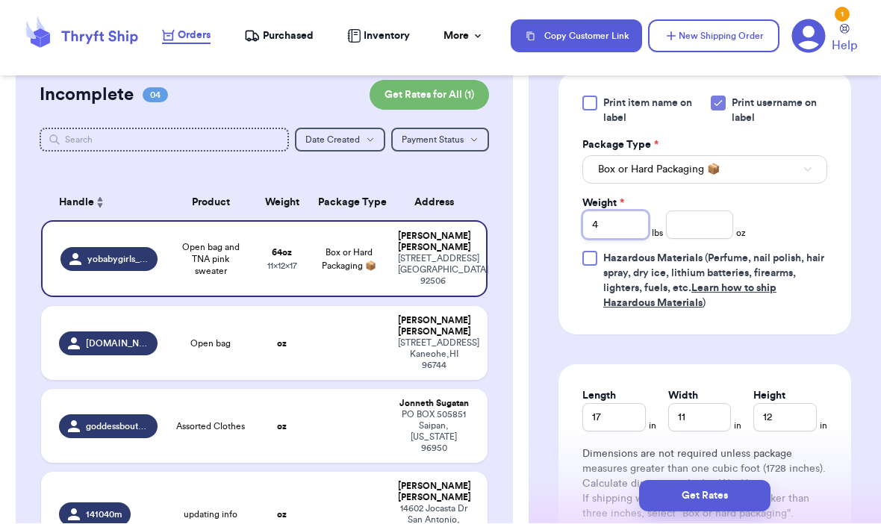
click at [626, 230] on input "4" at bounding box center [615, 225] width 66 height 28
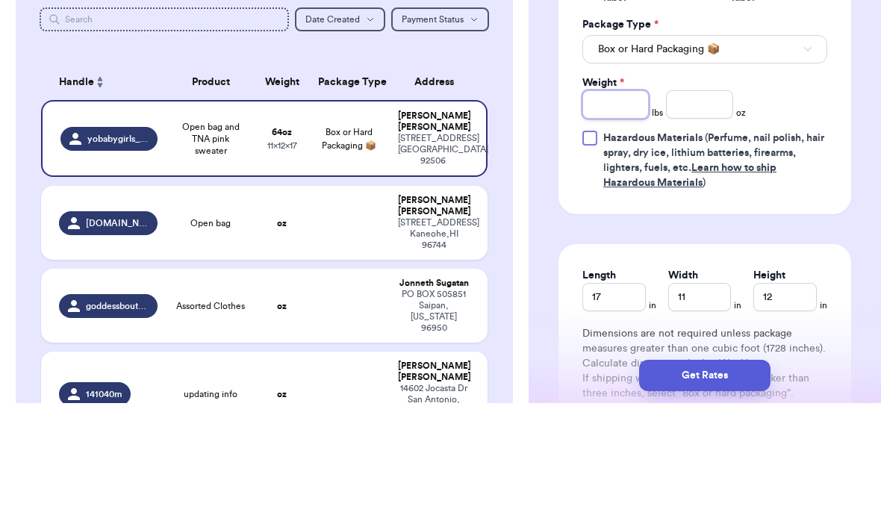
type input "3"
click at [704, 211] on input "number" at bounding box center [699, 225] width 66 height 28
type input "10"
click at [865, 155] on div "Shipping Information Delete Label Customer Info Order created: [DATE] 06:54 PM …" at bounding box center [704, 61] width 352 height 1331
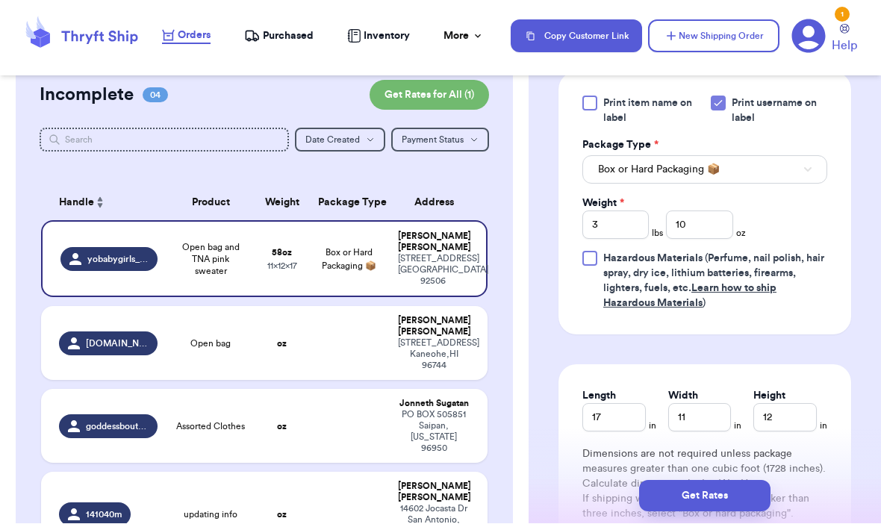
click at [748, 481] on button "Get Rates" at bounding box center [704, 496] width 131 height 31
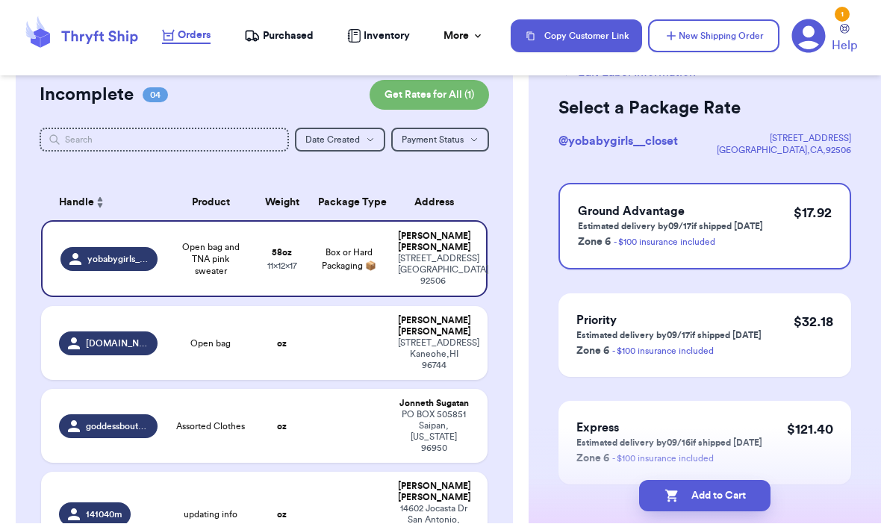
scroll to position [63, 0]
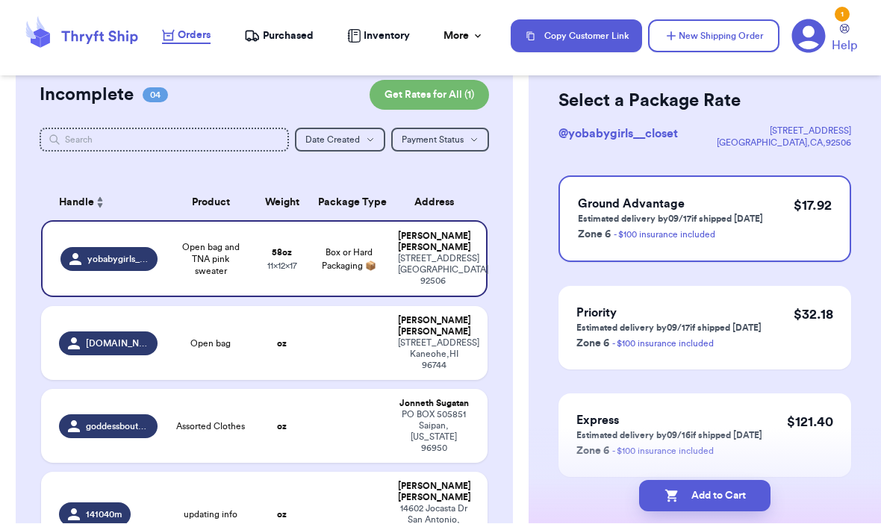
click at [694, 481] on button "Add to Cart" at bounding box center [704, 496] width 131 height 31
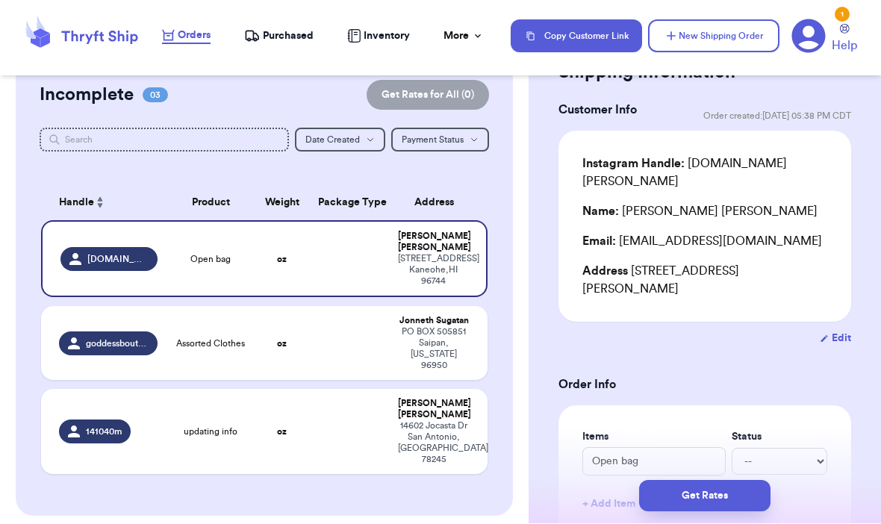
click at [750, 481] on button "Get Rates" at bounding box center [704, 496] width 131 height 31
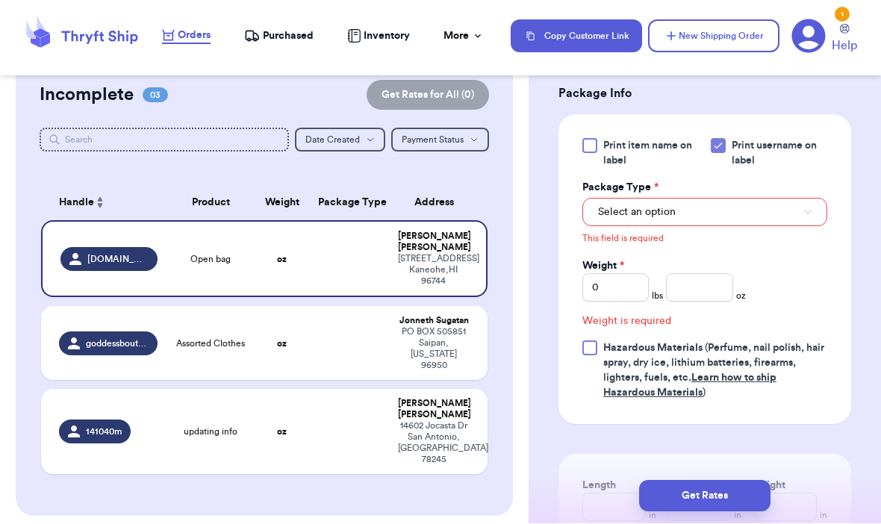
scroll to position [677, 0]
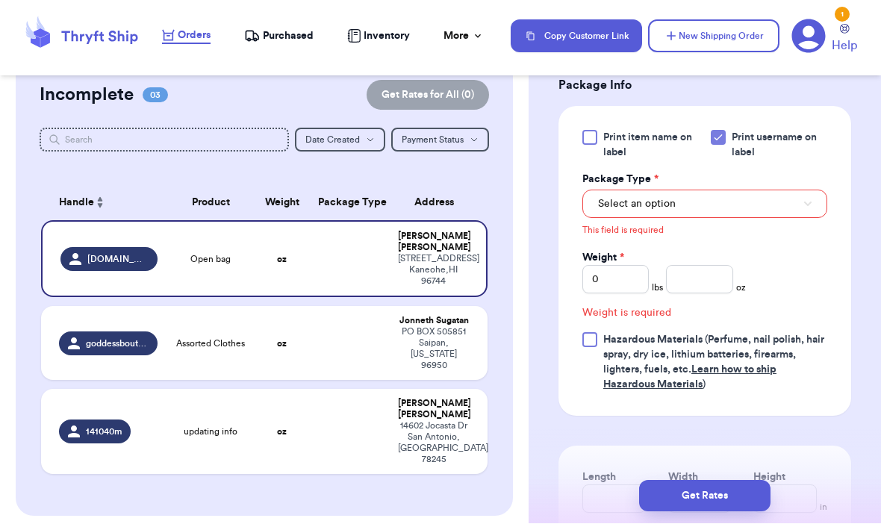
click at [548, 392] on div "Shipping Information Delete Label Customer Info Order created: [DATE] 05:38 PM …" at bounding box center [704, 111] width 352 height 1396
click at [548, 393] on div "Shipping Information Delete Label Customer Info Order created: [DATE] 05:38 PM …" at bounding box center [704, 111] width 352 height 1396
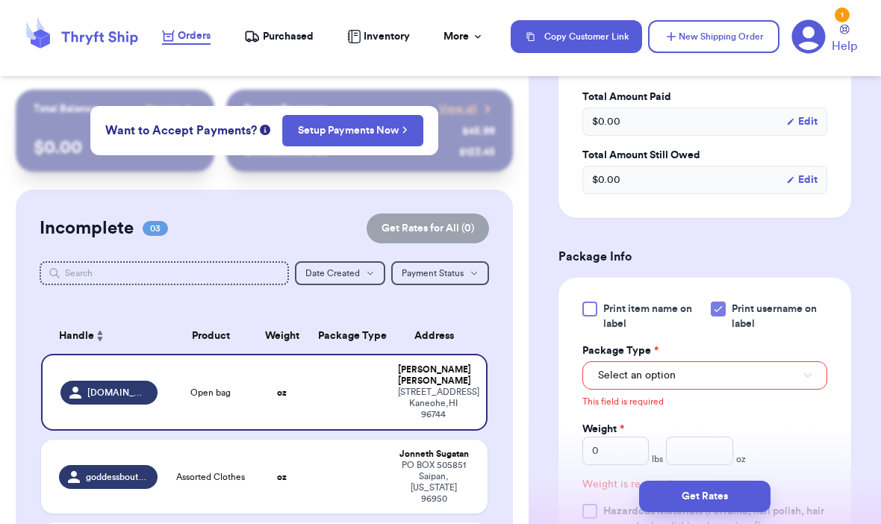
scroll to position [513, 0]
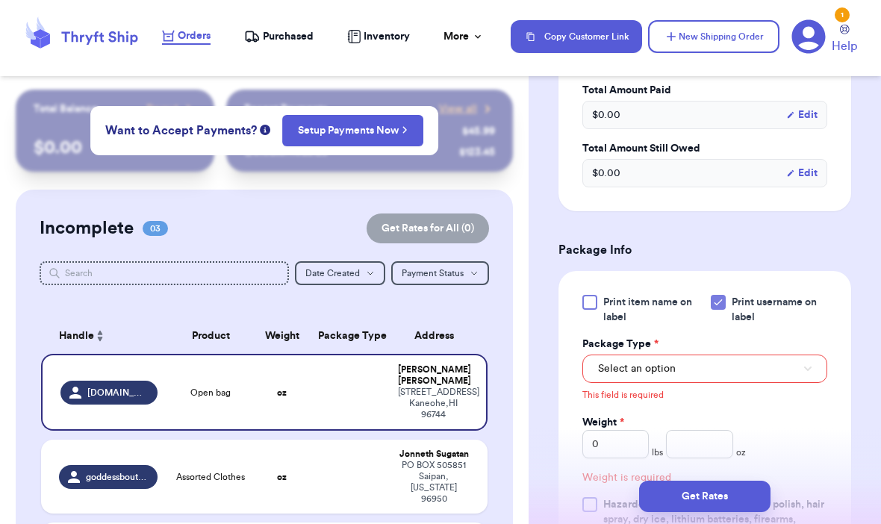
click at [796, 354] on button "Select an option" at bounding box center [704, 368] width 245 height 28
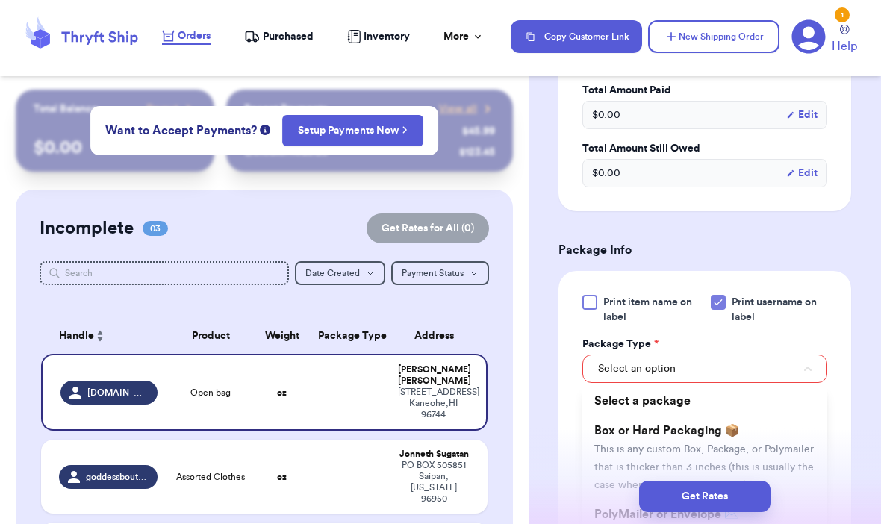
click at [789, 444] on span "This is any custom Box, Package, or Polymailer that is thicker than 3 inches (t…" at bounding box center [703, 467] width 219 height 46
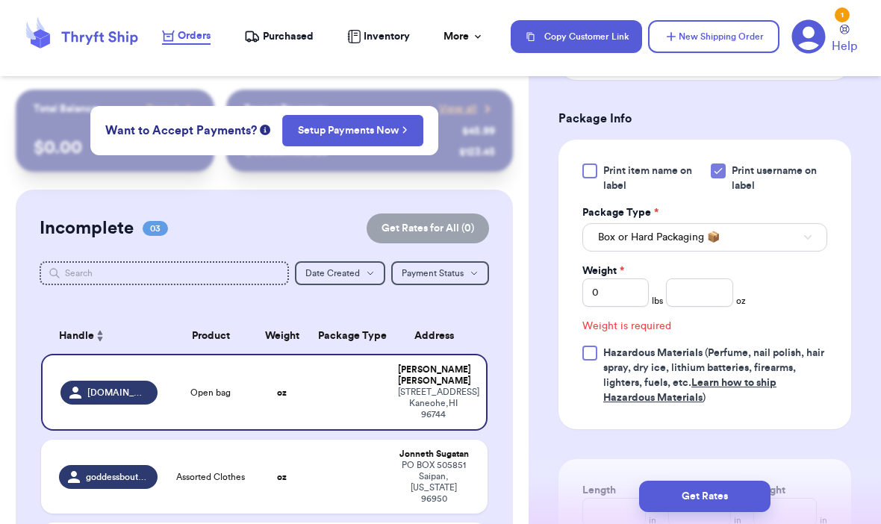
scroll to position [657, 0]
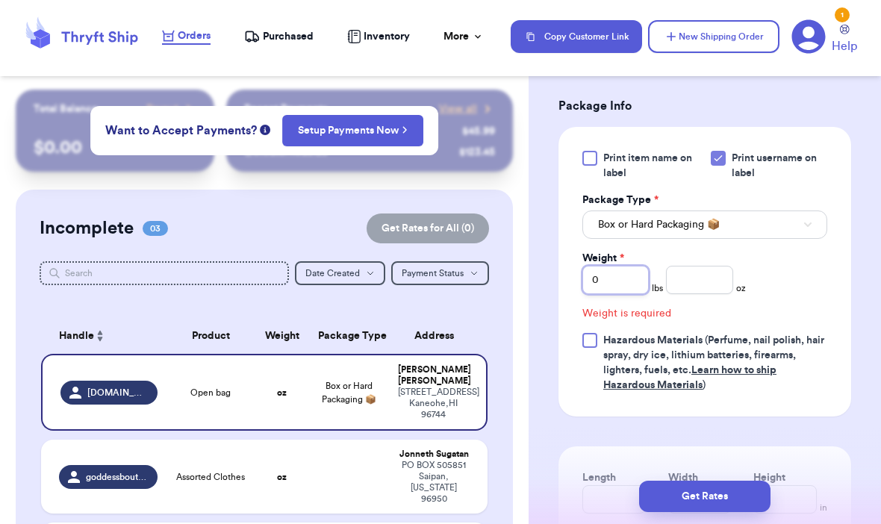
click at [622, 266] on input "0" at bounding box center [615, 280] width 66 height 28
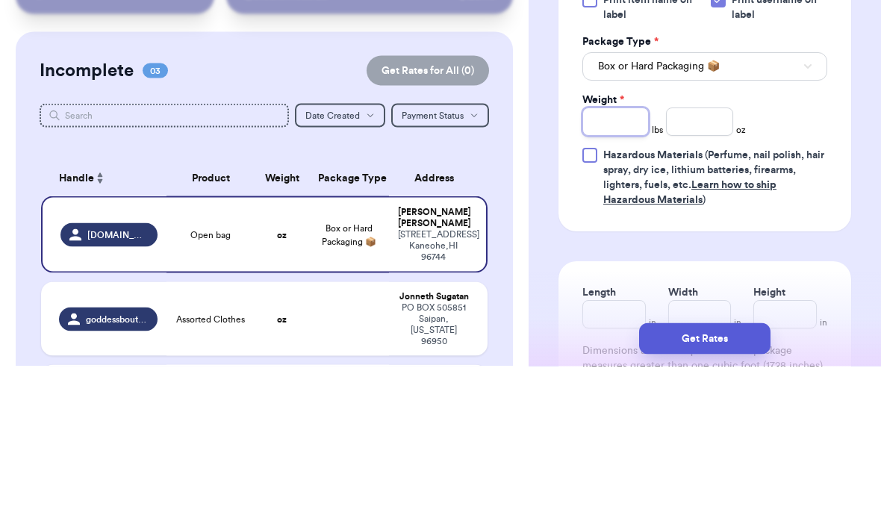
type input "2"
type input "20"
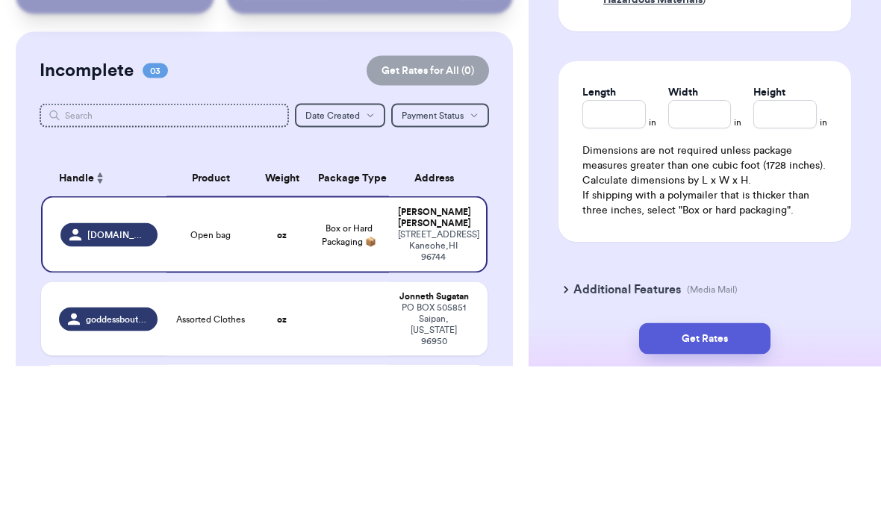
scroll to position [857, 0]
type input "20"
click at [623, 258] on input "Length" at bounding box center [613, 272] width 63 height 28
type input "2"
type input "22"
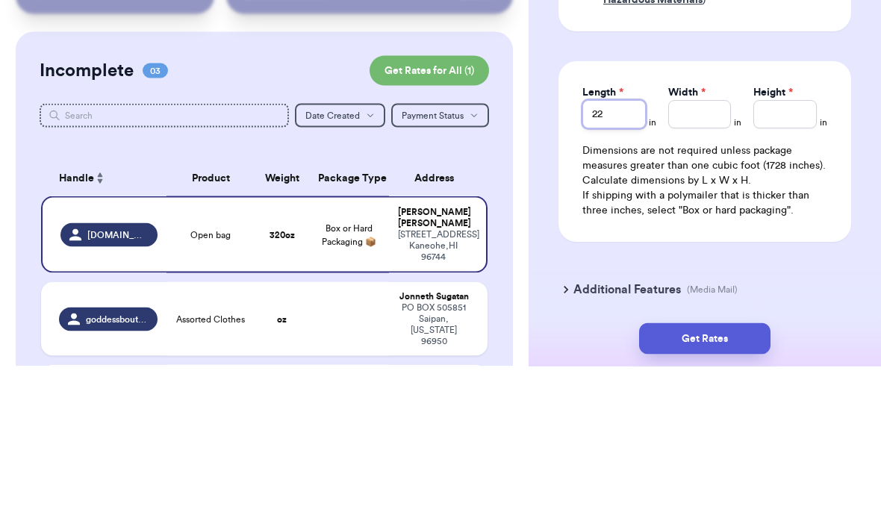
type input "22"
click at [694, 258] on input "Width *" at bounding box center [699, 272] width 63 height 28
type input "1"
type input "13"
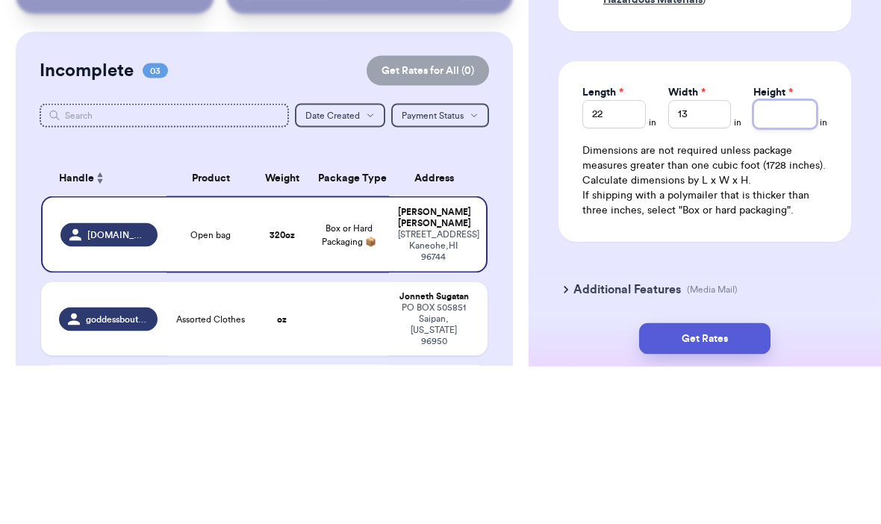
click at [777, 258] on input "Height *" at bounding box center [784, 272] width 63 height 28
type input "1"
type input "15"
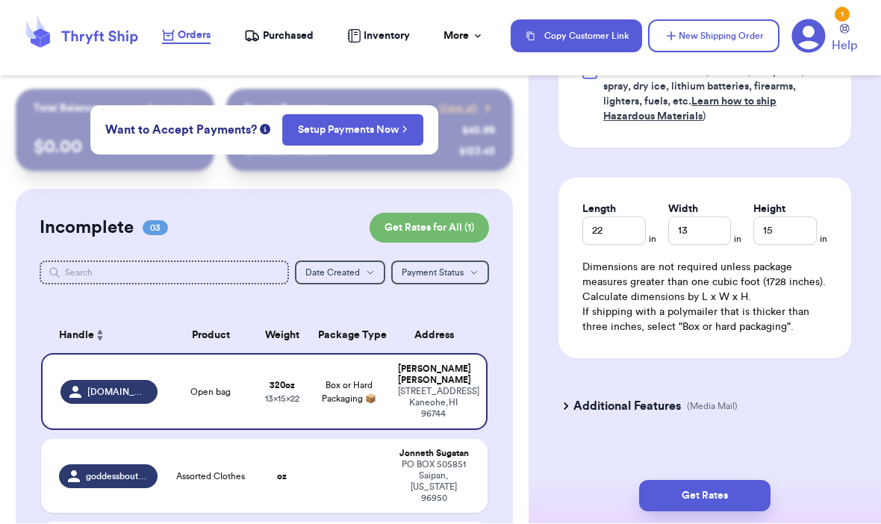
scroll to position [897, 0]
click at [735, 481] on button "Get Rates" at bounding box center [704, 496] width 131 height 31
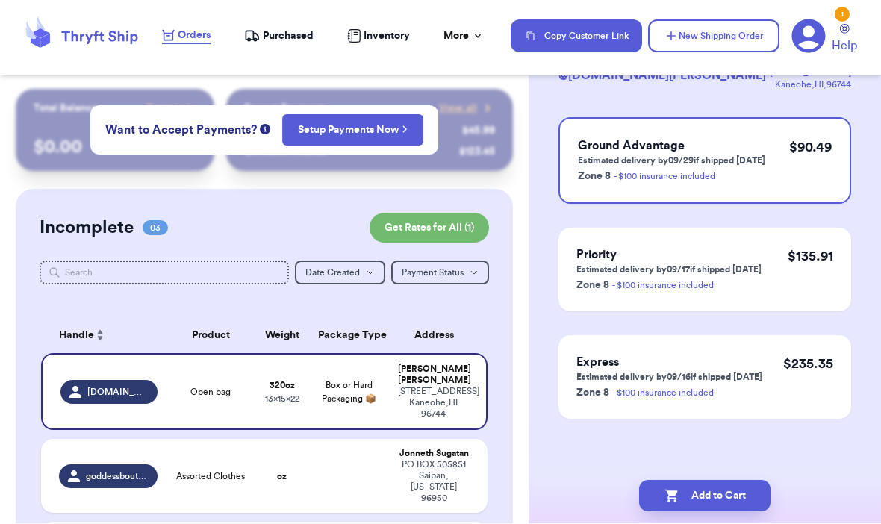
scroll to position [121, 0]
click at [697, 481] on button "Add to Cart" at bounding box center [704, 496] width 131 height 31
